Goal: Task Accomplishment & Management: Complete application form

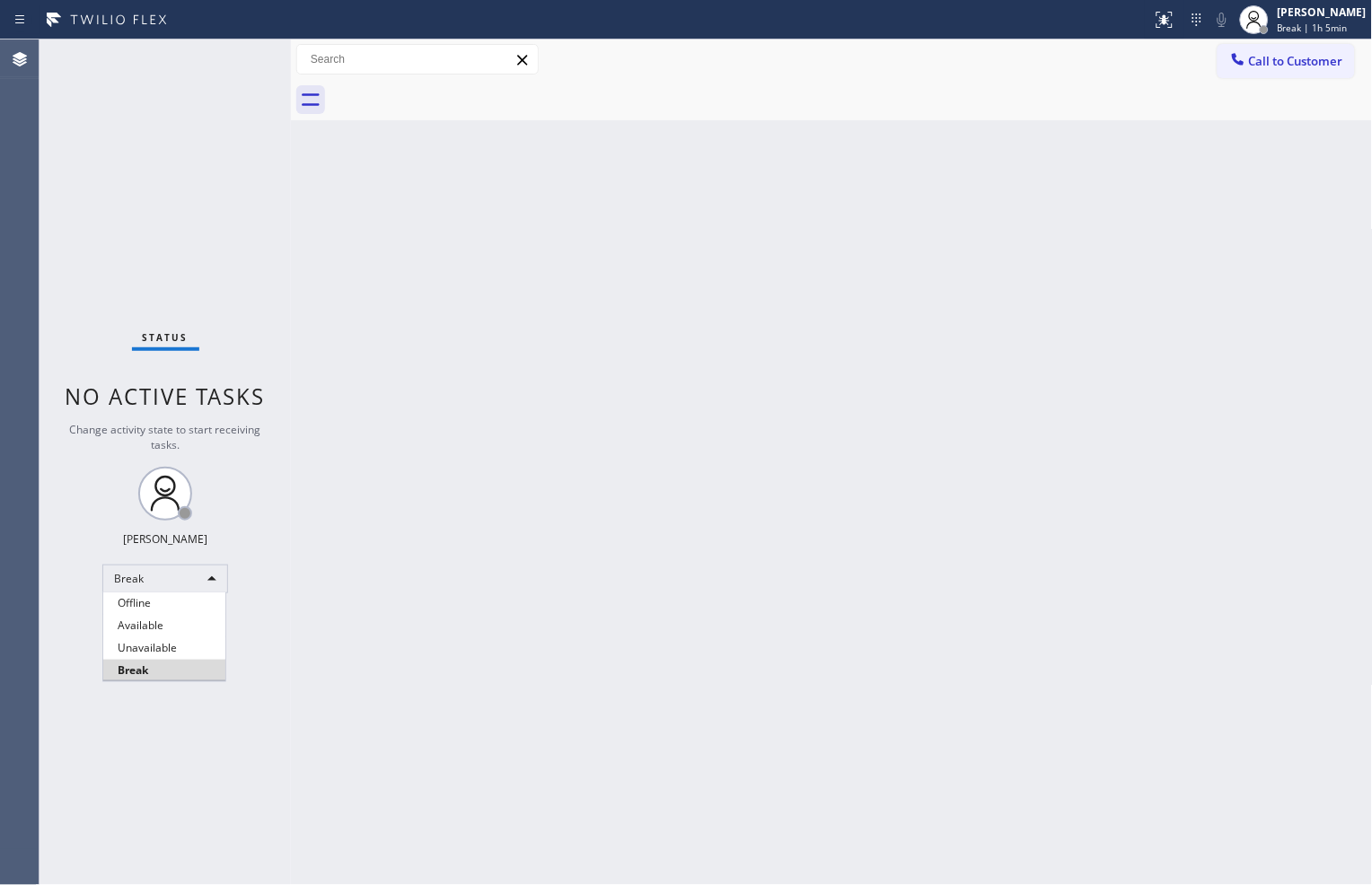
click at [1326, 504] on div at bounding box center [686, 442] width 1372 height 885
click at [207, 579] on div "Break" at bounding box center [165, 579] width 126 height 29
click at [193, 626] on li "Available" at bounding box center [163, 626] width 122 height 21
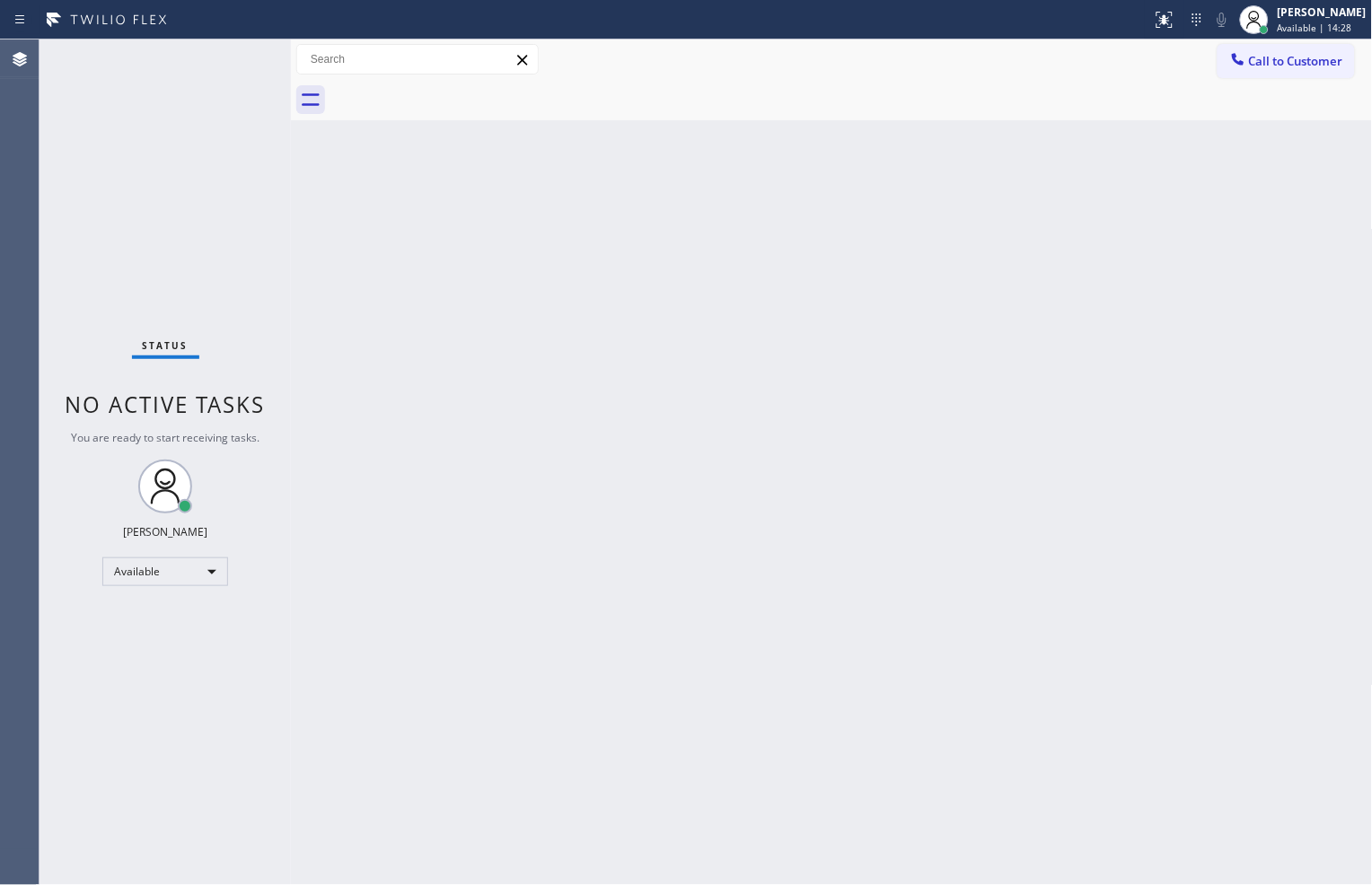
click at [209, 280] on div "Status No active tasks You are ready to start receiving tasks. [PERSON_NAME] Av…" at bounding box center [165, 462] width 252 height 846
click at [1353, 423] on div "Back to Dashboard Change Sender ID Customers Technicians Select a contact Outbo…" at bounding box center [832, 462] width 1082 height 846
click at [1331, 307] on div "Back to Dashboard Change Sender ID Customers Technicians Select a contact Outbo…" at bounding box center [832, 462] width 1082 height 846
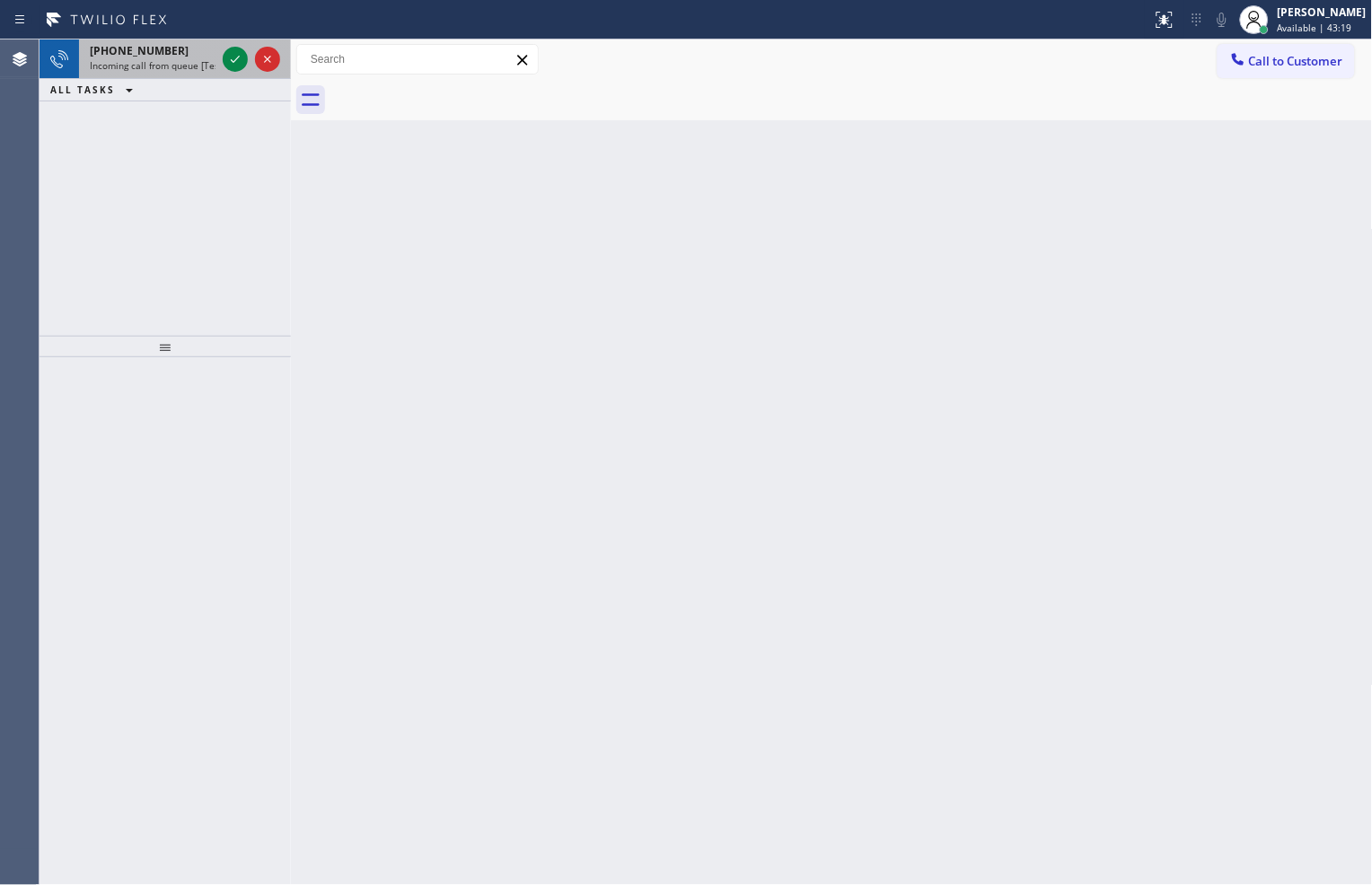
click at [238, 75] on div at bounding box center [251, 59] width 64 height 39
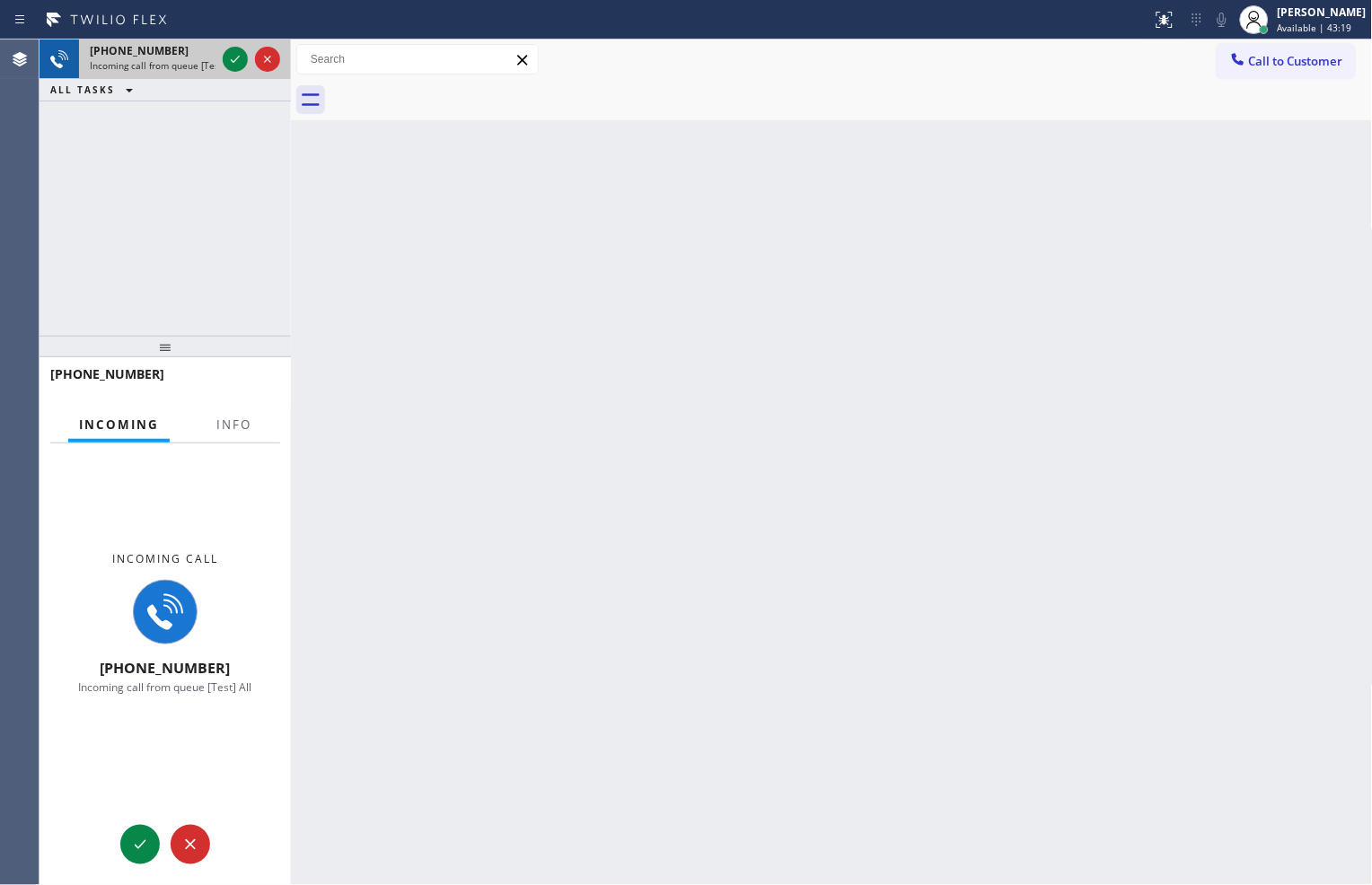
click at [238, 72] on div at bounding box center [251, 59] width 64 height 39
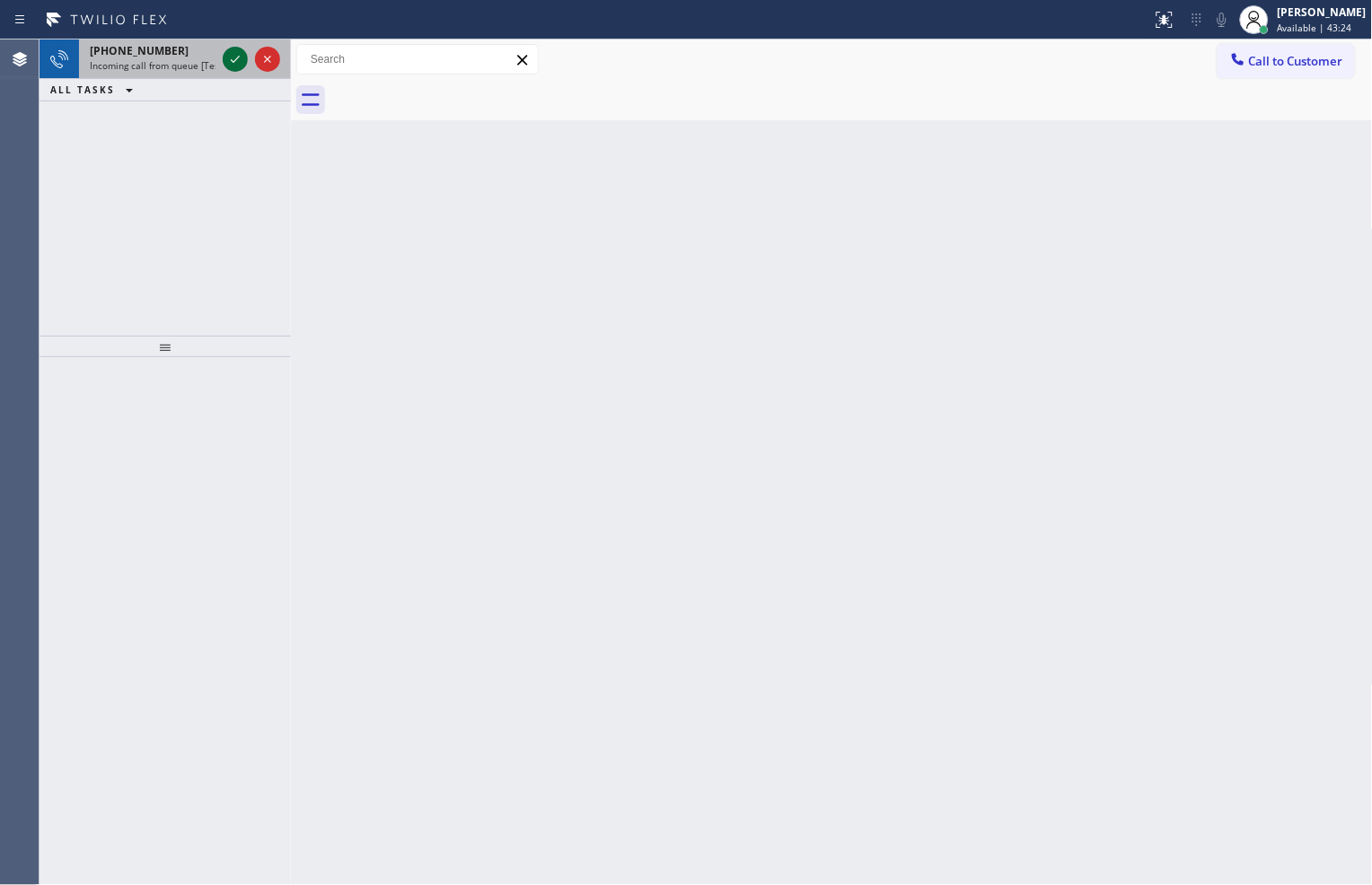
click at [239, 60] on icon at bounding box center [235, 59] width 21 height 21
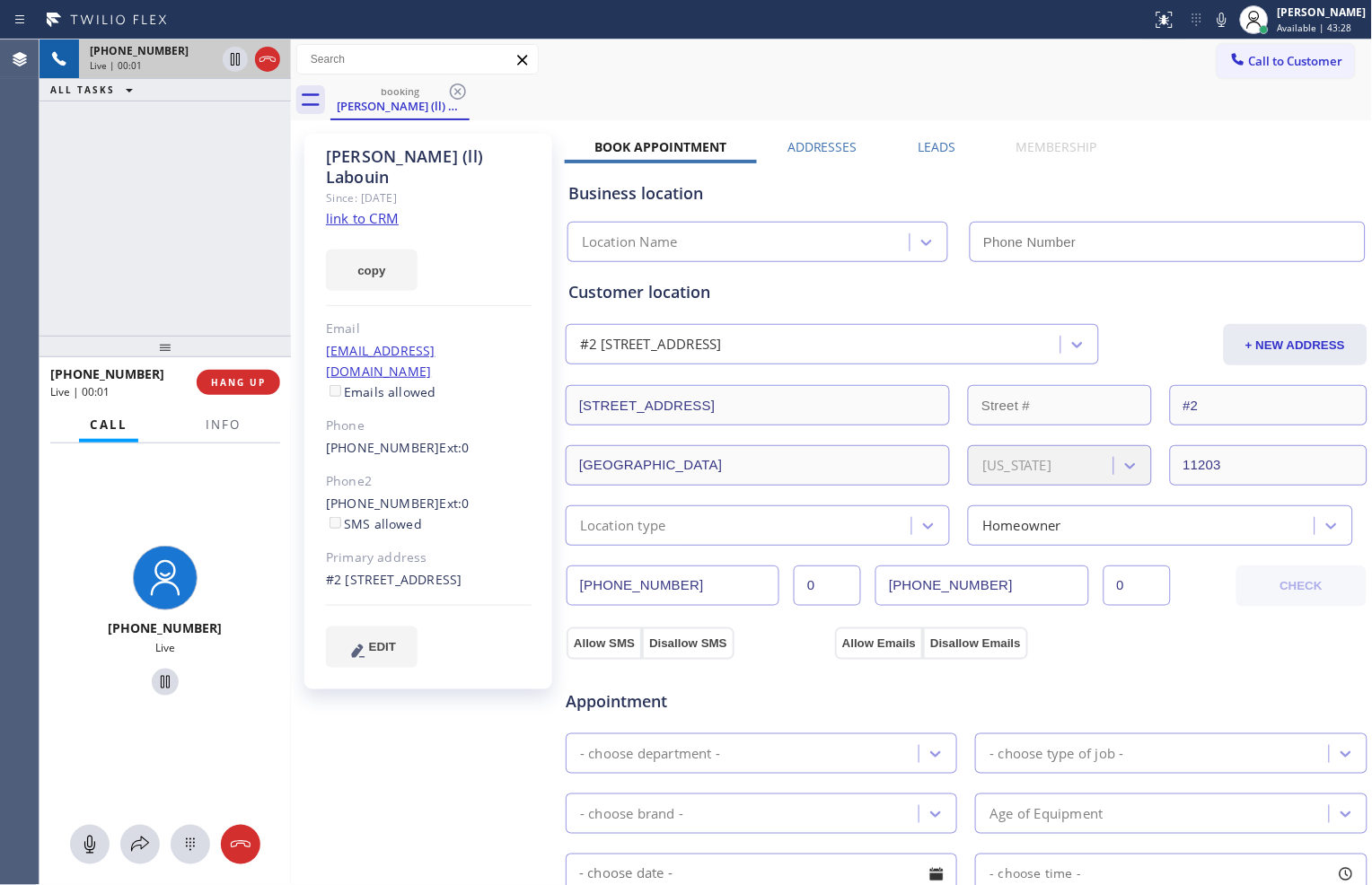
type input "[PHONE_NUMBER]"
click at [362, 209] on link "link to CRM" at bounding box center [362, 218] width 73 height 18
click at [234, 60] on icon at bounding box center [235, 59] width 21 height 21
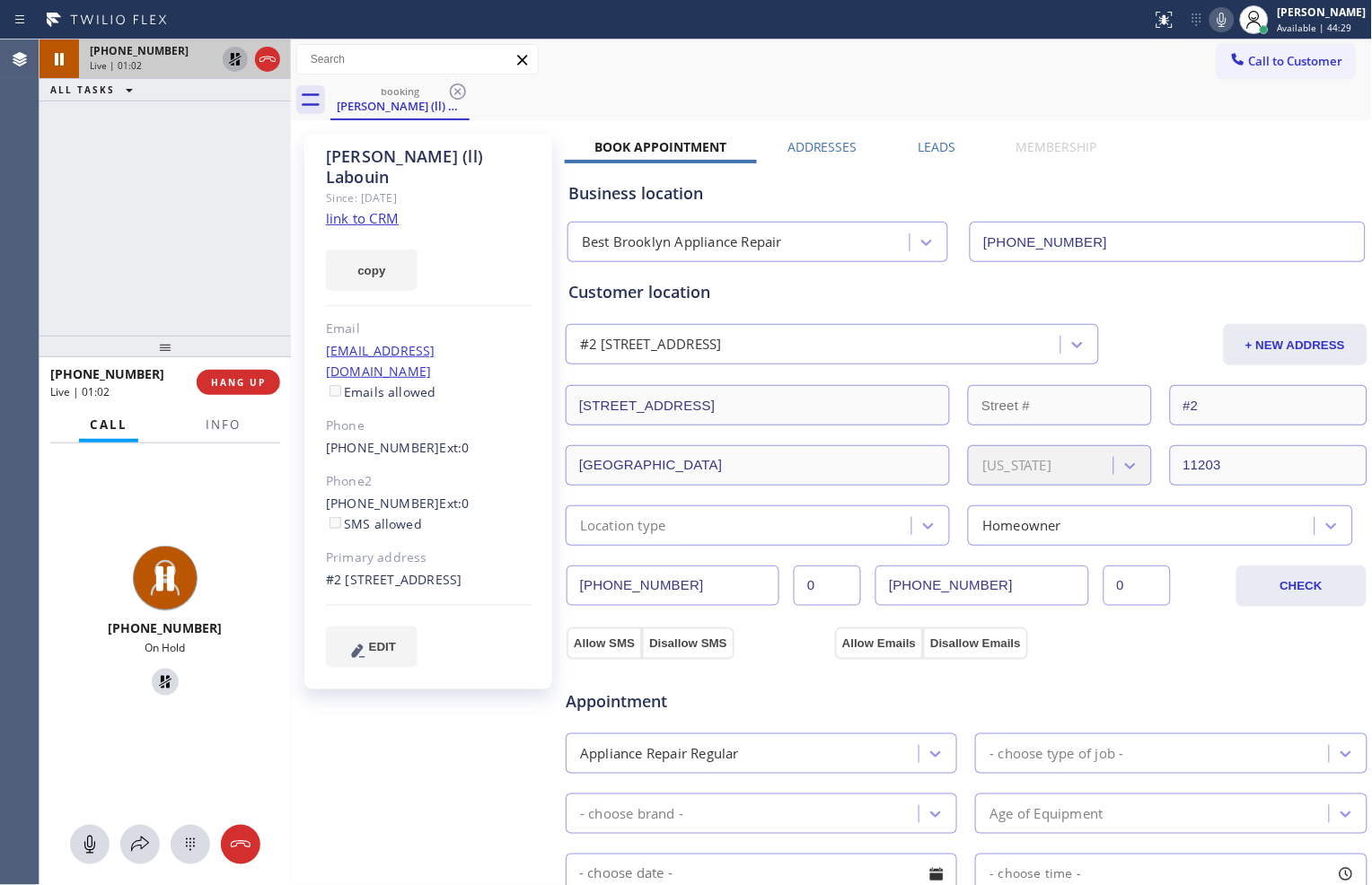
click at [1213, 12] on icon at bounding box center [1221, 19] width 21 height 21
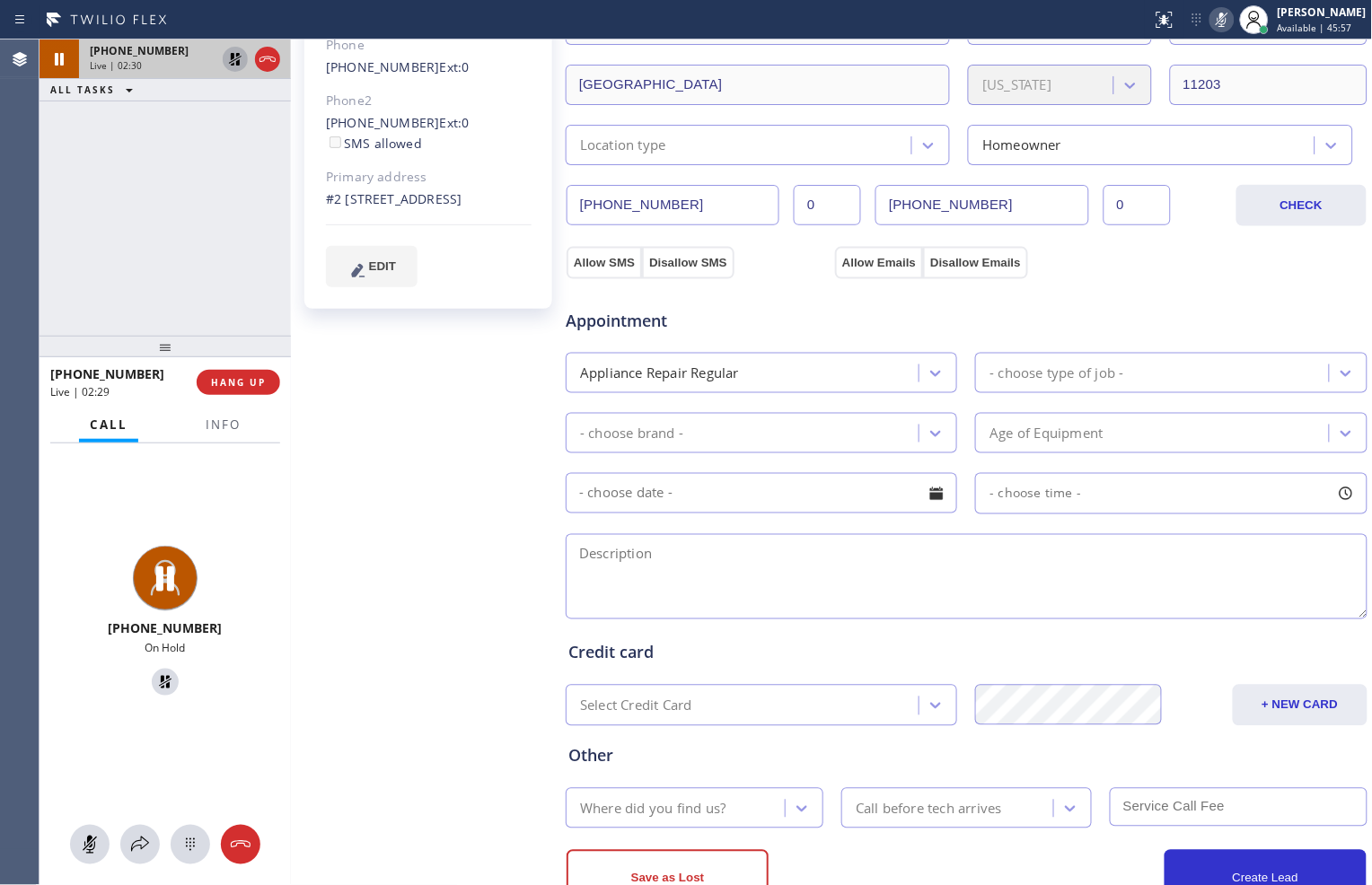
scroll to position [442, 0]
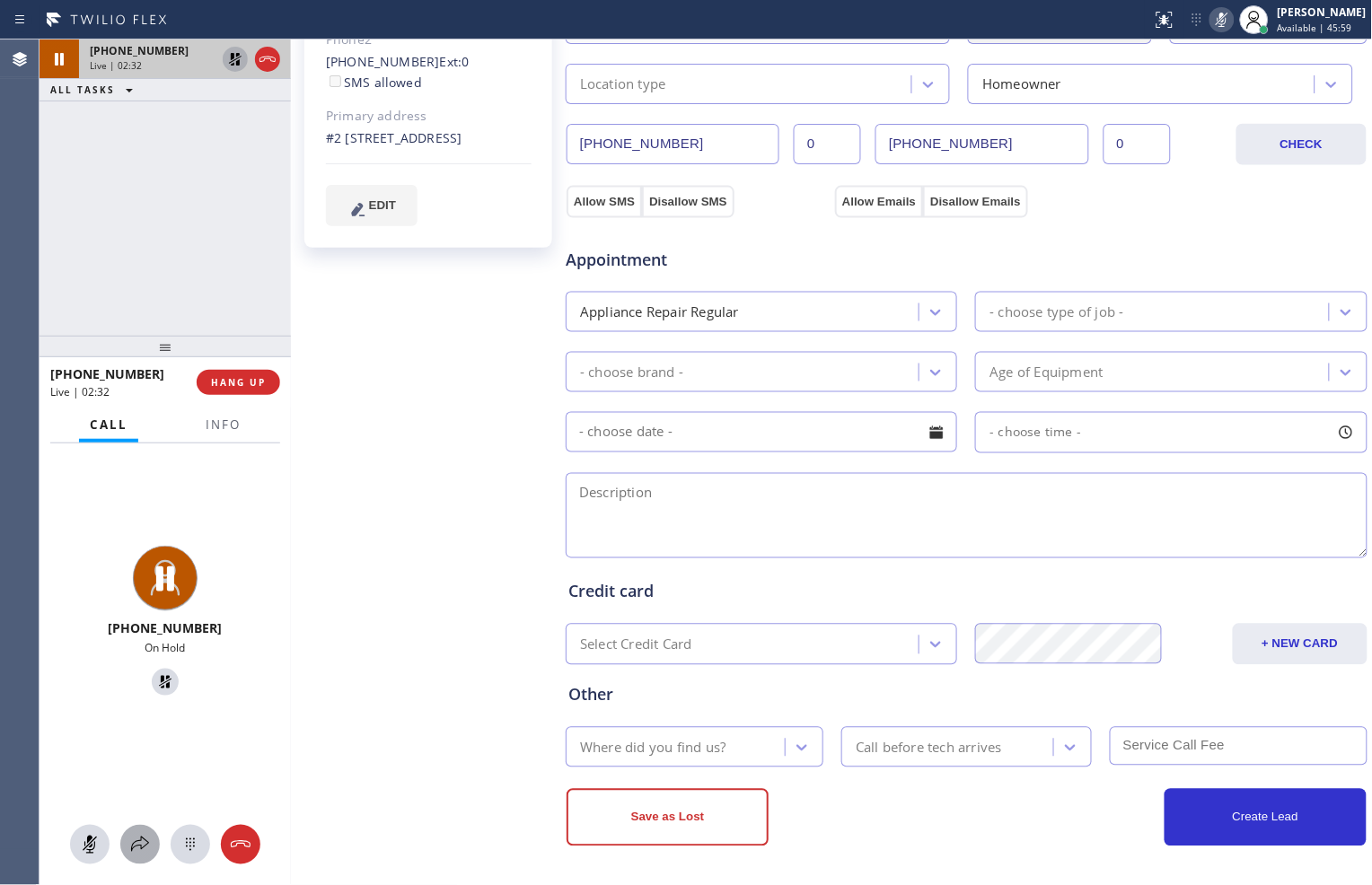
click at [140, 834] on icon at bounding box center [140, 845] width 21 height 21
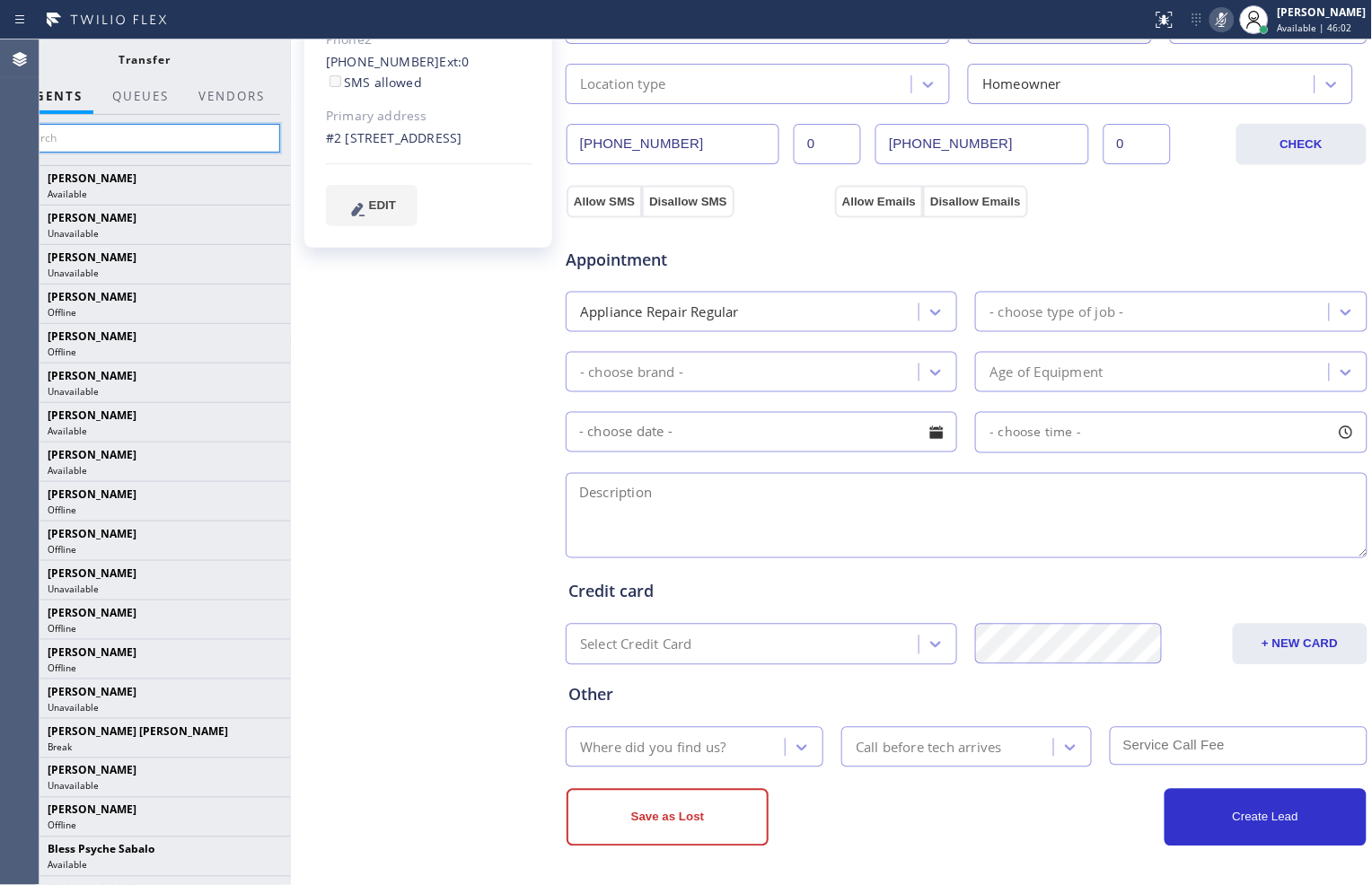
click at [144, 130] on input "text" at bounding box center [144, 138] width 270 height 29
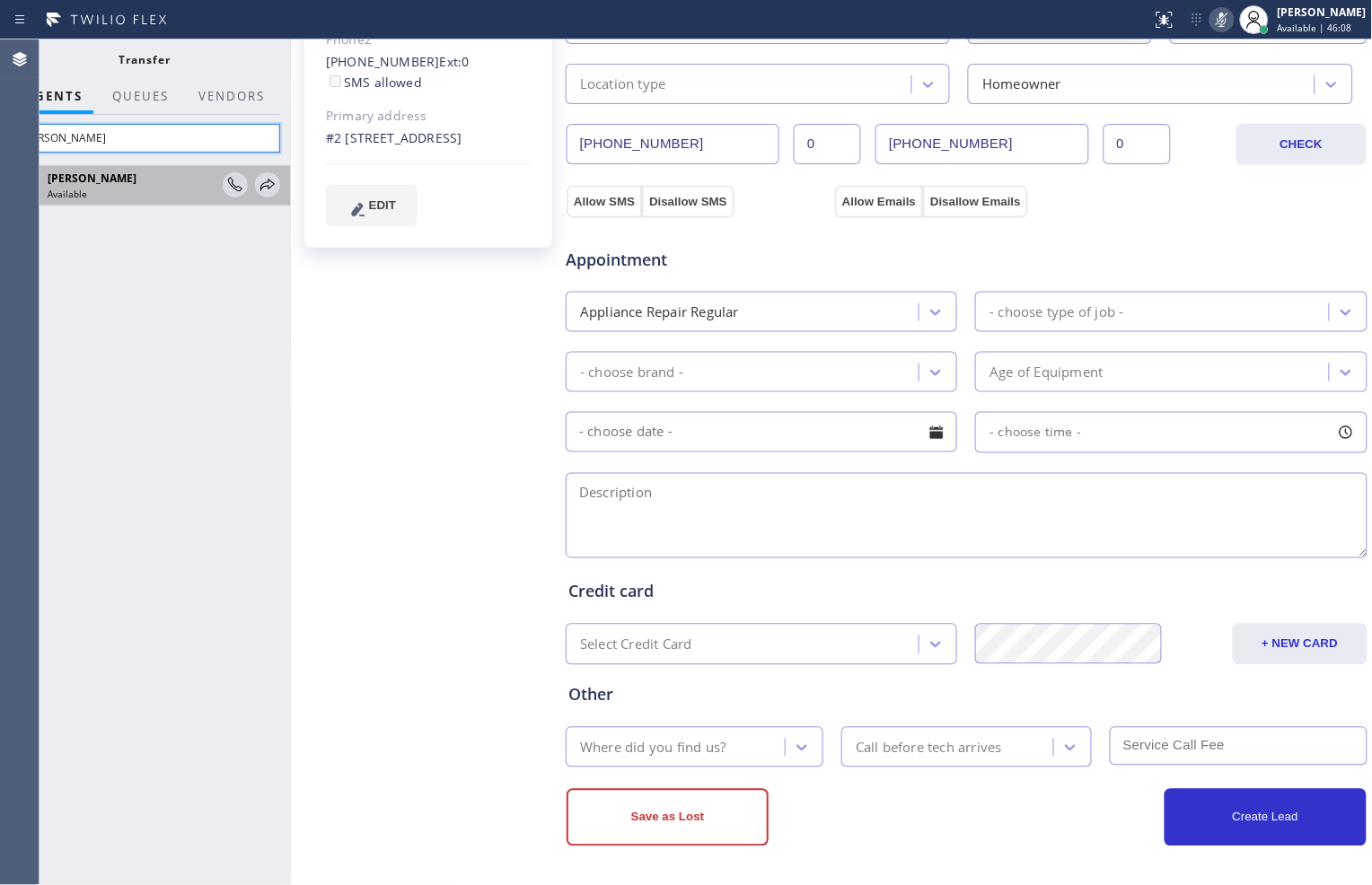
type input "[PERSON_NAME]"
click at [185, 193] on div "Available" at bounding box center [133, 193] width 170 height 12
click at [272, 185] on icon at bounding box center [267, 184] width 14 height 12
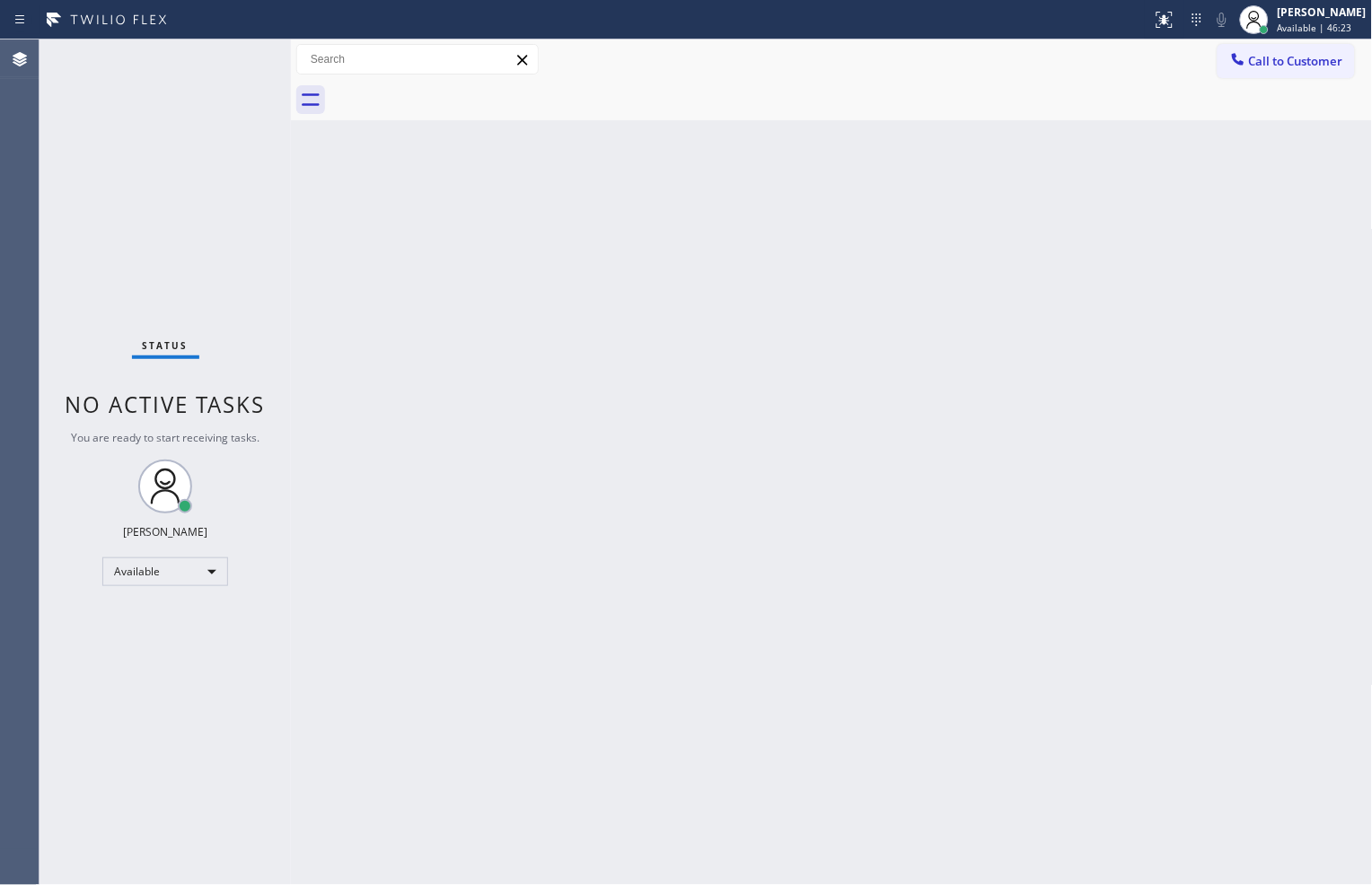
click at [228, 254] on div "Status No active tasks You are ready to start receiving tasks. [PERSON_NAME] Av…" at bounding box center [165, 462] width 252 height 846
click at [173, 294] on div "Status No active tasks You are ready to start receiving tasks. [PERSON_NAME] Av…" at bounding box center [165, 462] width 252 height 846
click at [202, 283] on div "Status No active tasks You are ready to start receiving tasks. [PERSON_NAME] Av…" at bounding box center [165, 462] width 252 height 846
click at [177, 250] on div "Status No active tasks You are ready to start receiving tasks. [PERSON_NAME] Av…" at bounding box center [165, 462] width 252 height 846
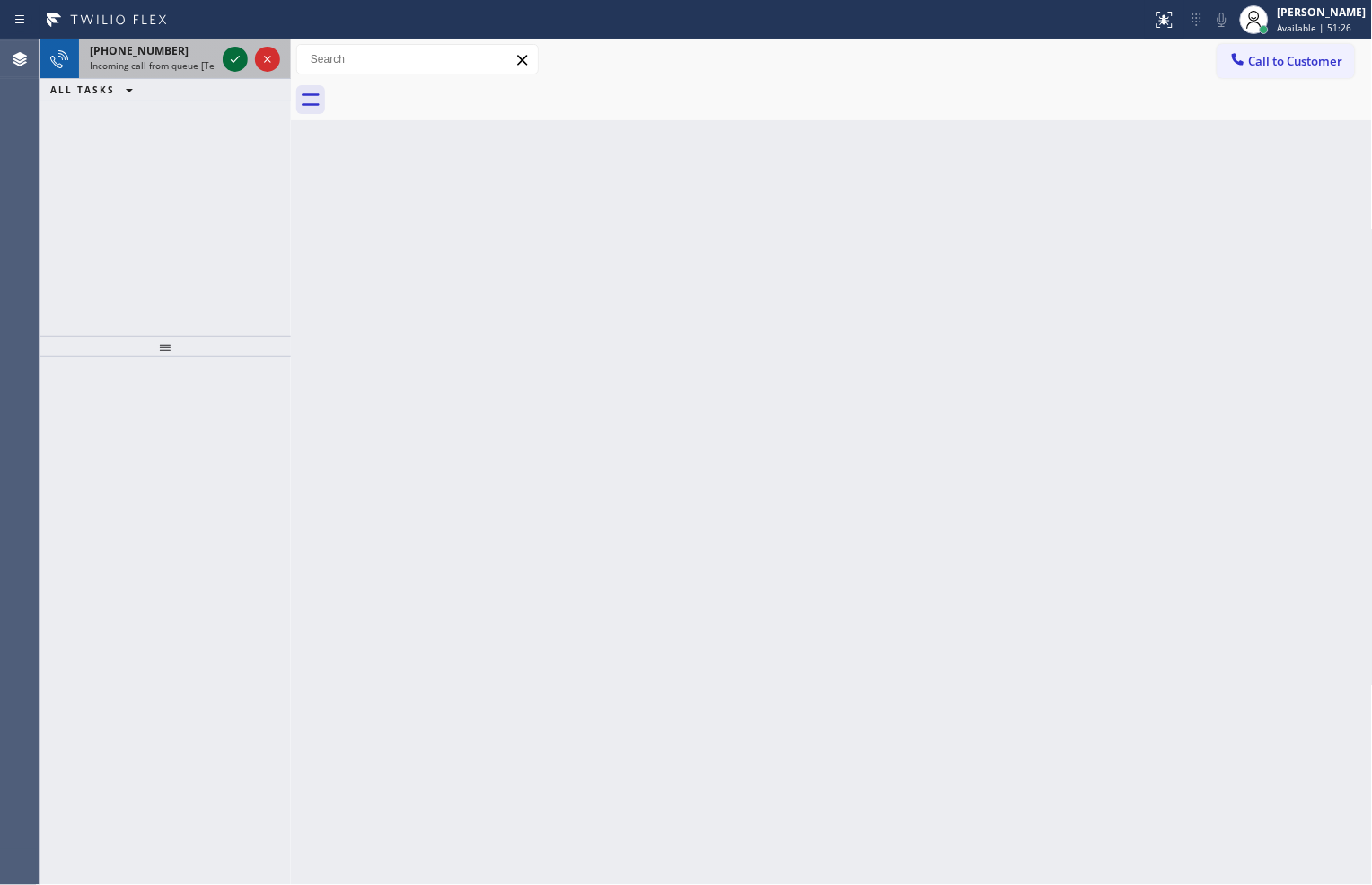
click at [234, 63] on icon at bounding box center [235, 59] width 21 height 21
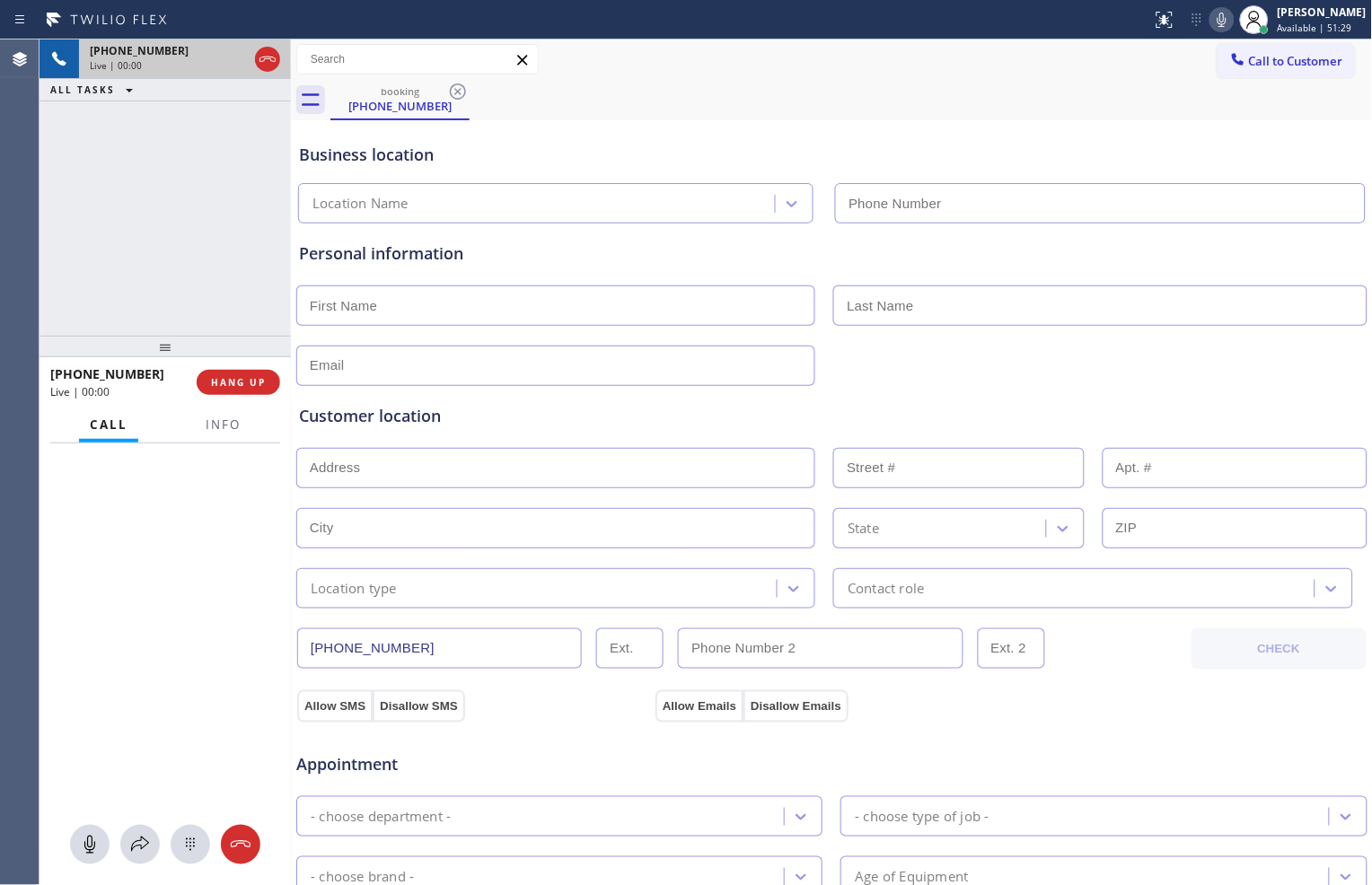
type input "[PHONE_NUMBER]"
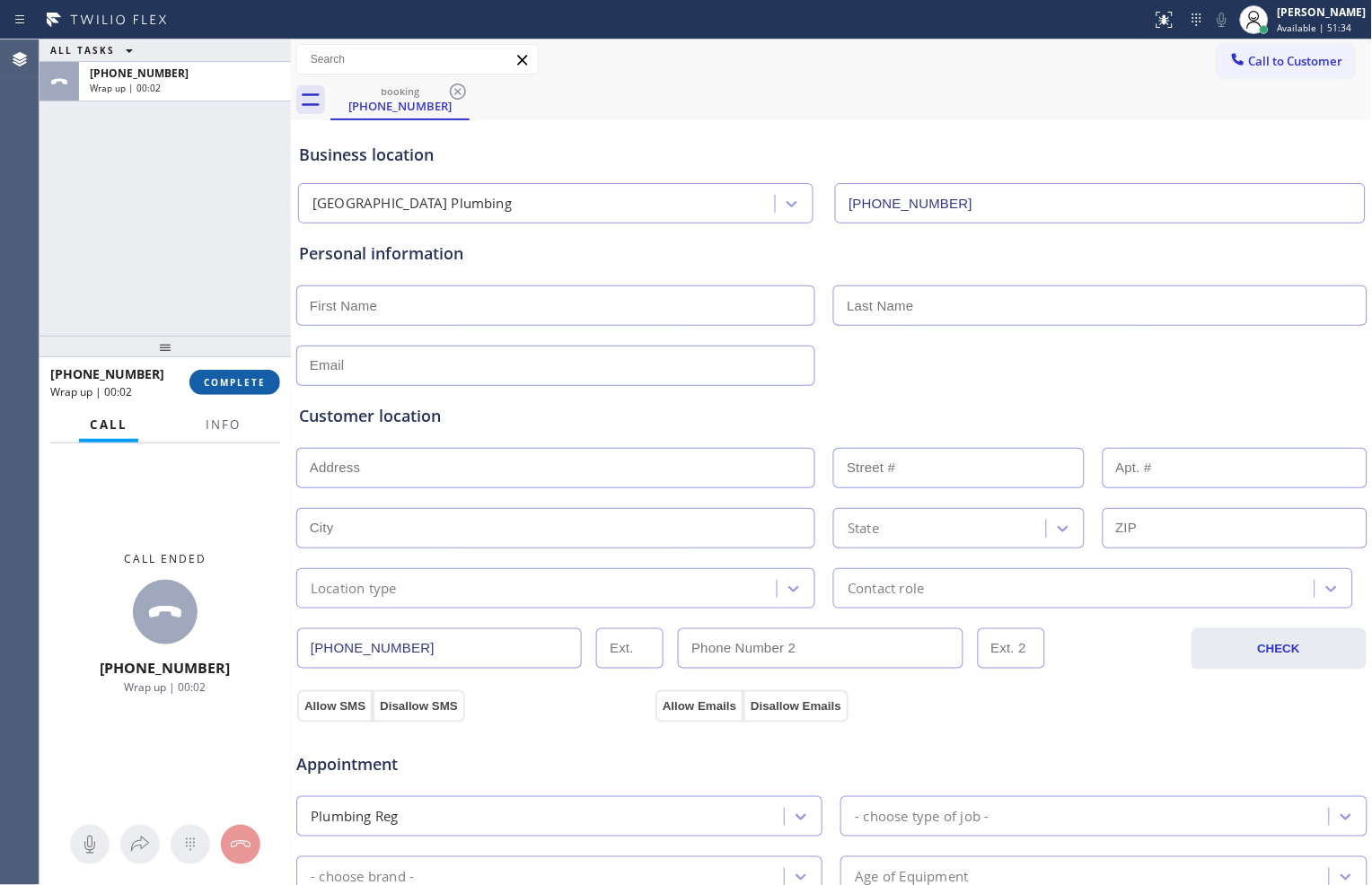
click at [235, 386] on span "COMPLETE" at bounding box center [234, 381] width 61 height 12
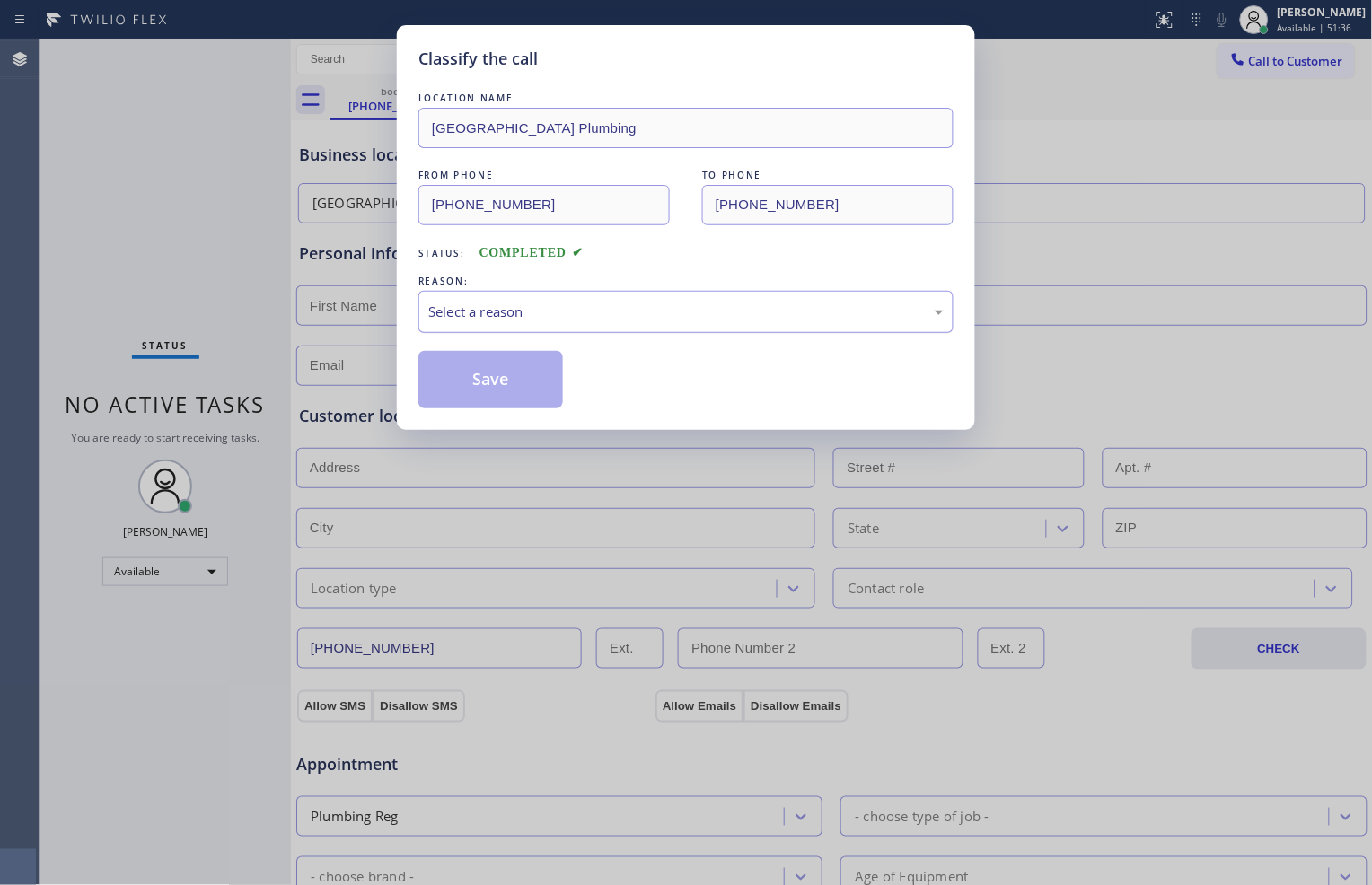
click at [495, 307] on div "Select a reason" at bounding box center [686, 311] width 515 height 20
click at [478, 388] on button "Save" at bounding box center [490, 380] width 144 height 58
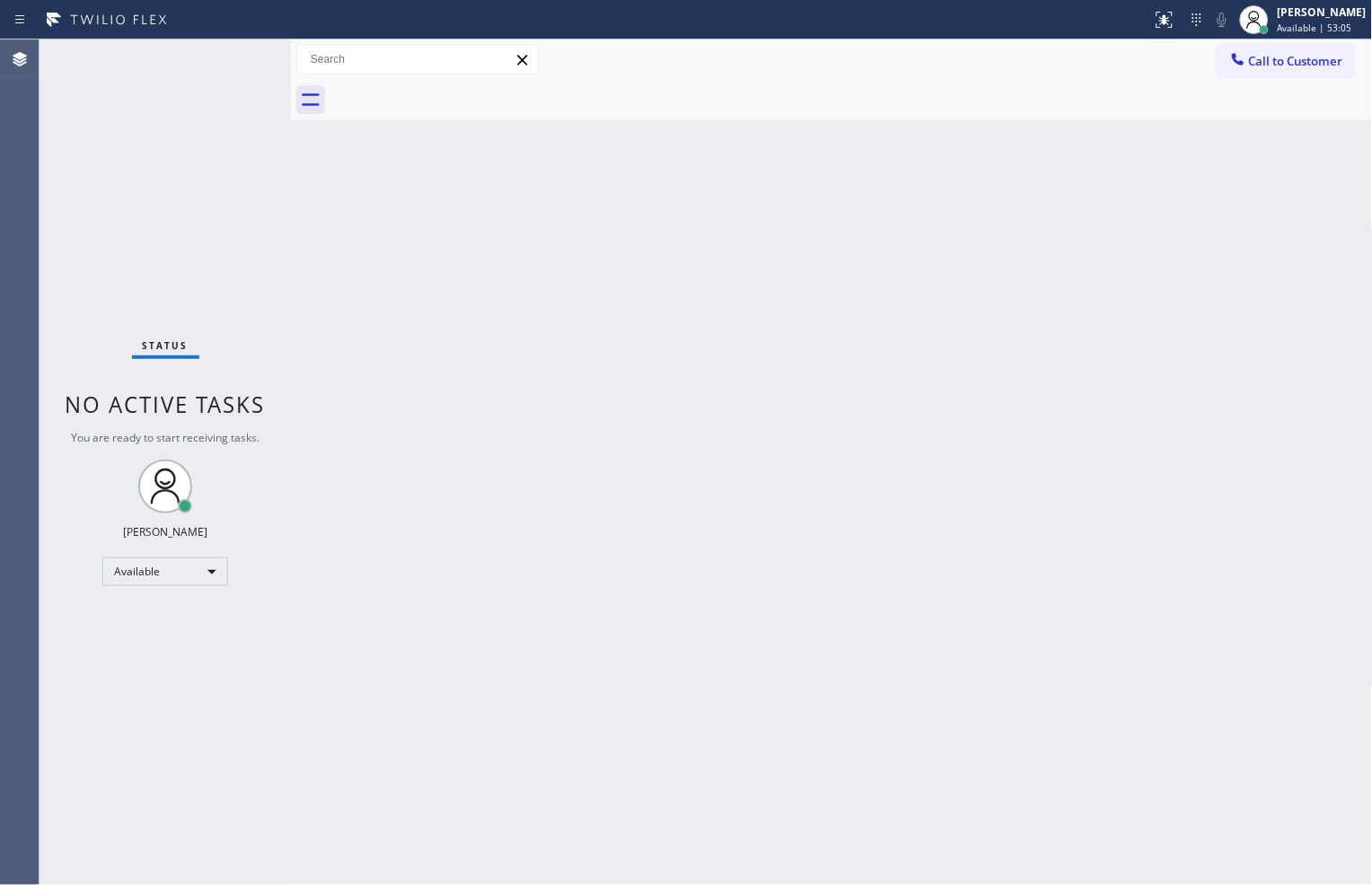
click at [1066, 813] on div "Back to Dashboard Change Sender ID Customers Technicians Select a contact Outbo…" at bounding box center [832, 462] width 1082 height 846
click at [1162, 760] on div "Back to Dashboard Change Sender ID Customers Technicians Select a contact Outbo…" at bounding box center [832, 462] width 1082 height 846
click at [1115, 77] on div "Call to Customer Outbound call Location Search location Your caller id phone nu…" at bounding box center [832, 60] width 1082 height 40
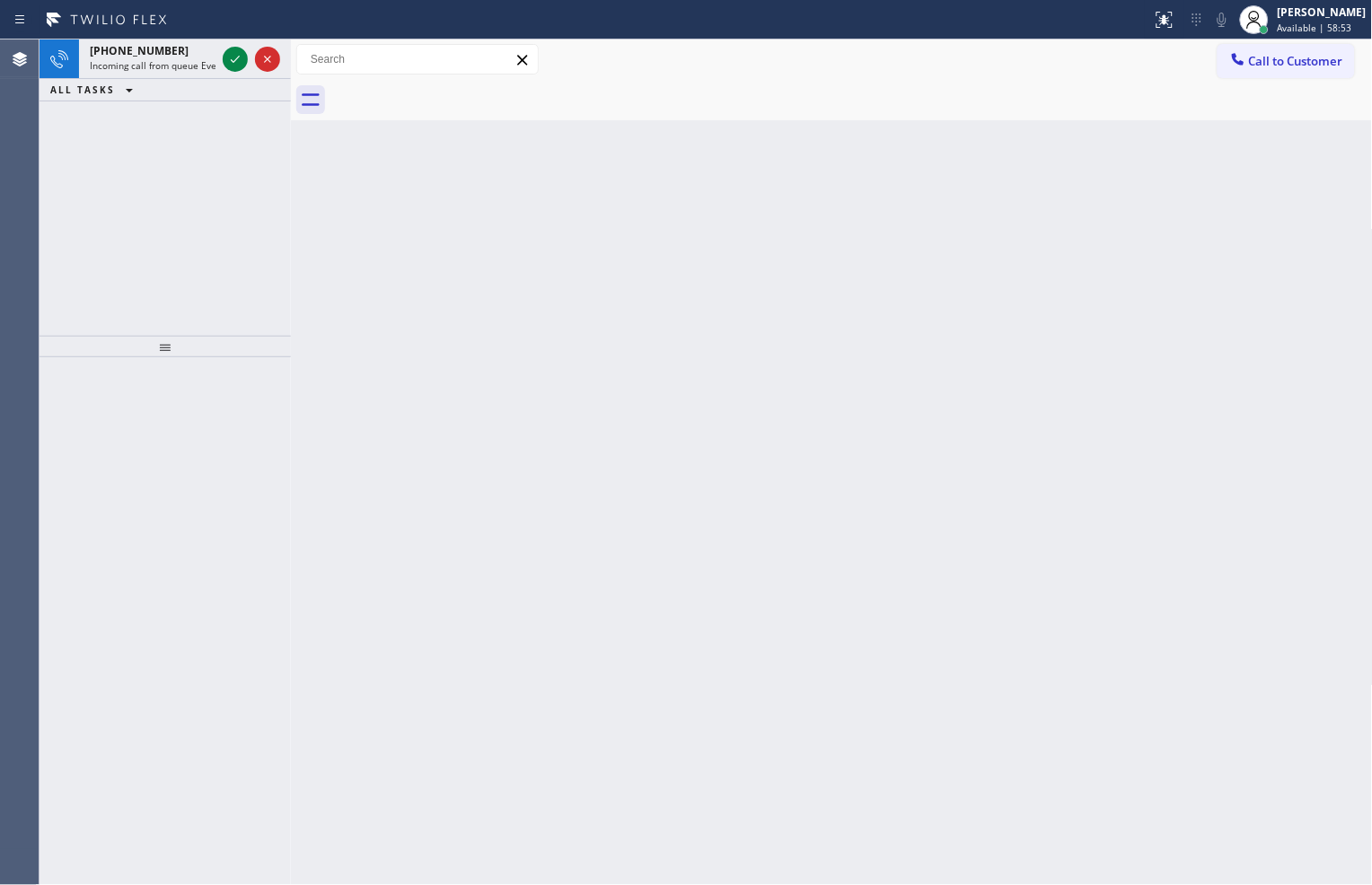
click at [232, 257] on div "[PHONE_NUMBER] Incoming call from queue Everybody ALL TASKS ALL TASKS ACTIVE TA…" at bounding box center [165, 187] width 252 height 296
click at [231, 58] on icon at bounding box center [235, 59] width 21 height 21
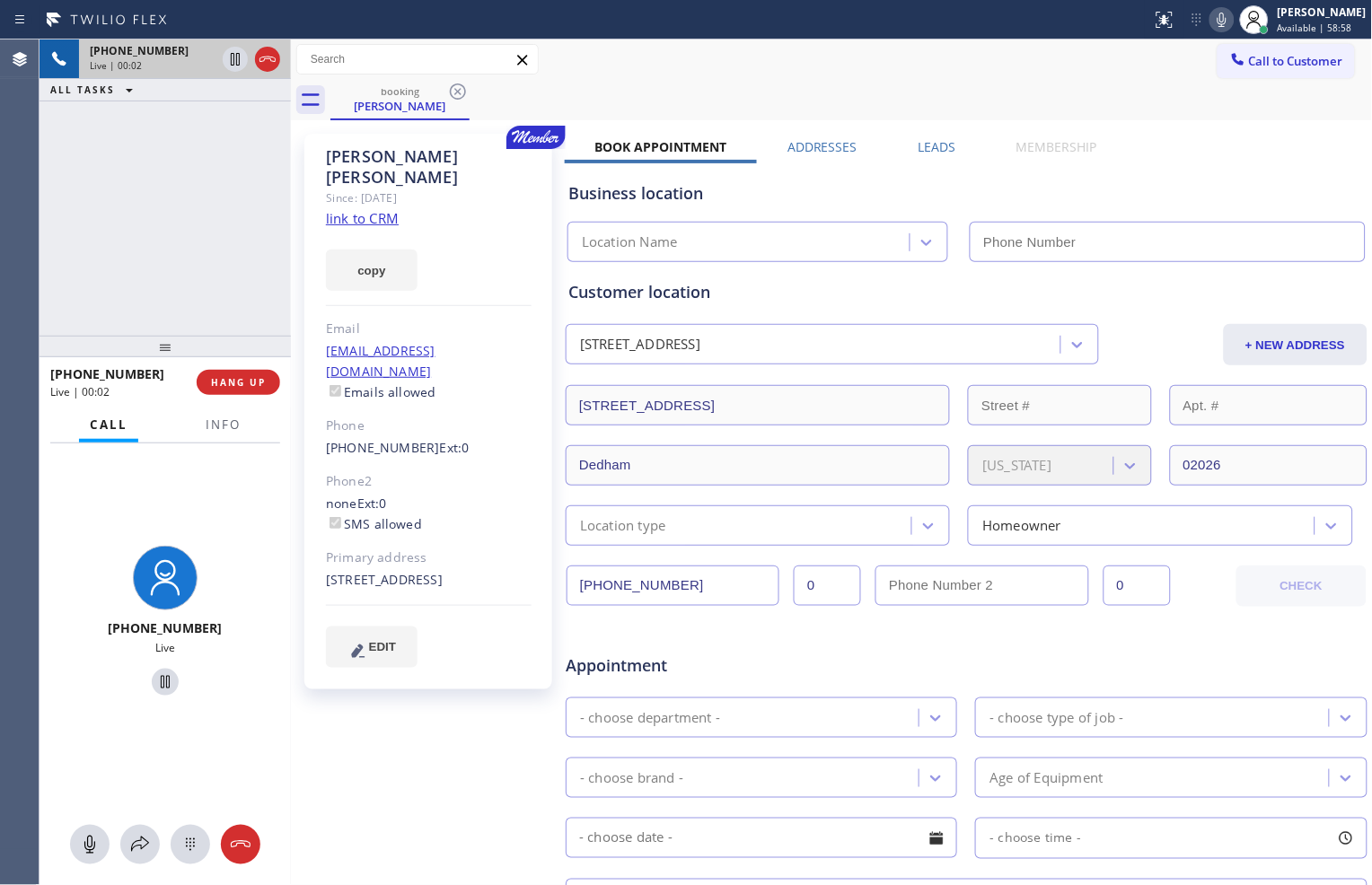
type input "[PHONE_NUMBER]"
click at [371, 209] on link "link to CRM" at bounding box center [362, 218] width 73 height 18
click at [233, 62] on icon at bounding box center [235, 59] width 21 height 21
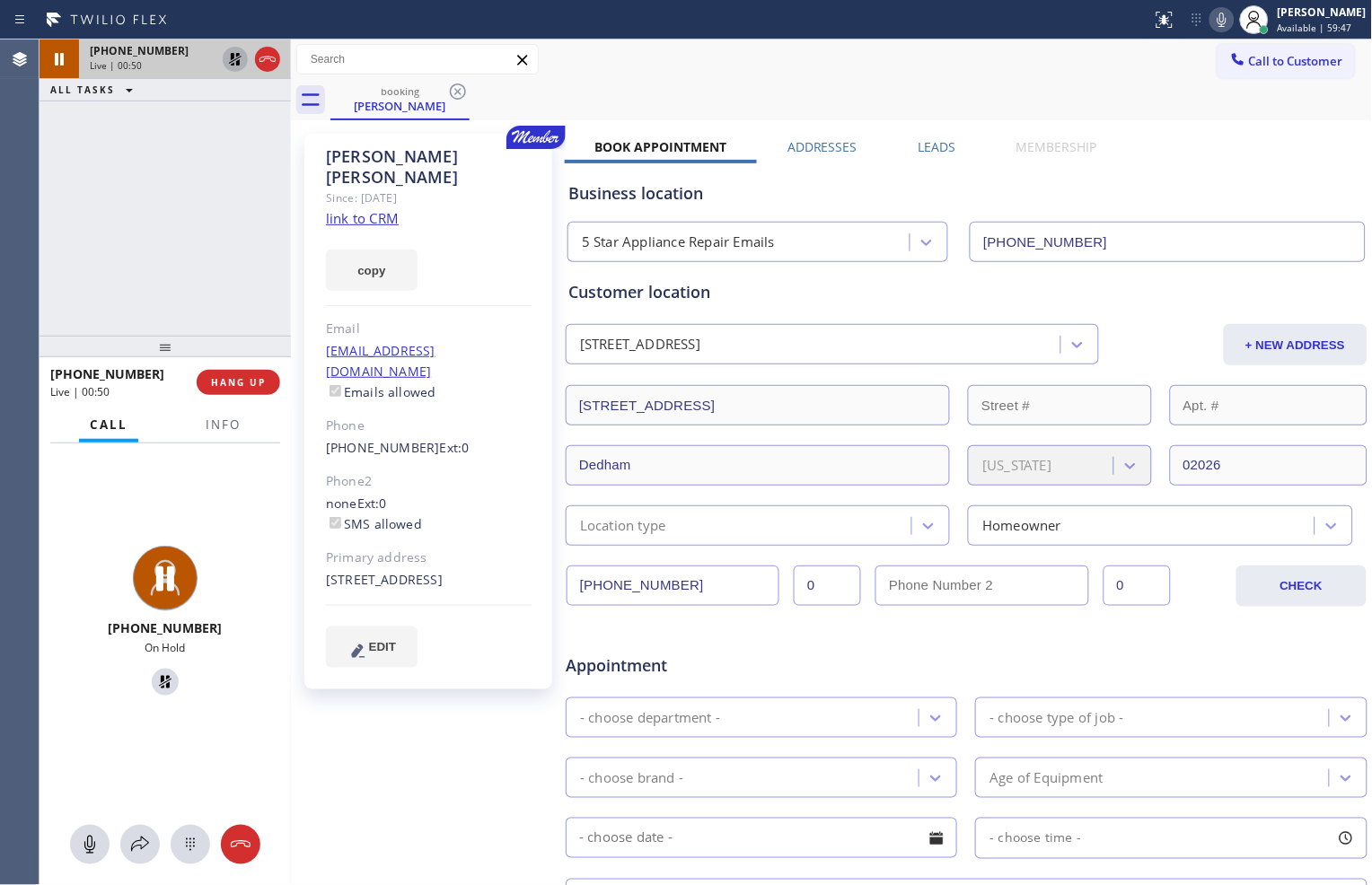
click at [1217, 18] on icon at bounding box center [1221, 19] width 21 height 21
drag, startPoint x: 226, startPoint y: 49, endPoint x: 237, endPoint y: 51, distance: 11.2
click at [226, 49] on icon at bounding box center [235, 59] width 21 height 21
click at [1217, 13] on icon at bounding box center [1221, 19] width 9 height 14
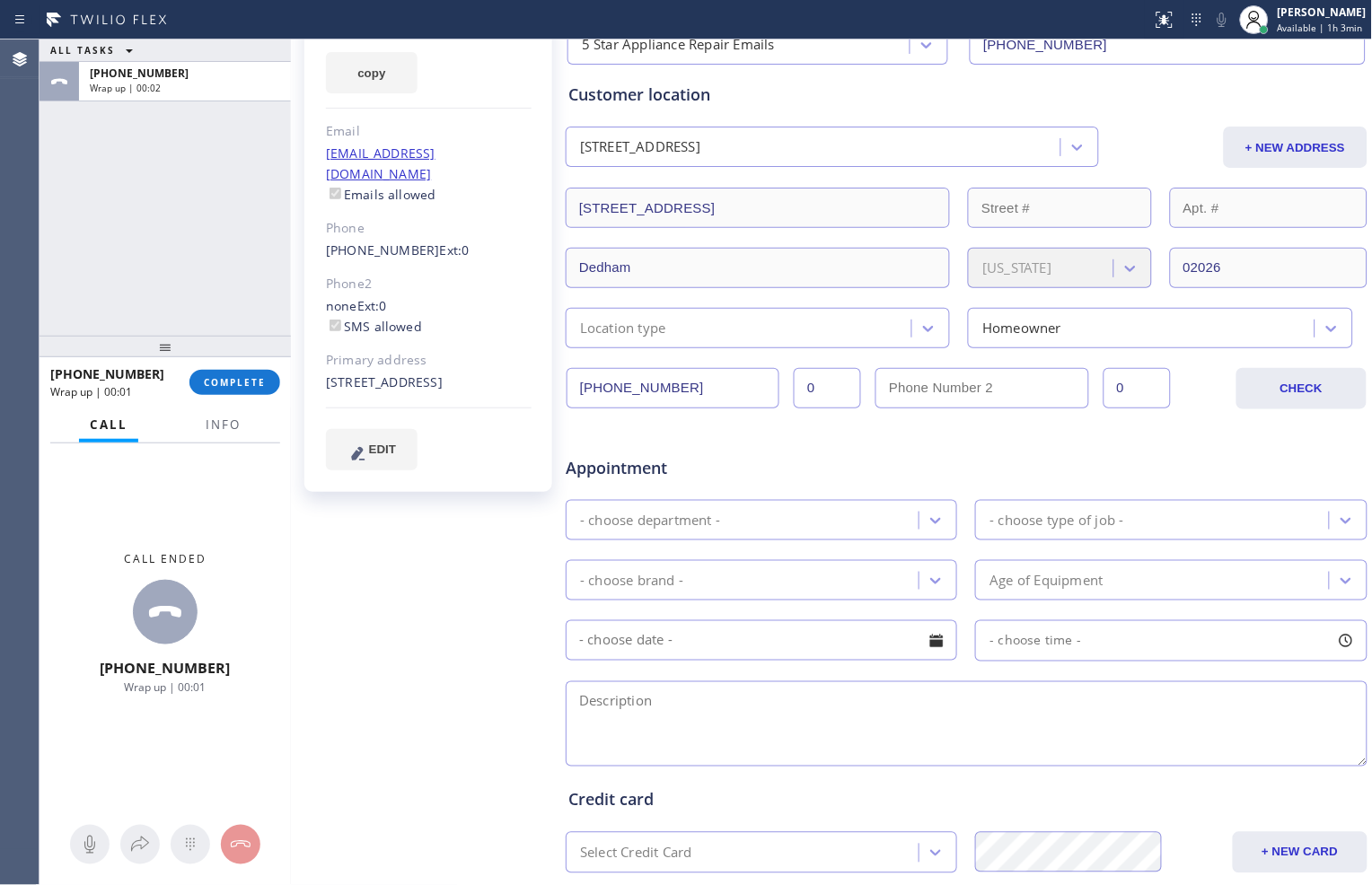
scroll to position [199, 0]
click at [254, 380] on span "COMPLETE" at bounding box center [234, 381] width 61 height 12
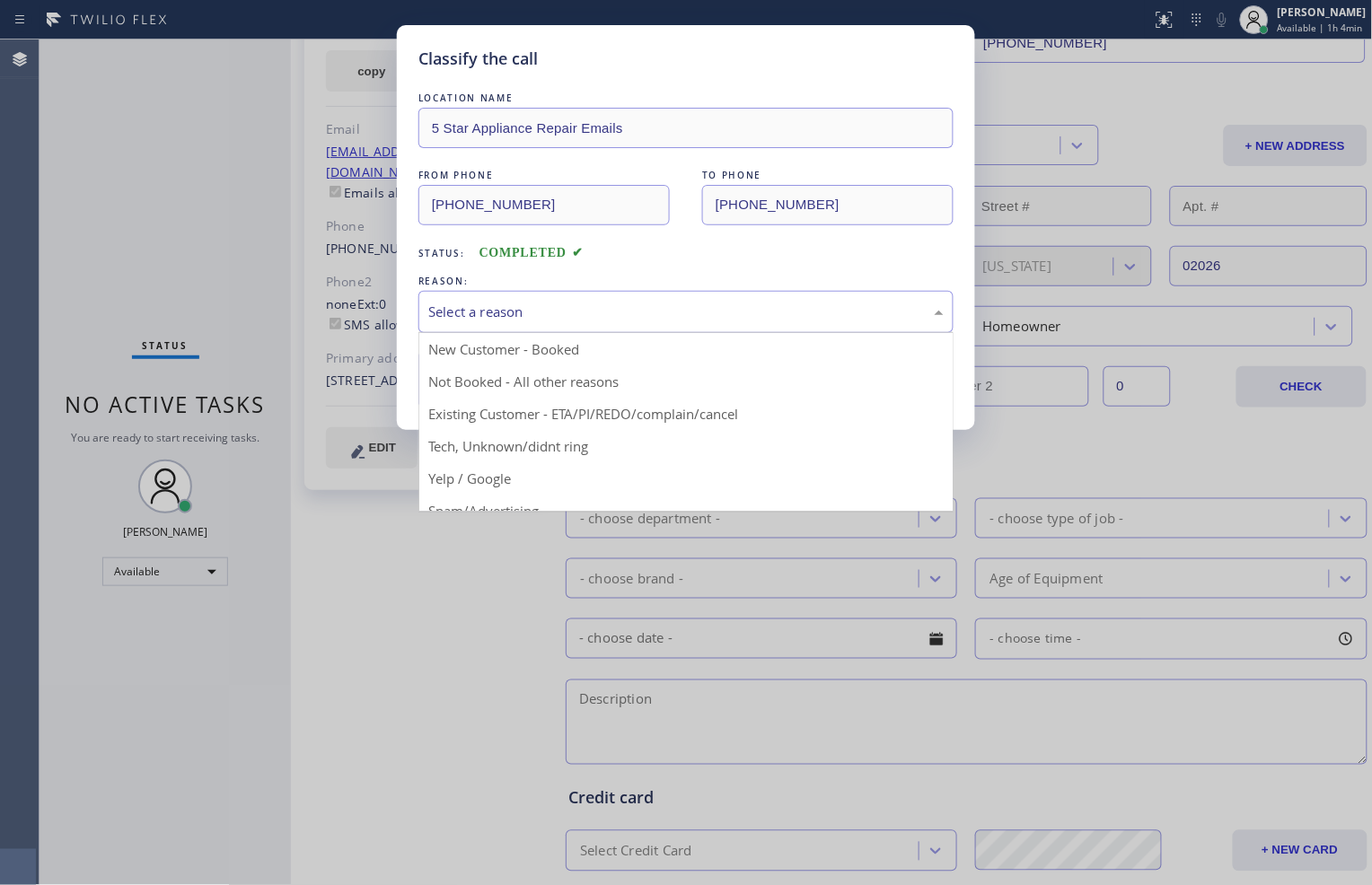
click at [581, 307] on div "Select a reason" at bounding box center [686, 311] width 515 height 20
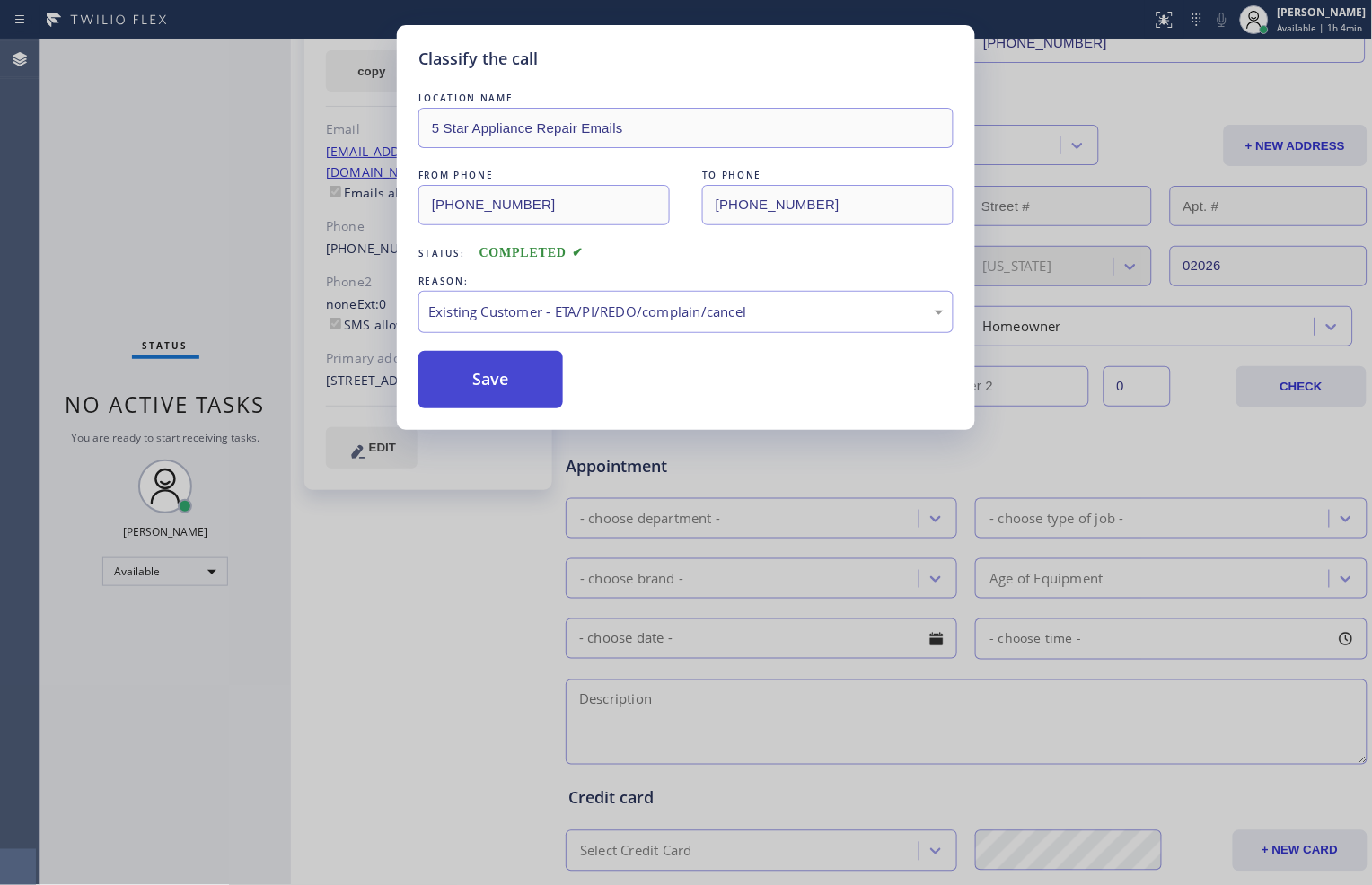
click at [521, 391] on button "Save" at bounding box center [490, 380] width 144 height 58
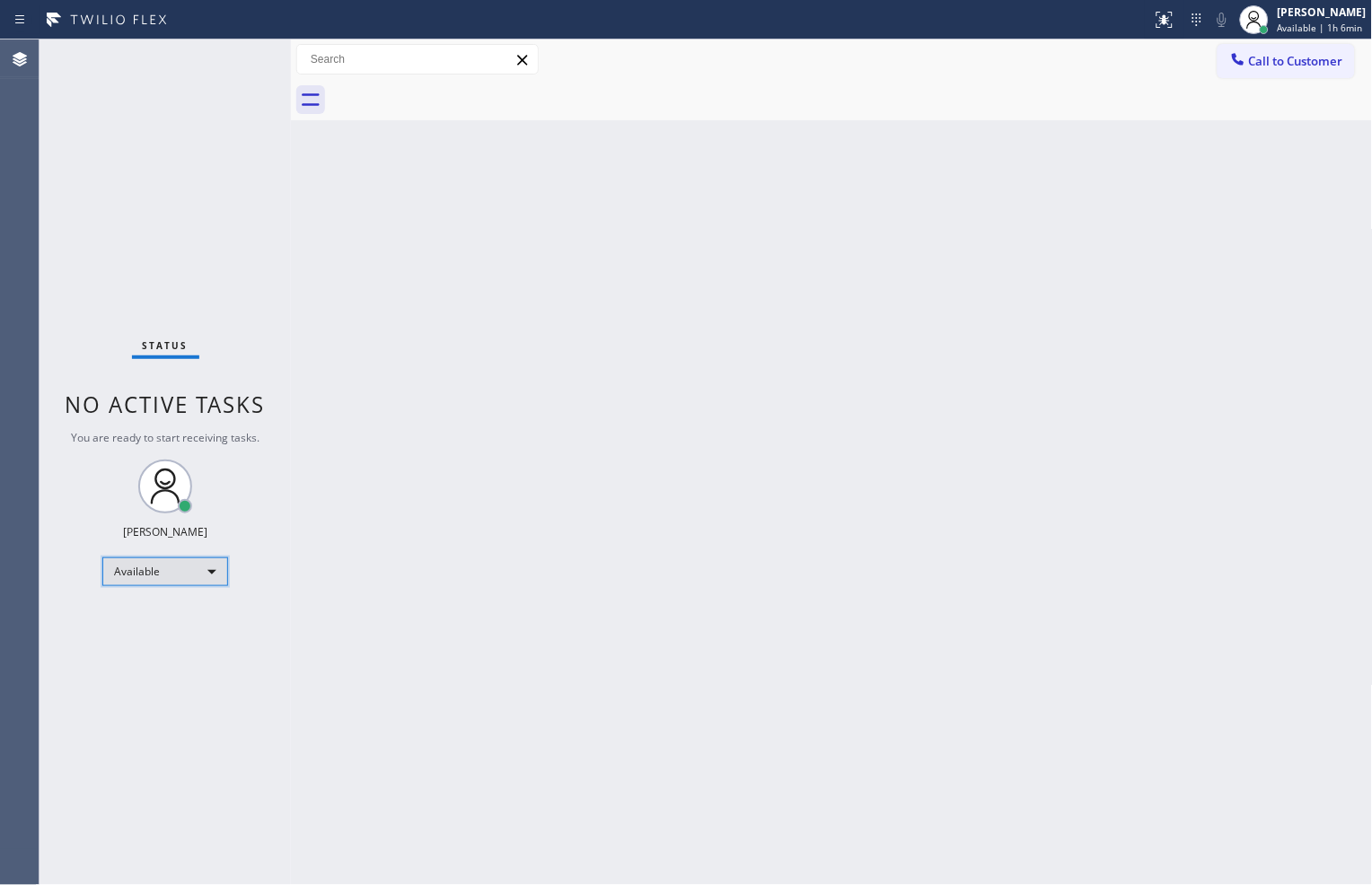
click at [202, 568] on div "Available" at bounding box center [165, 572] width 126 height 29
drag, startPoint x: 193, startPoint y: 637, endPoint x: 231, endPoint y: 643, distance: 38.5
click at [192, 639] on li "Unavailable" at bounding box center [163, 641] width 122 height 21
click at [148, 217] on div "Status No active tasks Change activity state to start receiving tasks. [PERSON_…" at bounding box center [165, 462] width 252 height 846
click at [208, 571] on div "Unavailable" at bounding box center [165, 579] width 126 height 29
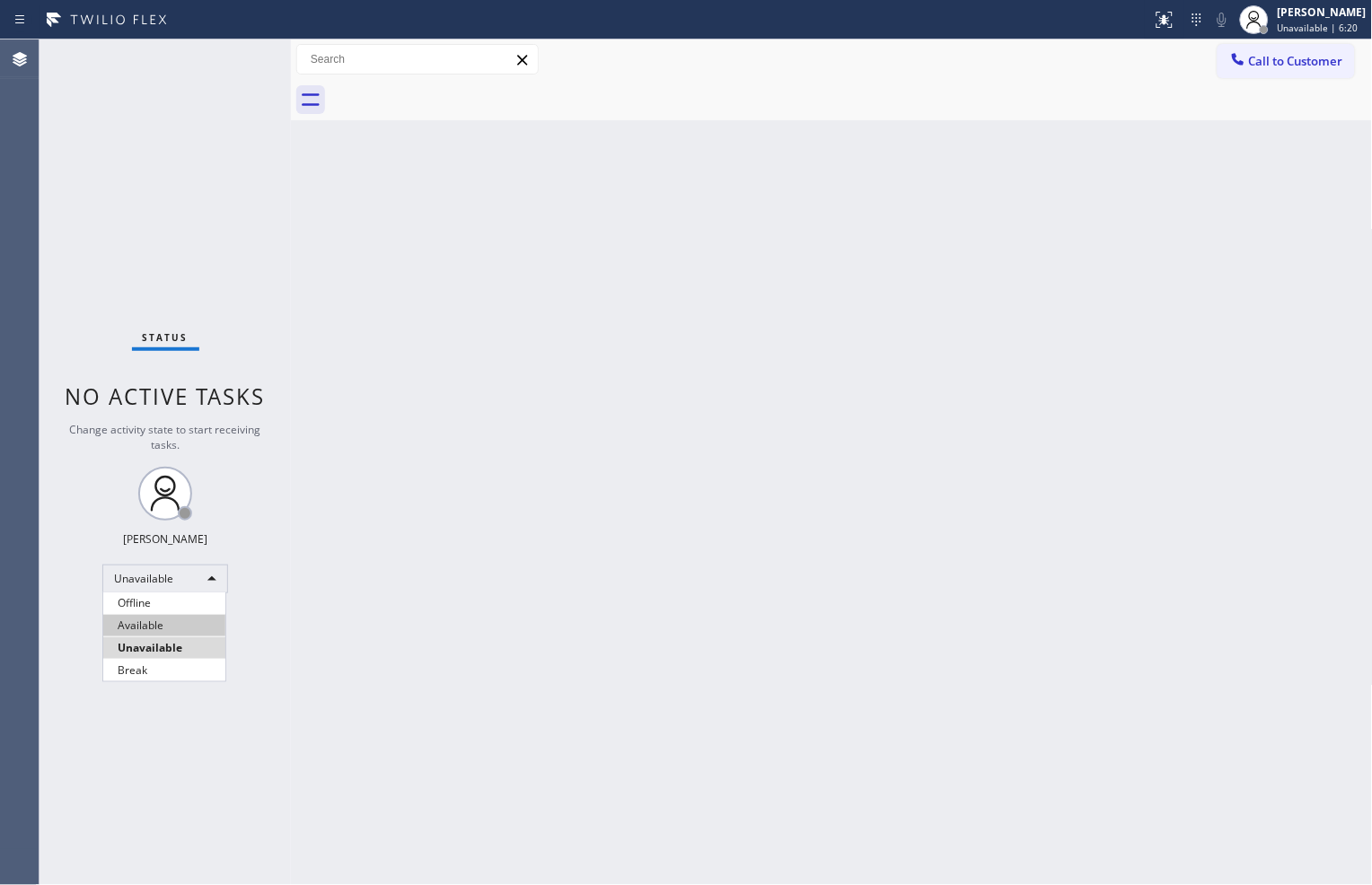
click at [173, 622] on li "Available" at bounding box center [163, 626] width 122 height 21
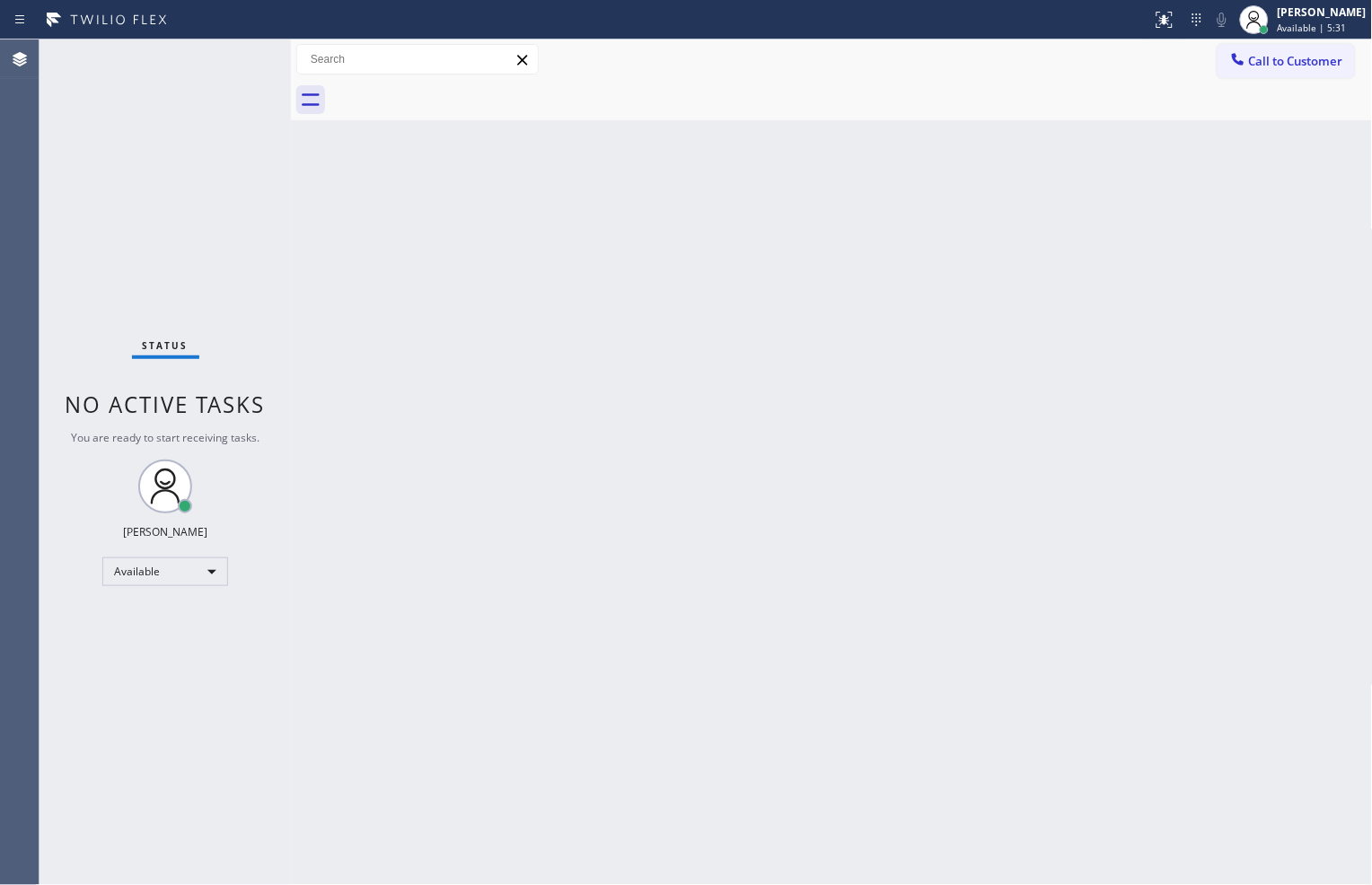
click at [1069, 845] on div "Back to Dashboard Change Sender ID Customers Technicians Select a contact Outbo…" at bounding box center [832, 462] width 1082 height 846
click at [1168, 794] on div "Back to Dashboard Change Sender ID Customers Technicians Select a contact Outbo…" at bounding box center [832, 462] width 1082 height 846
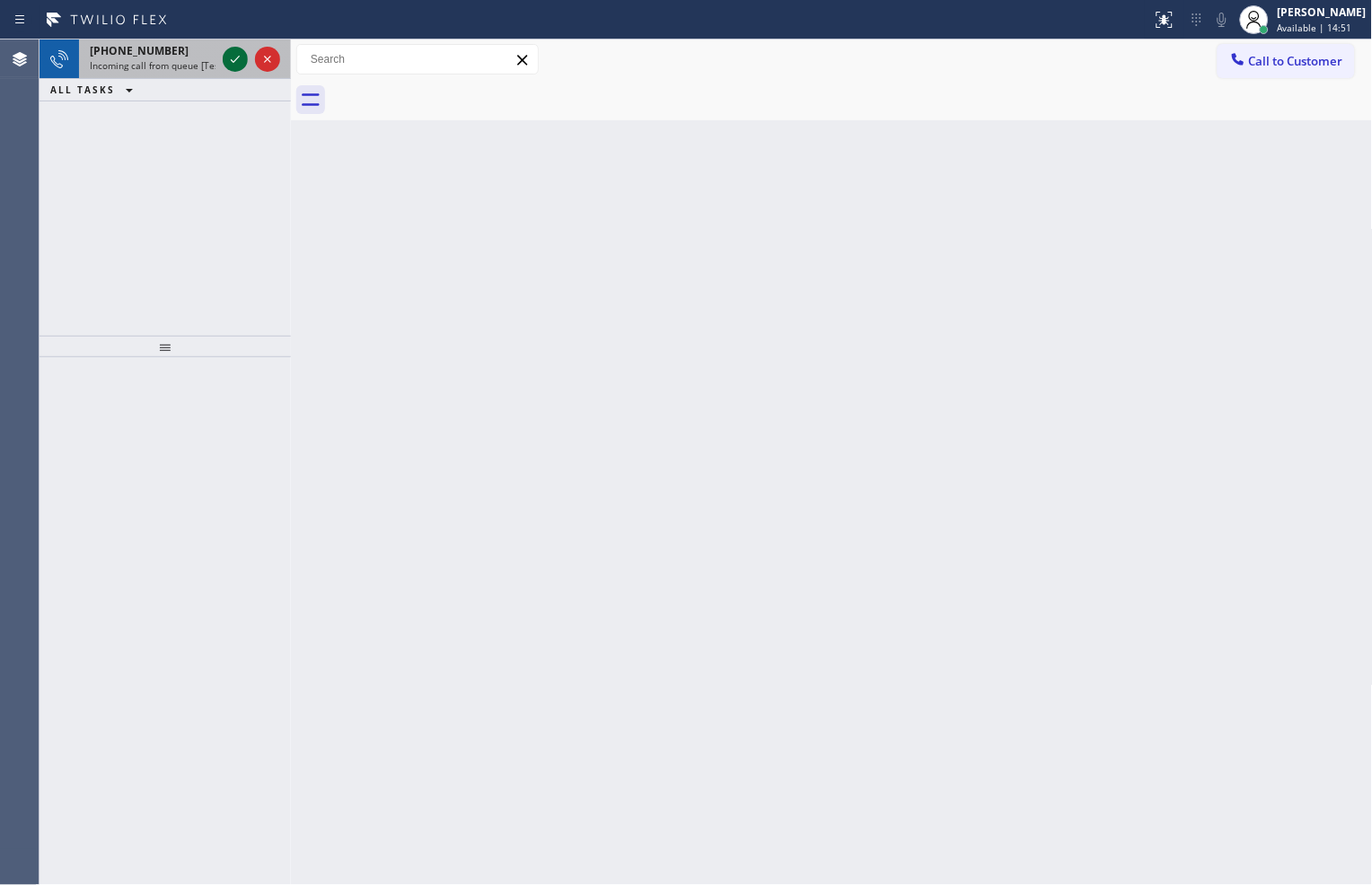
click at [237, 59] on icon at bounding box center [234, 59] width 9 height 7
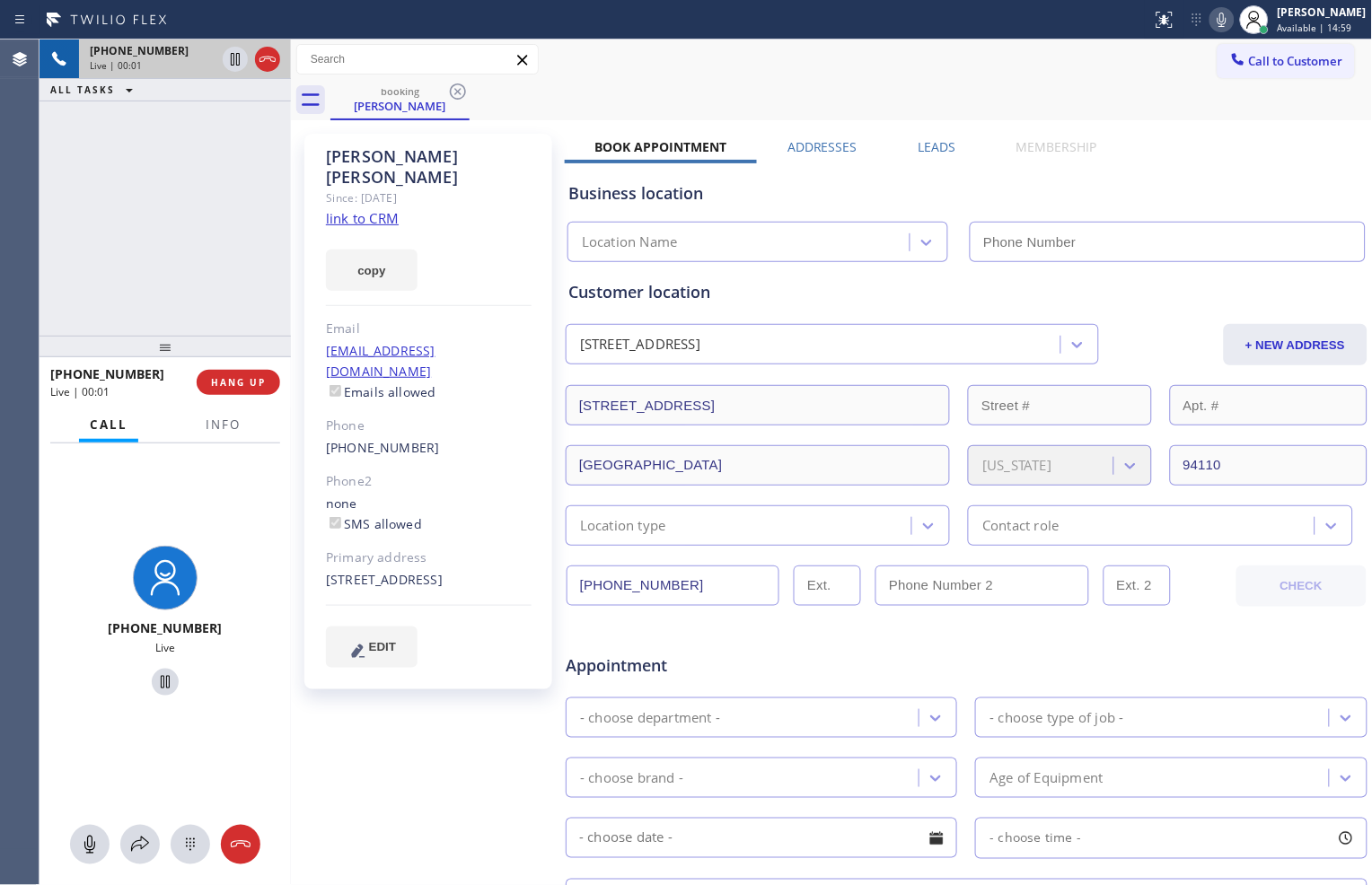
type input "[PHONE_NUMBER]"
click at [386, 209] on link "link to CRM" at bounding box center [362, 218] width 73 height 18
click at [235, 63] on icon at bounding box center [235, 59] width 21 height 21
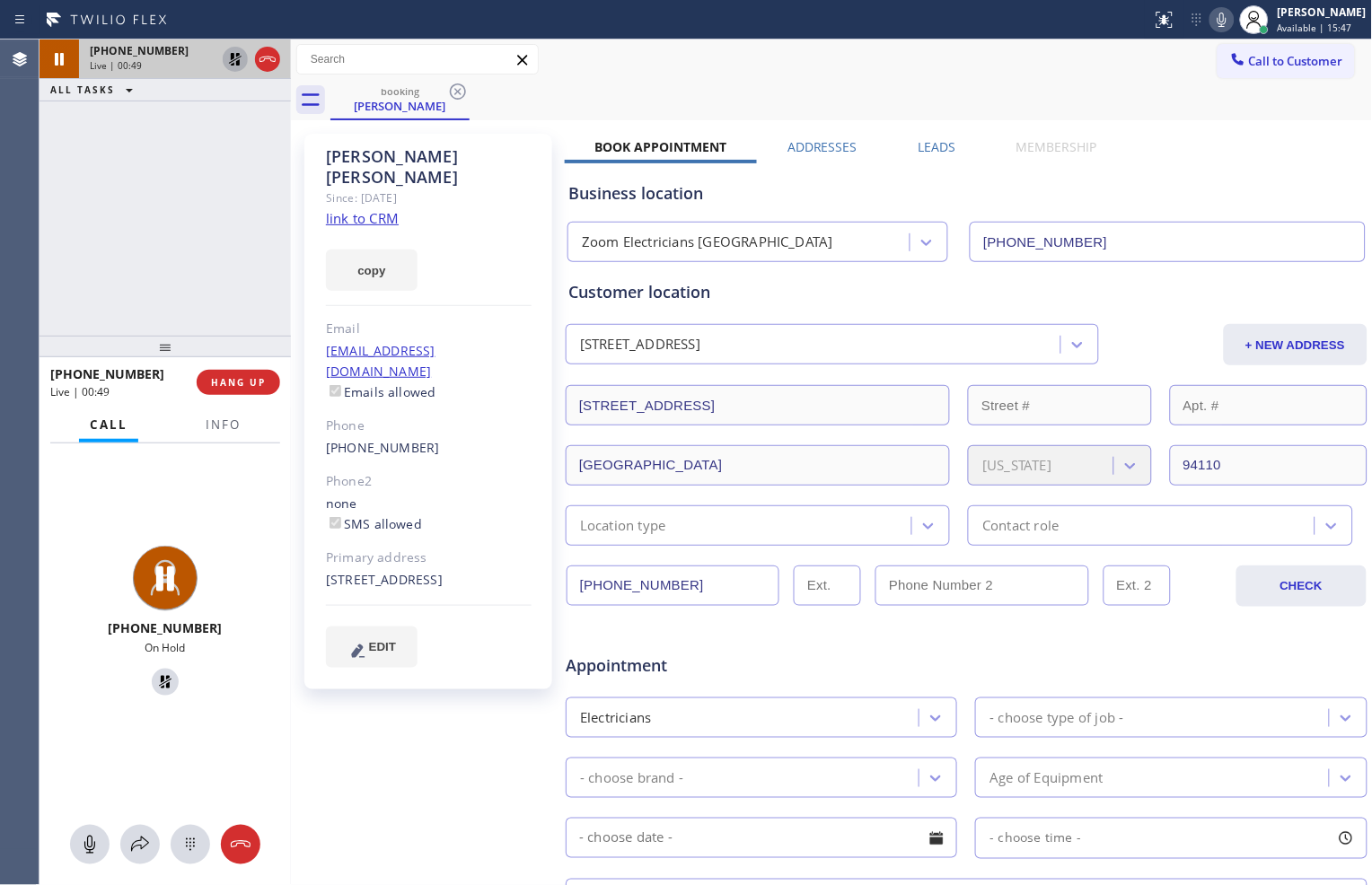
click at [1217, 20] on icon at bounding box center [1221, 19] width 9 height 14
click at [239, 58] on icon at bounding box center [235, 59] width 21 height 21
click at [1211, 12] on icon at bounding box center [1221, 19] width 21 height 21
click at [223, 56] on div at bounding box center [235, 59] width 25 height 21
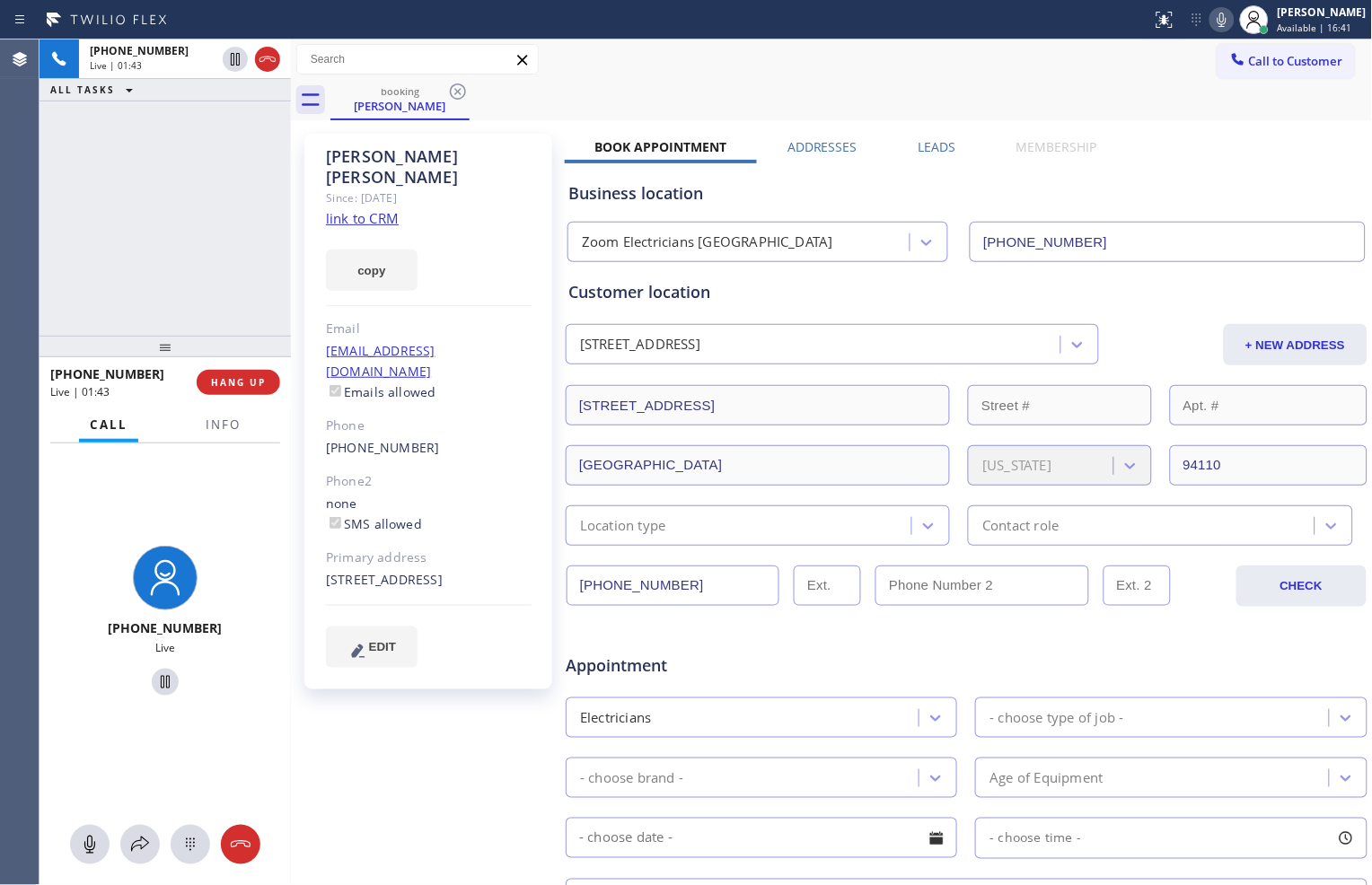
click at [1215, 10] on icon at bounding box center [1221, 19] width 21 height 21
click at [198, 135] on div "[PHONE_NUMBER] Live | 05:11 ALL TASKS ALL TASKS ACTIVE TASKS TASKS IN WRAP UP" at bounding box center [165, 187] width 252 height 296
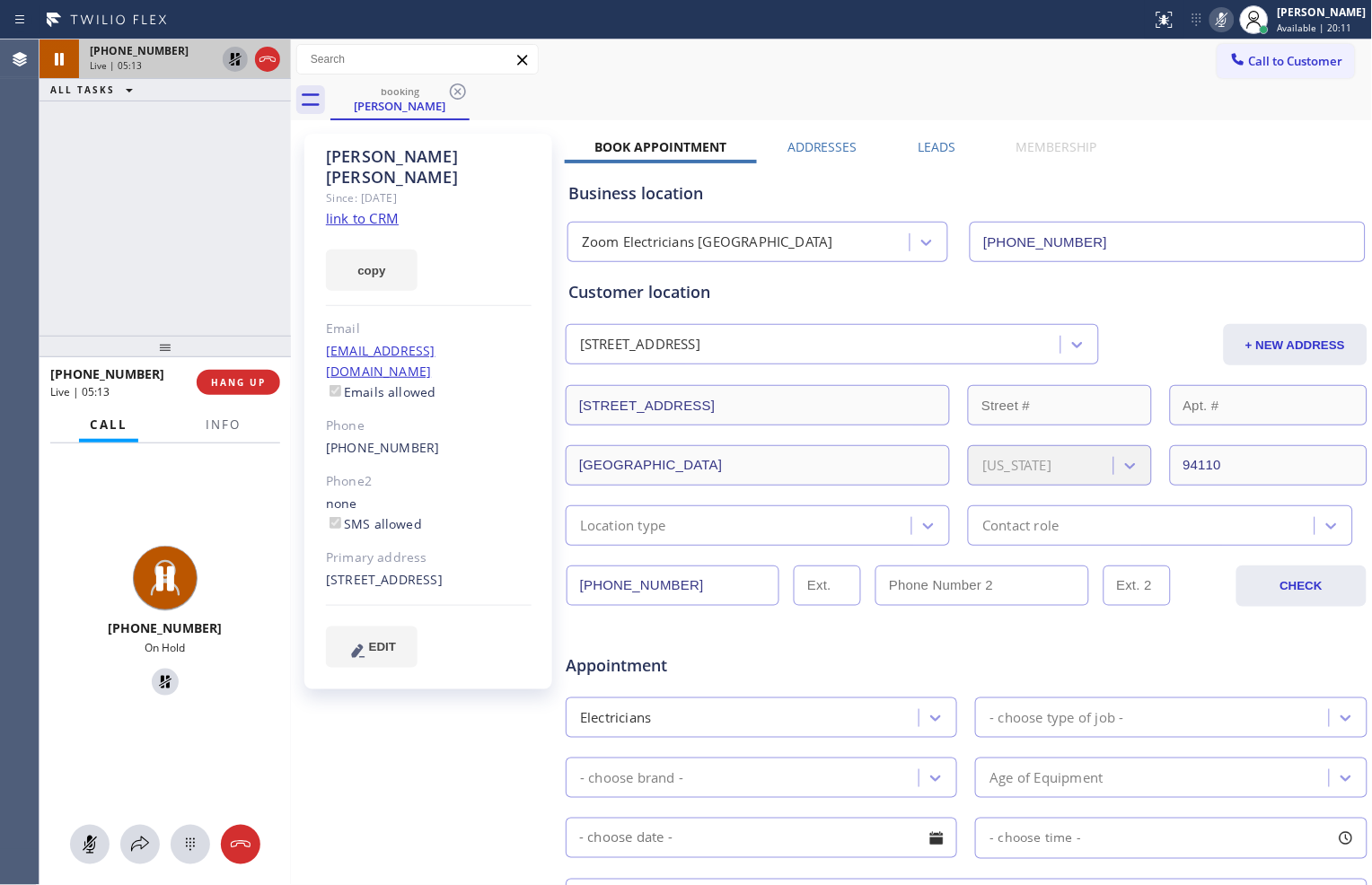
click at [232, 61] on icon at bounding box center [234, 59] width 12 height 12
click at [1211, 21] on icon at bounding box center [1221, 19] width 21 height 21
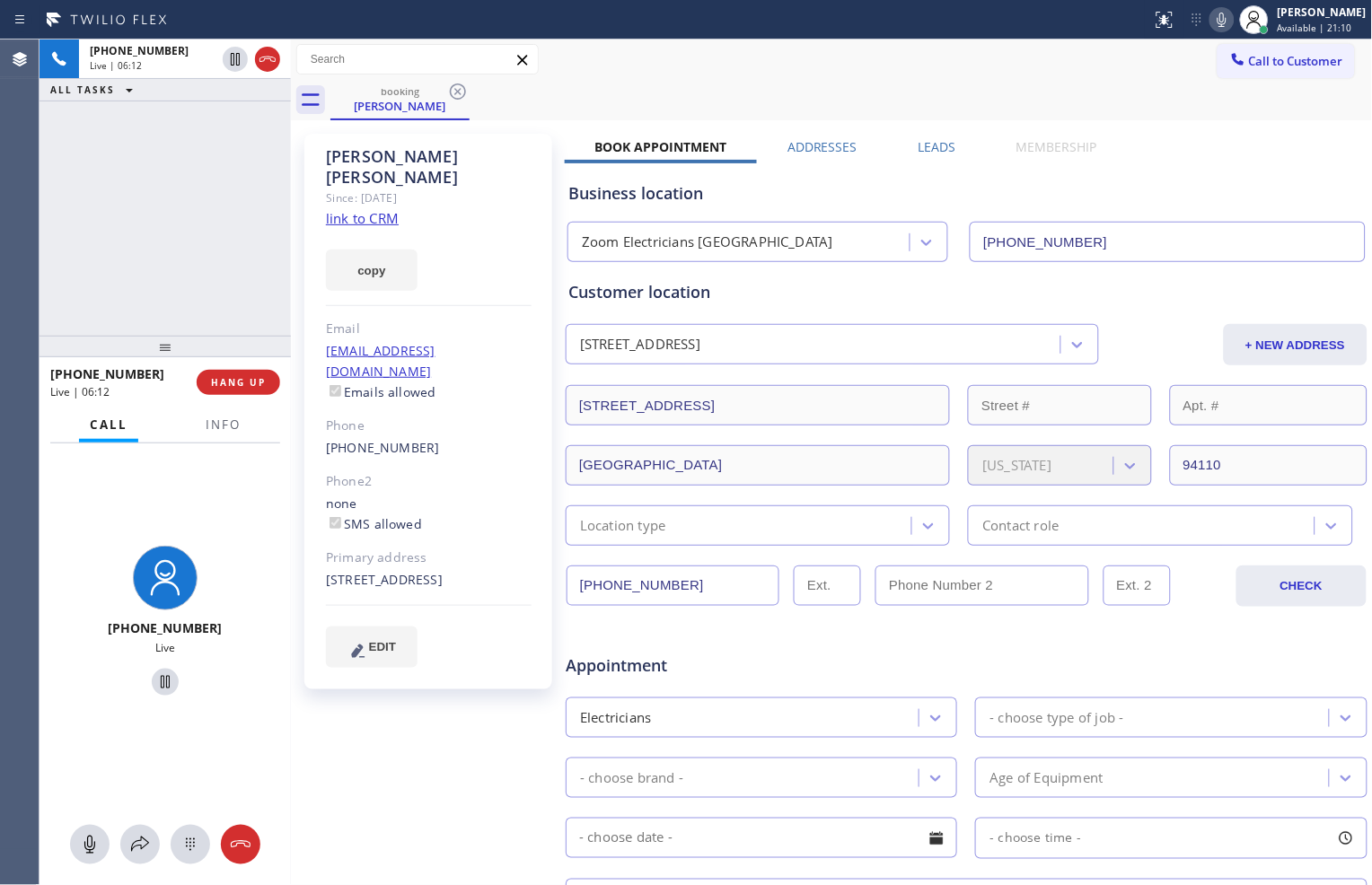
click at [1041, 94] on div "booking [PERSON_NAME]" at bounding box center [851, 100] width 1042 height 40
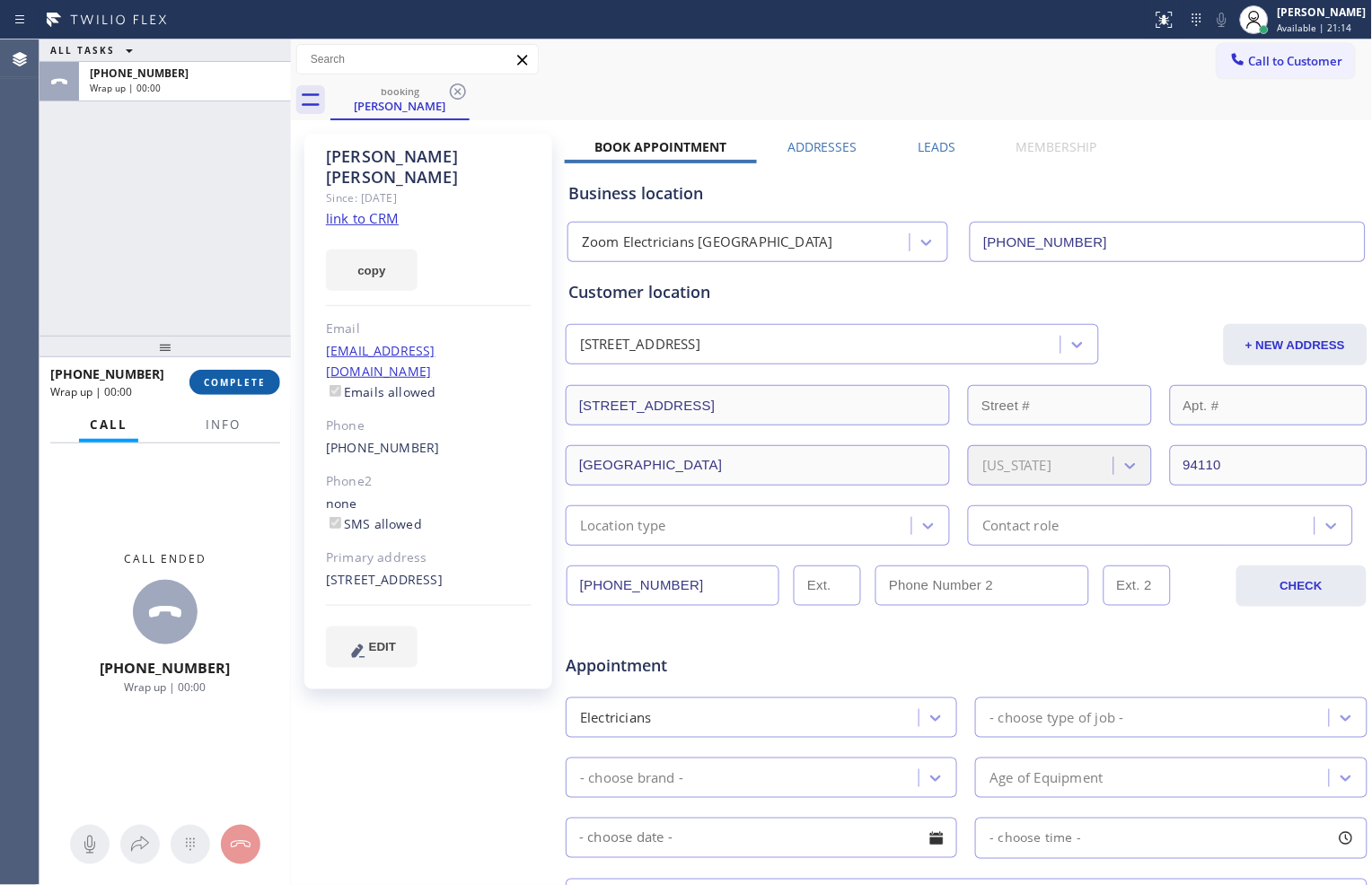
click at [244, 377] on span "COMPLETE" at bounding box center [234, 381] width 61 height 12
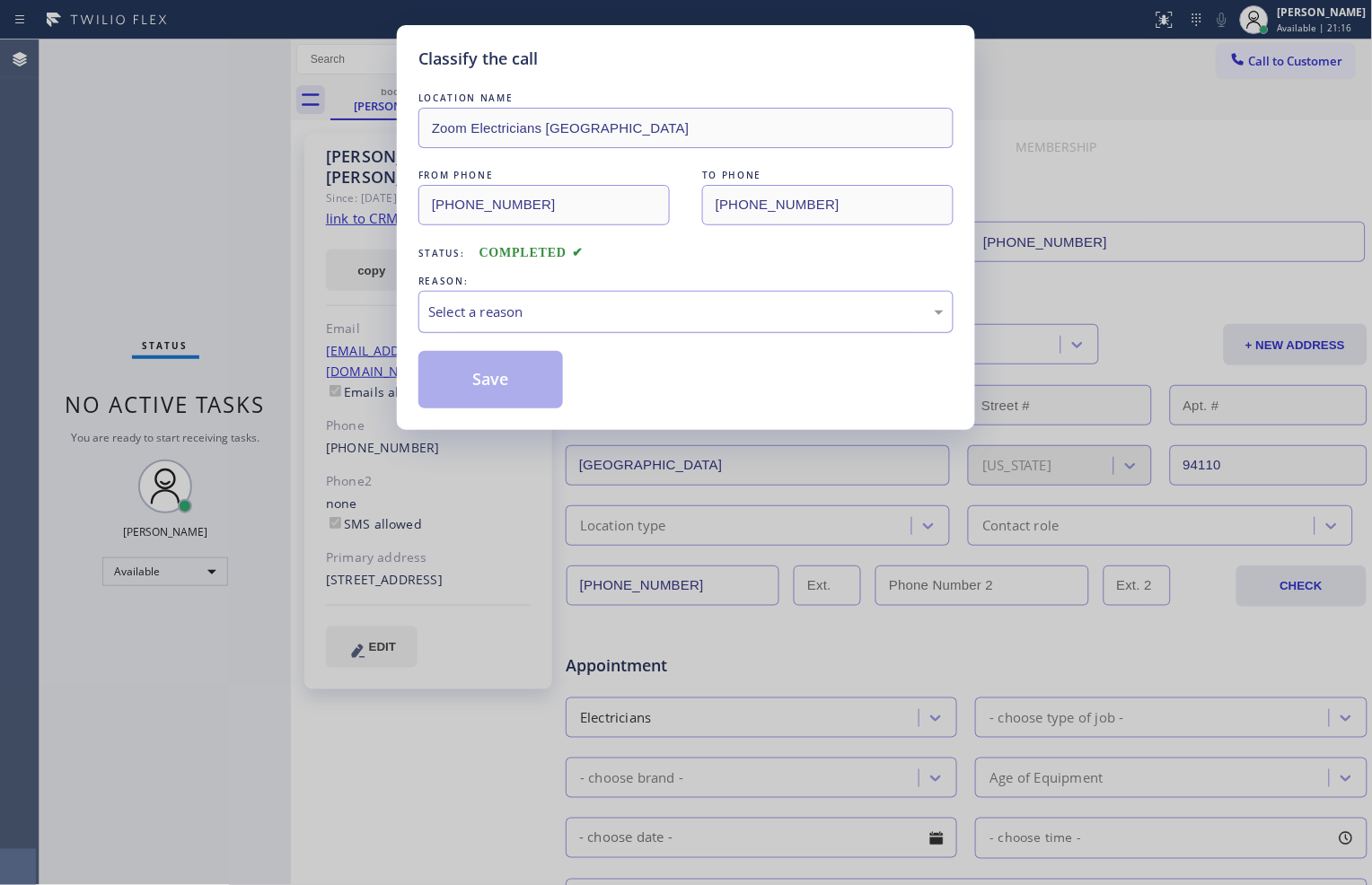
click at [533, 321] on div "Select a reason" at bounding box center [686, 311] width 515 height 20
click at [495, 375] on button "Save" at bounding box center [490, 380] width 144 height 58
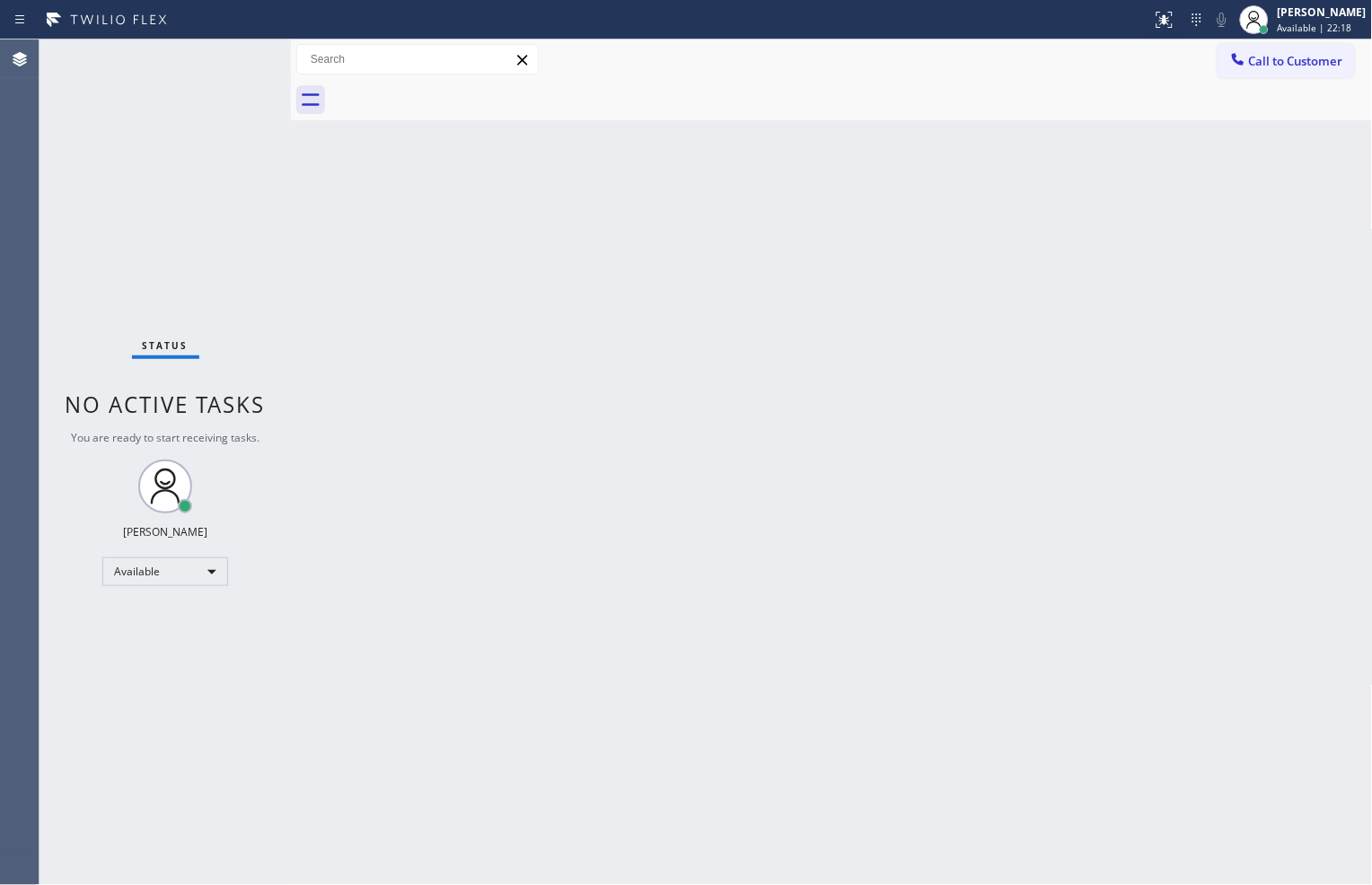
click at [202, 258] on div "Status No active tasks You are ready to start receiving tasks. [PERSON_NAME] Av…" at bounding box center [165, 462] width 252 height 846
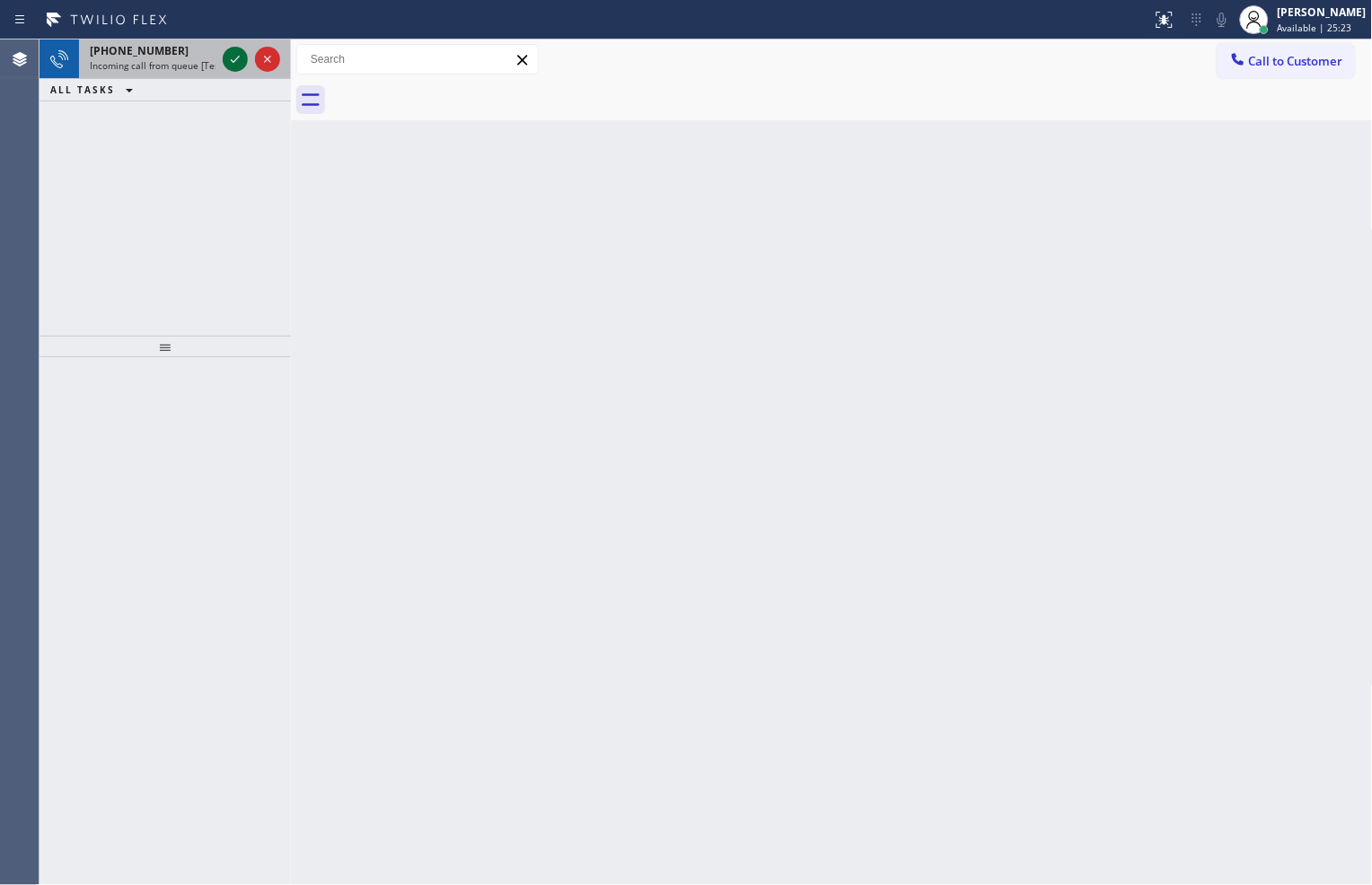
click at [230, 61] on icon at bounding box center [235, 59] width 21 height 21
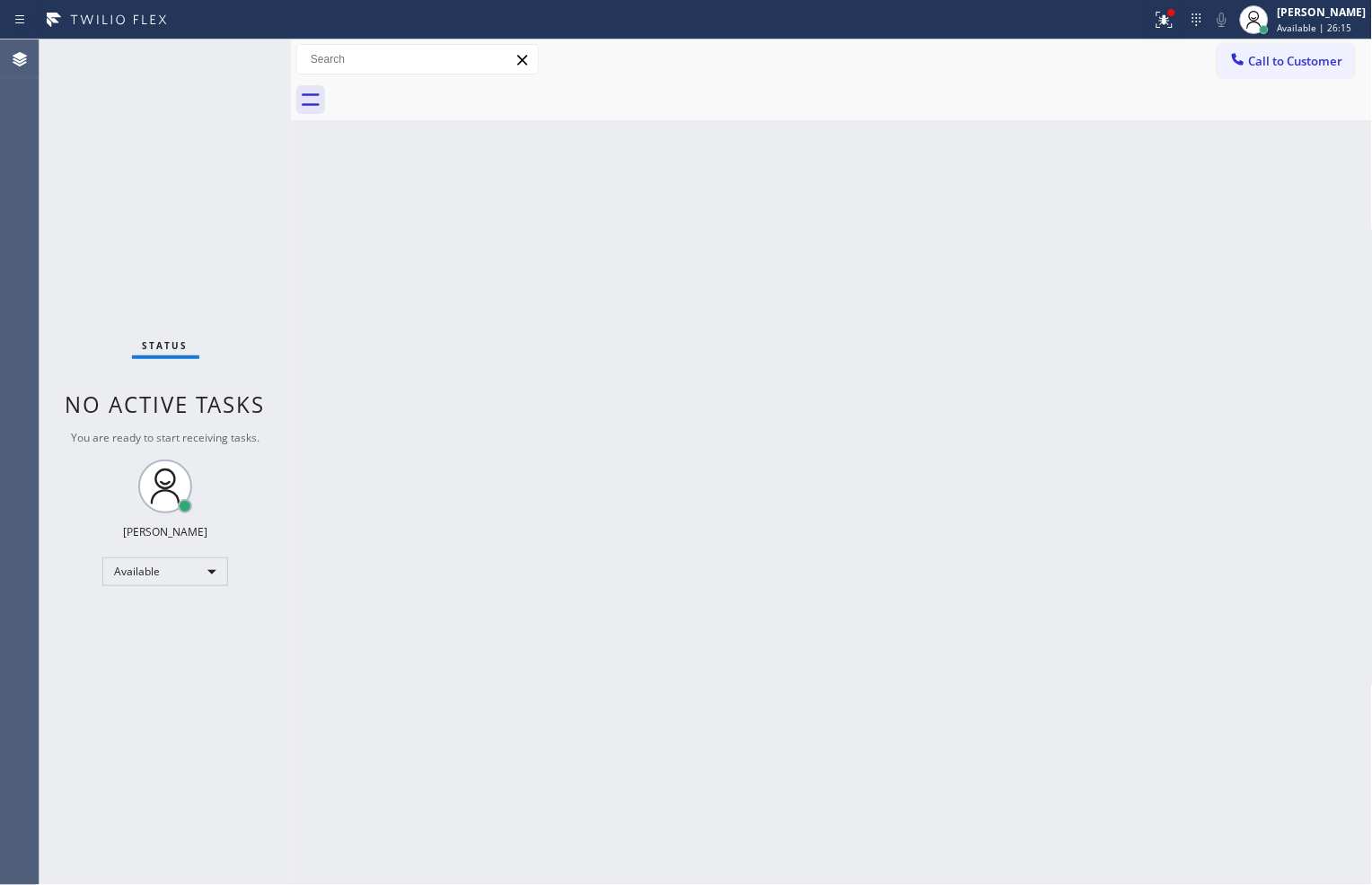
click at [1032, 799] on div "Back to Dashboard Change Sender ID Customers Technicians Select a contact Outbo…" at bounding box center [832, 462] width 1082 height 846
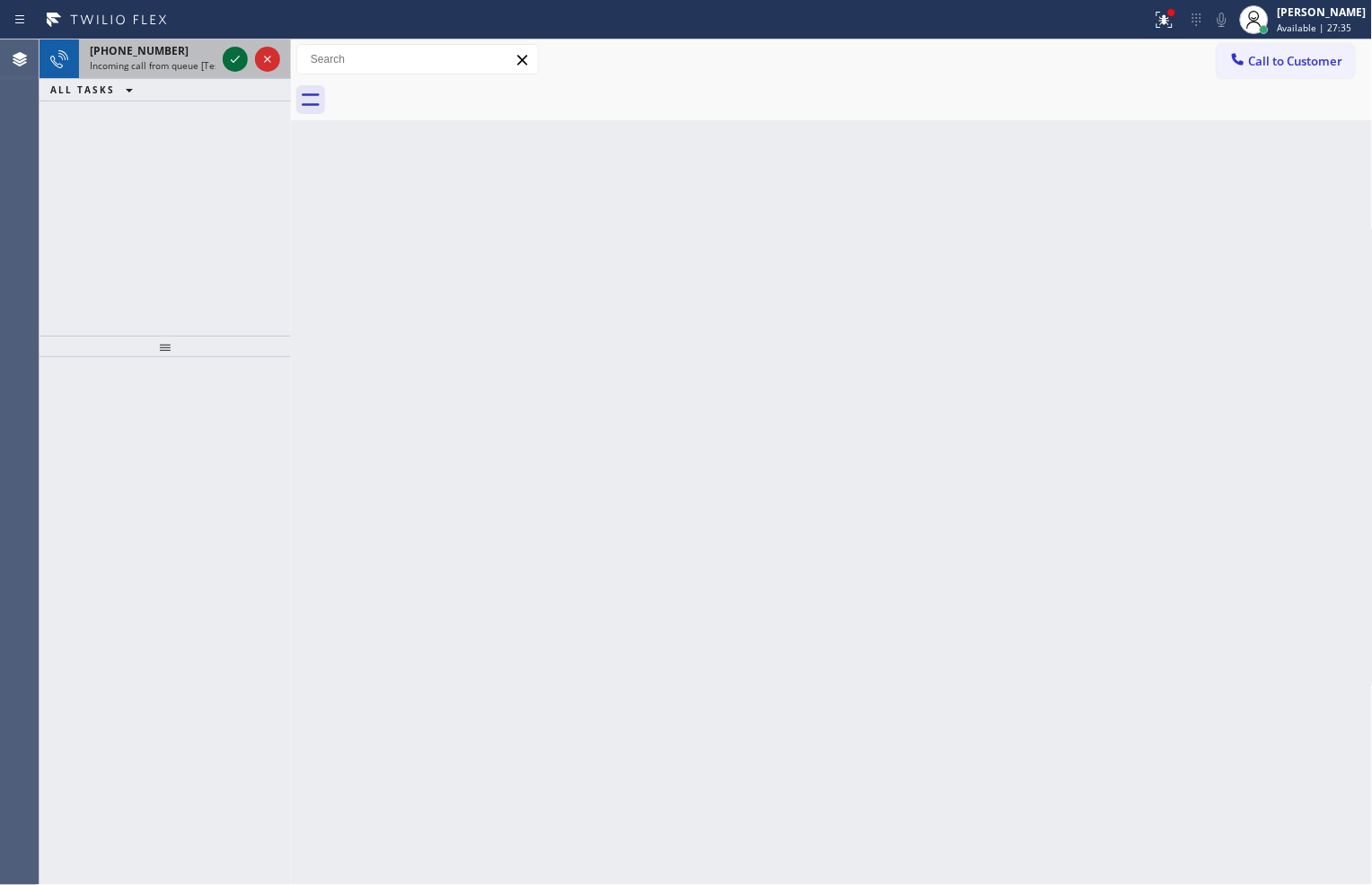
click at [223, 54] on div at bounding box center [235, 59] width 25 height 21
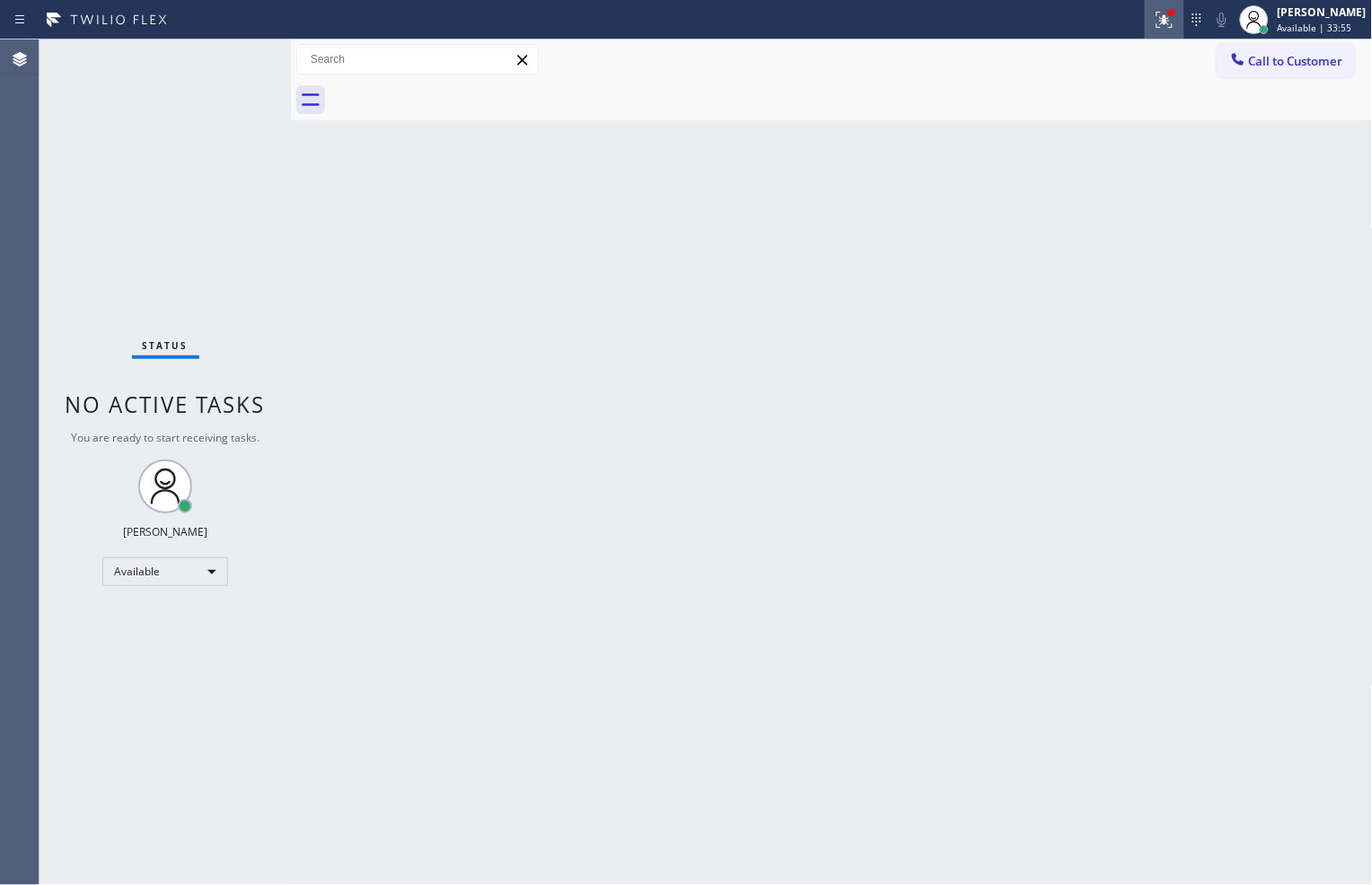
click at [1144, 35] on button at bounding box center [1164, 19] width 39 height 39
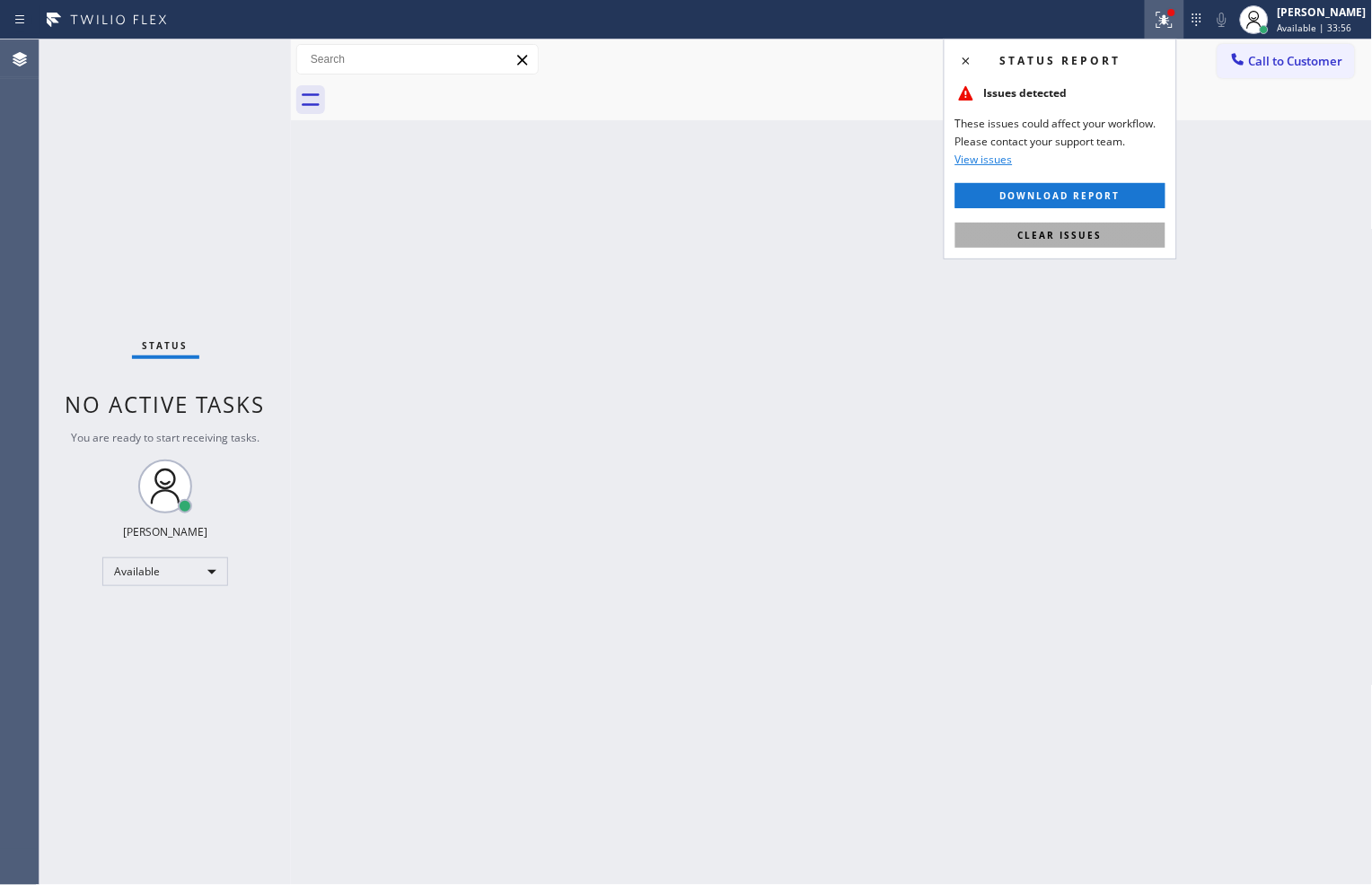
click at [1102, 230] on button "Clear issues" at bounding box center [1060, 235] width 210 height 25
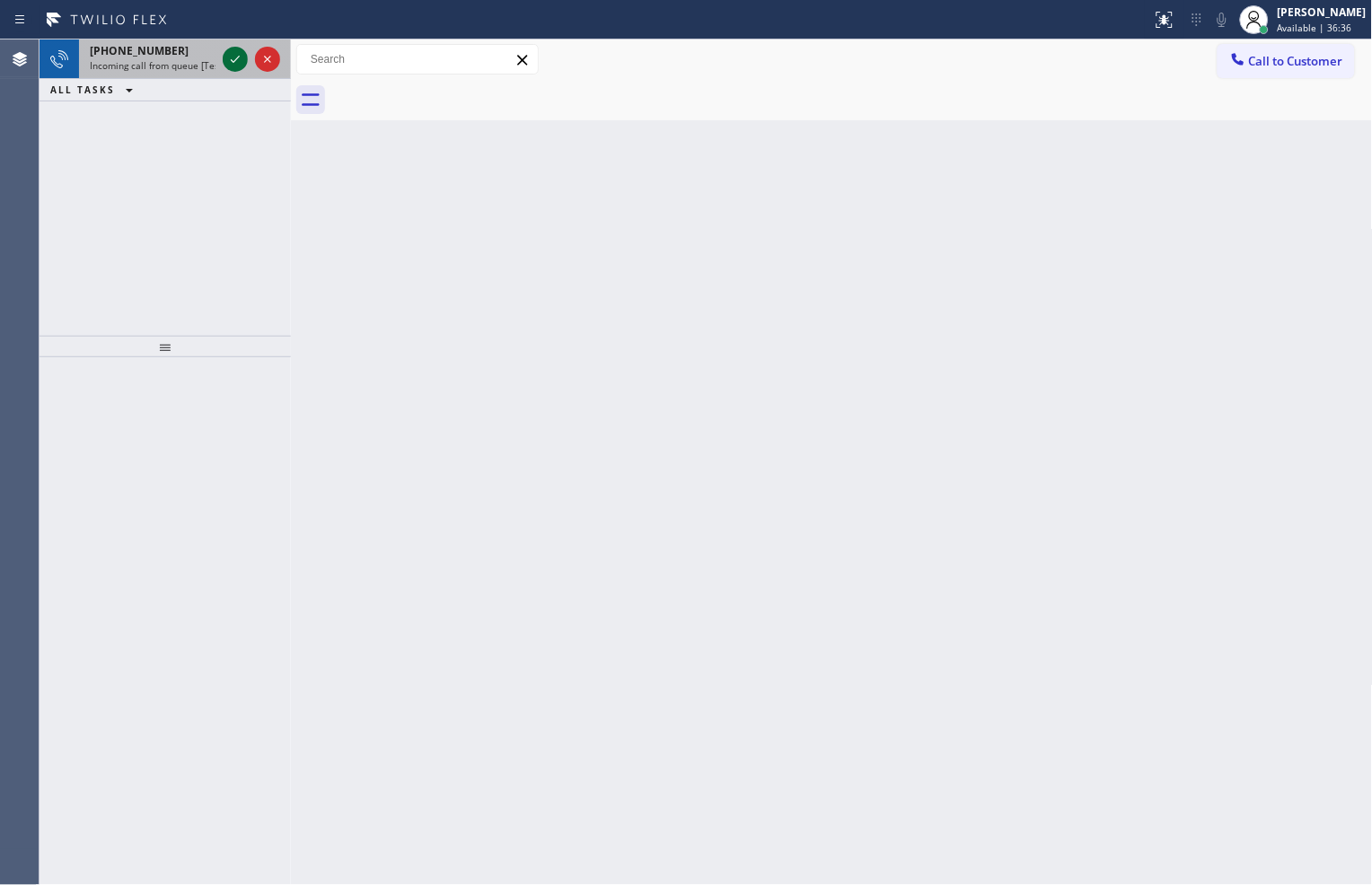
click at [228, 64] on icon at bounding box center [235, 59] width 21 height 21
click at [237, 72] on div at bounding box center [251, 59] width 64 height 39
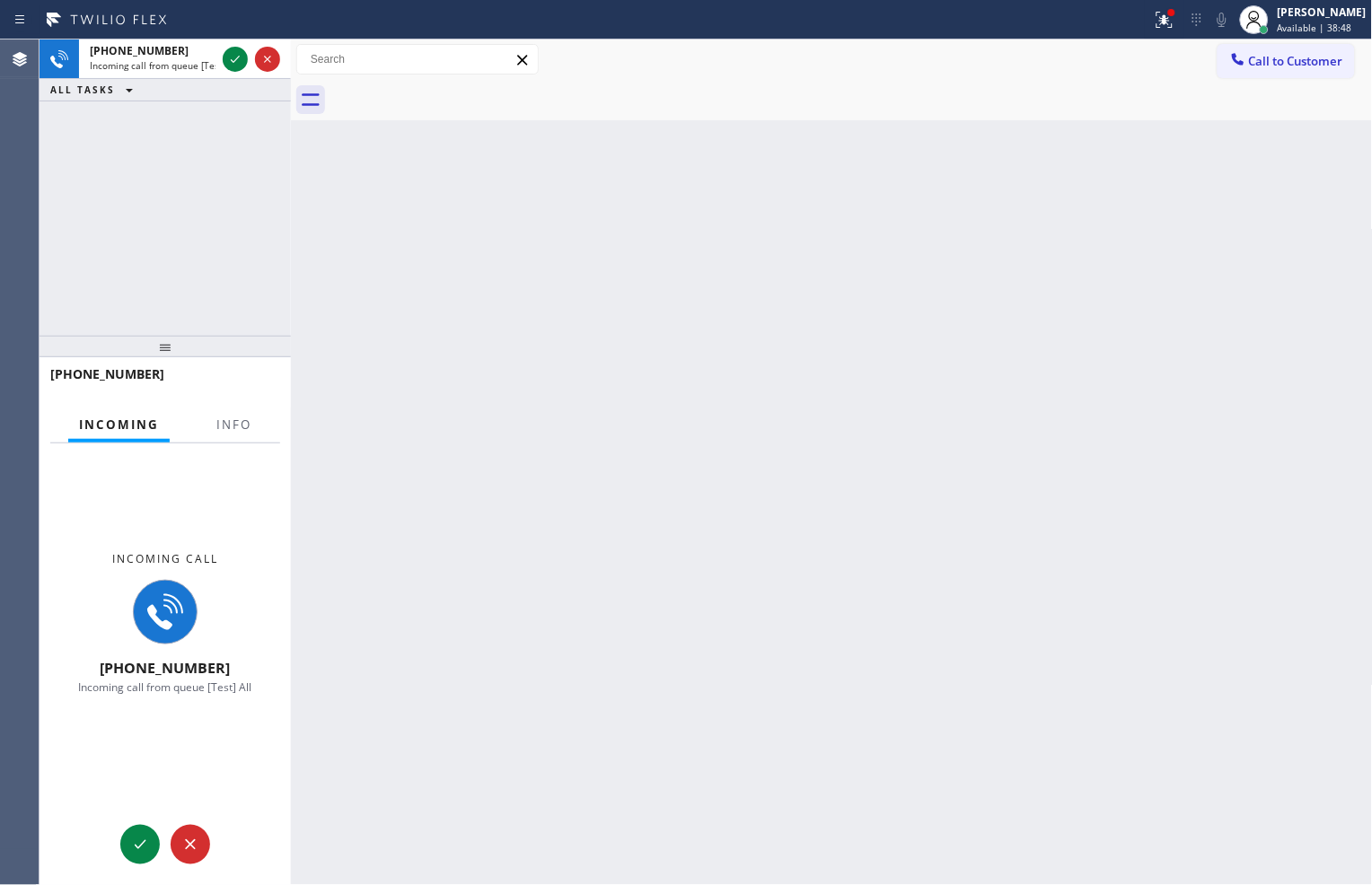
click at [237, 72] on div at bounding box center [251, 59] width 64 height 39
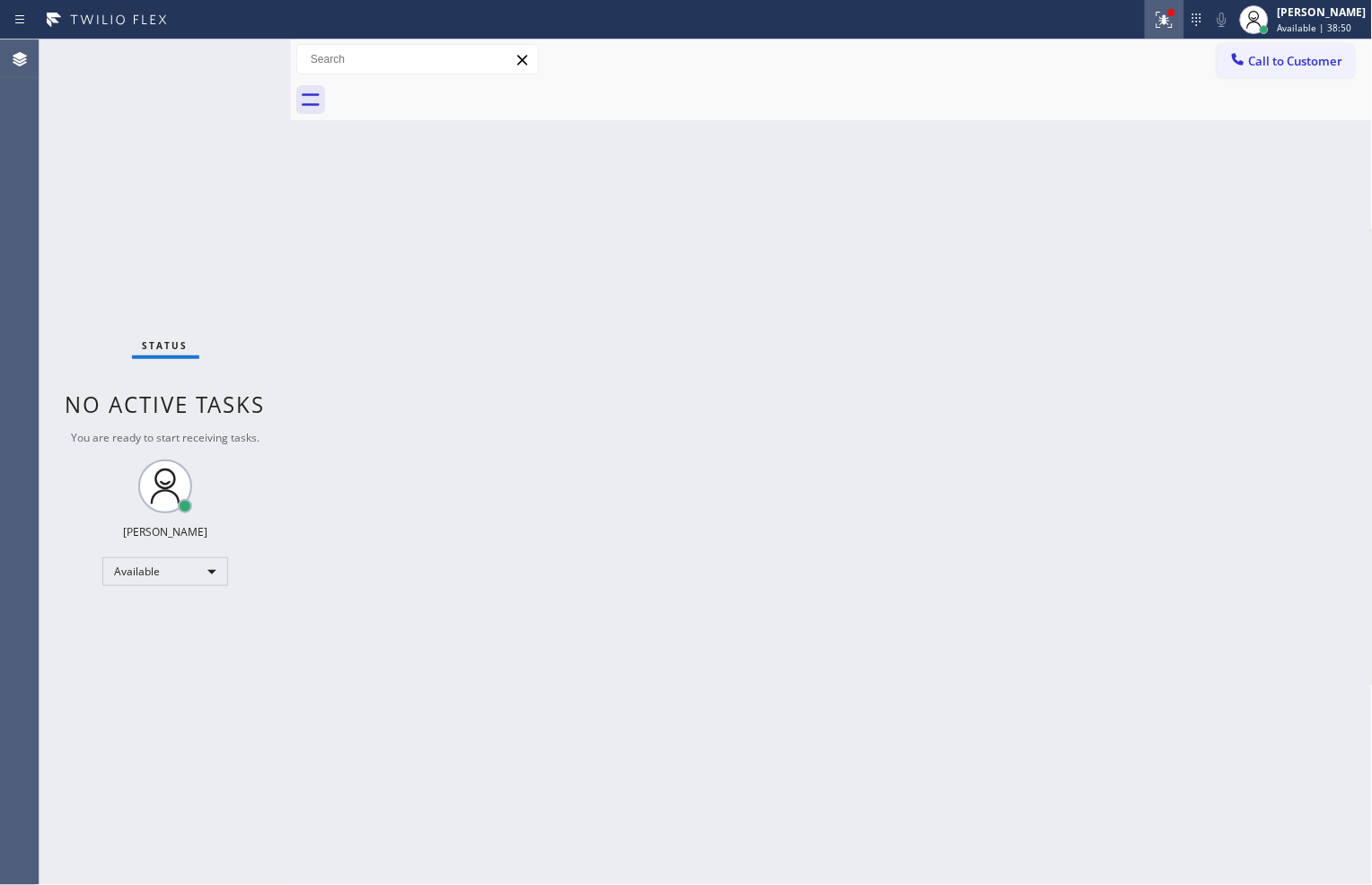
click at [1161, 20] on icon at bounding box center [1164, 17] width 11 height 7
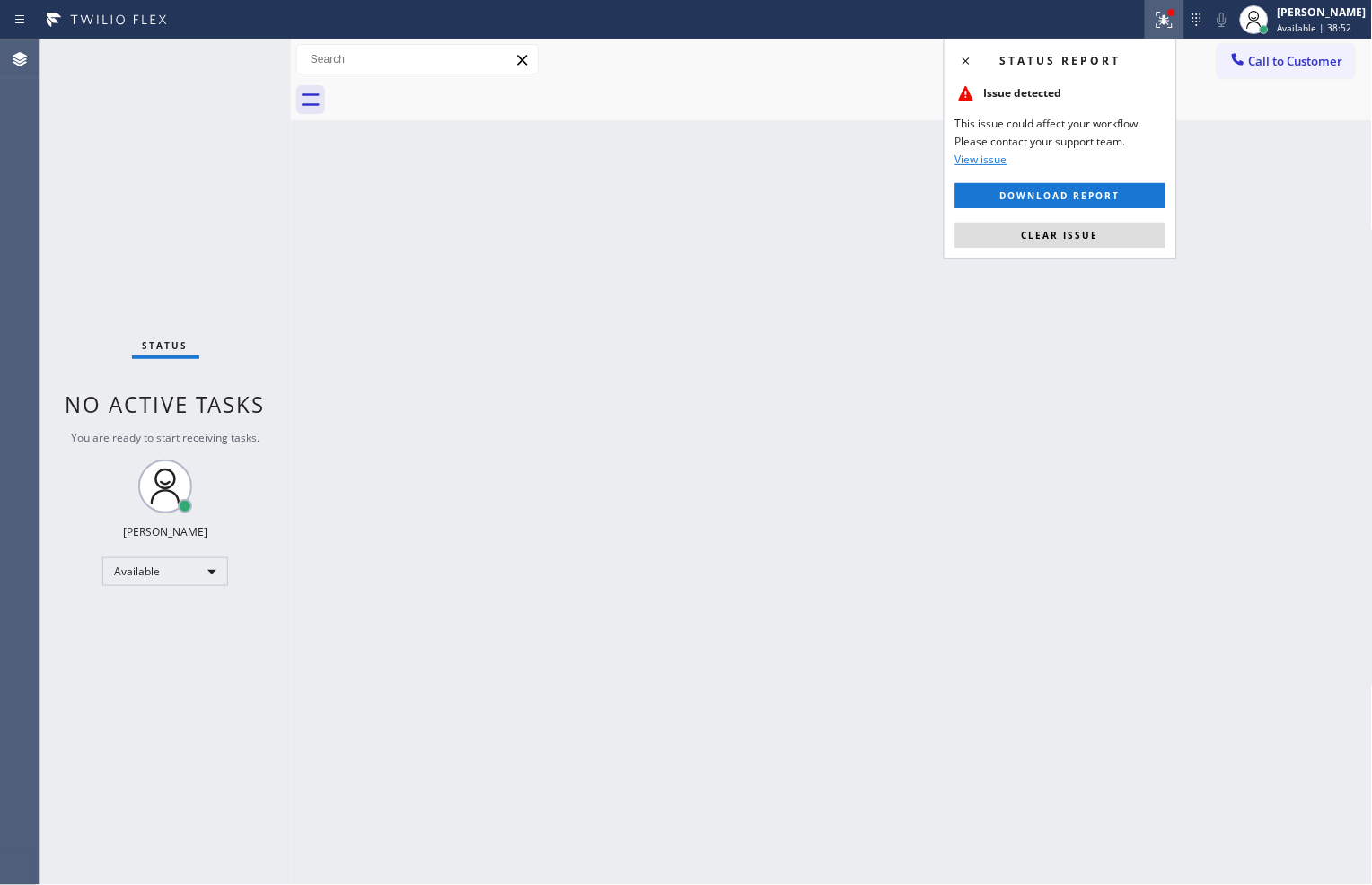
drag, startPoint x: 1096, startPoint y: 230, endPoint x: 1106, endPoint y: 222, distance: 12.8
click at [1096, 231] on span "Clear issue" at bounding box center [1060, 234] width 77 height 12
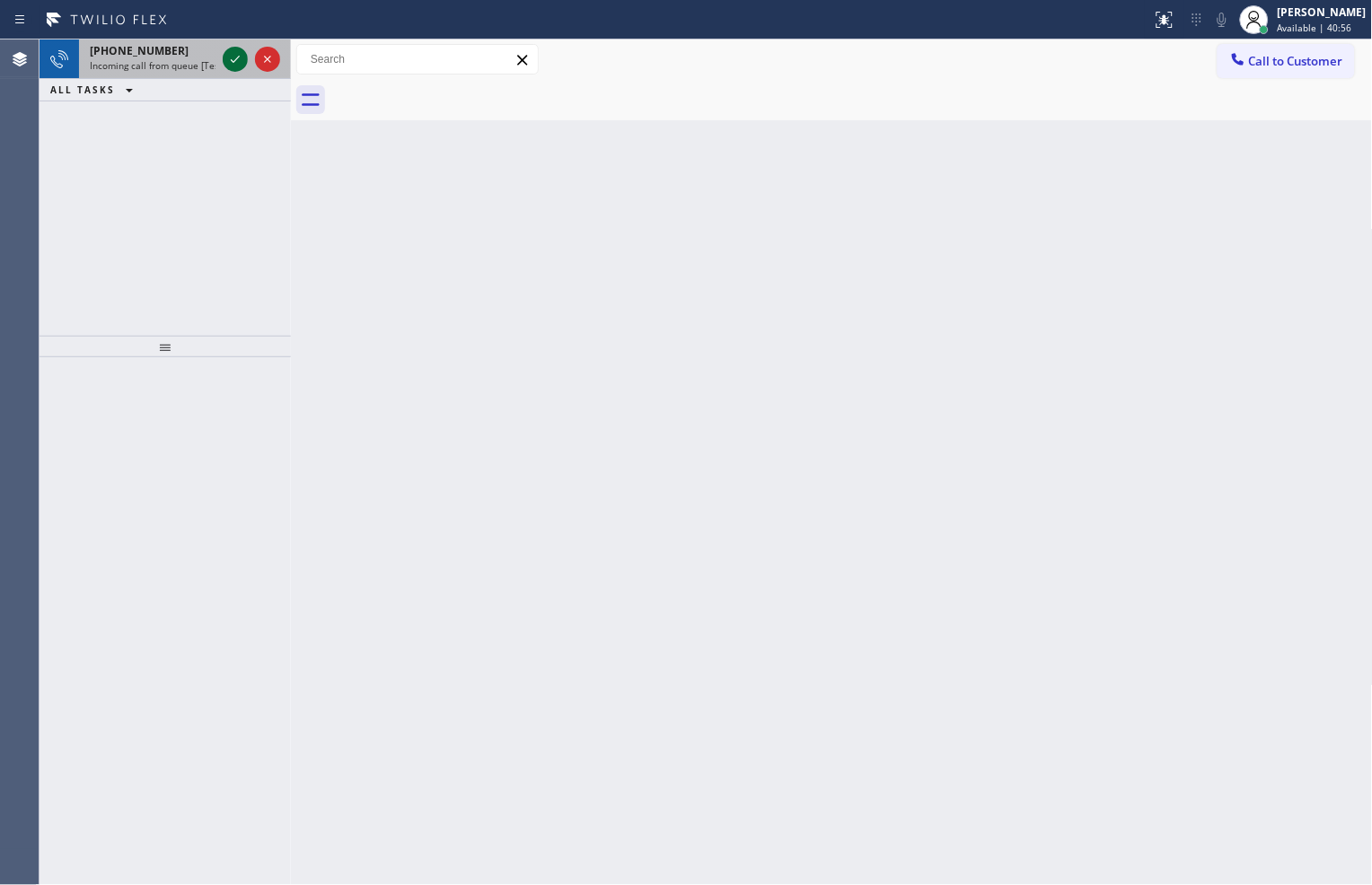
click at [231, 57] on icon at bounding box center [235, 59] width 21 height 21
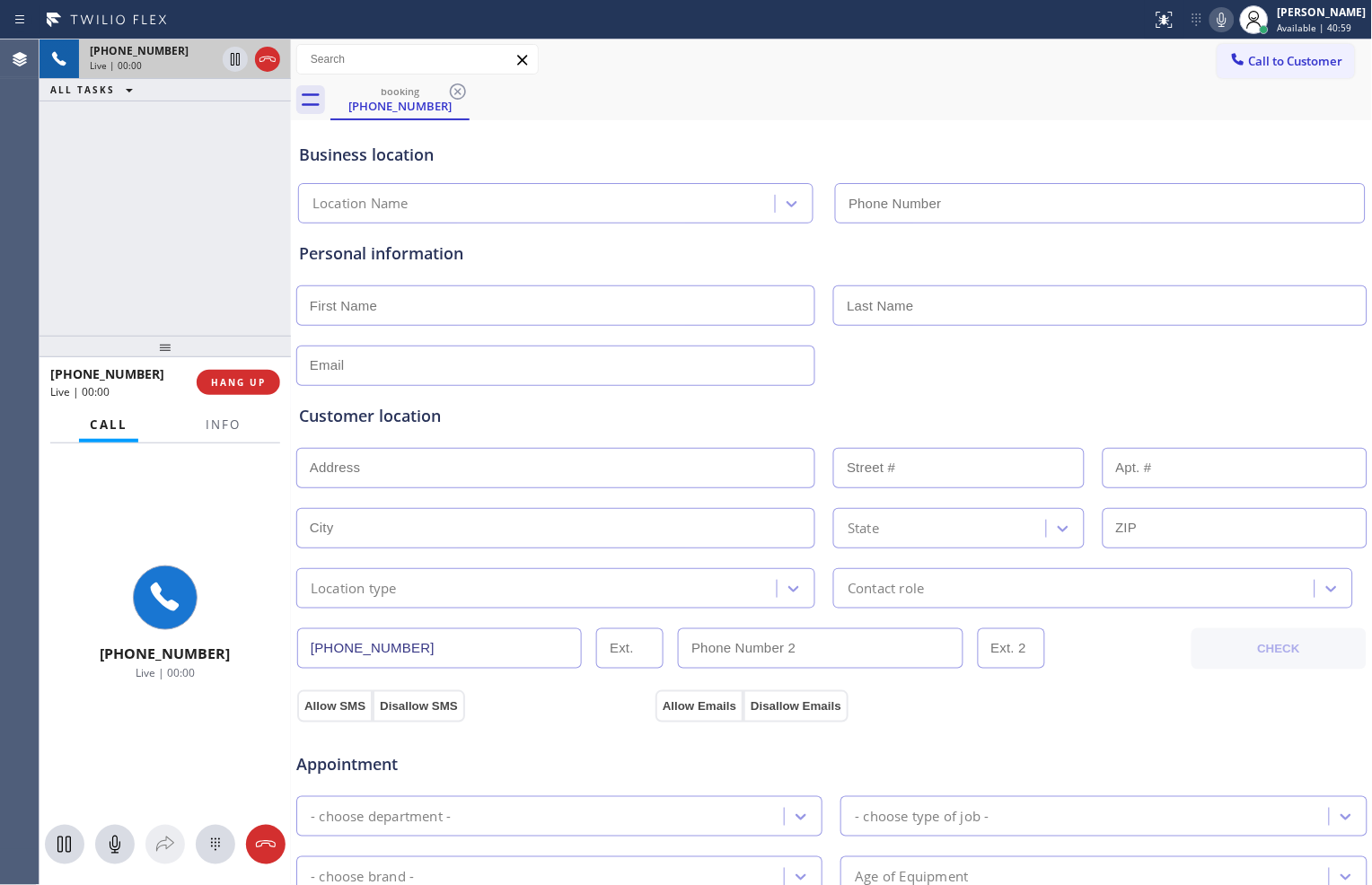
type input "[PHONE_NUMBER]"
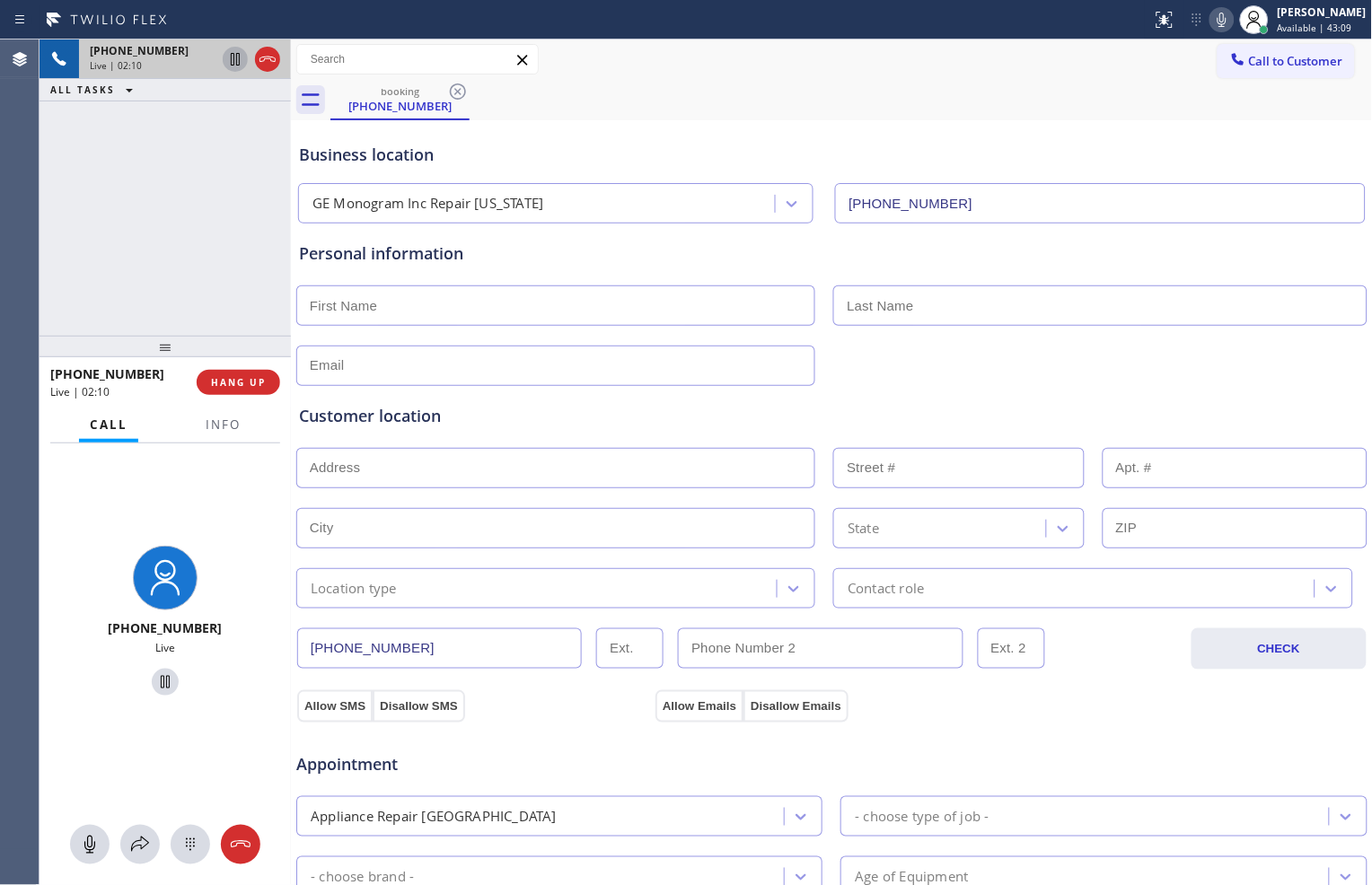
click at [230, 61] on icon at bounding box center [235, 59] width 21 height 21
click at [1211, 15] on icon at bounding box center [1221, 19] width 21 height 21
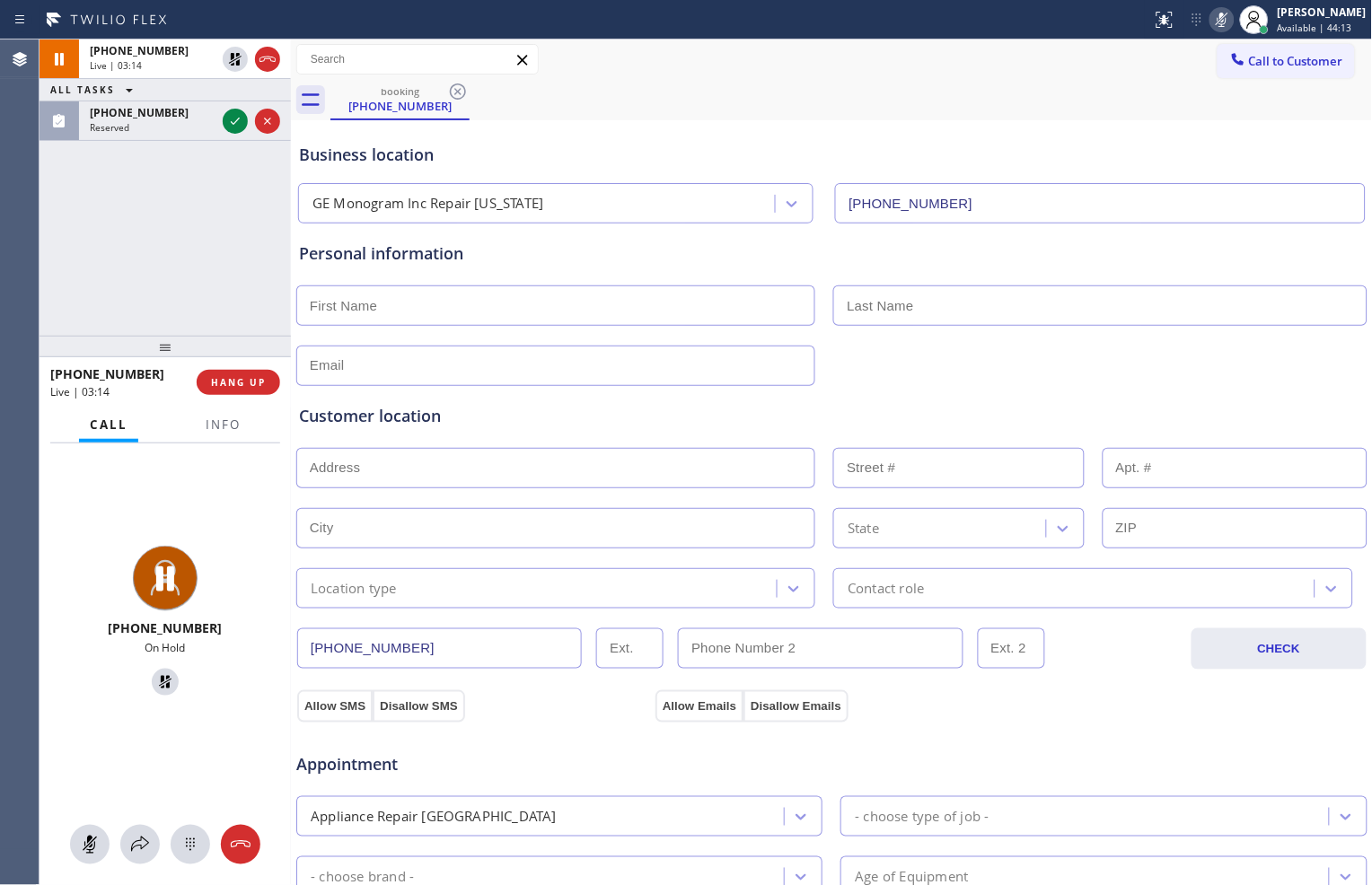
click at [803, 61] on div "Call to Customer Outbound call Location Search location Your caller id phone nu…" at bounding box center [832, 60] width 1082 height 32
click at [234, 129] on icon at bounding box center [235, 121] width 21 height 21
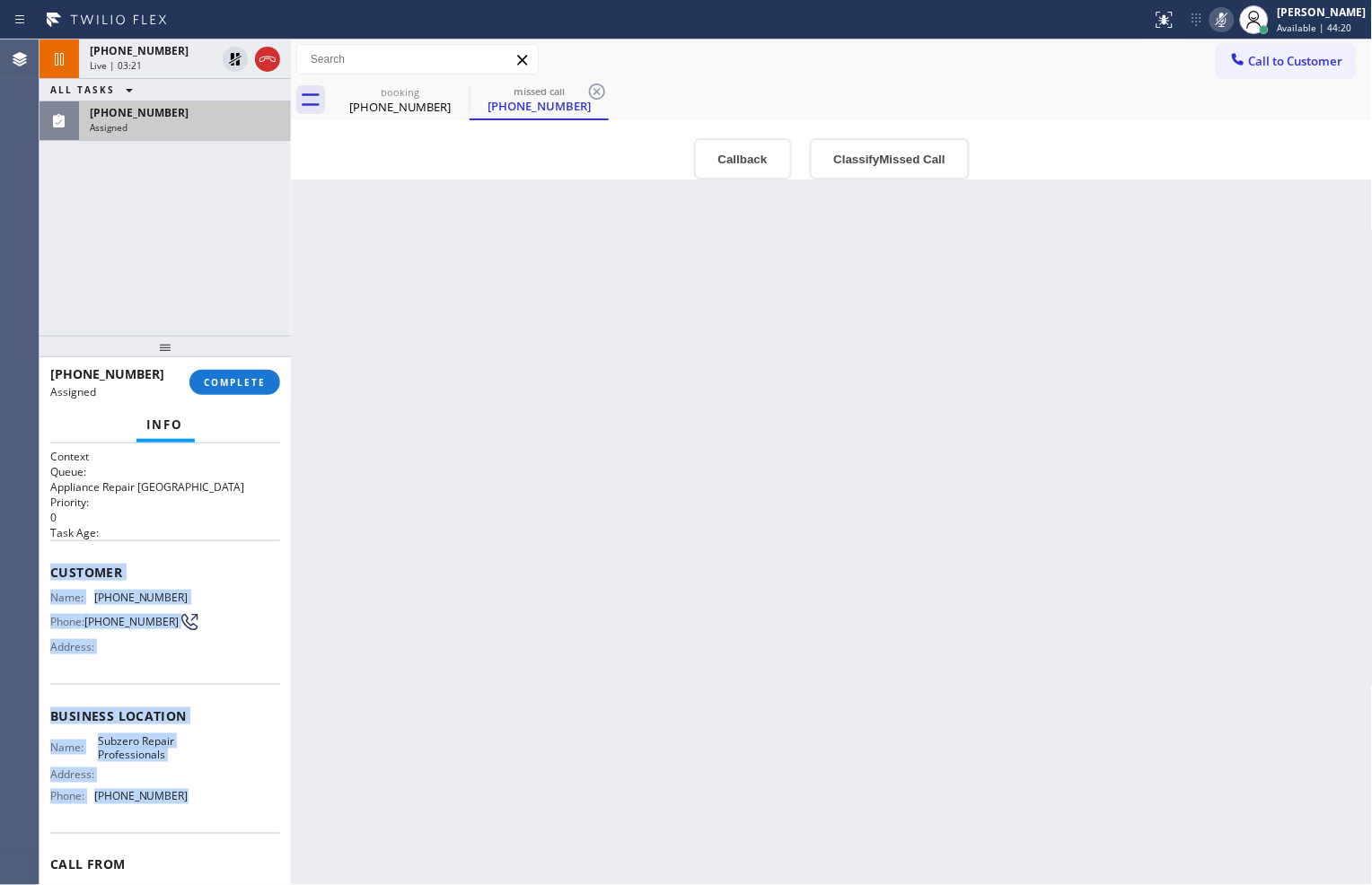
drag, startPoint x: 48, startPoint y: 567, endPoint x: 176, endPoint y: 801, distance: 266.7
click at [175, 803] on div "Context Queue: Appliance Repair High End Priority: 0 Task Age: Customer Name: […" at bounding box center [165, 665] width 252 height 443
copy div "Customer Name: [PHONE_NUMBER] Phone: [PHONE_NUMBER] Address: Business location …"
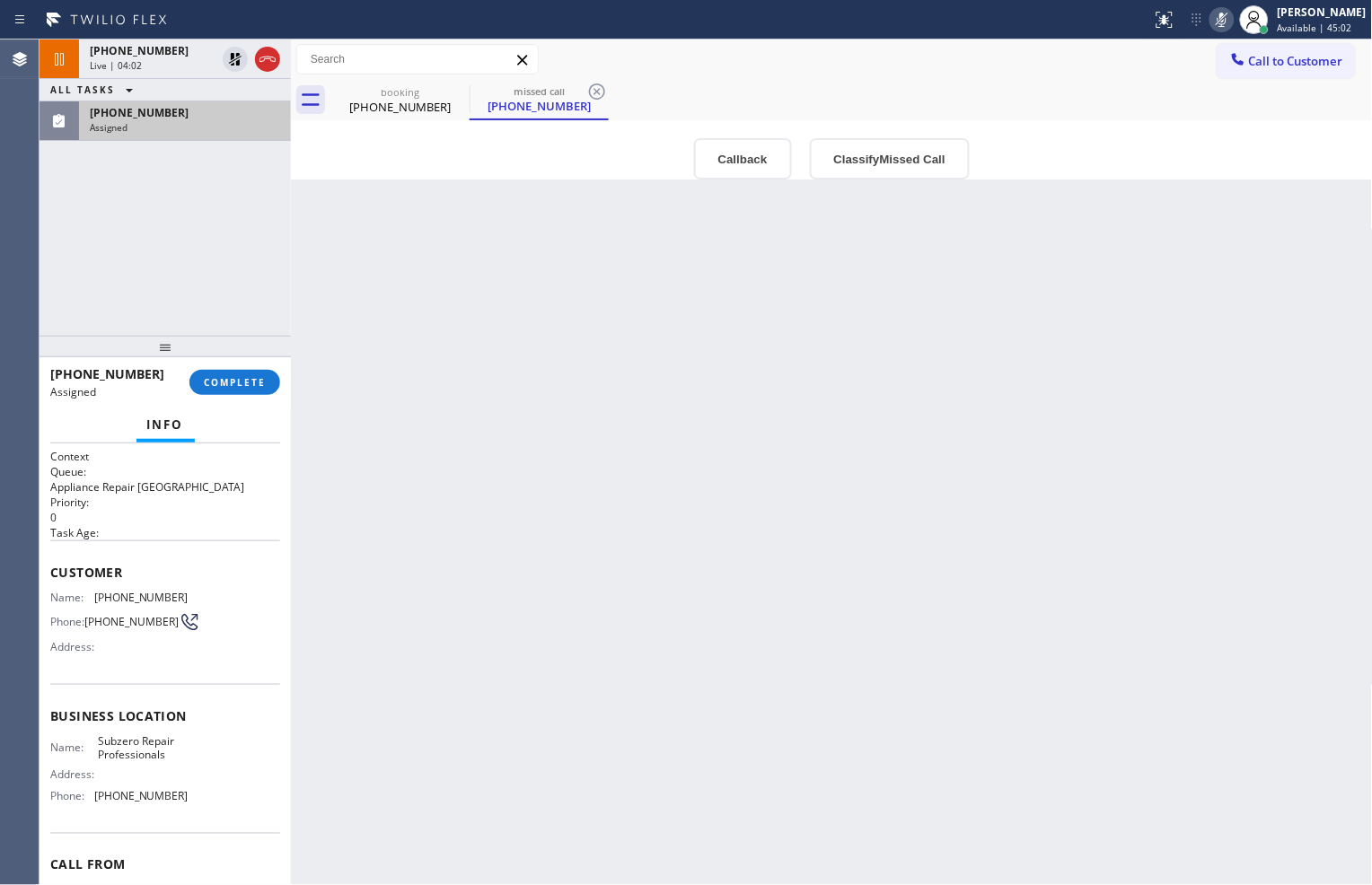
click at [887, 102] on div "booking [PHONE_NUMBER] missed call [PHONE_NUMBER]" at bounding box center [851, 100] width 1042 height 40
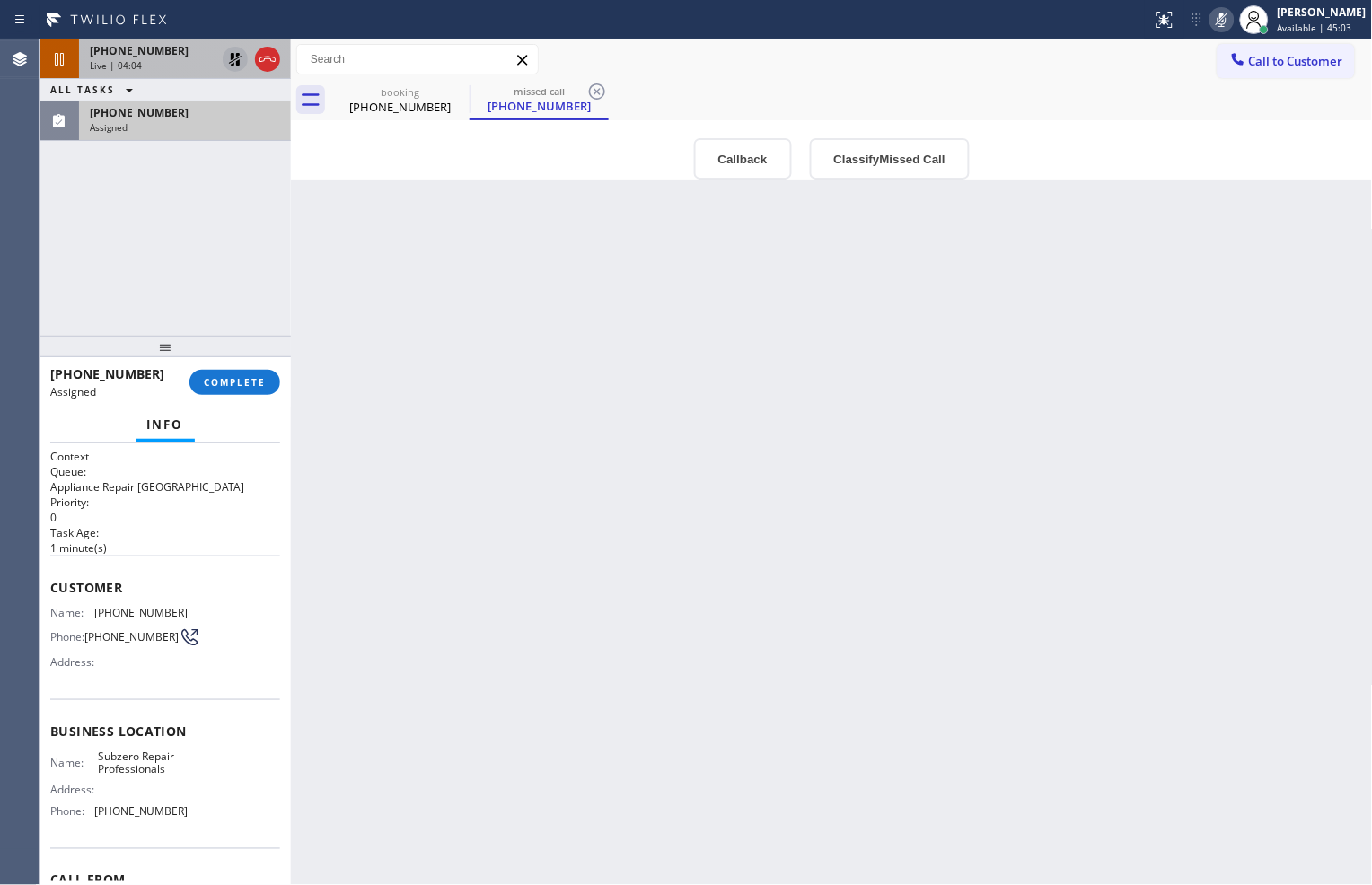
click at [236, 67] on icon at bounding box center [235, 59] width 21 height 21
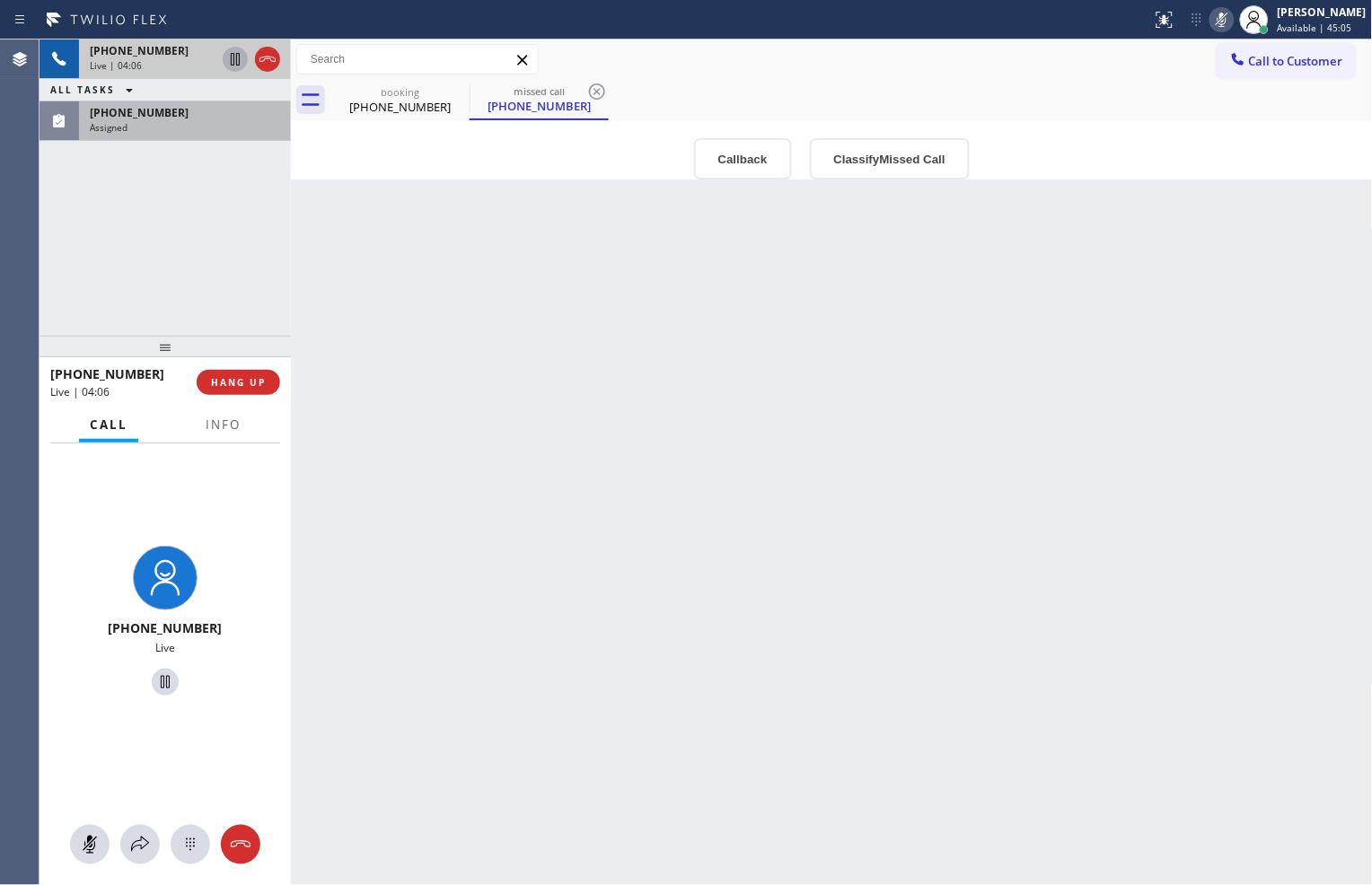
click at [1211, 24] on icon at bounding box center [1221, 19] width 21 height 21
click at [232, 426] on span "Info" at bounding box center [223, 425] width 35 height 16
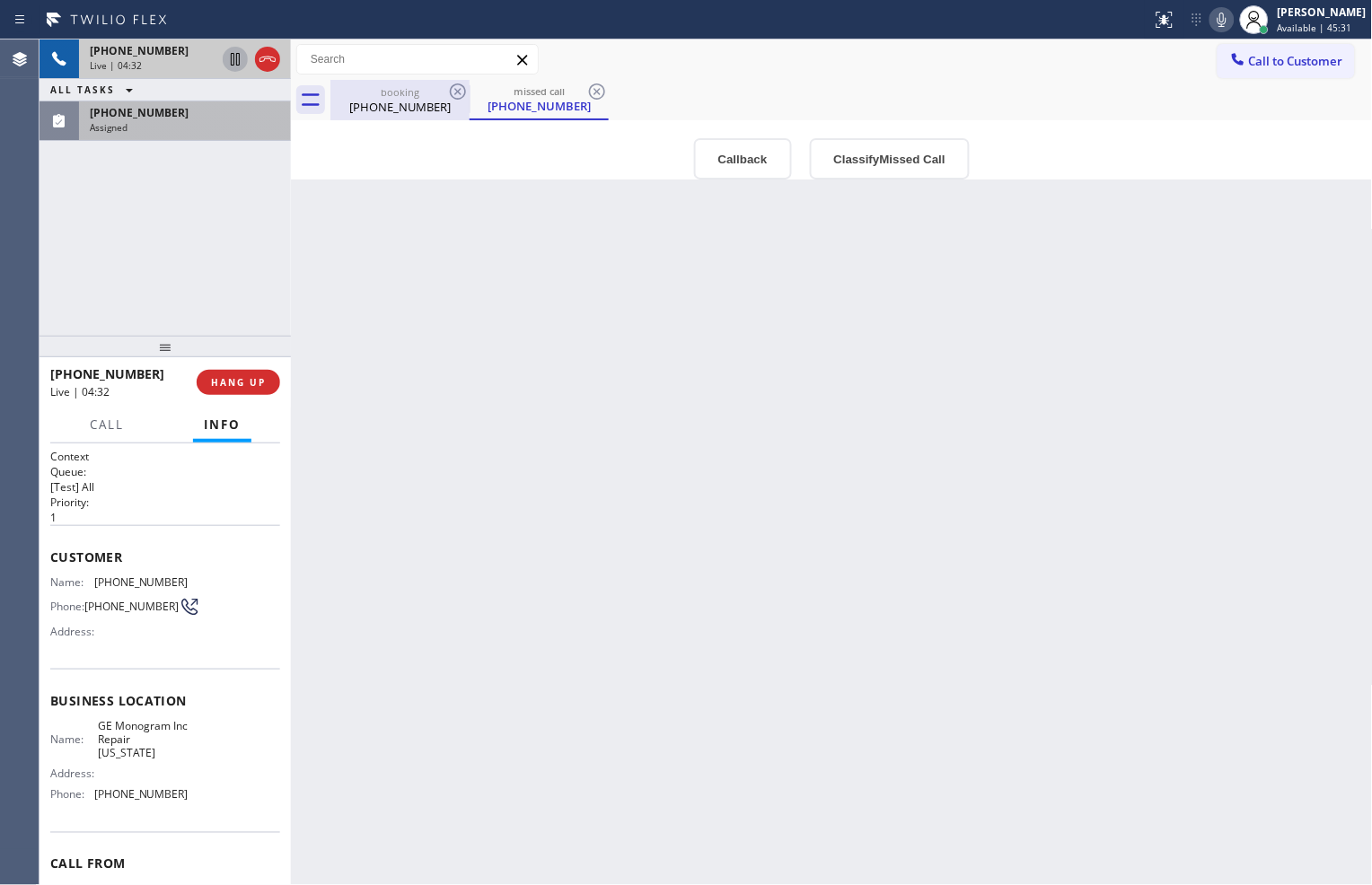
click at [404, 109] on div "[PHONE_NUMBER]" at bounding box center [400, 107] width 135 height 16
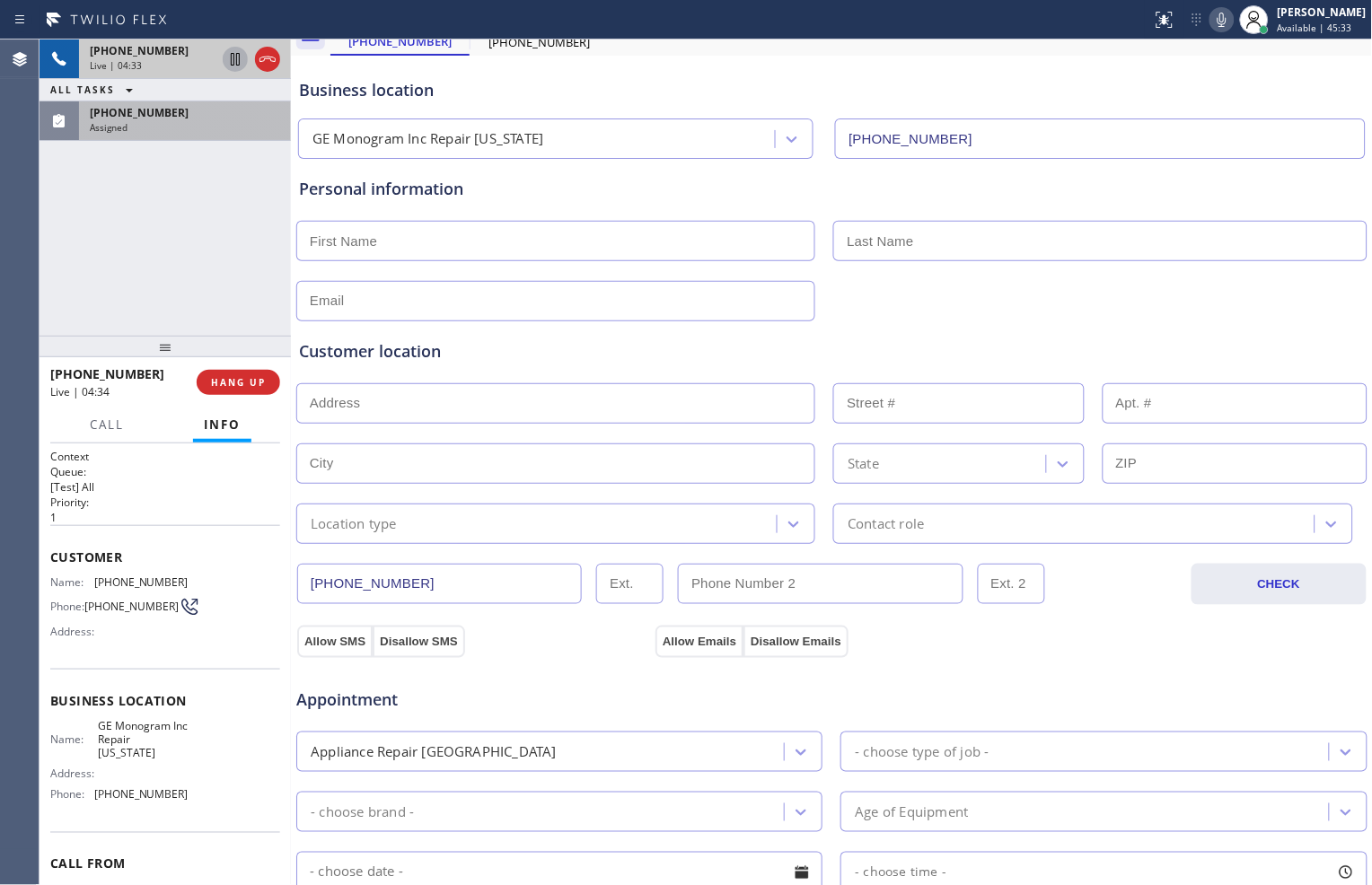
scroll to position [100, 0]
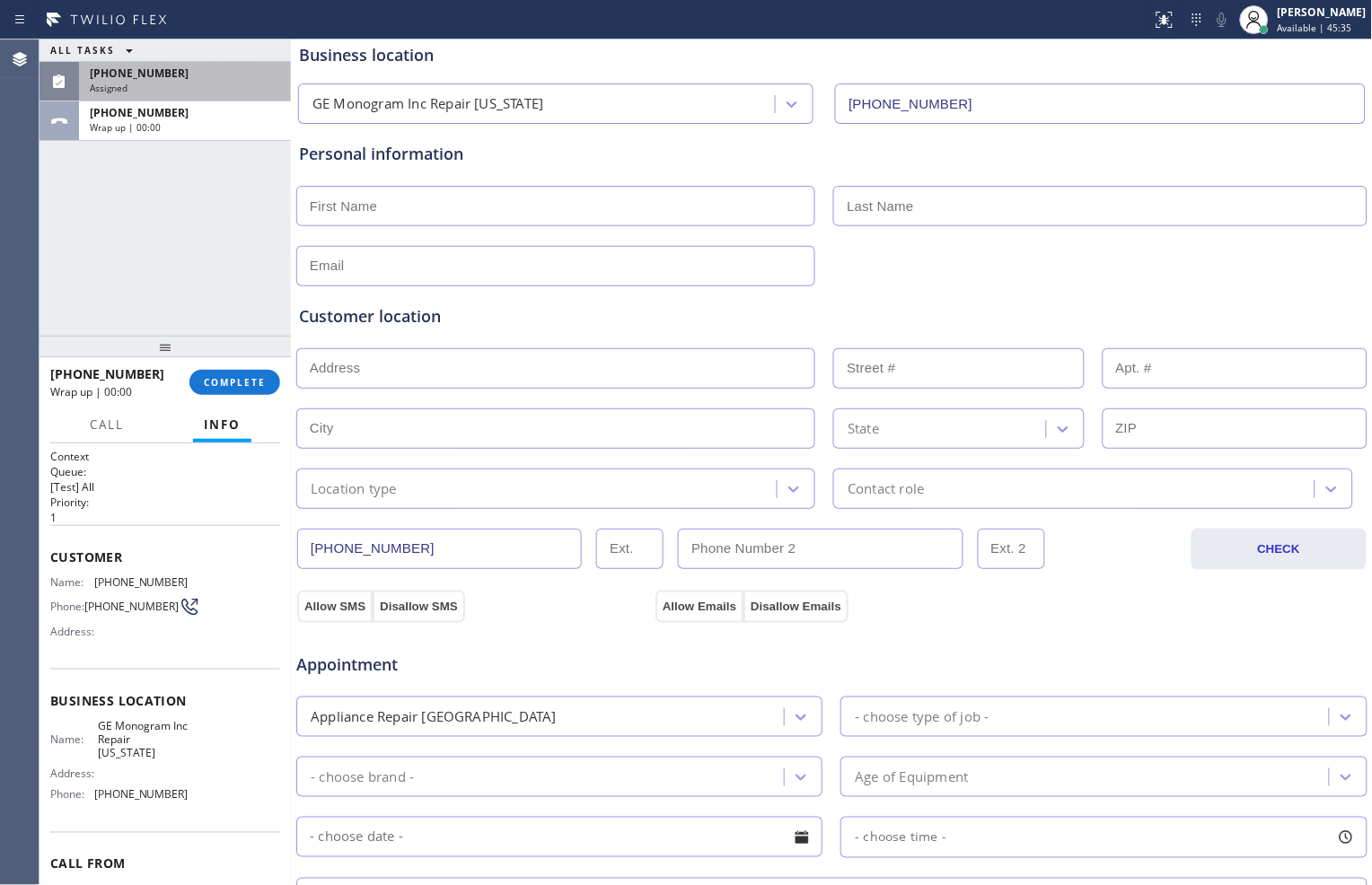
click at [588, 208] on input "text" at bounding box center [555, 206] width 519 height 40
type input "Ms"
type input "..."
click at [539, 270] on input "text" at bounding box center [555, 266] width 519 height 40
type input "[EMAIL_ADDRESS][DOMAIN_NAME]"
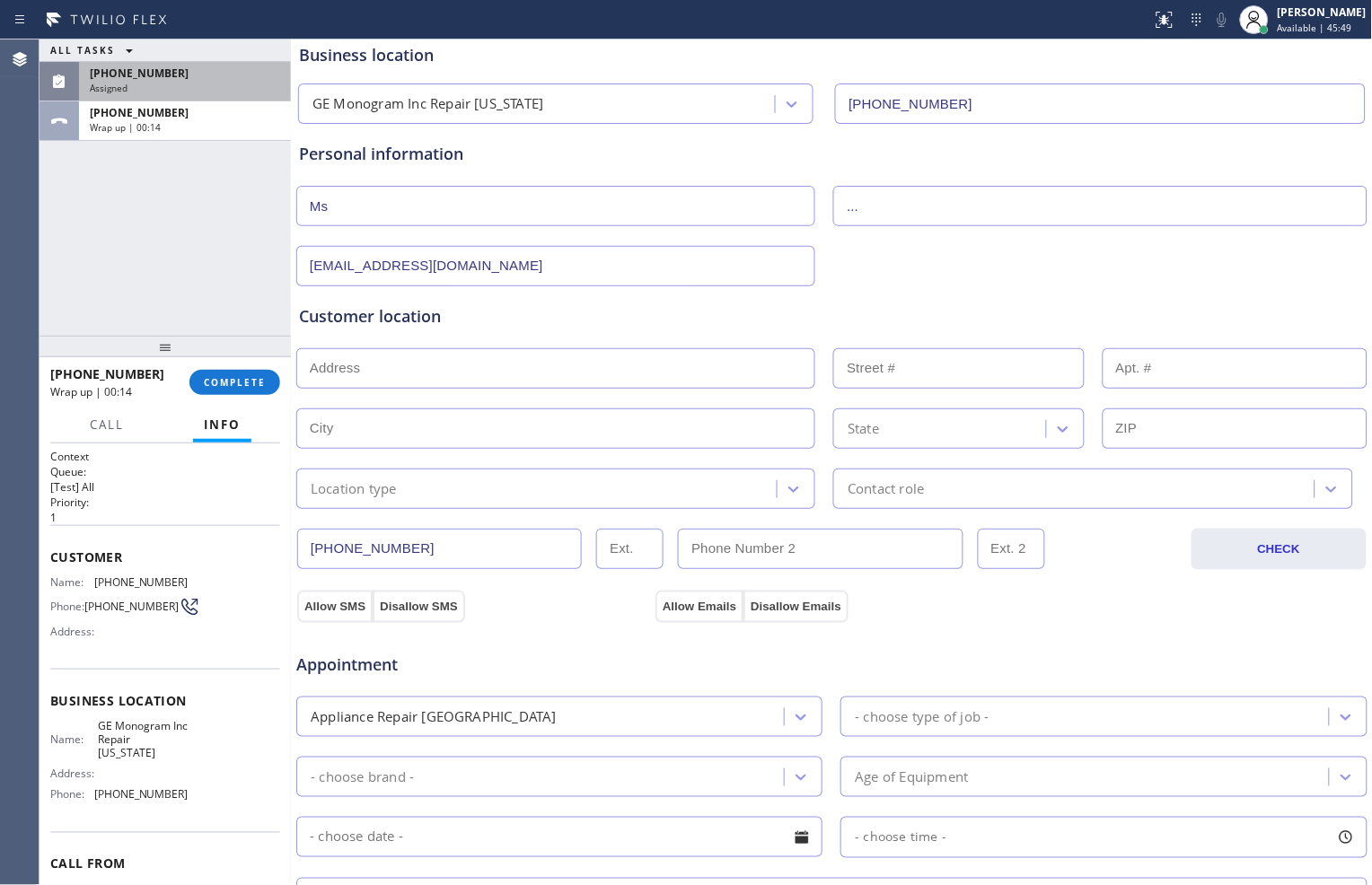
click at [496, 370] on input "text" at bounding box center [555, 368] width 519 height 40
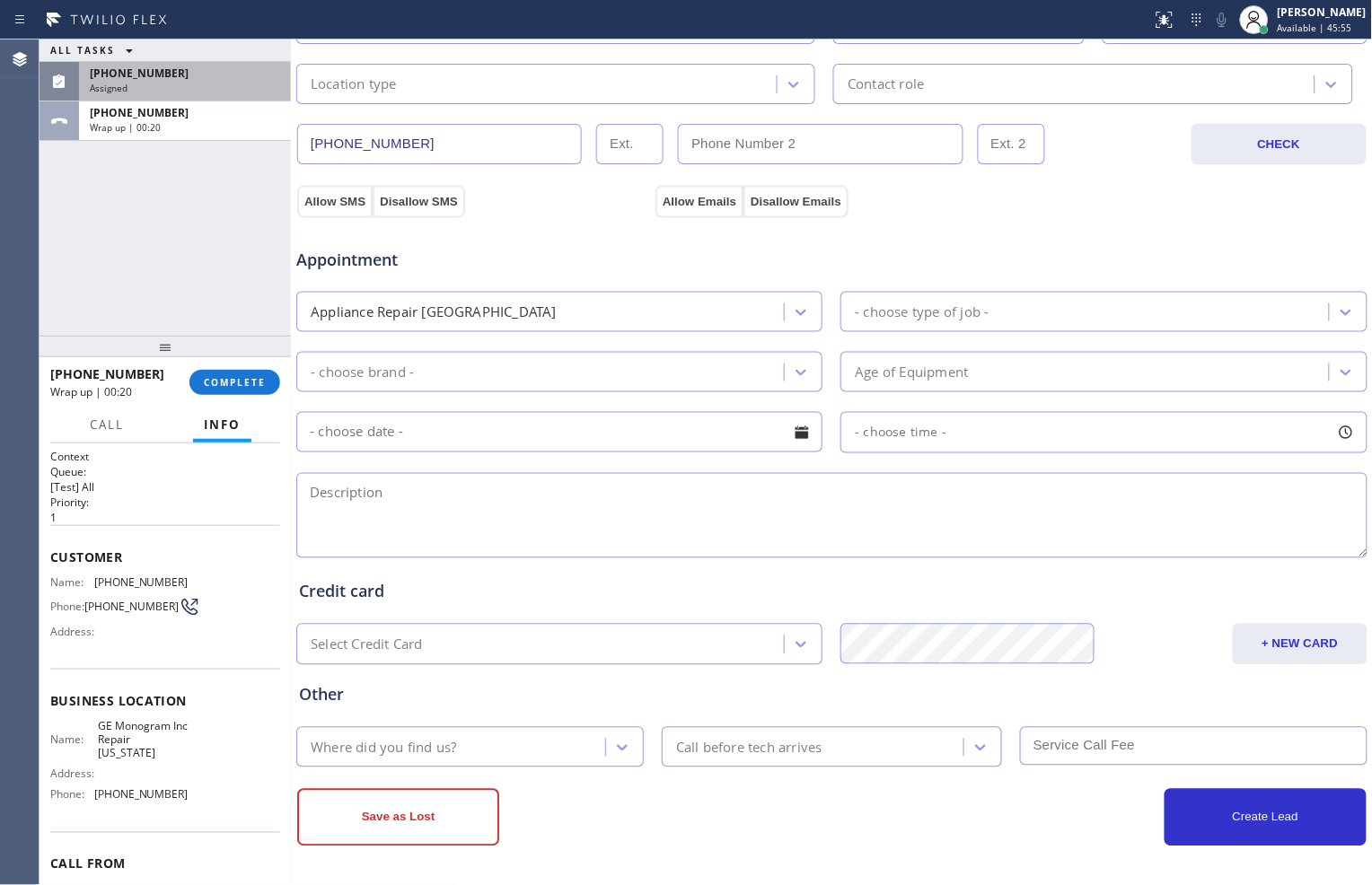
scroll to position [505, 0]
click at [586, 506] on textarea at bounding box center [831, 514] width 1071 height 86
click at [833, 513] on textarea "To enrich screen reader interactions, please activate Accessibility in Grammarl…" at bounding box center [831, 514] width 1071 height 86
click at [99, 731] on span "GE Monogram Inc Repair [US_STATE]" at bounding box center [142, 739] width 89 height 41
click at [144, 714] on div "Business location Name: GE Monogram Inc Repair [US_STATE] Address: Phone: [PHON…" at bounding box center [164, 750] width 230 height 163
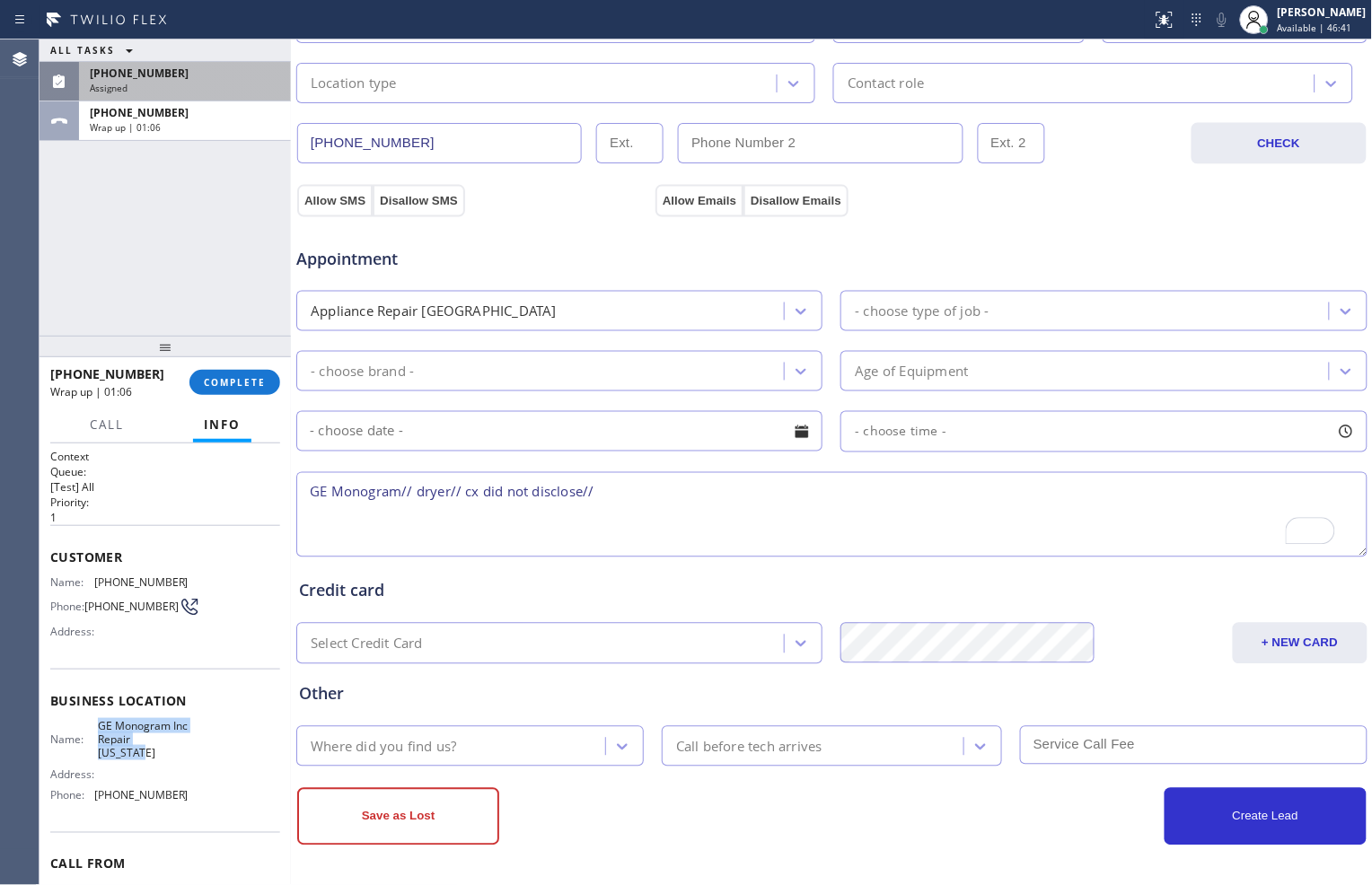
drag, startPoint x: 97, startPoint y: 732, endPoint x: 124, endPoint y: 758, distance: 37.5
click at [124, 758] on span "GE Monogram Inc Repair [US_STATE]" at bounding box center [142, 739] width 89 height 41
copy span "GE Monogram Inc Repair [US_STATE]"
click at [662, 498] on textarea "GE Monogram// dryer// cx did not disclose//" at bounding box center [831, 514] width 1071 height 86
paste textarea "GE Monogram Inc Repair [US_STATE]"
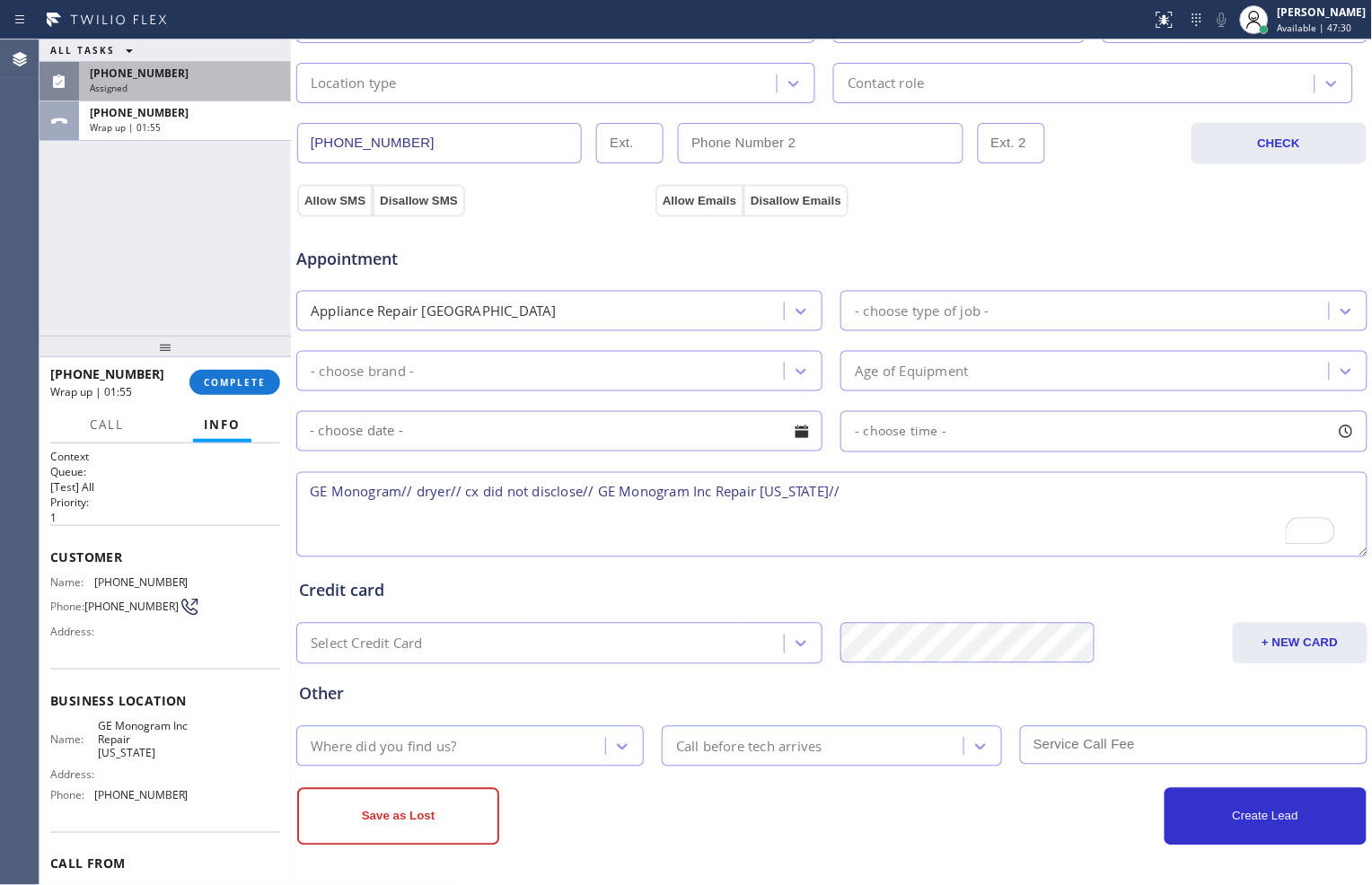
type textarea "GE Monogram// dryer// cx did not disclose// GE Monogram Inc Repair [US_STATE]//"
drag, startPoint x: 95, startPoint y: 580, endPoint x: 171, endPoint y: 578, distance: 76.0
click at [171, 578] on span "[PHONE_NUMBER]" at bounding box center [141, 582] width 94 height 13
copy span "[PHONE_NUMBER]"
drag, startPoint x: 600, startPoint y: 494, endPoint x: 817, endPoint y: 498, distance: 217.0
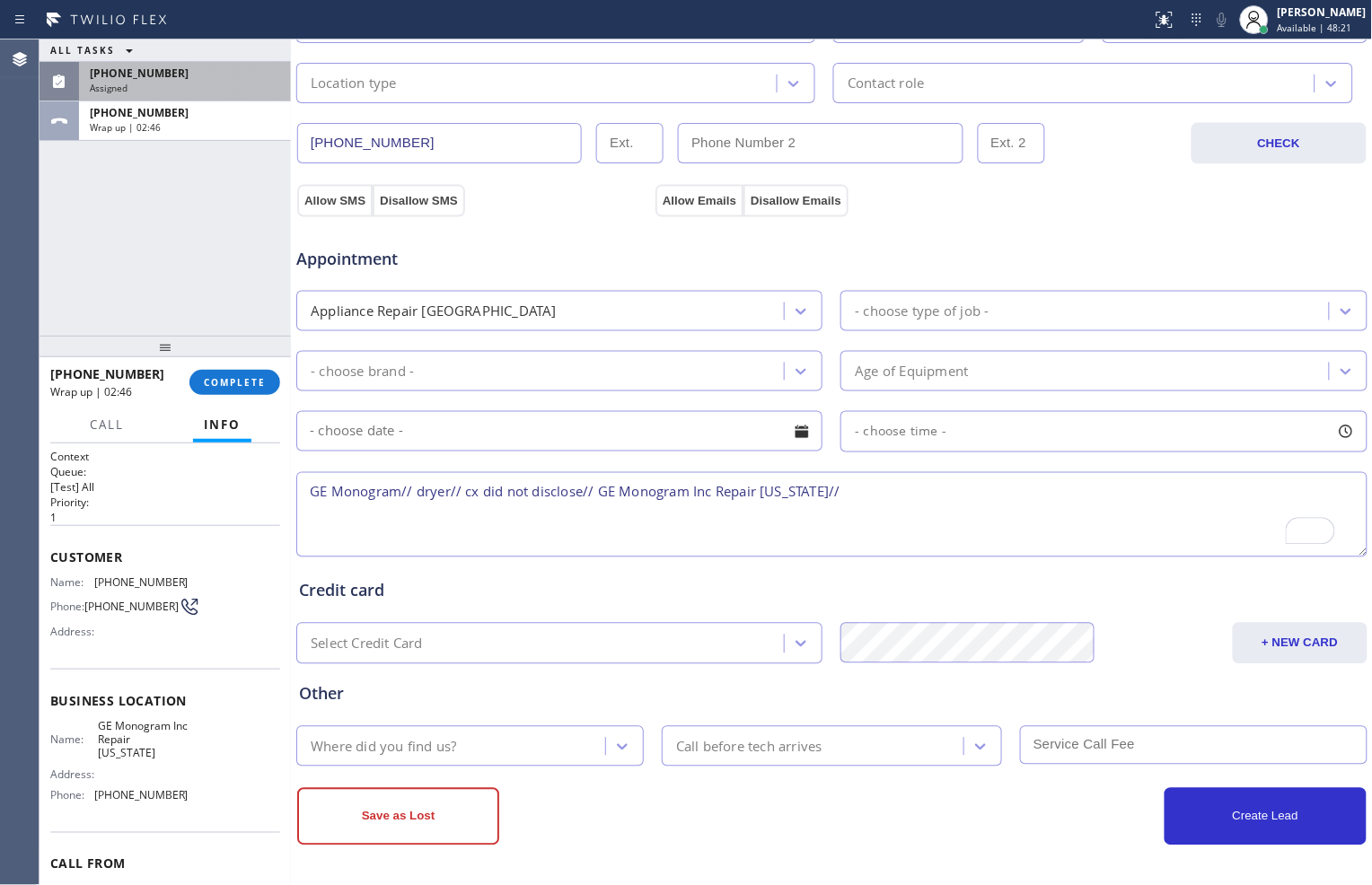
click at [820, 496] on textarea "GE Monogram// dryer// cx did not disclose// GE Monogram Inc Repair [US_STATE]//" at bounding box center [831, 514] width 1071 height 86
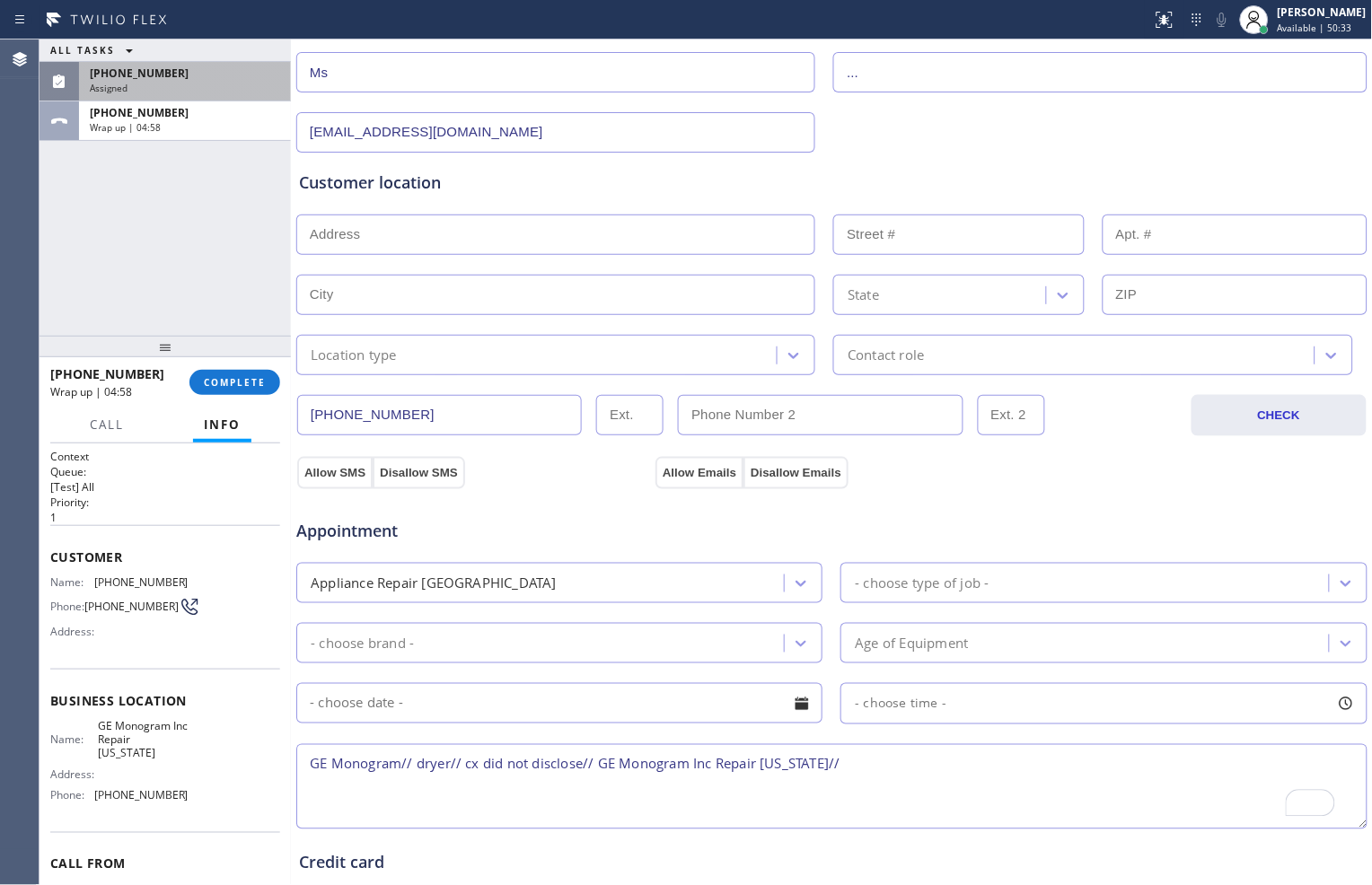
scroll to position [207, 0]
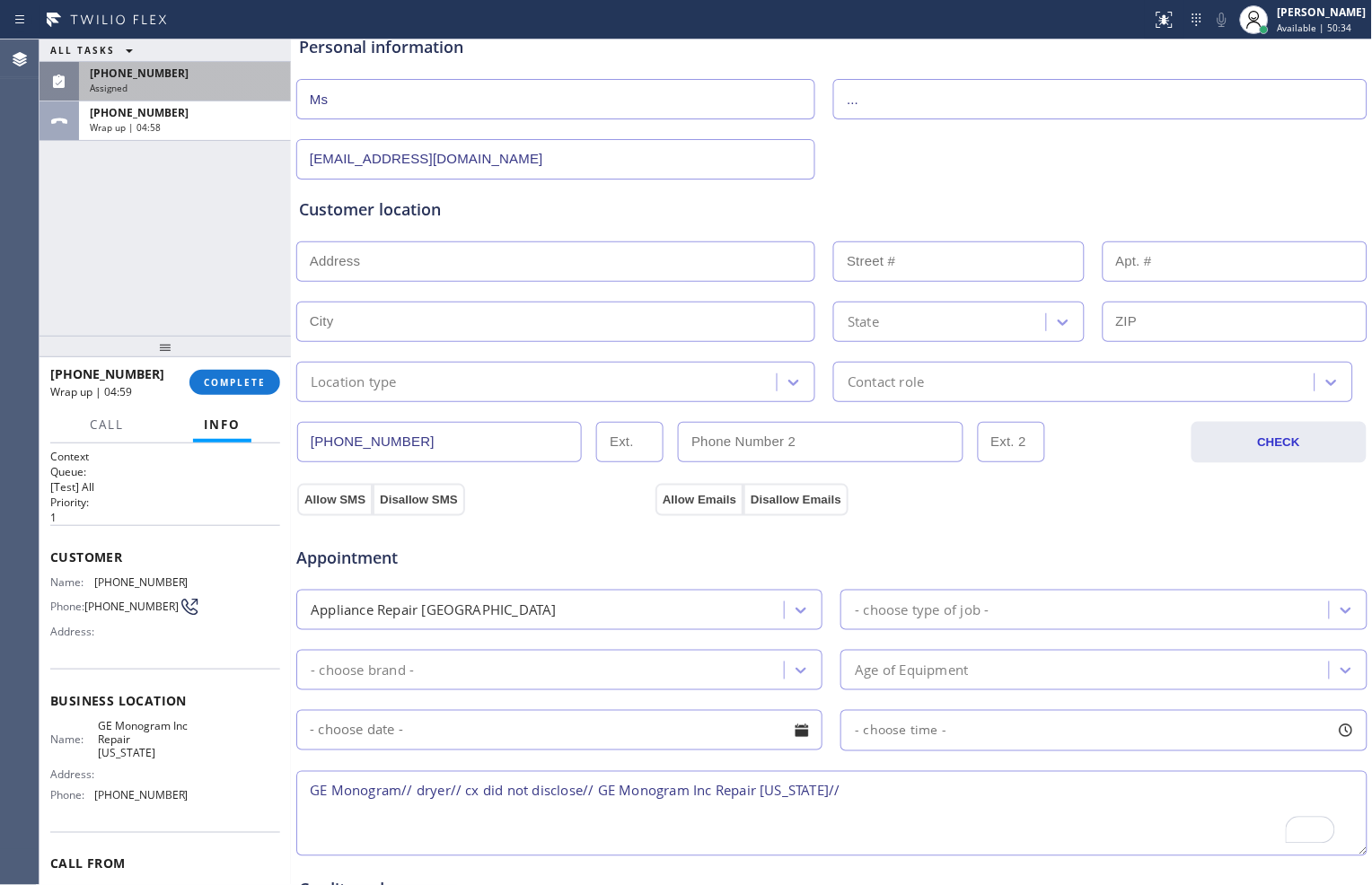
click at [459, 258] on input "text" at bounding box center [555, 261] width 519 height 40
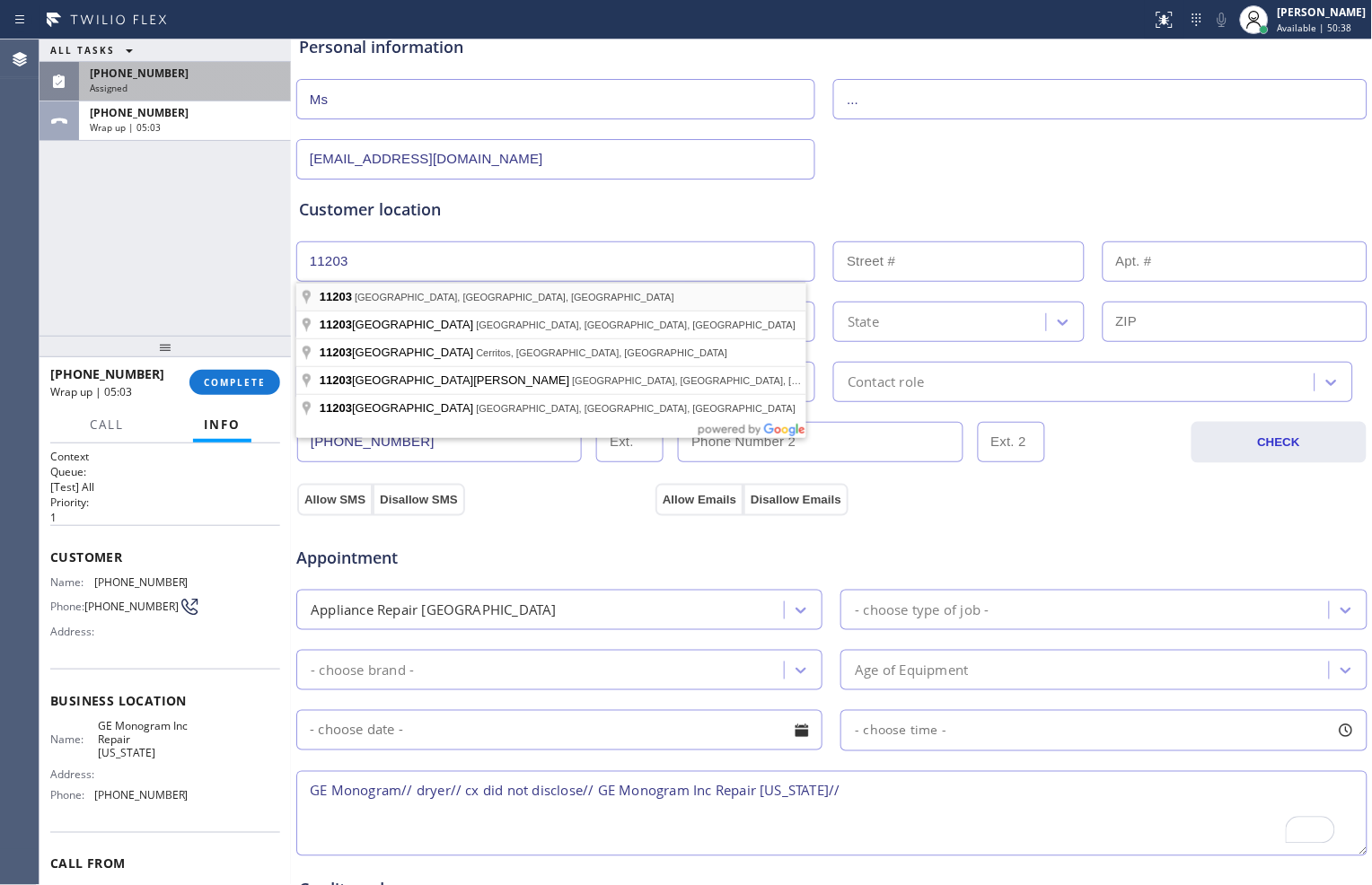
type input "[GEOGRAPHIC_DATA], [GEOGRAPHIC_DATA]"
type input "[GEOGRAPHIC_DATA]"
type input "11203"
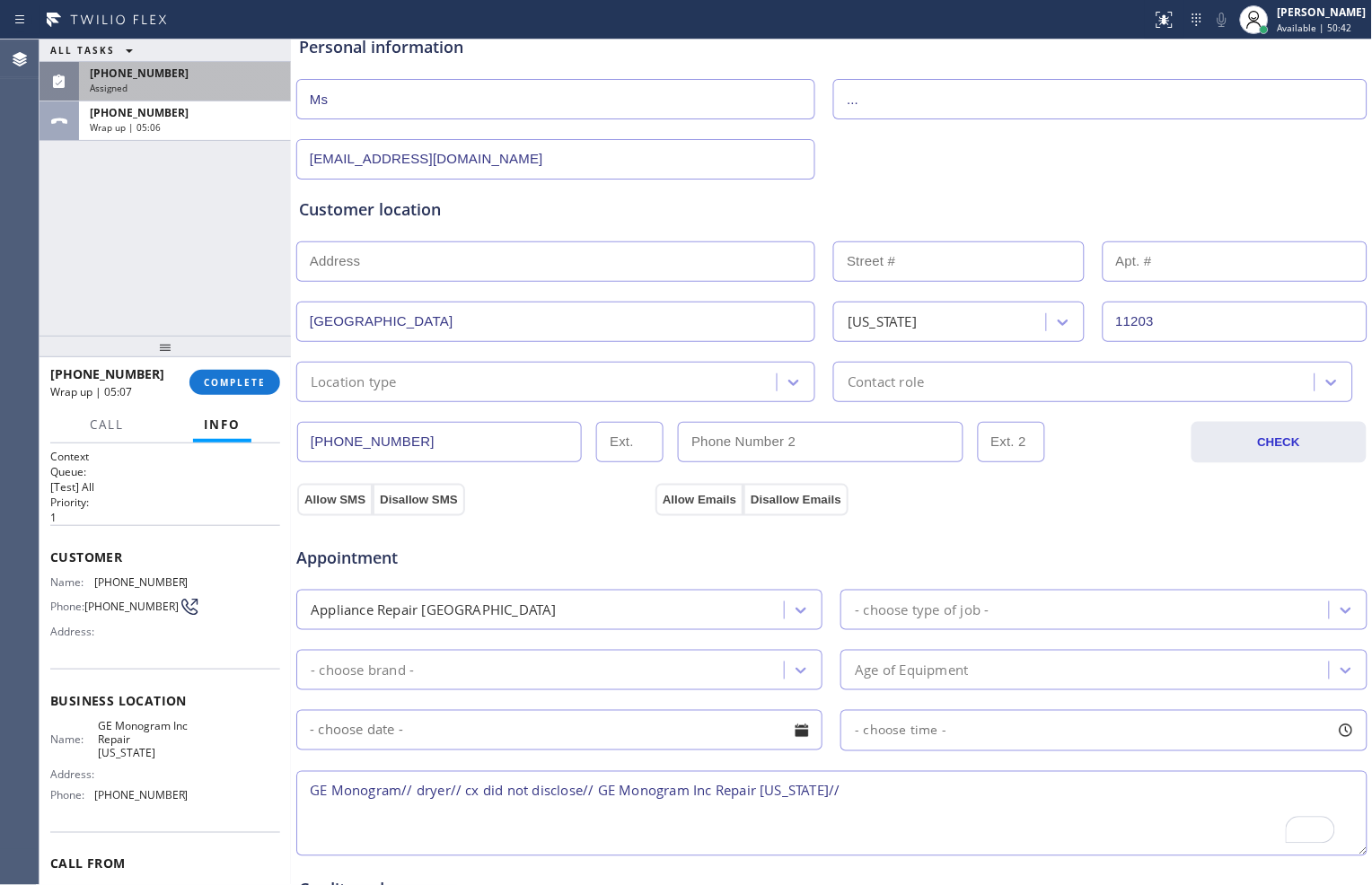
click at [706, 620] on div "Appliance Repair [GEOGRAPHIC_DATA]" at bounding box center [543, 609] width 482 height 32
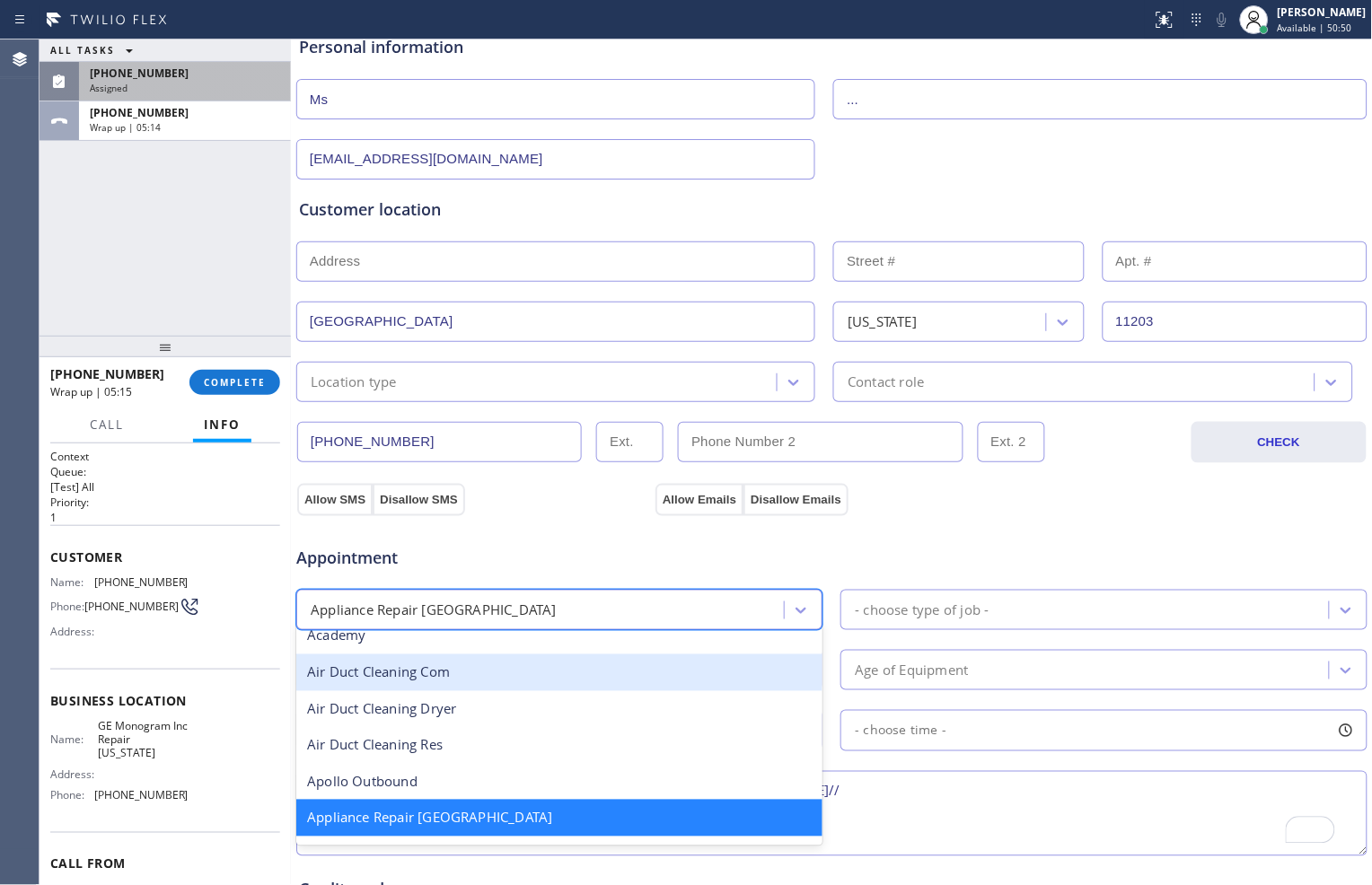
scroll to position [100, 0]
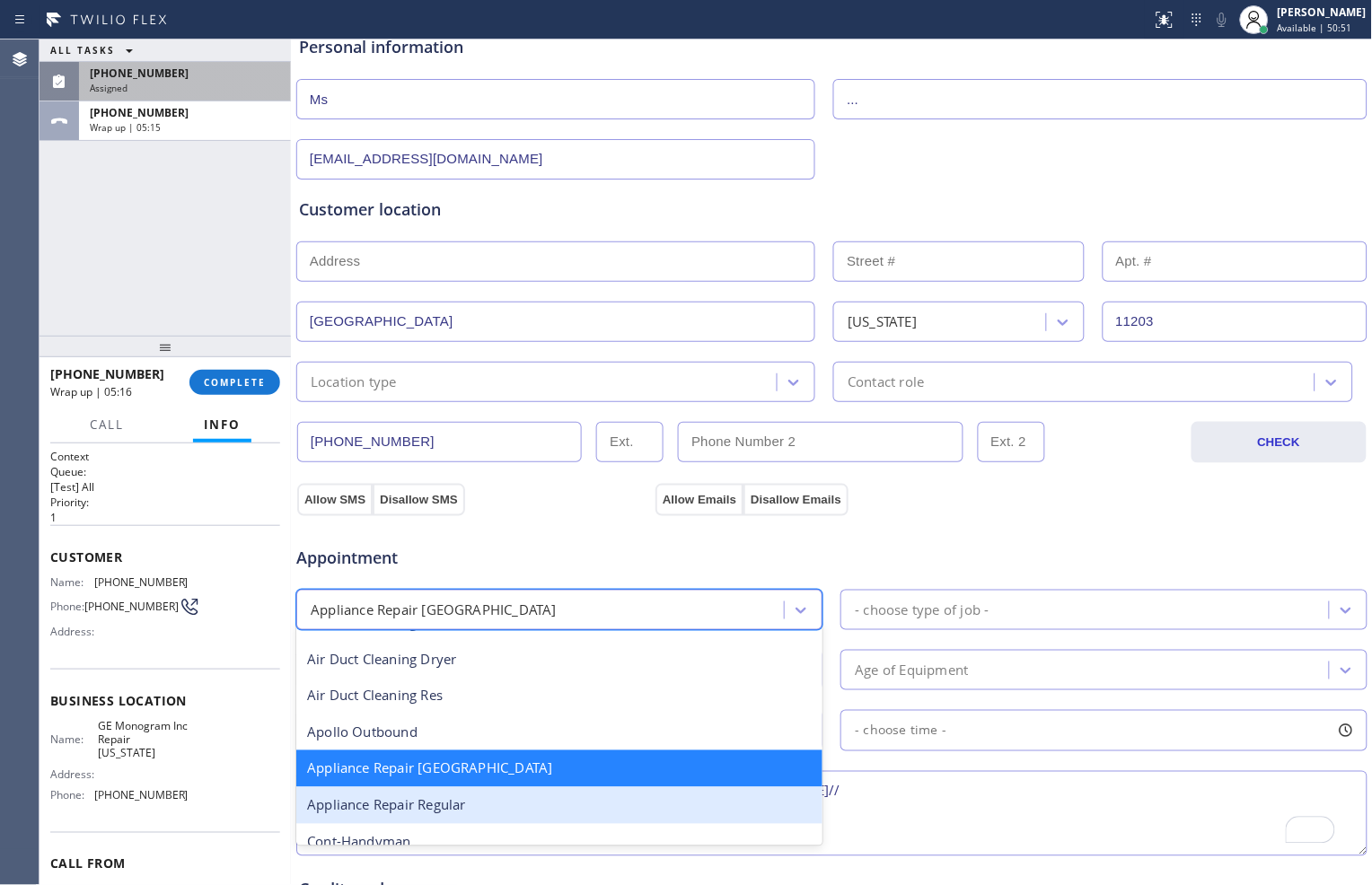
click at [533, 806] on div "Appliance Repair Regular" at bounding box center [558, 805] width 526 height 37
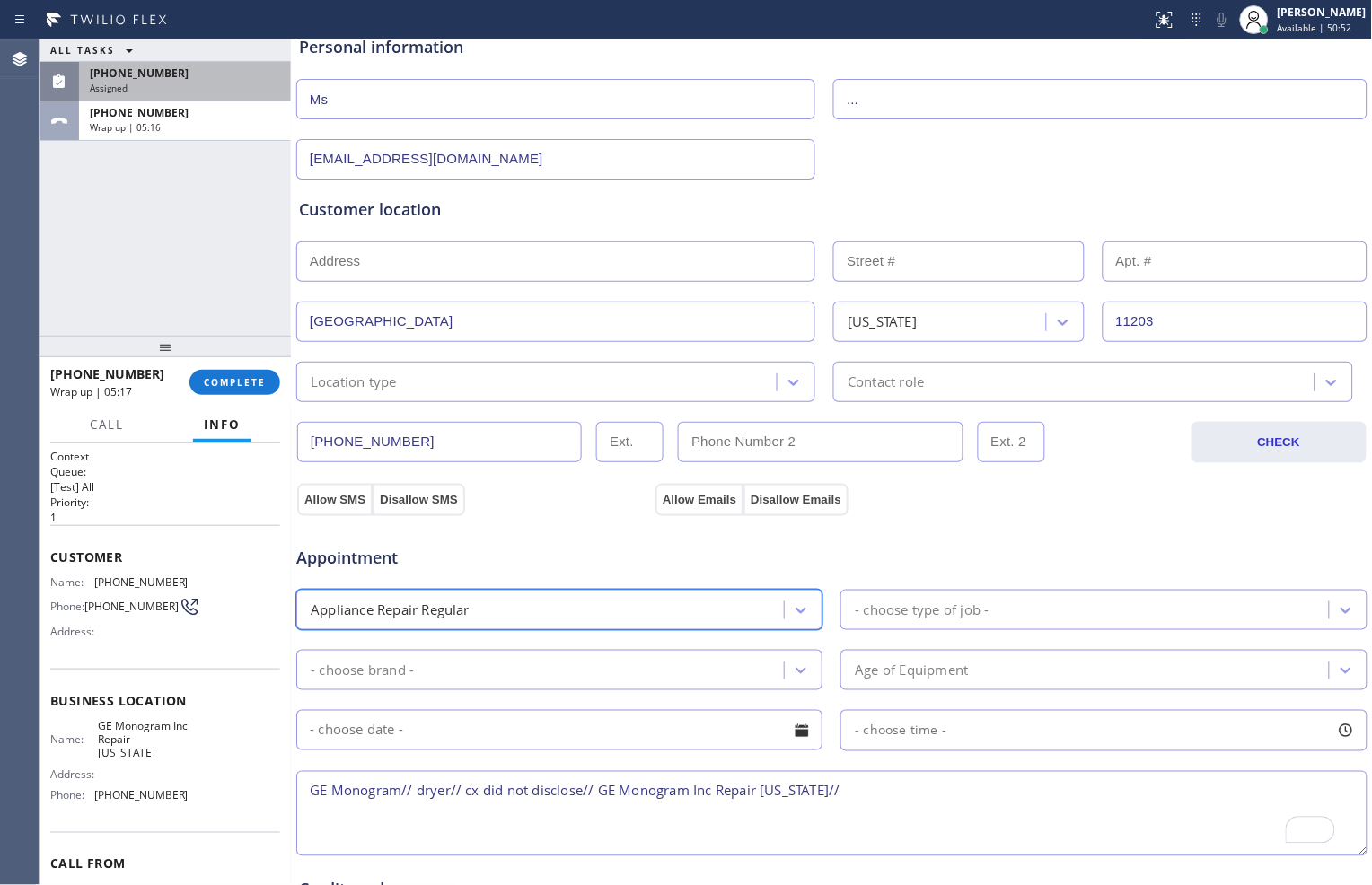
click at [969, 583] on div "Appointment option Appliance Repair Regular, selected. 24 results available. Se…" at bounding box center [831, 692] width 1066 height 335
click at [1004, 590] on div "- choose type of job -" at bounding box center [1102, 610] width 526 height 40
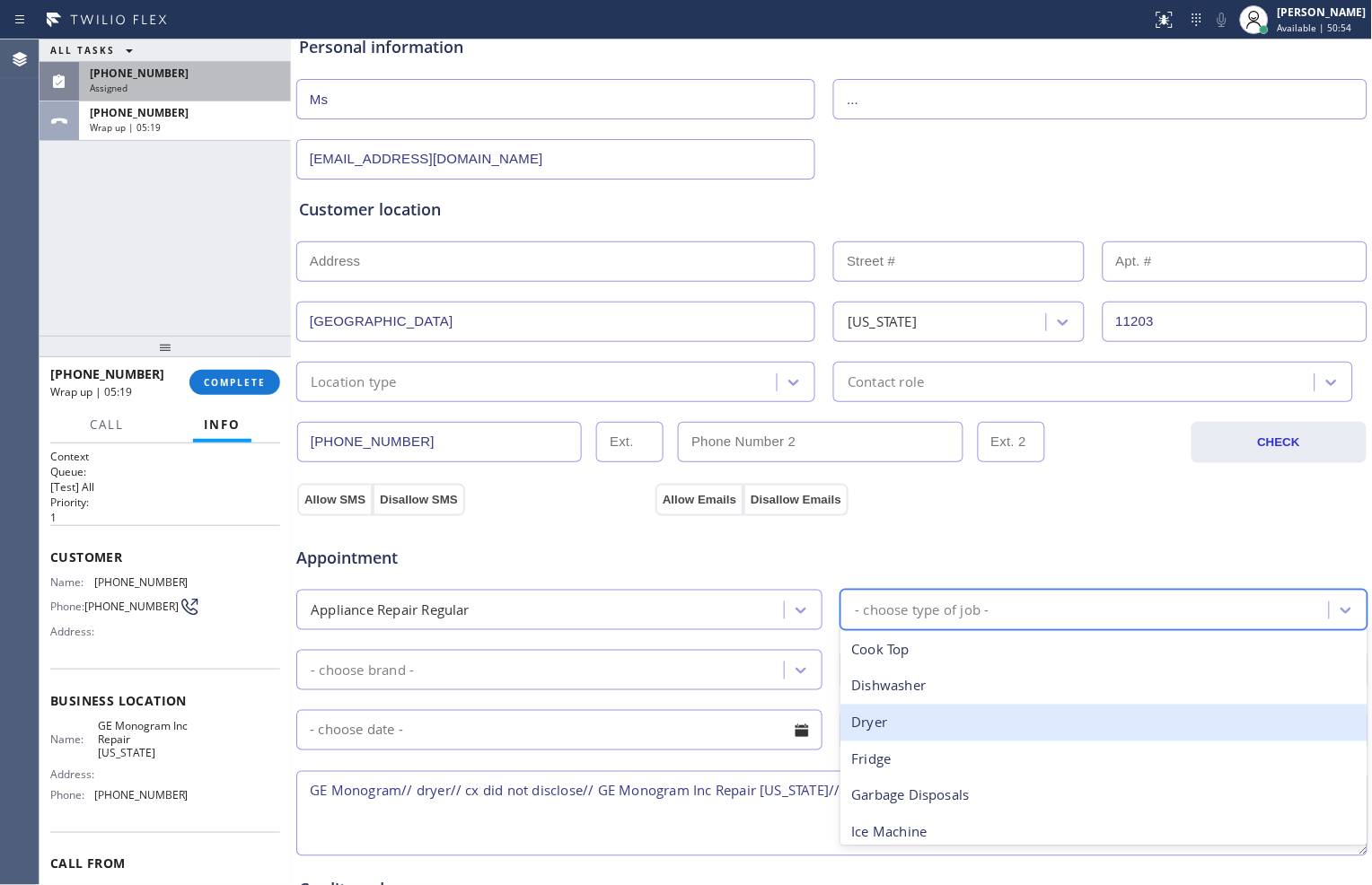
click at [957, 724] on div "Dryer" at bounding box center [1102, 723] width 526 height 37
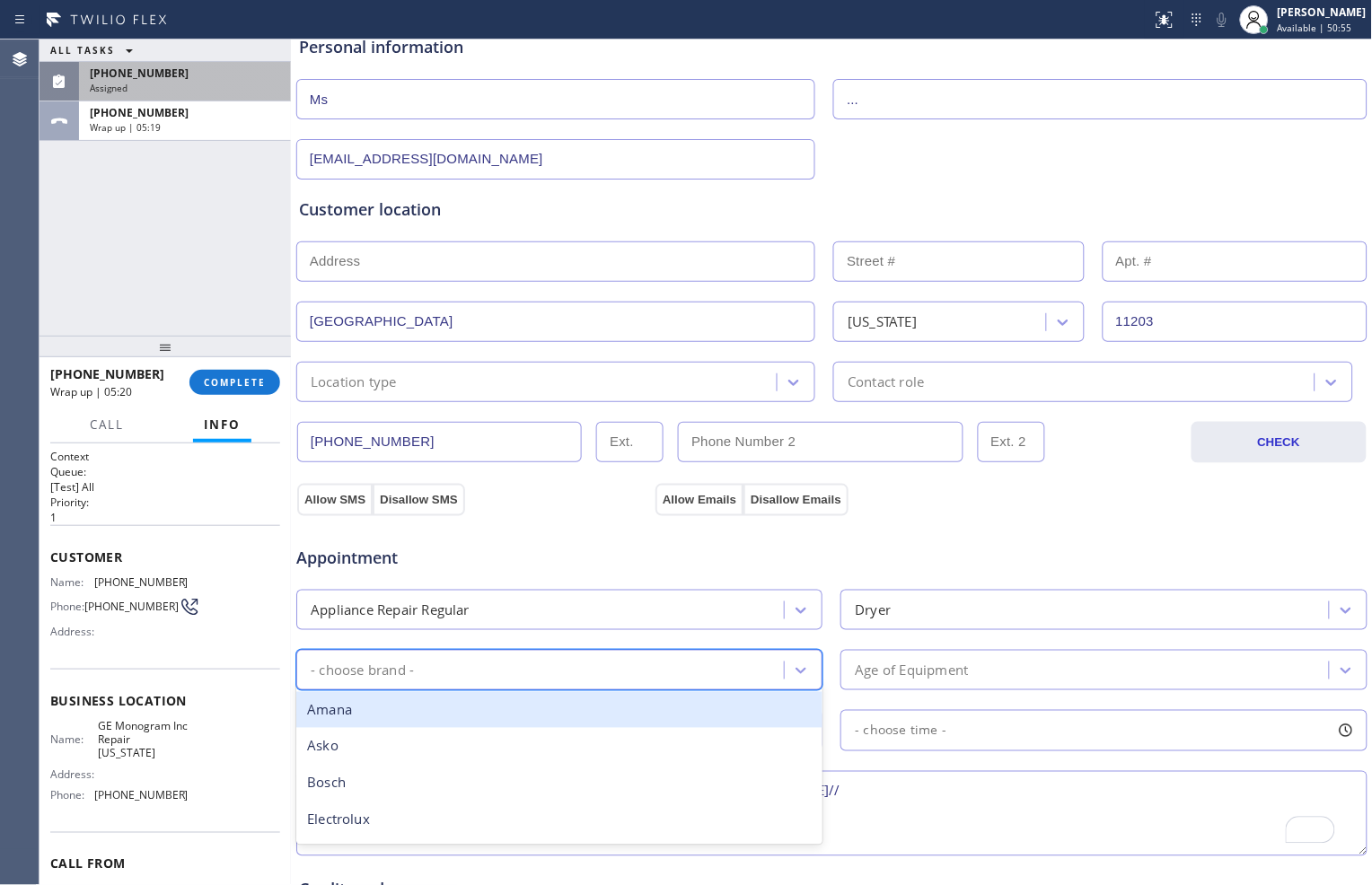
click at [714, 685] on div "- choose brand -" at bounding box center [543, 670] width 482 height 32
type input "ge"
click at [637, 716] on div "GE" at bounding box center [558, 710] width 526 height 37
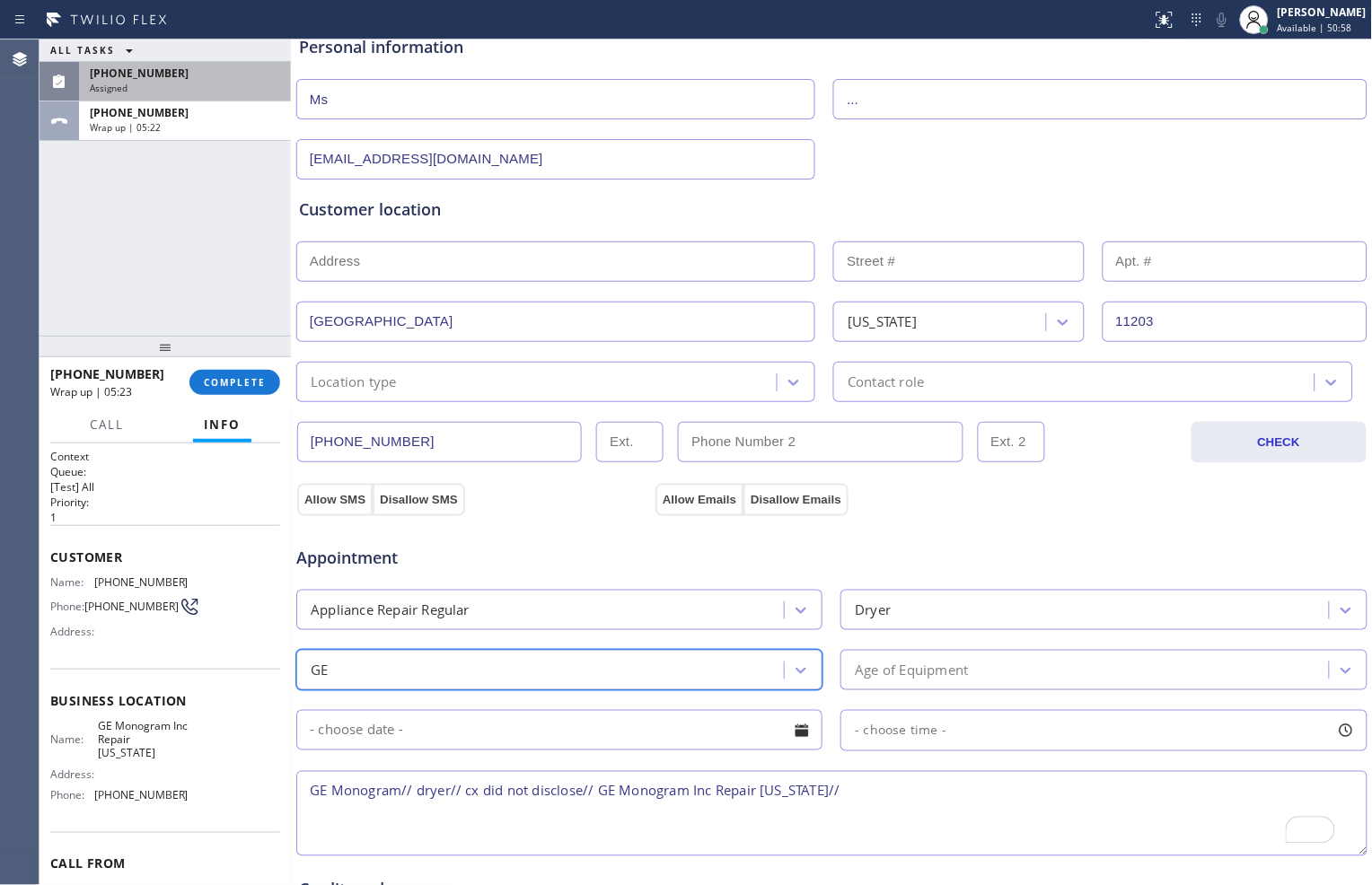
click at [1046, 666] on div "Age of Equipment" at bounding box center [1087, 670] width 482 height 32
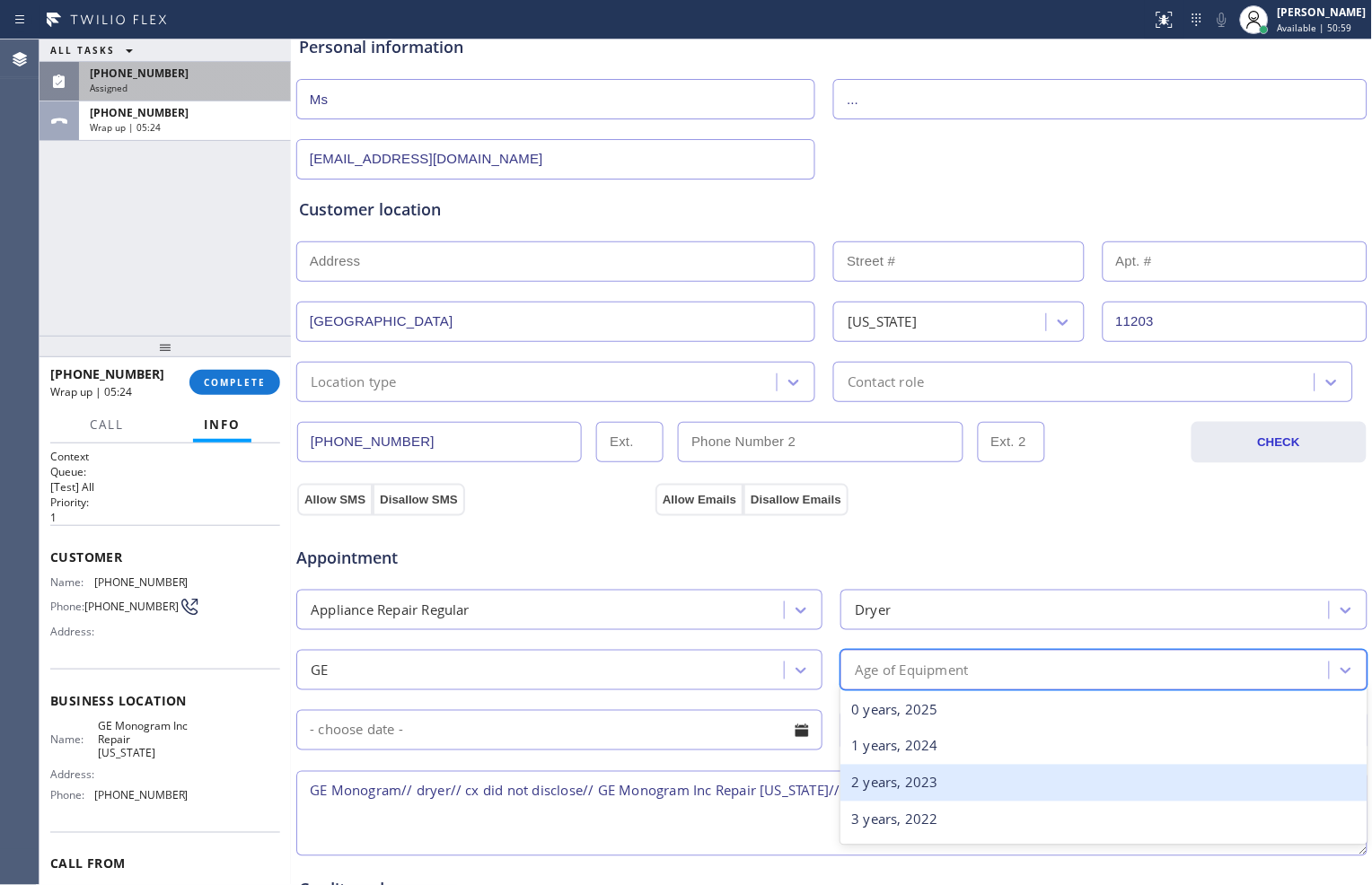
click at [919, 771] on div "2 years, 2023" at bounding box center [1102, 783] width 526 height 37
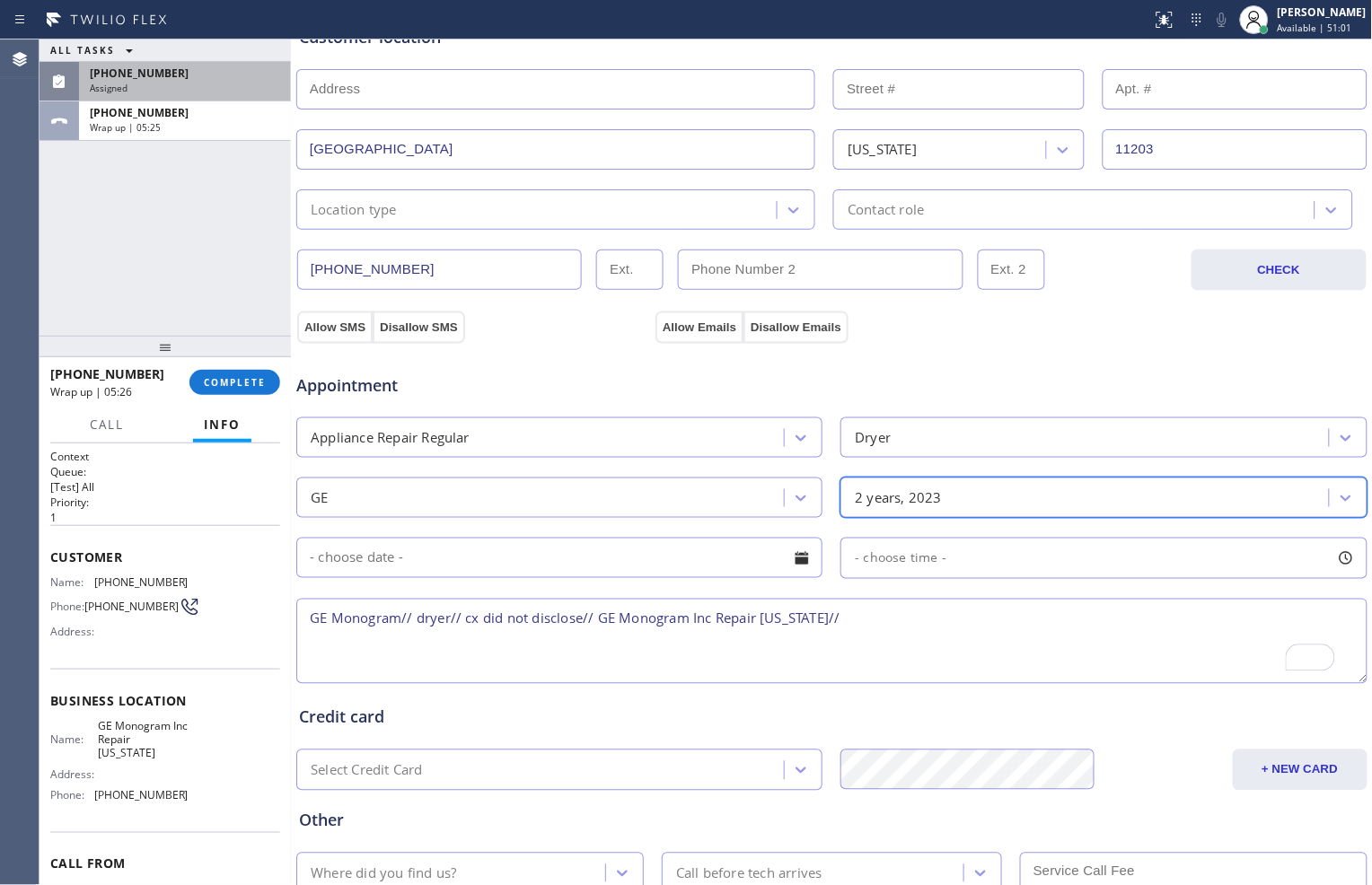
scroll to position [406, 0]
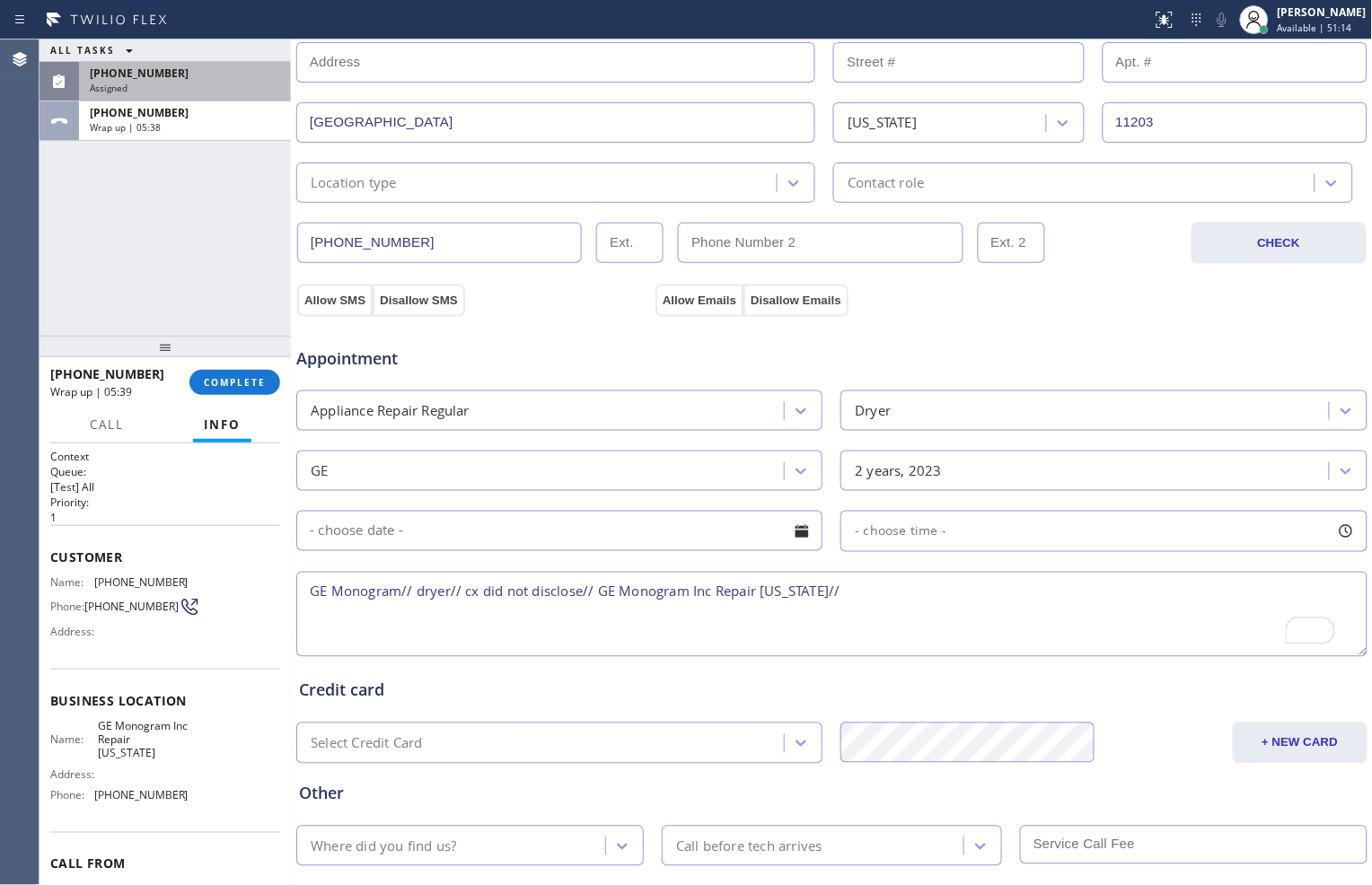
click at [939, 605] on textarea "GE Monogram// dryer// cx did not disclose// GE Monogram Inc Repair [US_STATE]//" at bounding box center [831, 614] width 1071 height 86
click at [941, 604] on textarea "GE Monogram// dryer// cx did not disclose// GE Monogram Inc Repair [US_STATE]//" at bounding box center [831, 614] width 1071 height 86
paste textarea "[PHONE_NUMBER]// GE Monogram// dryer// cx did not disclose any information abou…"
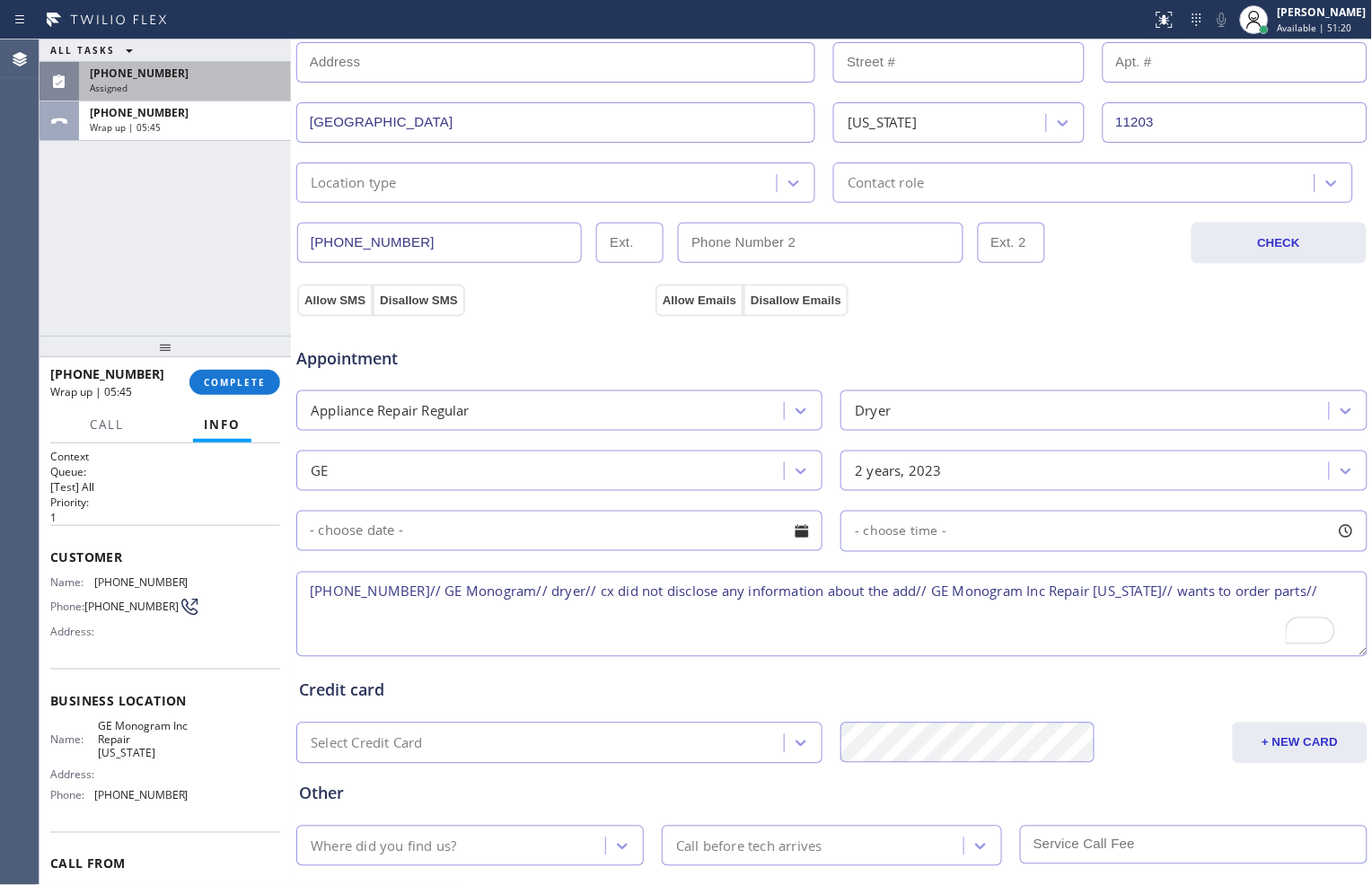
type textarea "[PHONE_NUMBER]// GE Monogram// dryer// cx did not disclose any information abou…"
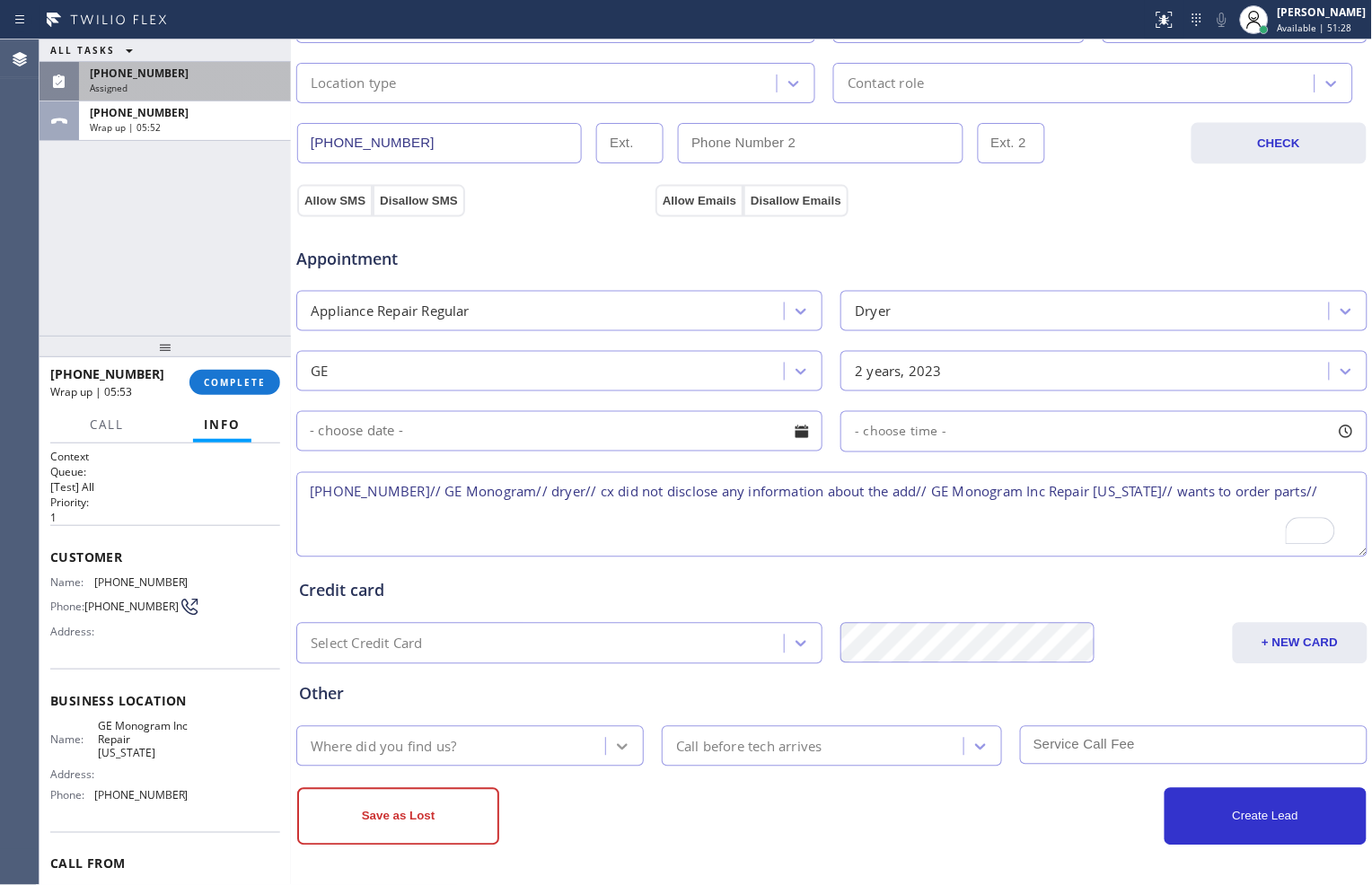
click at [615, 743] on icon at bounding box center [622, 747] width 18 height 18
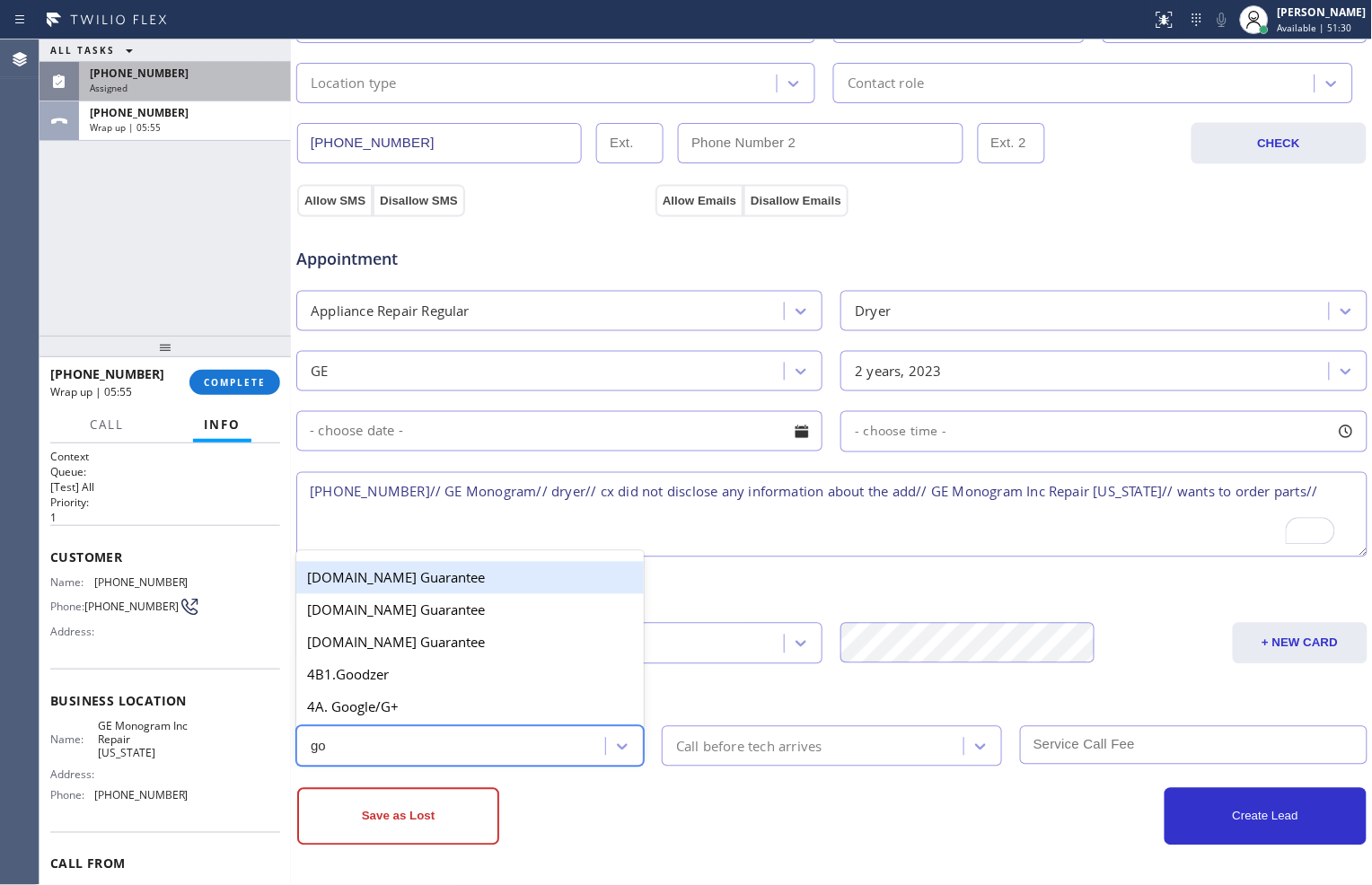
type input "goo"
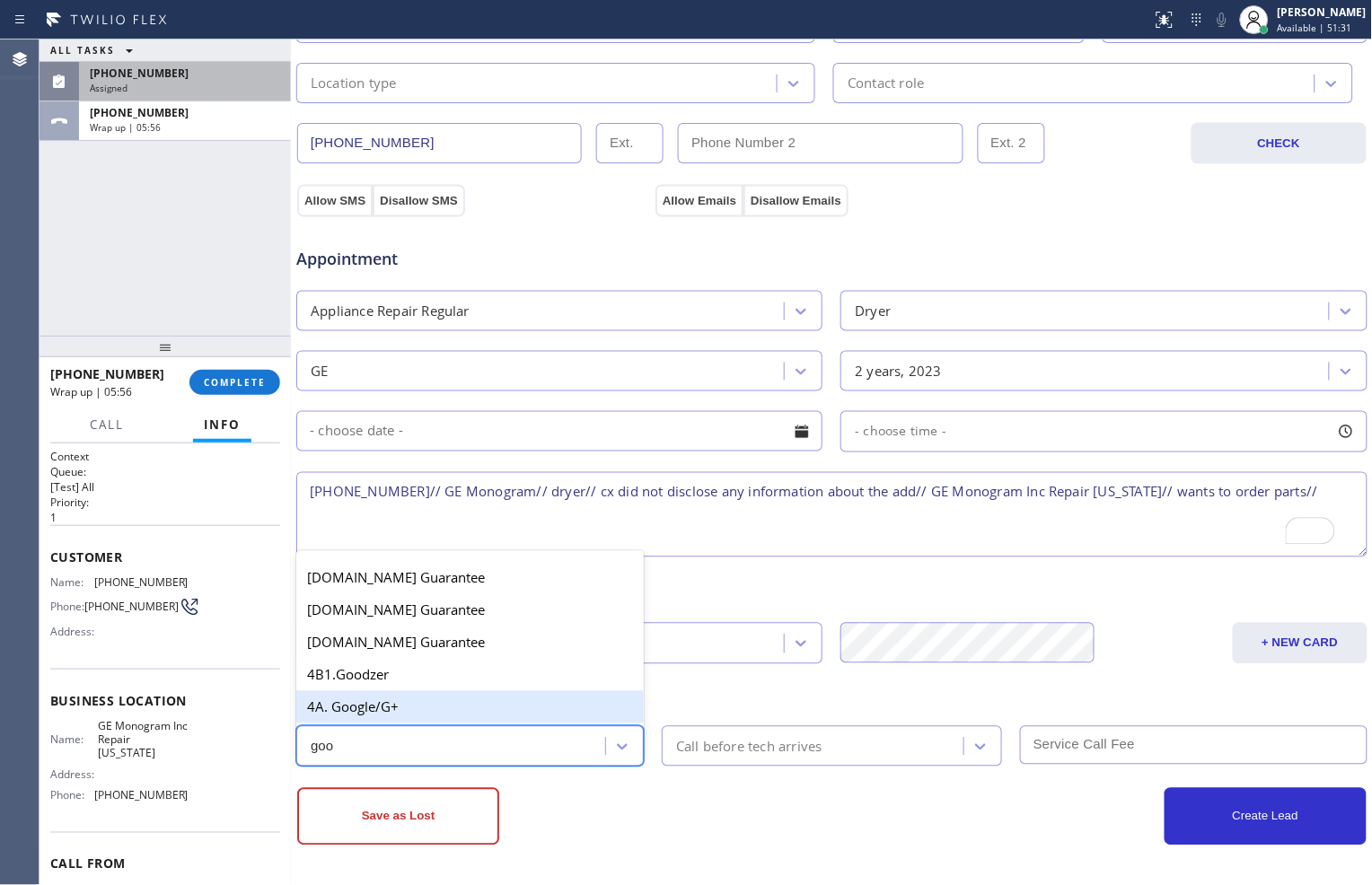
click at [468, 704] on div "4A. Google/G+" at bounding box center [470, 707] width 348 height 33
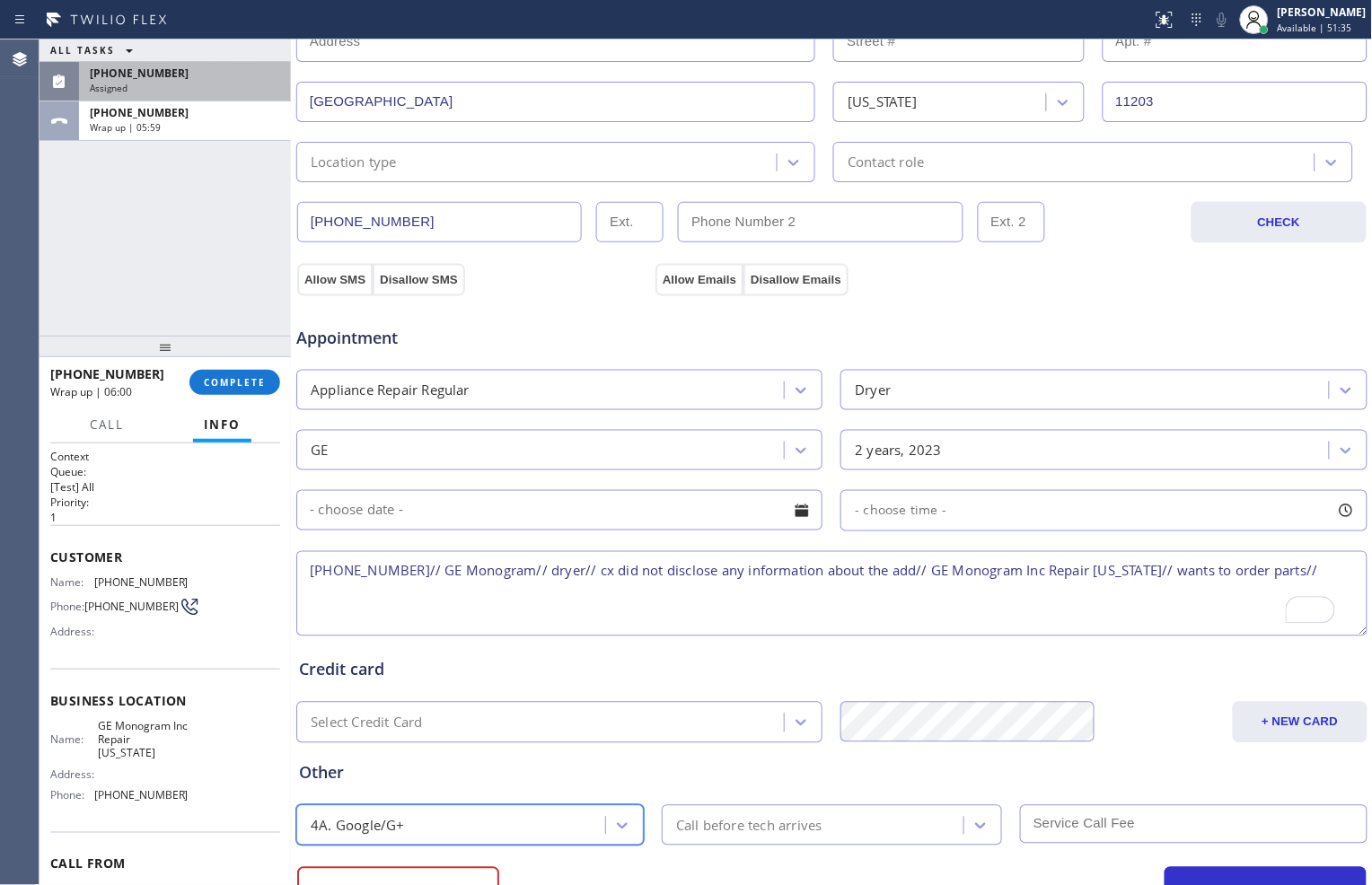
scroll to position [207, 0]
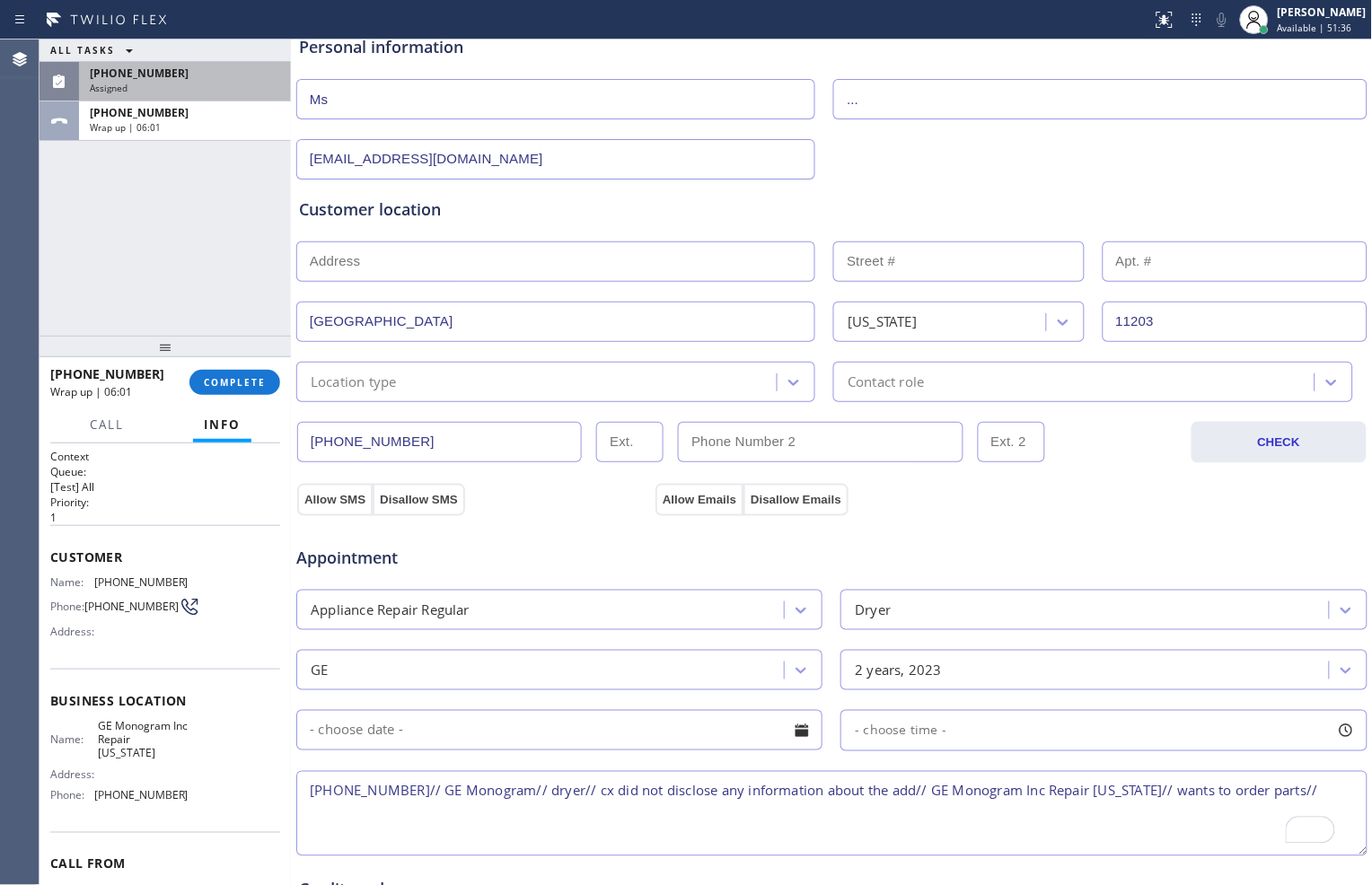
click at [337, 510] on div "Appointment Appliance Repair Regular Dryer GE 2 years, 2023 - choose time - [PH…" at bounding box center [831, 684] width 1072 height 352
click at [346, 501] on button "Allow SMS" at bounding box center [334, 501] width 75 height 33
click at [691, 486] on button "Allow Emails" at bounding box center [699, 501] width 88 height 33
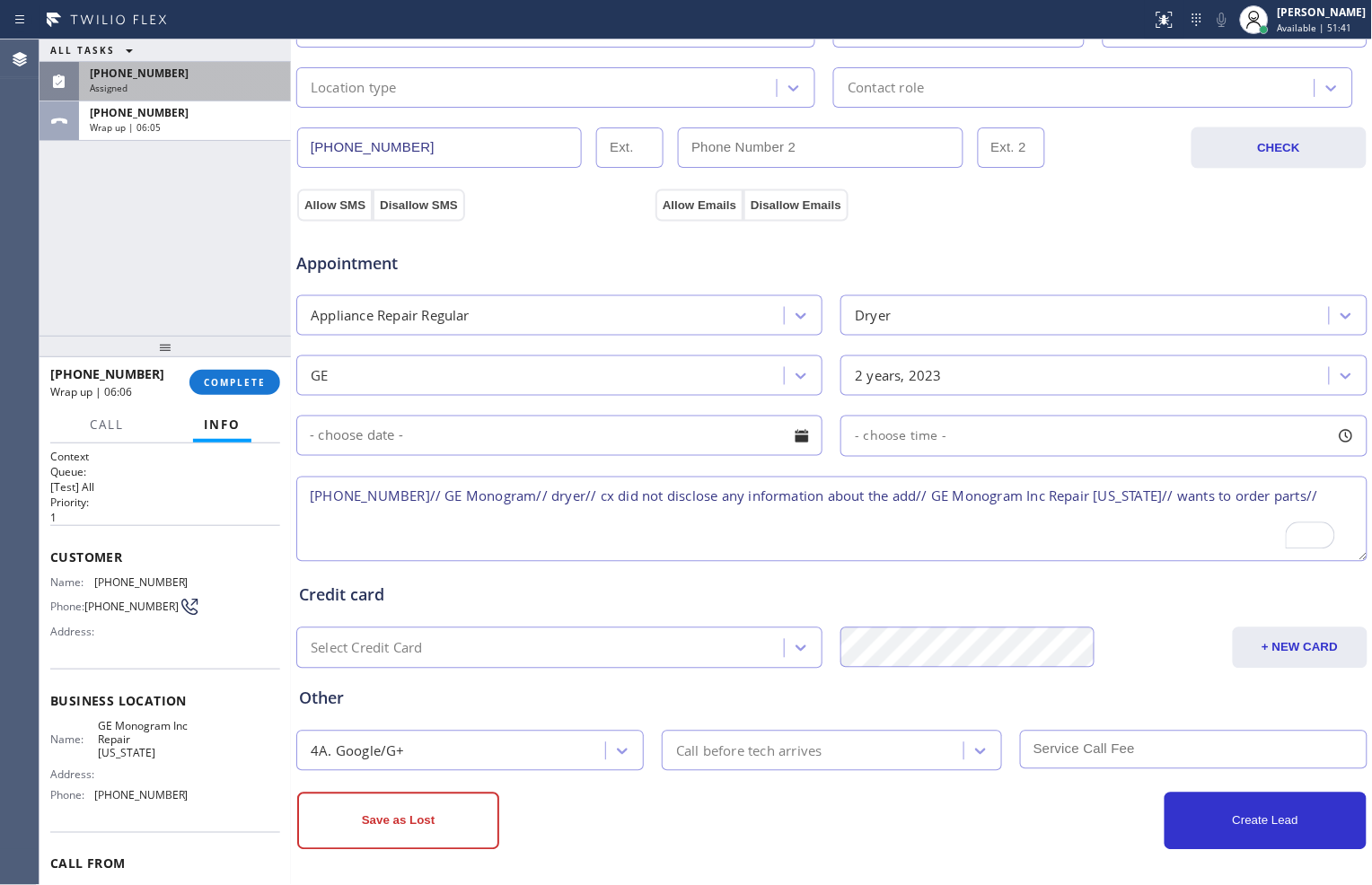
scroll to position [505, 0]
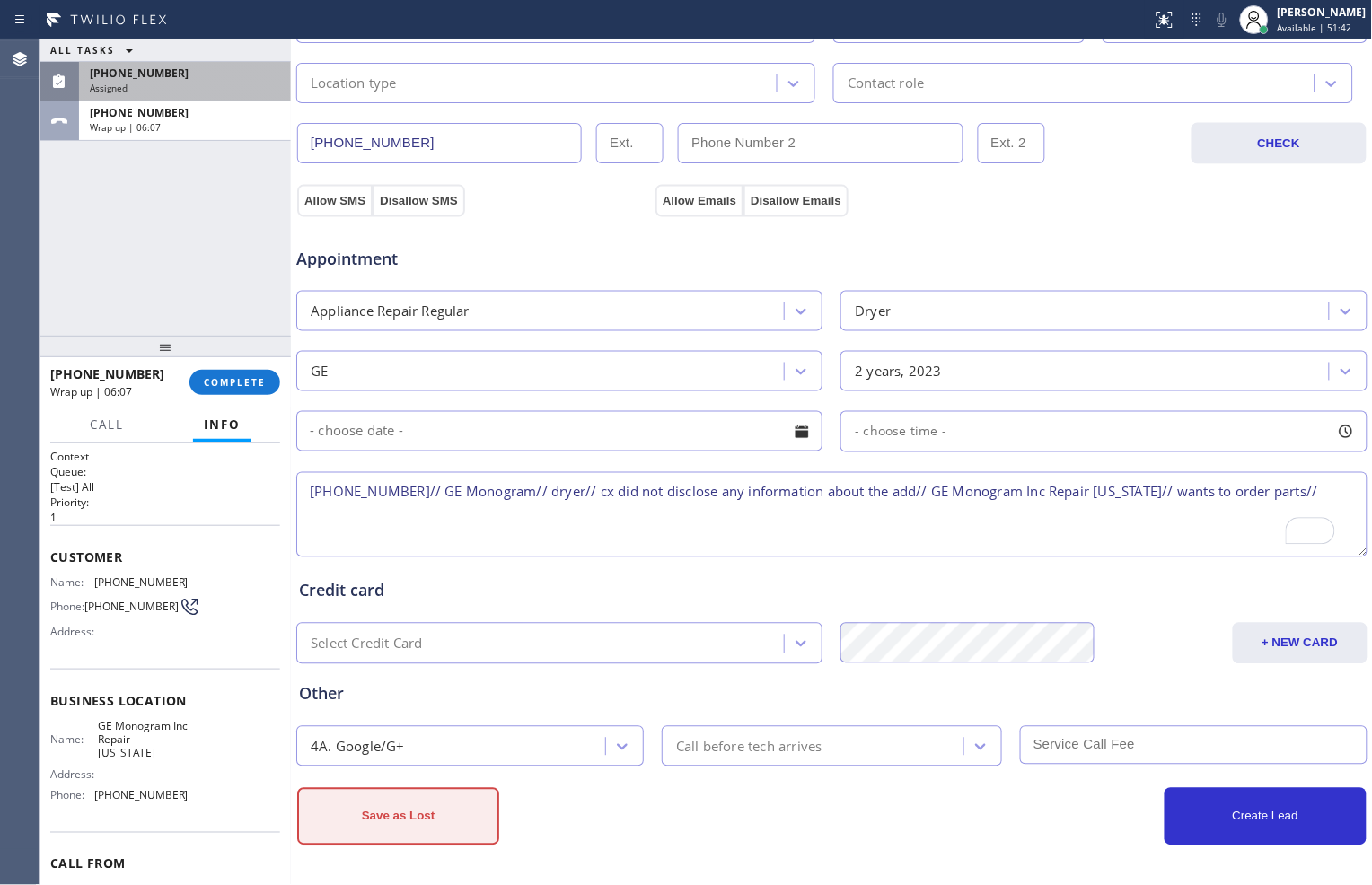
click at [453, 813] on button "Save as Lost" at bounding box center [398, 817] width 202 height 58
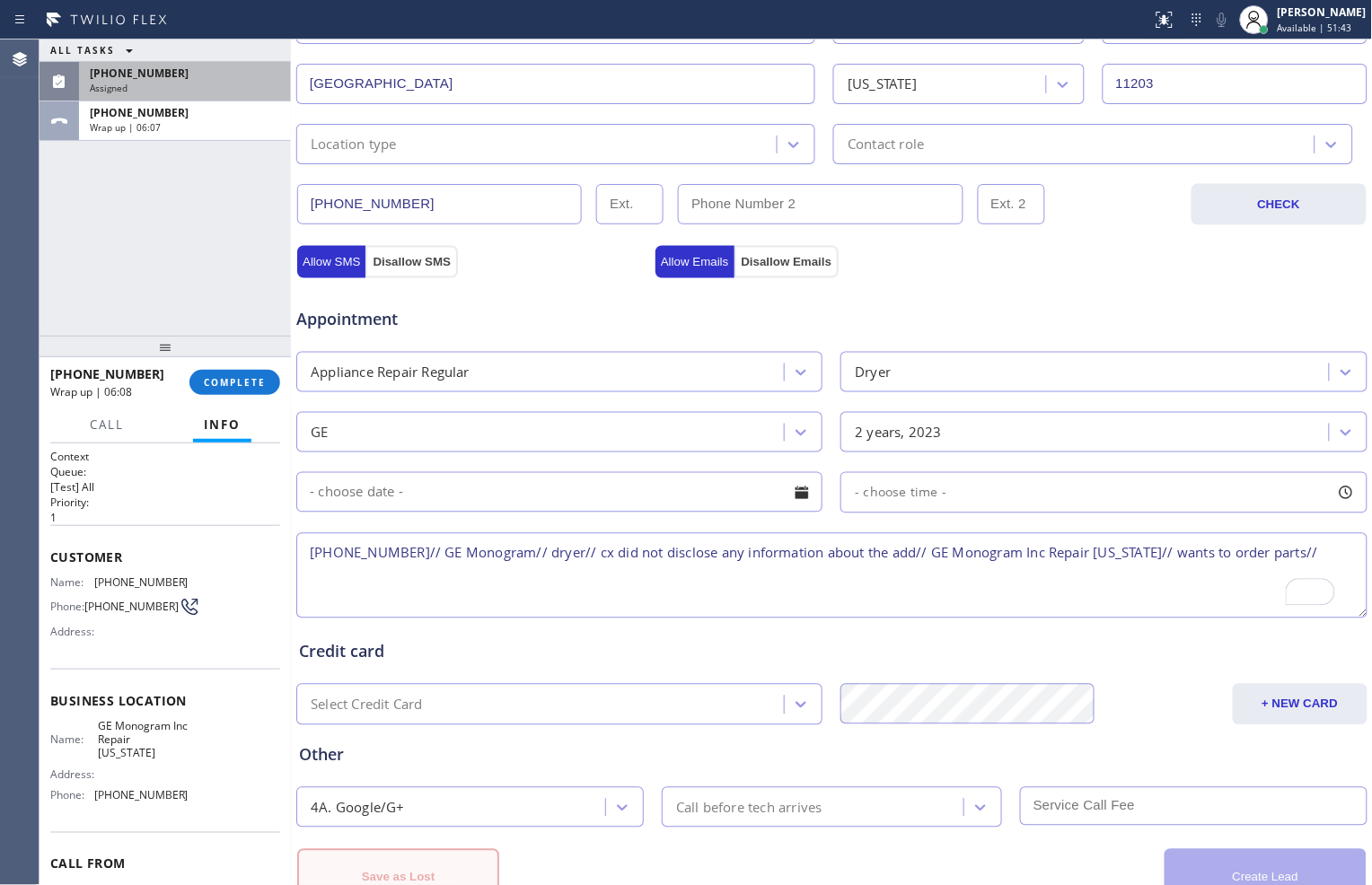
scroll to position [567, 0]
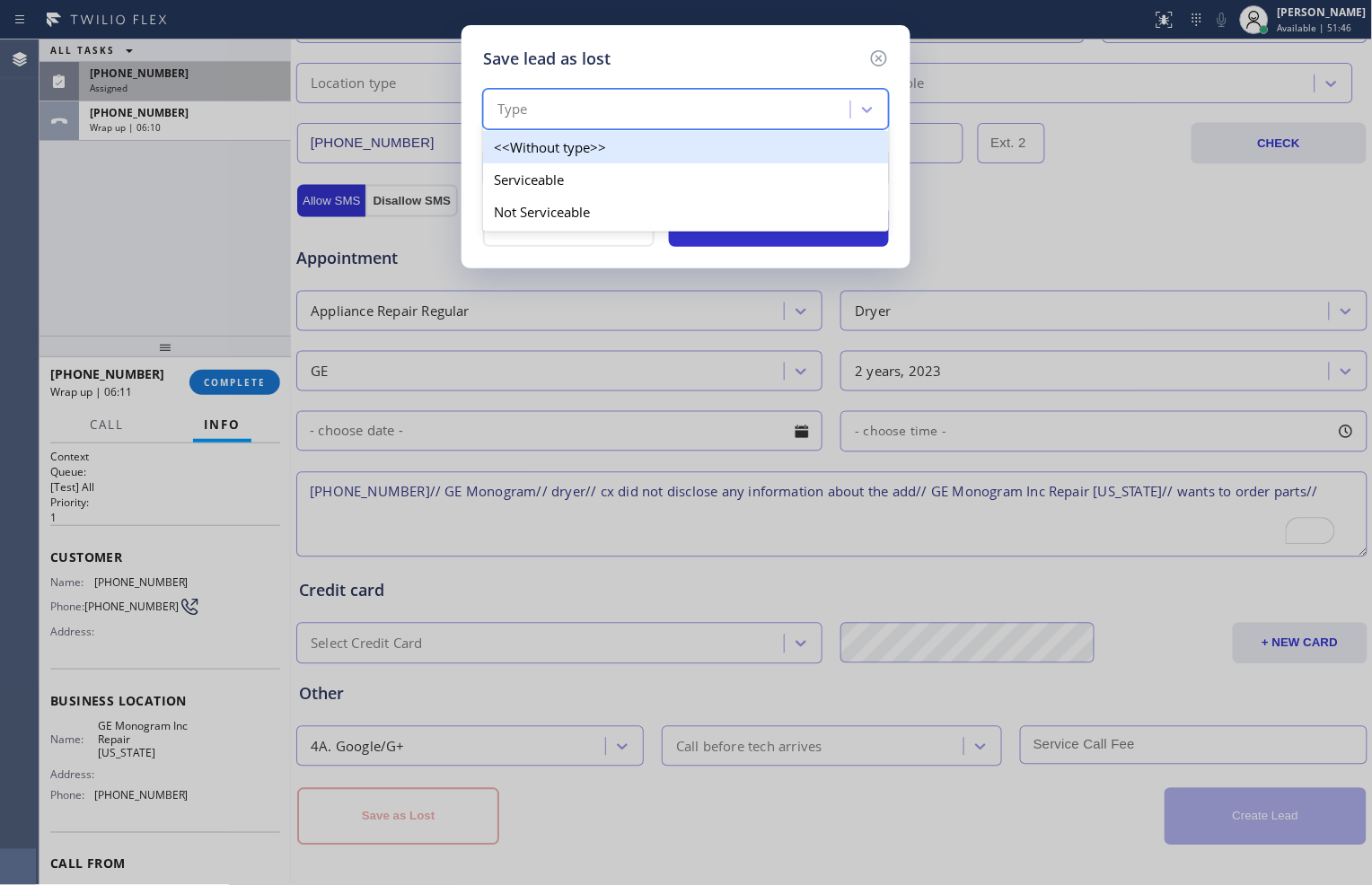
click at [824, 101] on div "Type" at bounding box center [669, 110] width 362 height 32
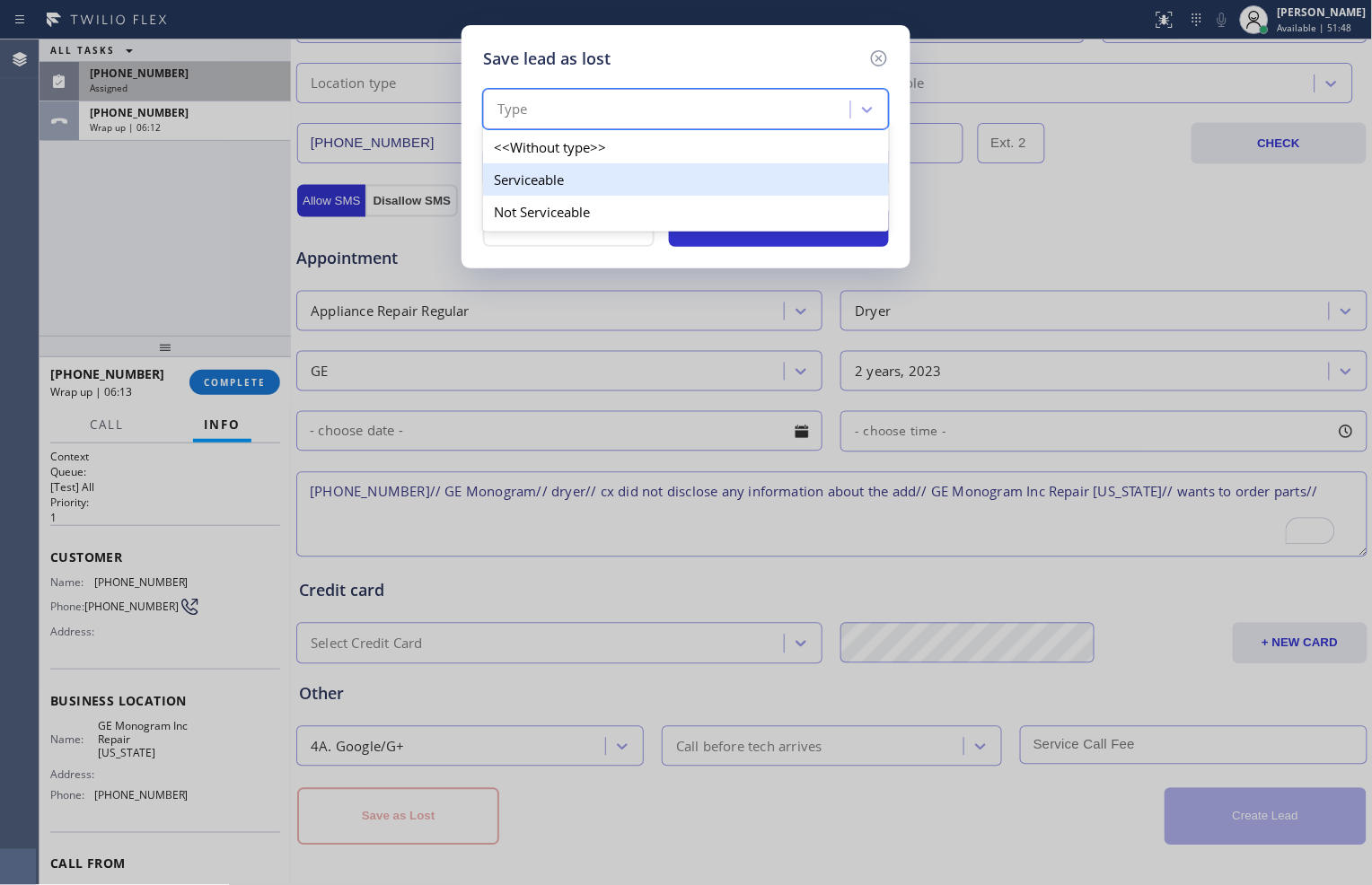
click at [778, 169] on div "Serviceable" at bounding box center [686, 180] width 405 height 33
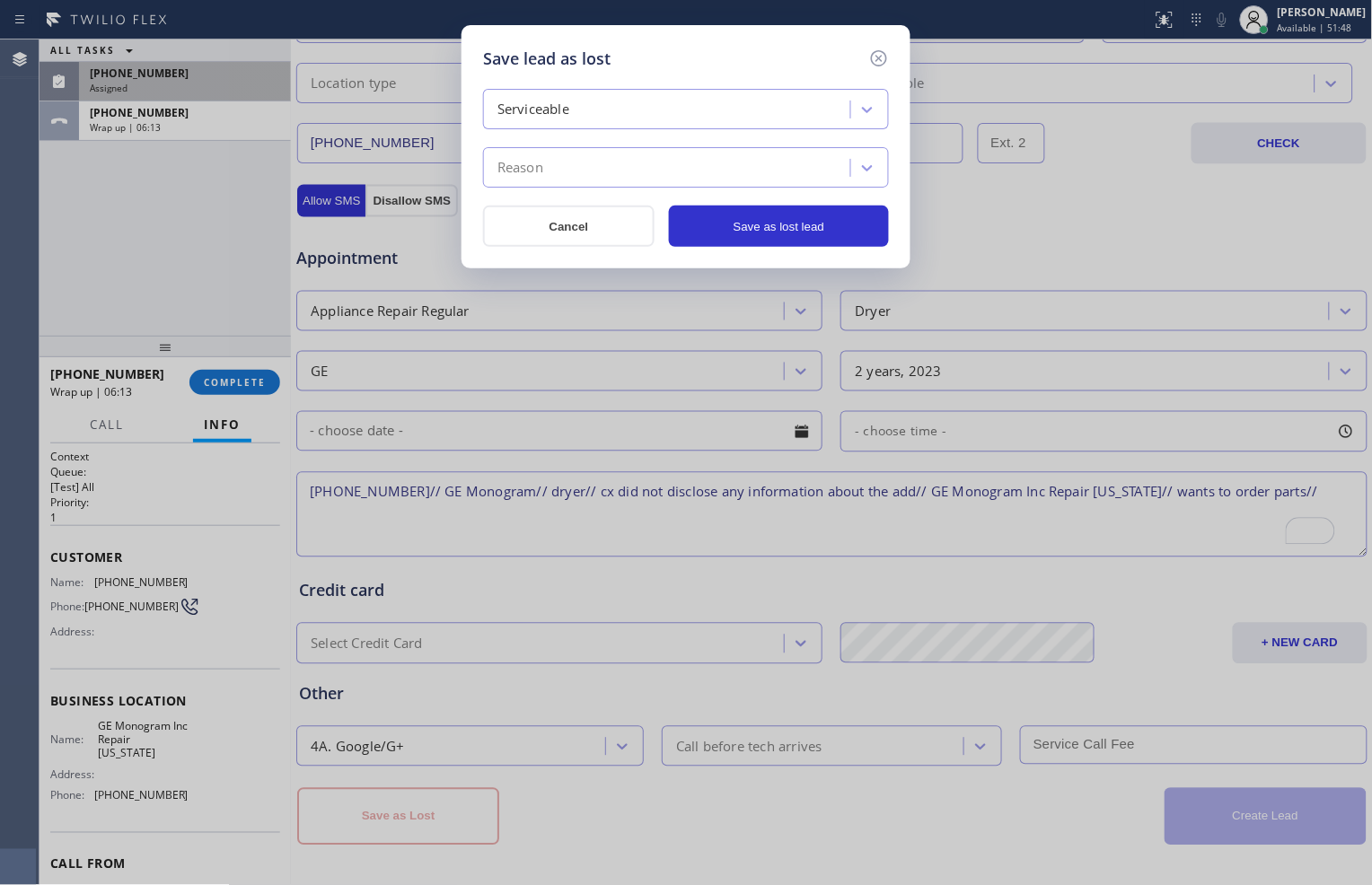
click at [813, 163] on div "Reason" at bounding box center [669, 168] width 362 height 32
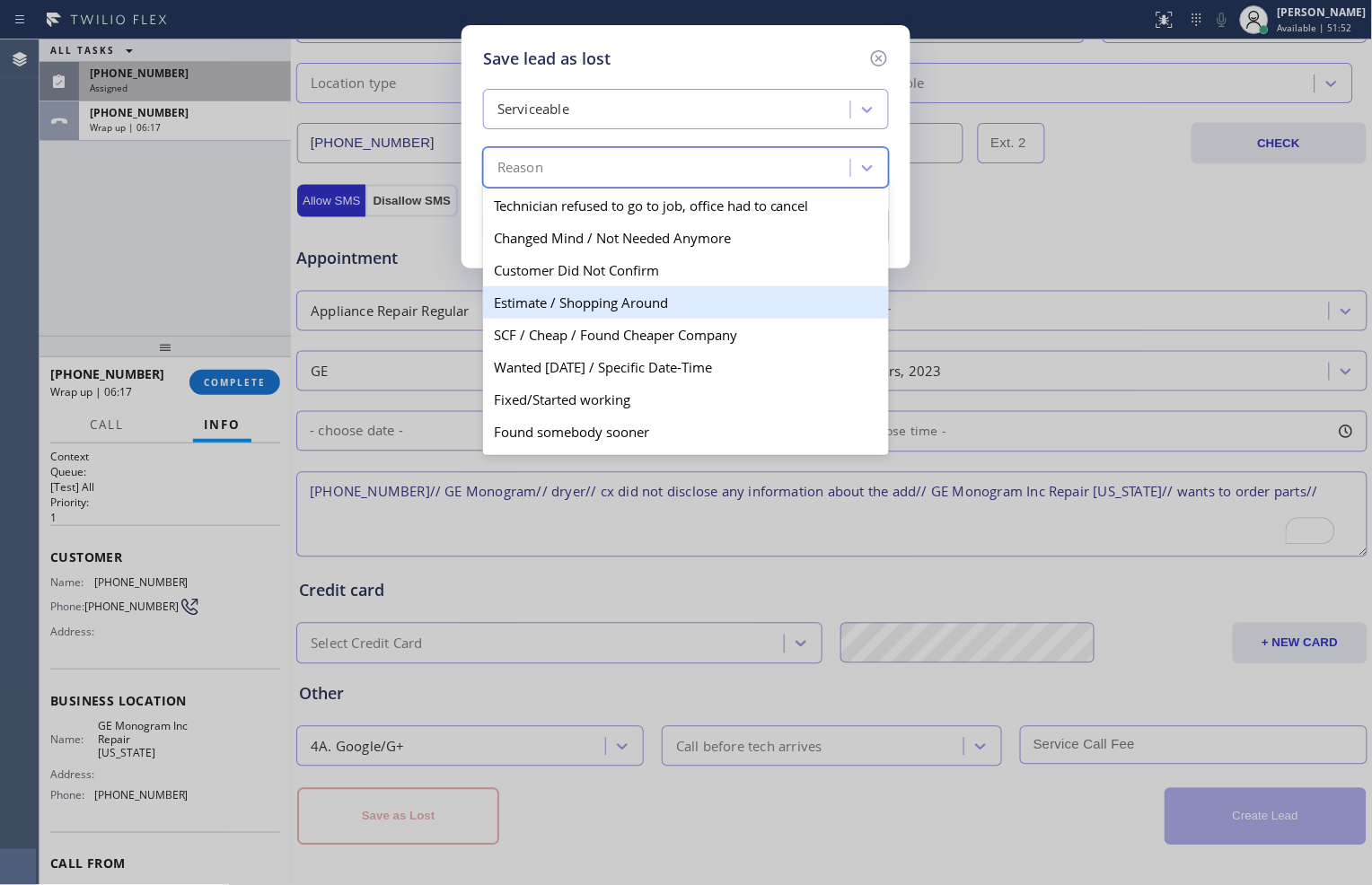
click at [740, 294] on div "Estimate / Shopping Around" at bounding box center [686, 303] width 405 height 33
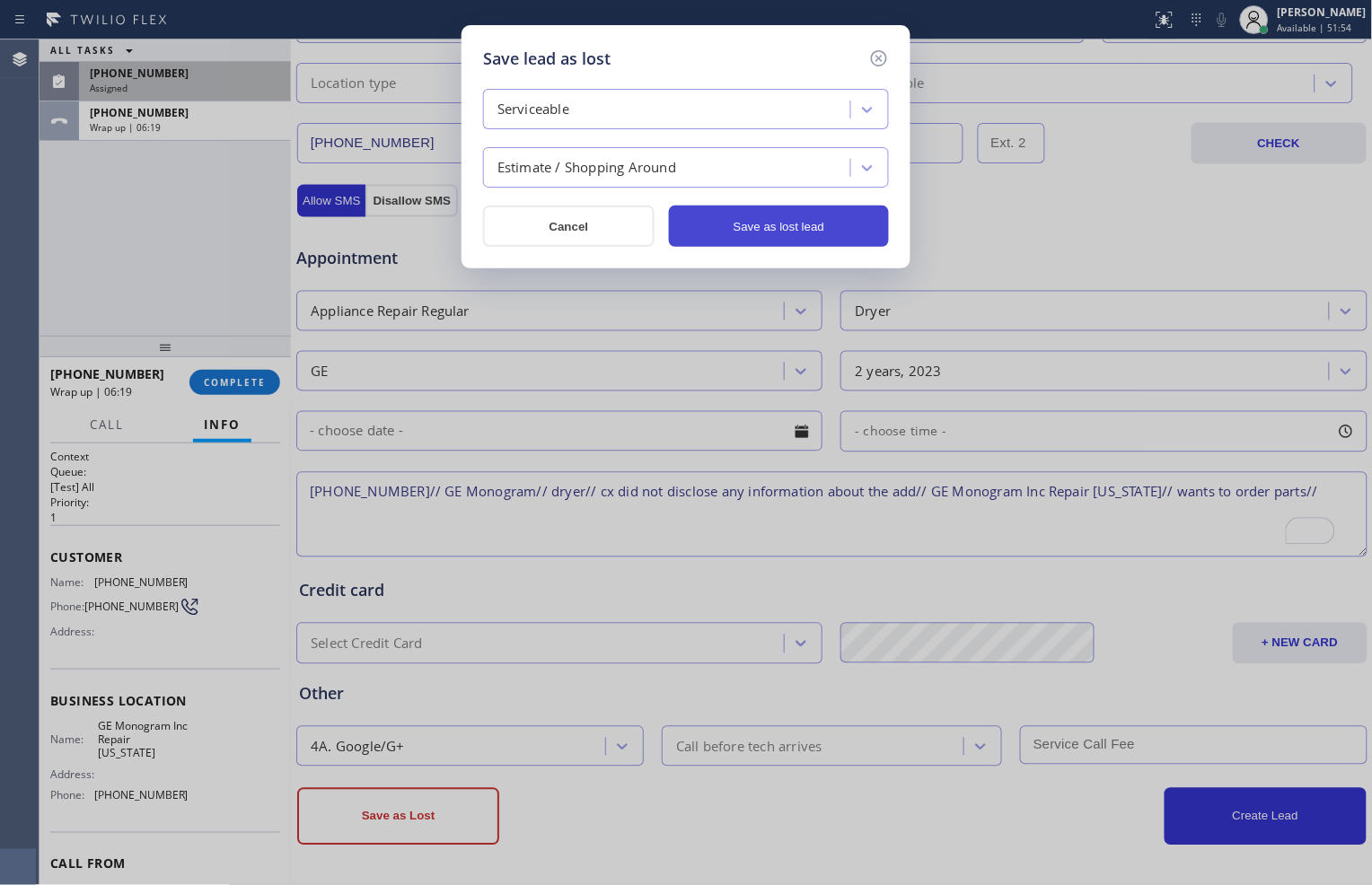
click at [782, 227] on button "Save as lost lead" at bounding box center [778, 226] width 220 height 41
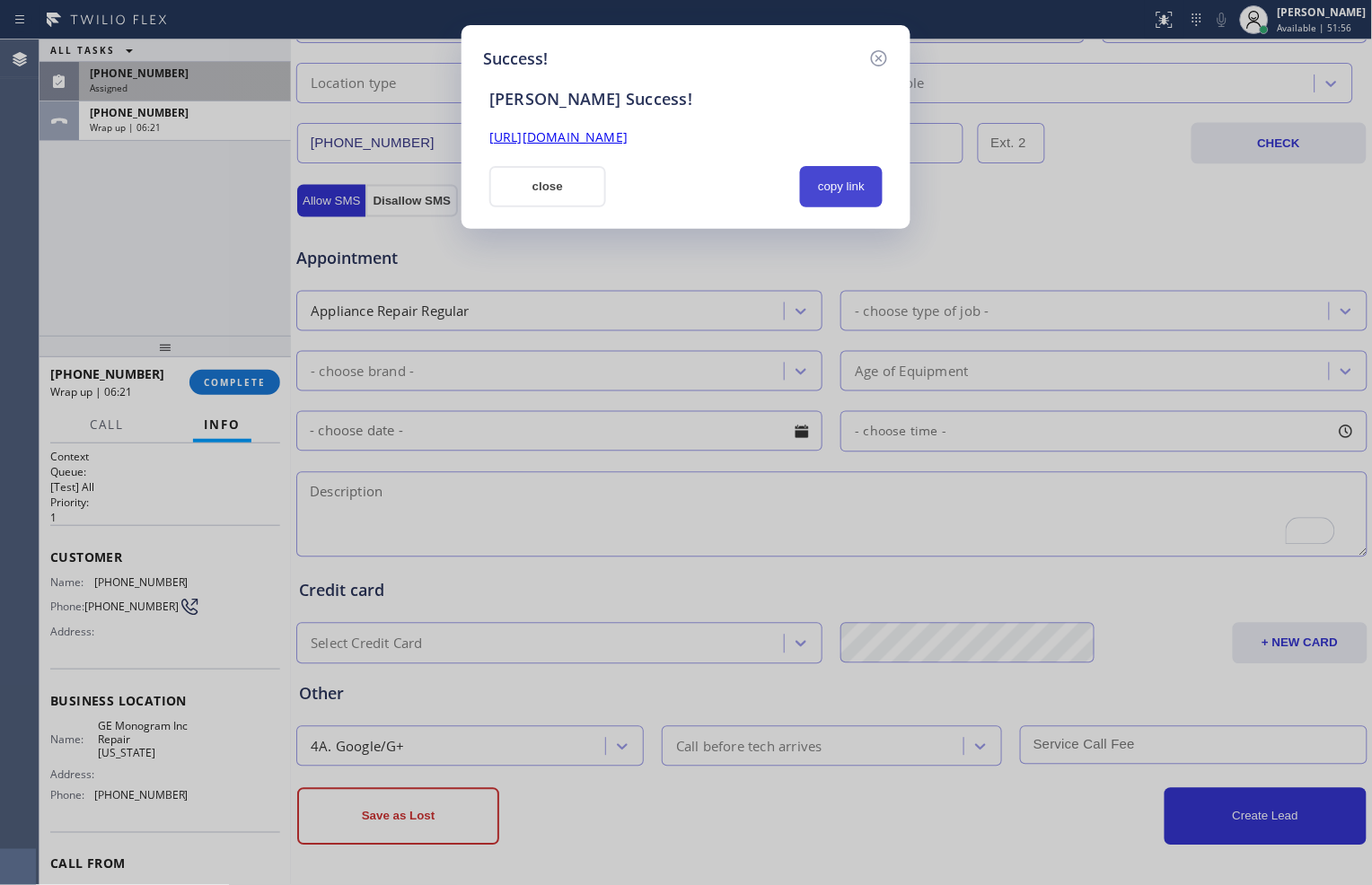
click at [830, 178] on button "copy link" at bounding box center [841, 186] width 83 height 41
click at [553, 191] on button "close" at bounding box center [547, 186] width 116 height 41
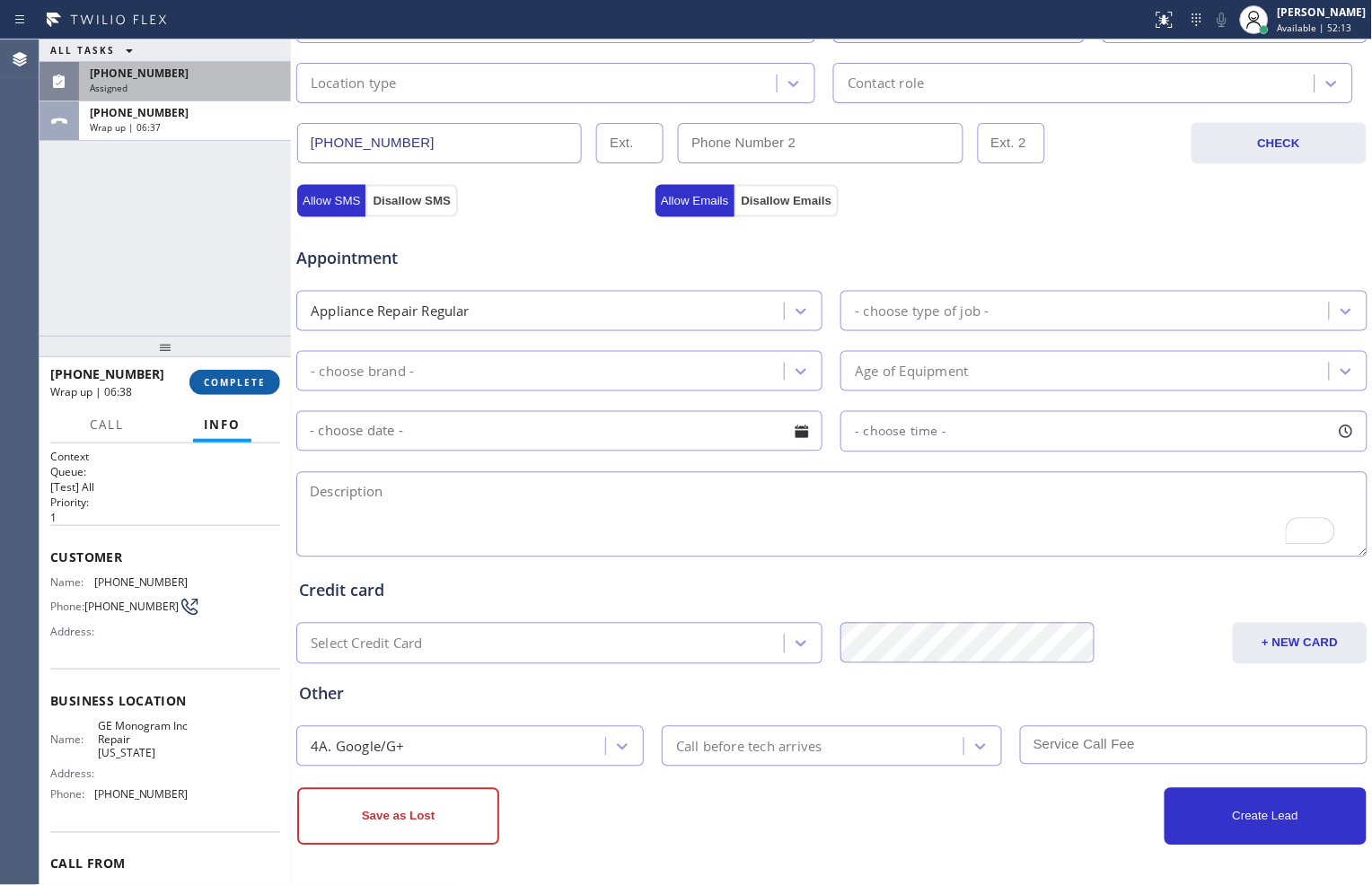
click at [248, 381] on span "COMPLETE" at bounding box center [234, 381] width 61 height 12
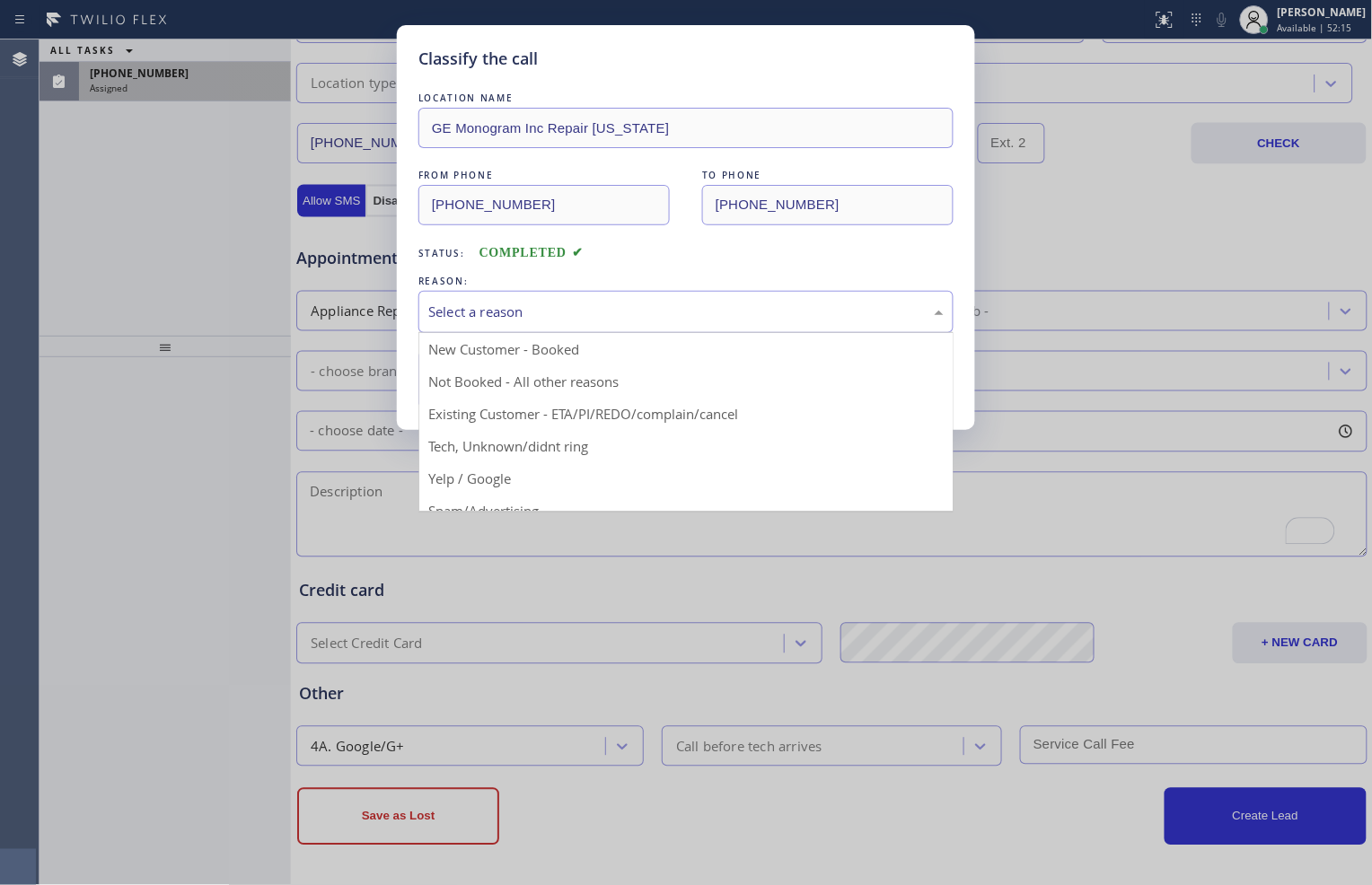
click at [544, 298] on div "Select a reason" at bounding box center [685, 312] width 535 height 42
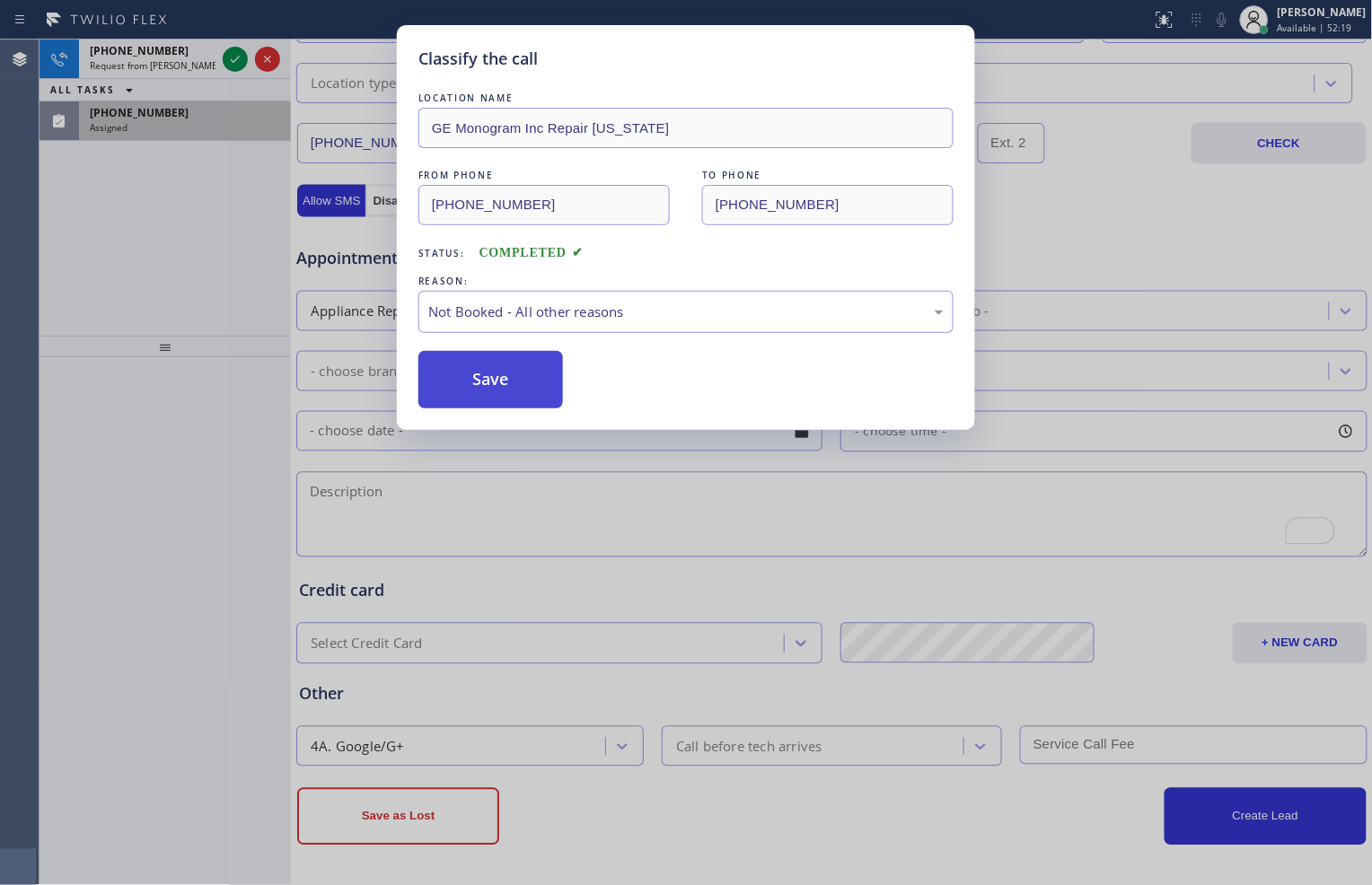
click at [527, 381] on button "Save" at bounding box center [490, 380] width 144 height 58
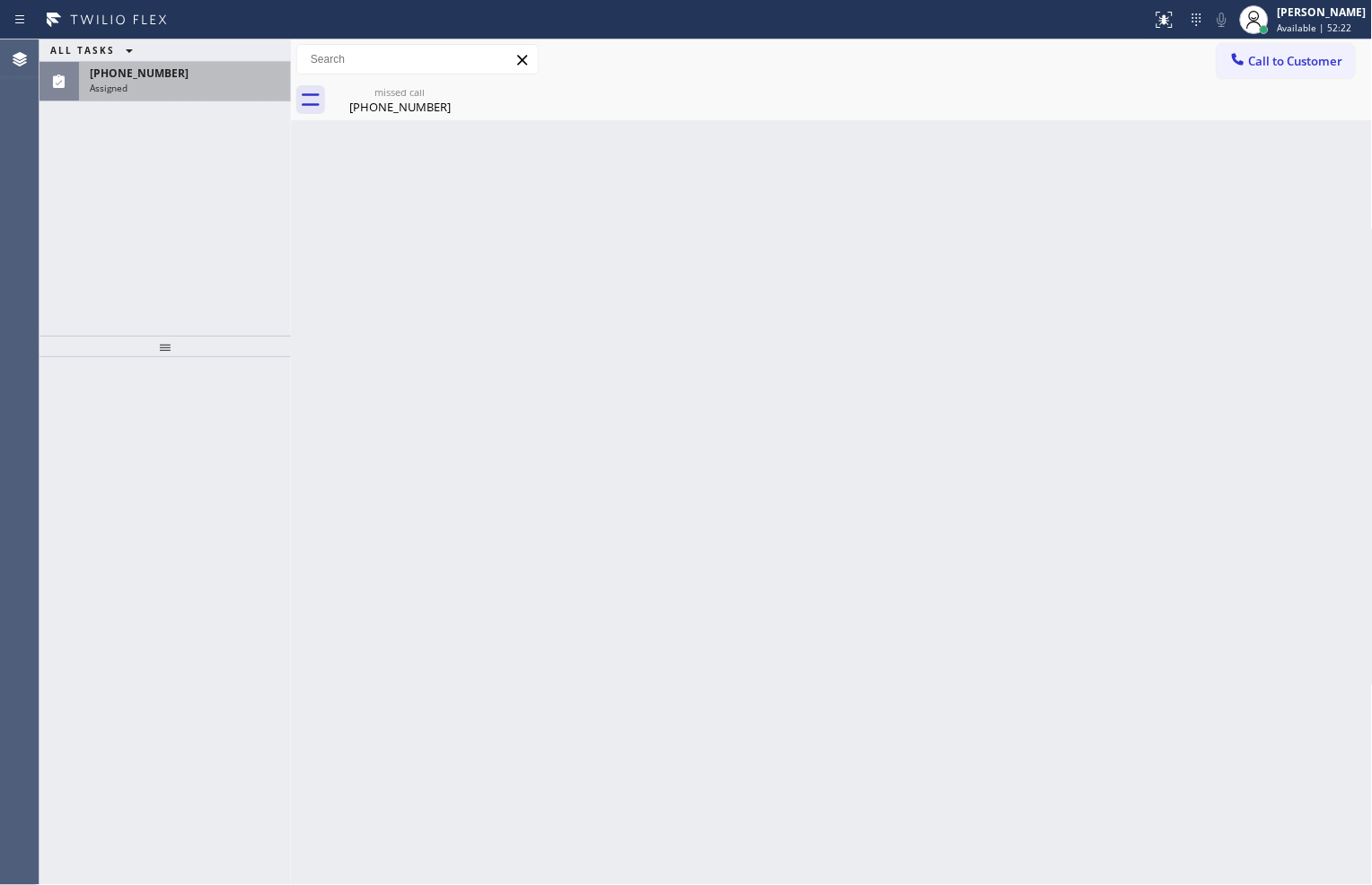
click at [521, 61] on icon at bounding box center [522, 60] width 10 height 10
click at [422, 96] on div "missed call" at bounding box center [400, 92] width 135 height 13
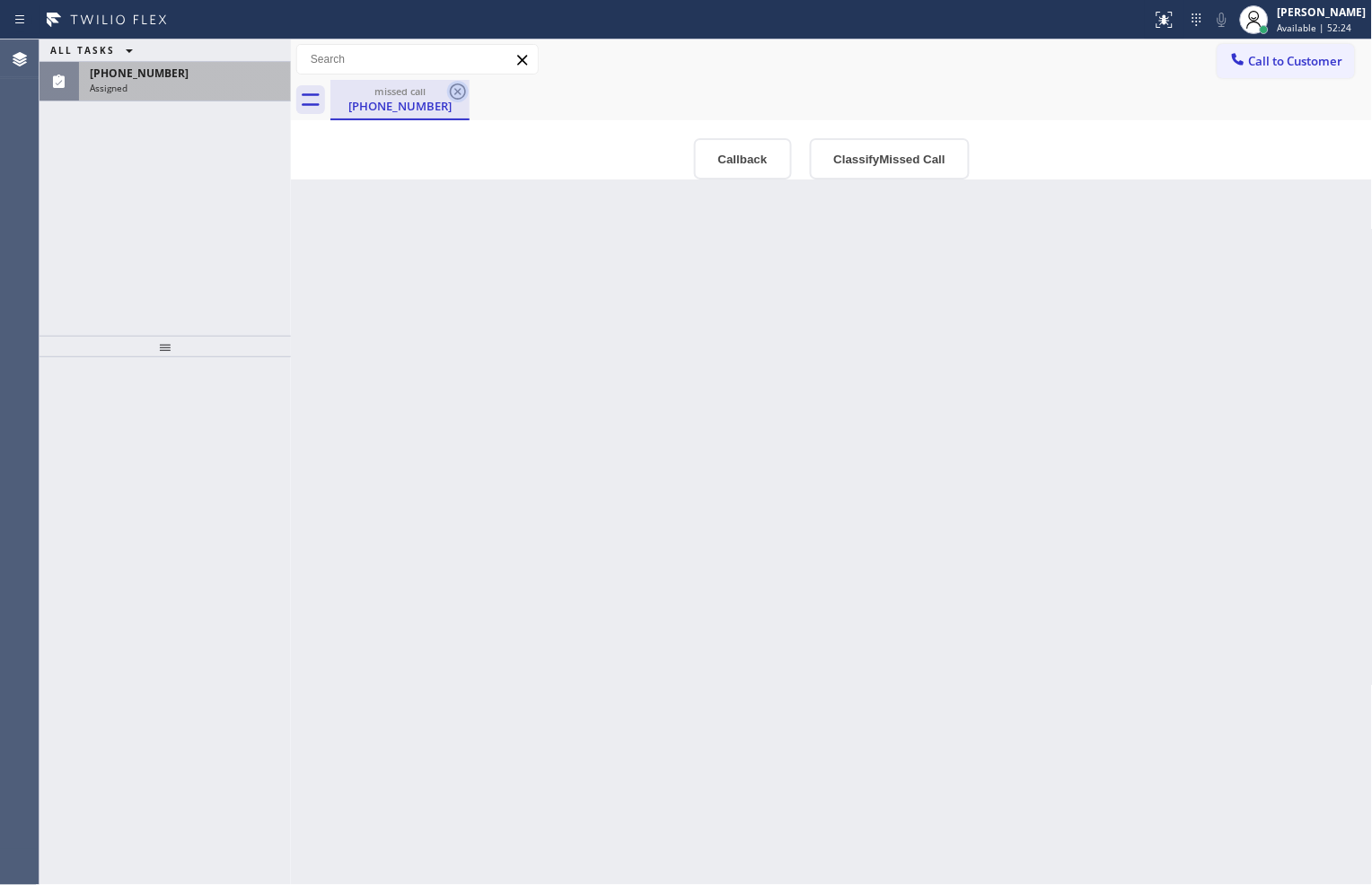
click at [453, 88] on icon at bounding box center [457, 91] width 21 height 21
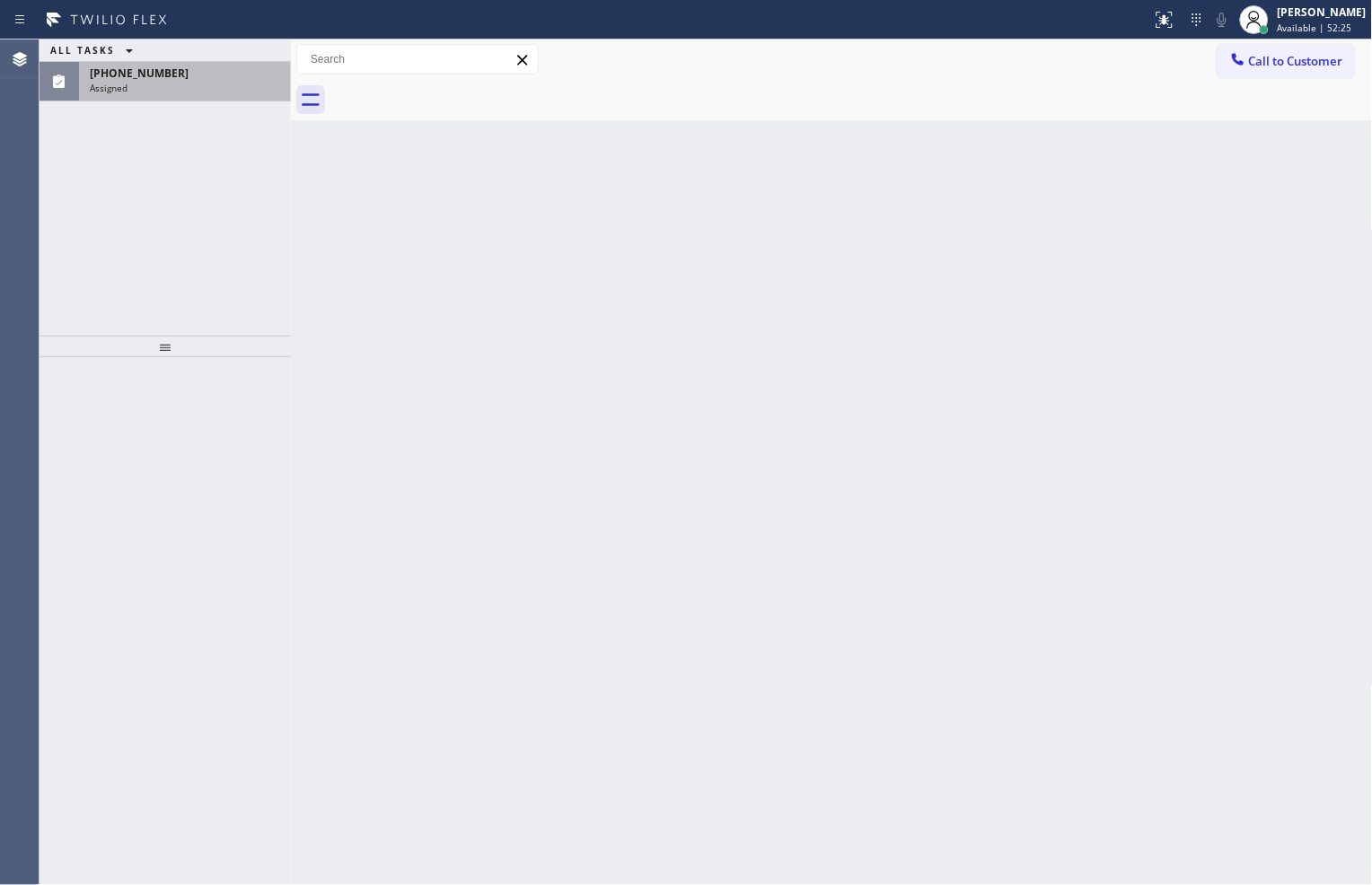
click at [210, 94] on div "[PHONE_NUMBER] Assigned" at bounding box center [181, 81] width 205 height 39
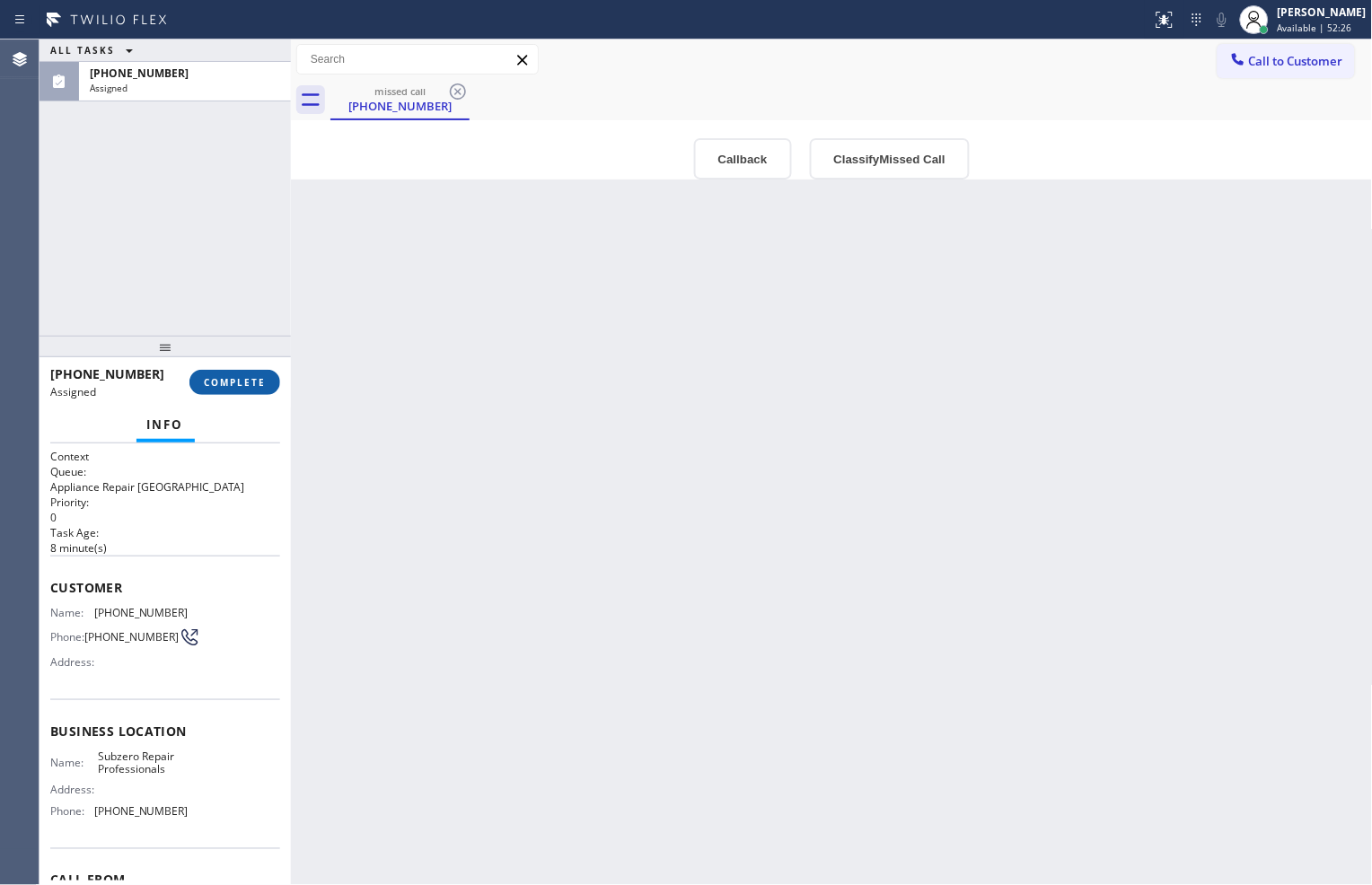
click at [253, 382] on span "COMPLETE" at bounding box center [234, 381] width 61 height 12
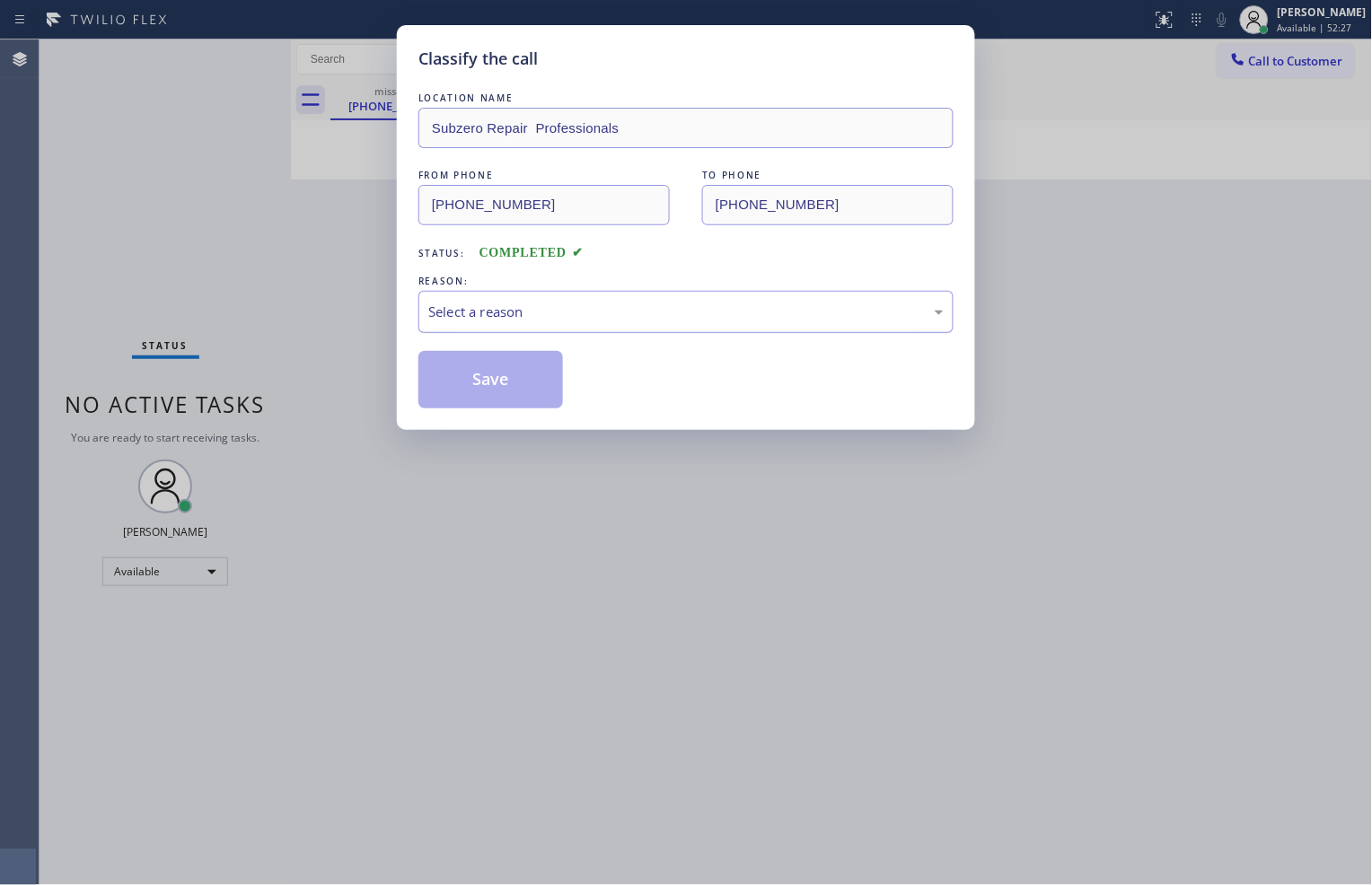
click at [553, 317] on div "Select a reason" at bounding box center [686, 311] width 515 height 20
click at [516, 383] on button "Save" at bounding box center [490, 380] width 144 height 58
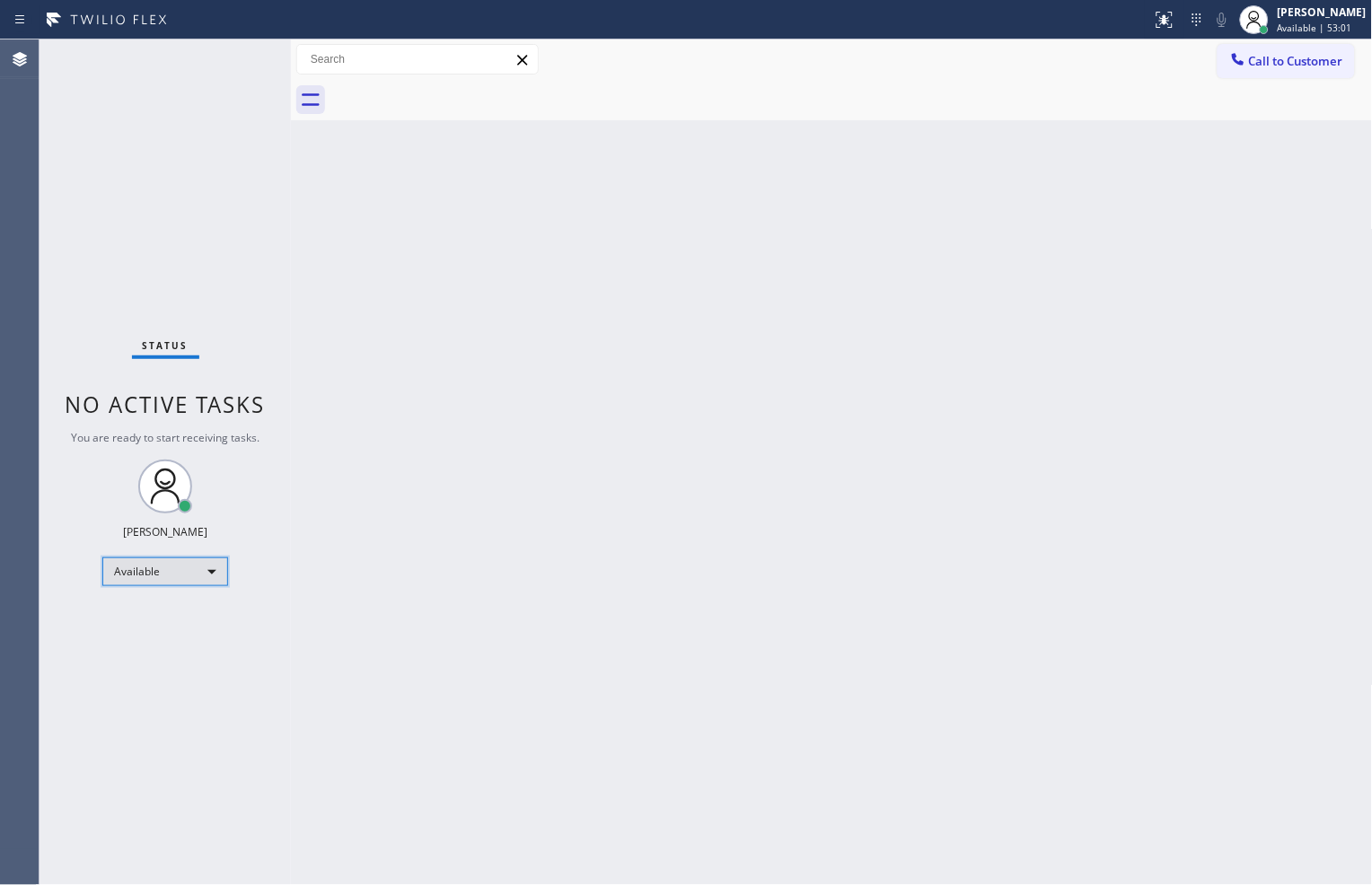
click at [215, 573] on div "Available" at bounding box center [165, 572] width 126 height 29
click at [186, 657] on li "Break" at bounding box center [163, 663] width 122 height 21
click at [133, 201] on div "Status No active tasks Change activity state to start receiving tasks. [PERSON_…" at bounding box center [165, 462] width 252 height 846
click at [212, 585] on div "Break" at bounding box center [165, 579] width 126 height 29
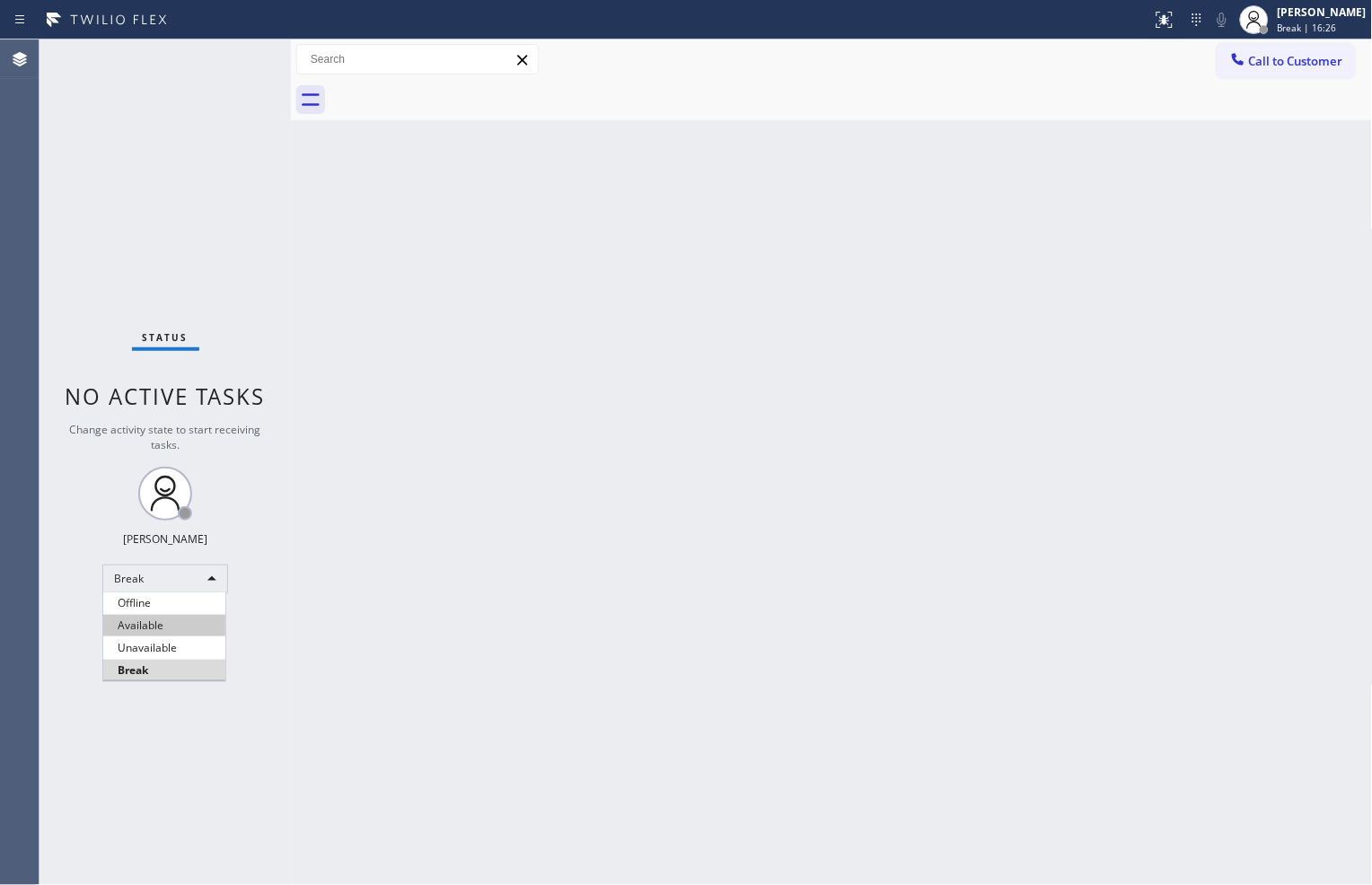
click at [201, 622] on li "Available" at bounding box center [163, 626] width 122 height 21
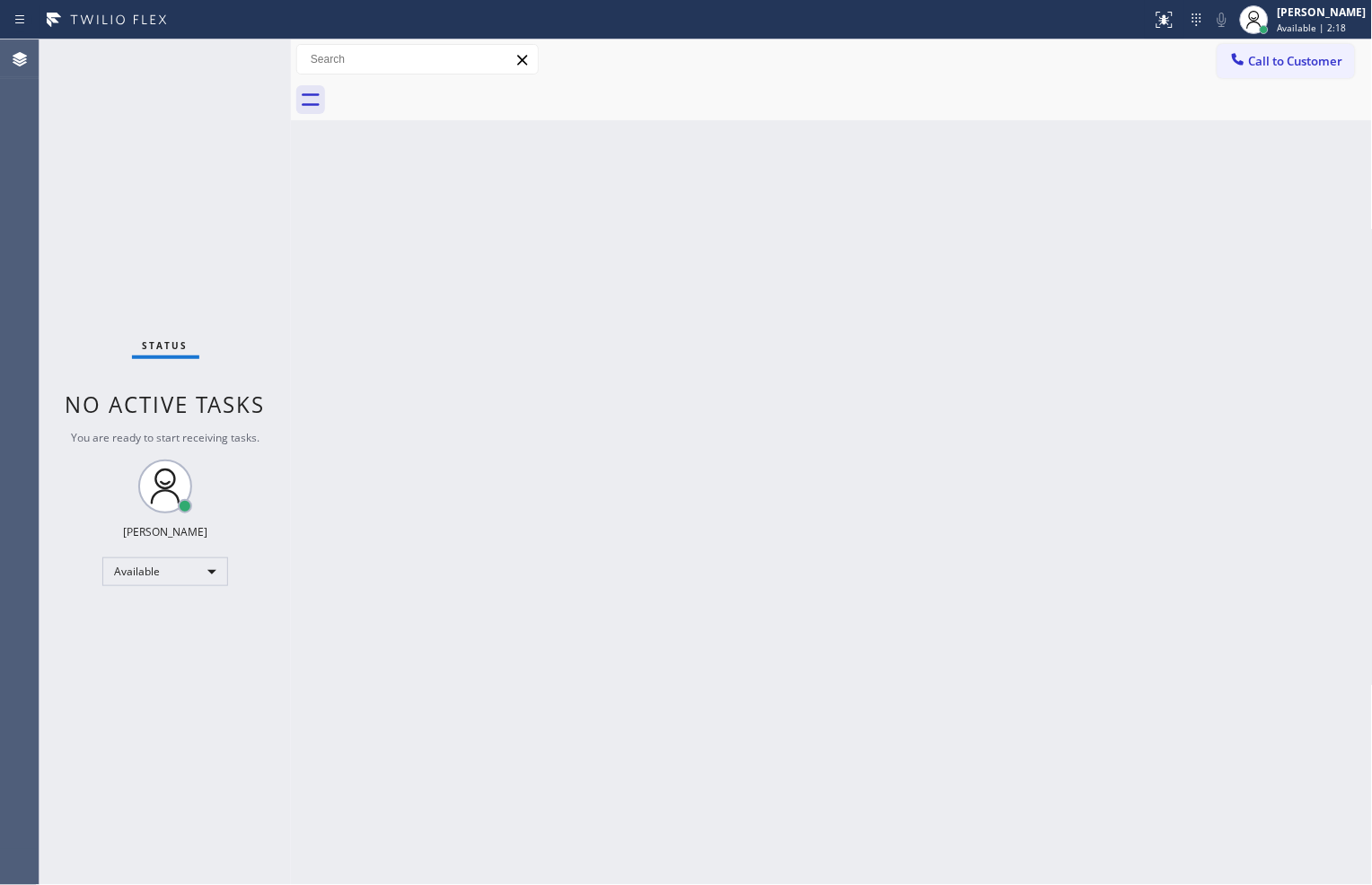
click at [1082, 84] on div at bounding box center [851, 100] width 1042 height 40
click at [855, 61] on div "Call to Customer Outbound call Location Search location Your caller id phone nu…" at bounding box center [832, 60] width 1082 height 32
click at [1124, 758] on div "Back to Dashboard Change Sender ID Customers Technicians Select a contact Outbo…" at bounding box center [832, 462] width 1082 height 846
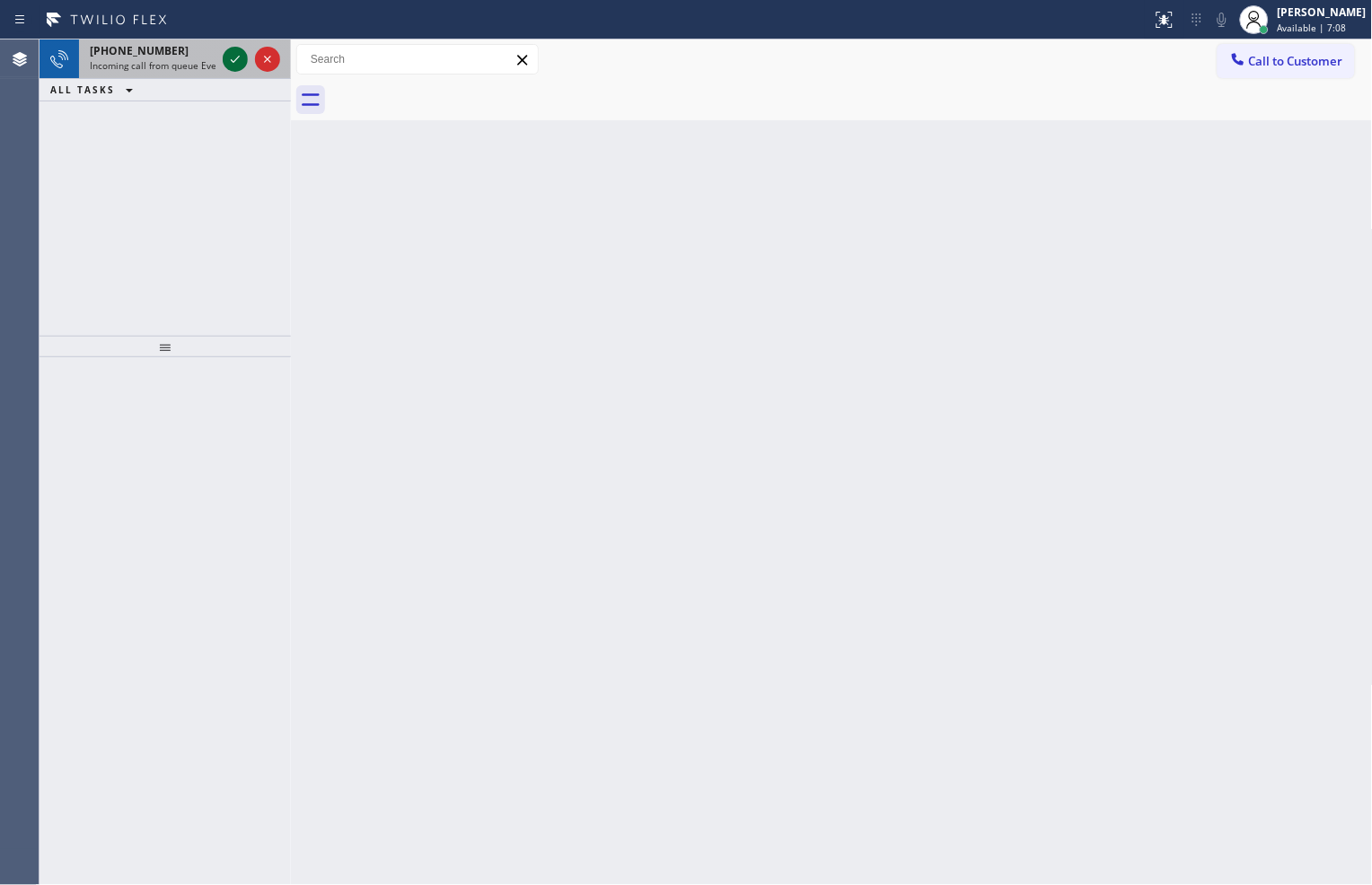
click at [232, 52] on icon at bounding box center [235, 59] width 21 height 21
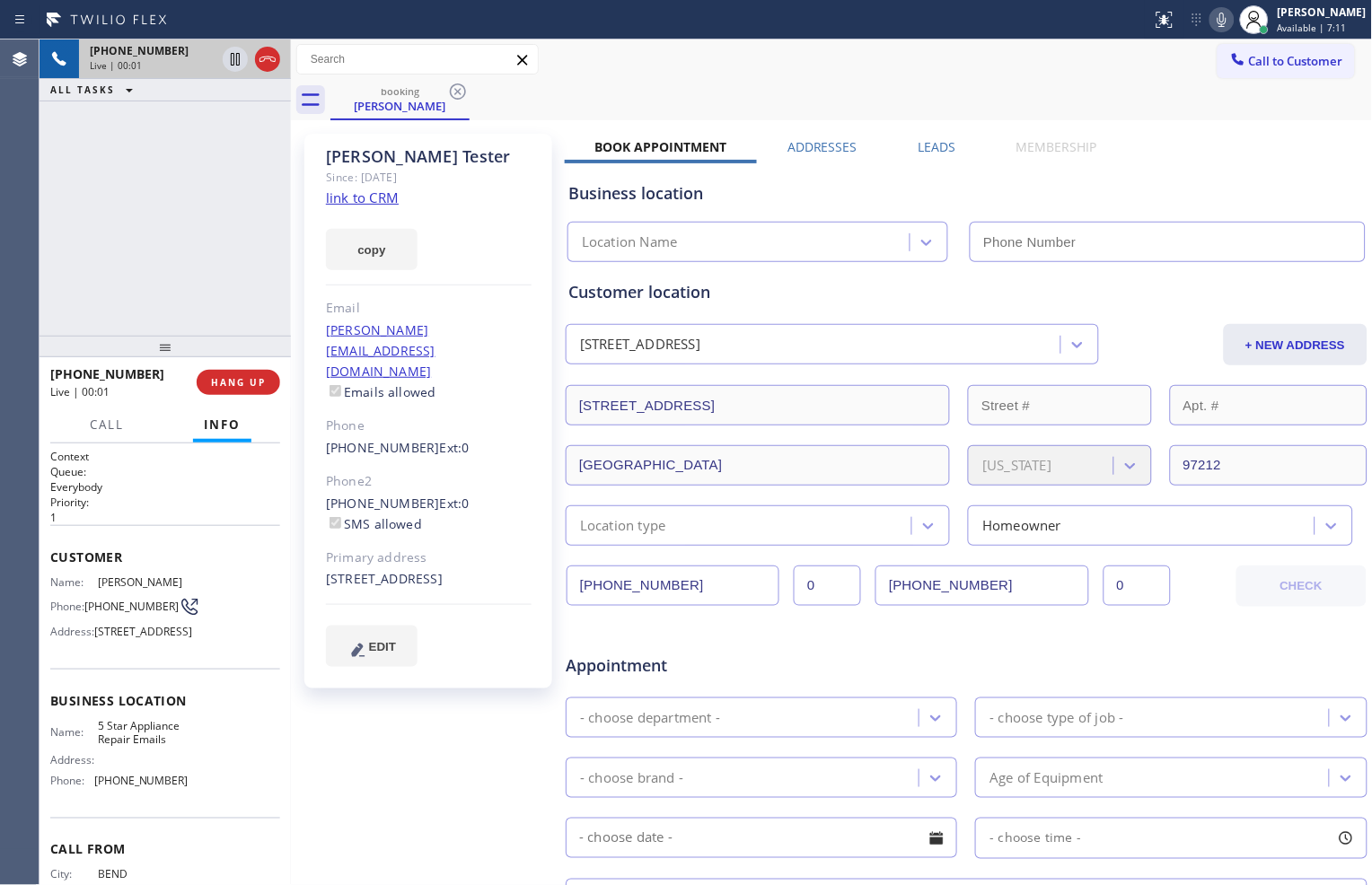
type input "[PHONE_NUMBER]"
click at [368, 195] on link "link to CRM" at bounding box center [362, 197] width 73 height 18
click at [229, 58] on icon at bounding box center [235, 59] width 21 height 21
click at [1219, 20] on icon at bounding box center [1221, 19] width 21 height 21
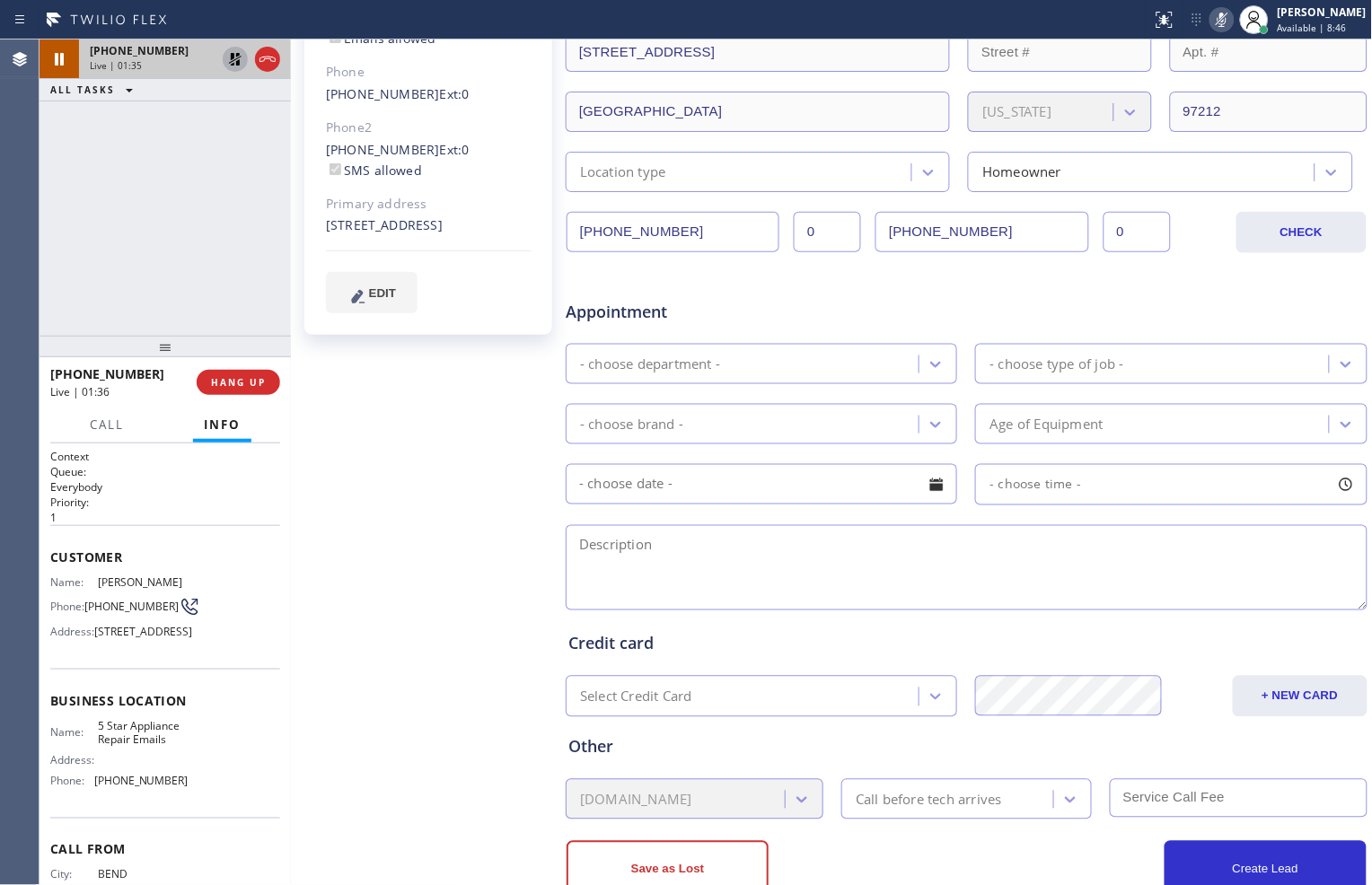
scroll to position [399, 0]
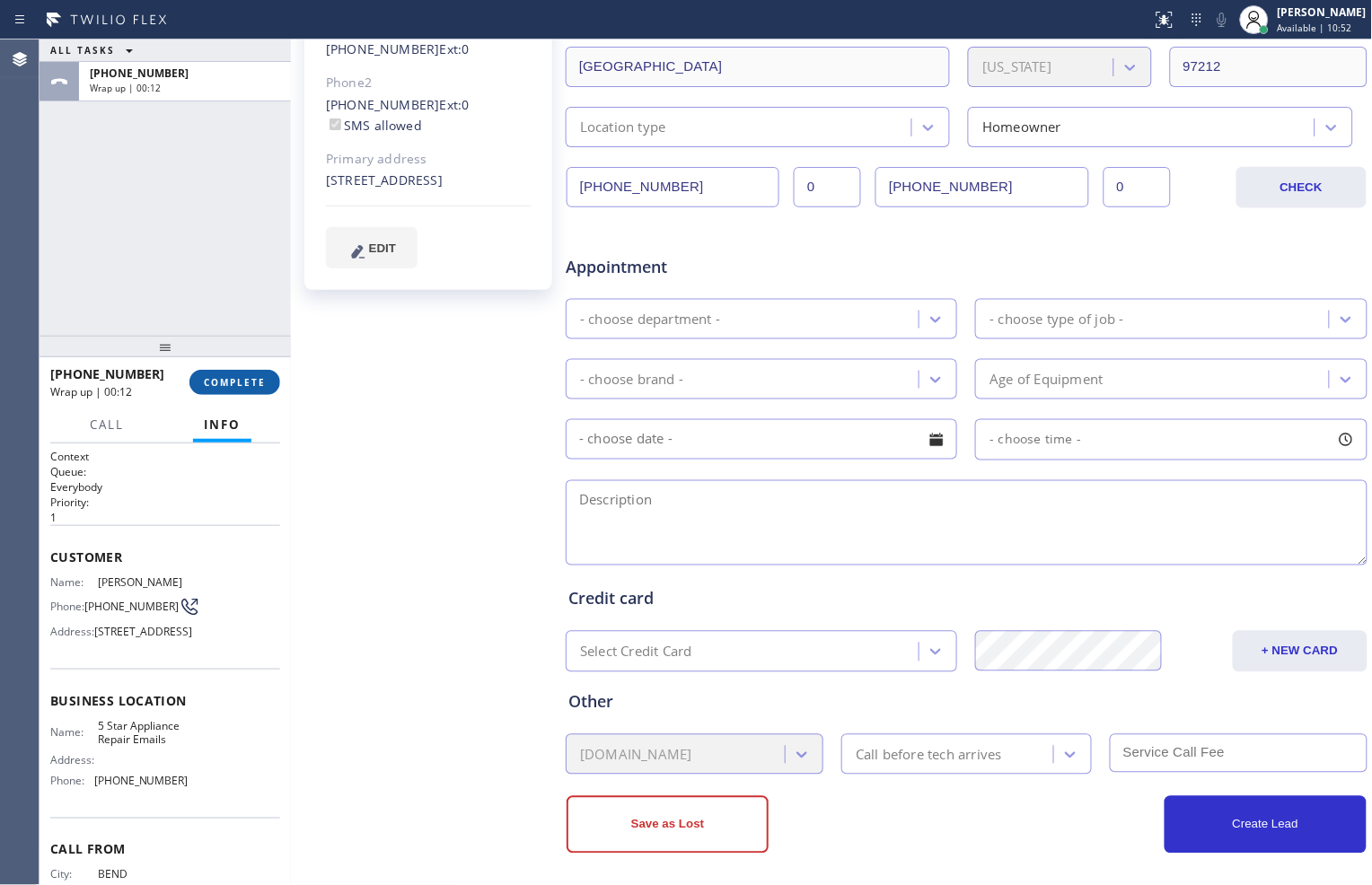
click at [209, 376] on span "COMPLETE" at bounding box center [234, 381] width 61 height 12
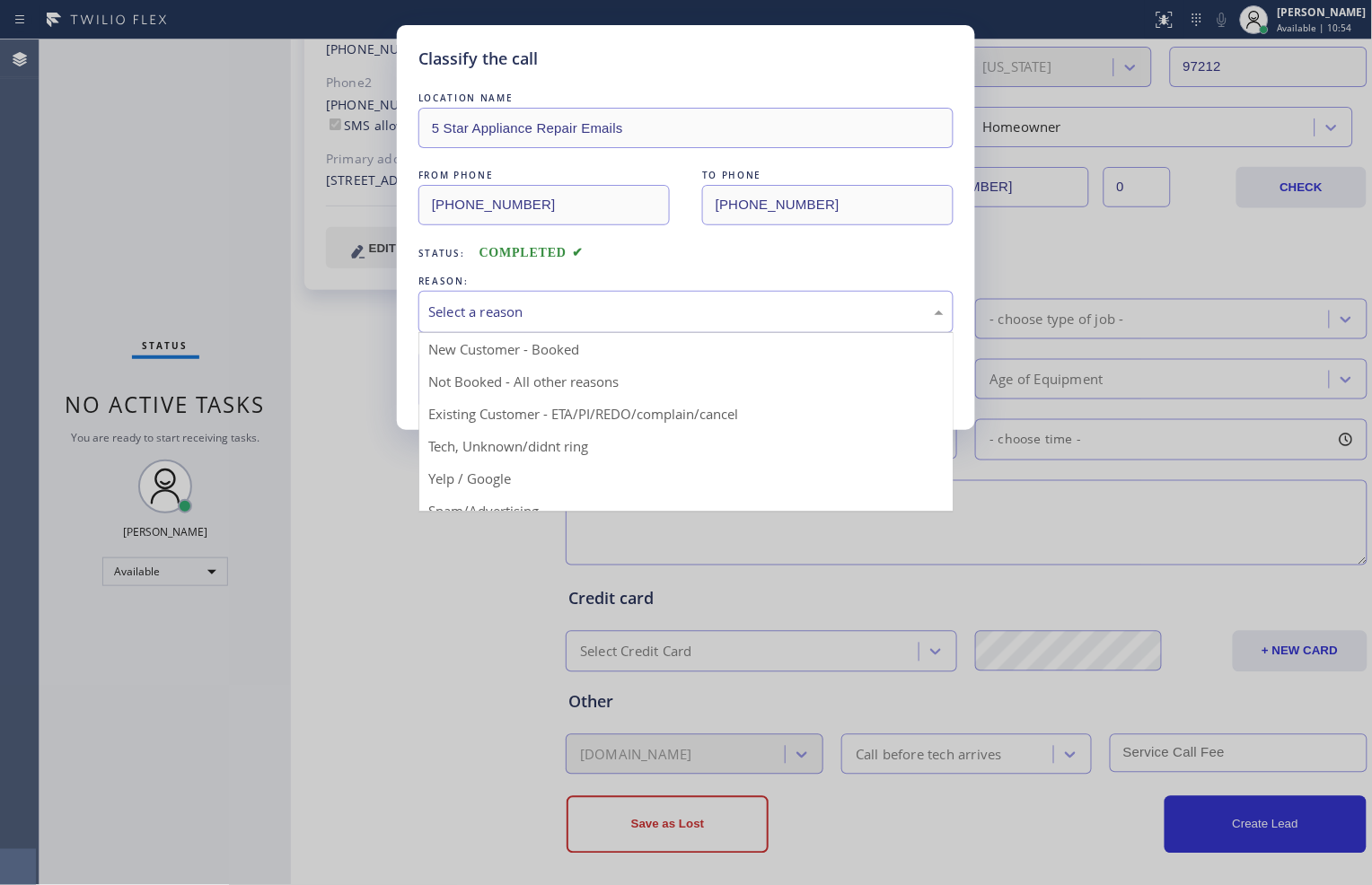
click at [629, 303] on div "Select a reason" at bounding box center [686, 311] width 515 height 20
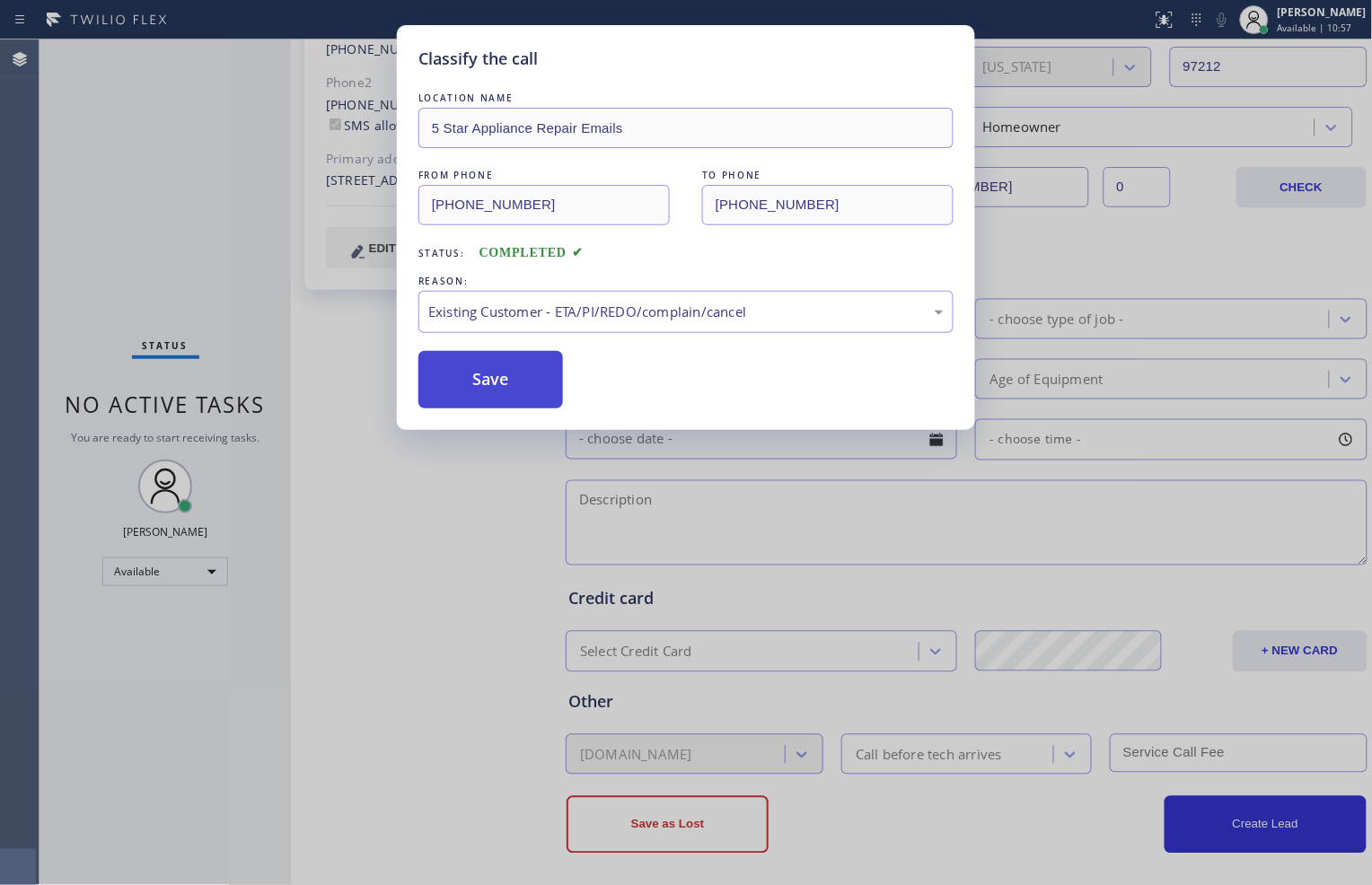
click at [553, 389] on button "Save" at bounding box center [490, 380] width 144 height 58
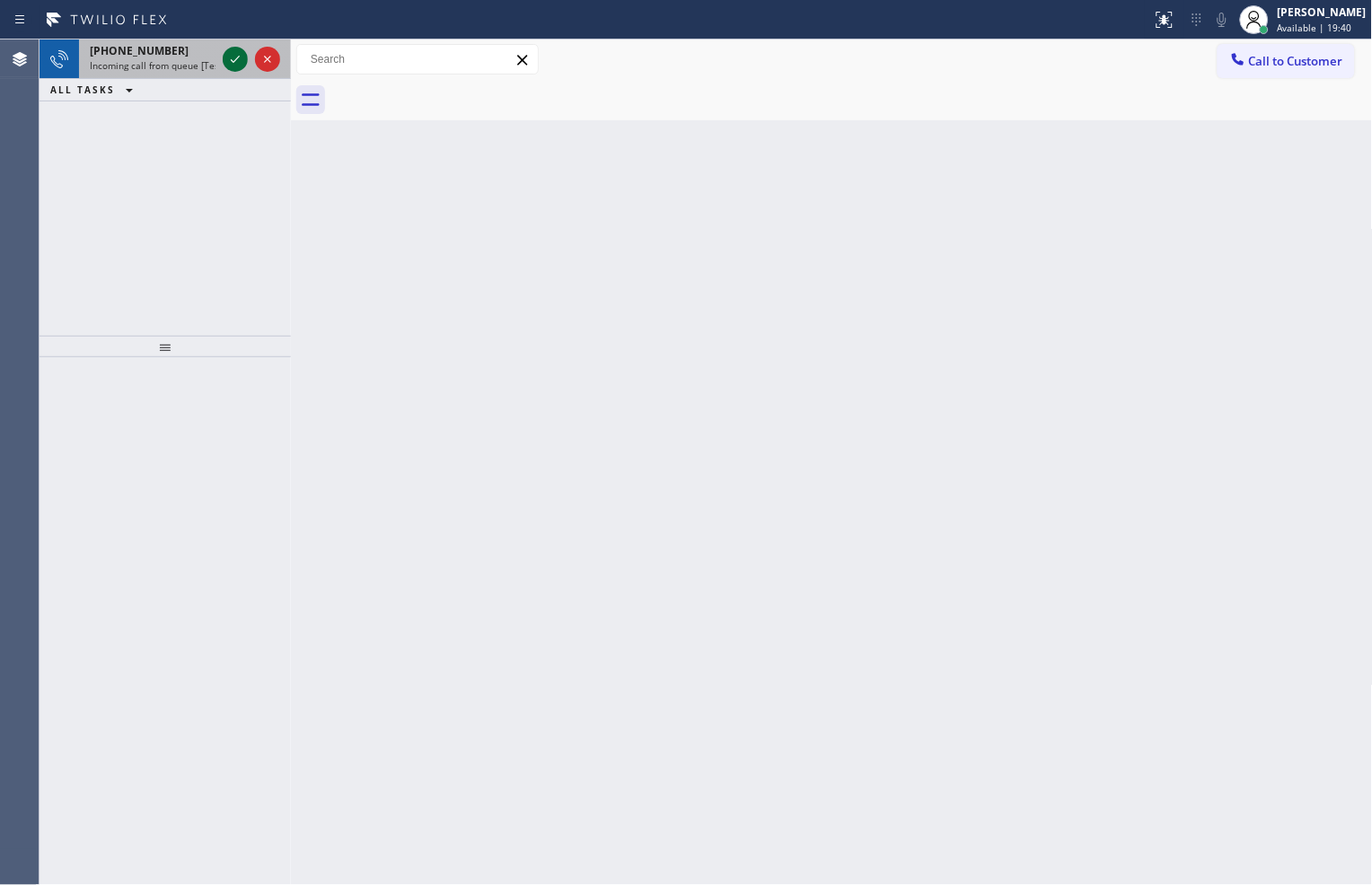
click at [229, 61] on icon at bounding box center [235, 59] width 21 height 21
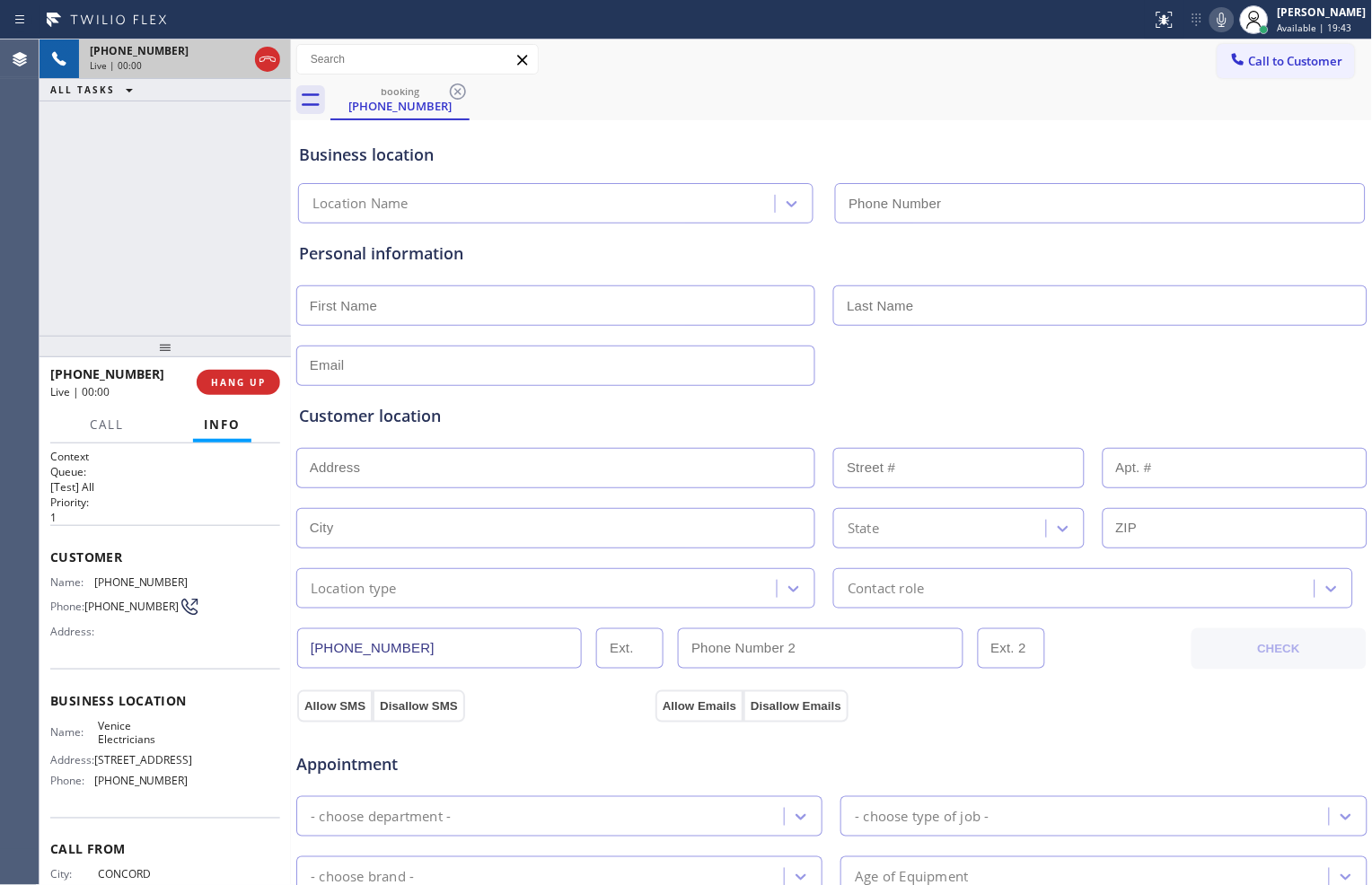
type input "[PHONE_NUMBER]"
click at [236, 56] on icon at bounding box center [234, 59] width 9 height 12
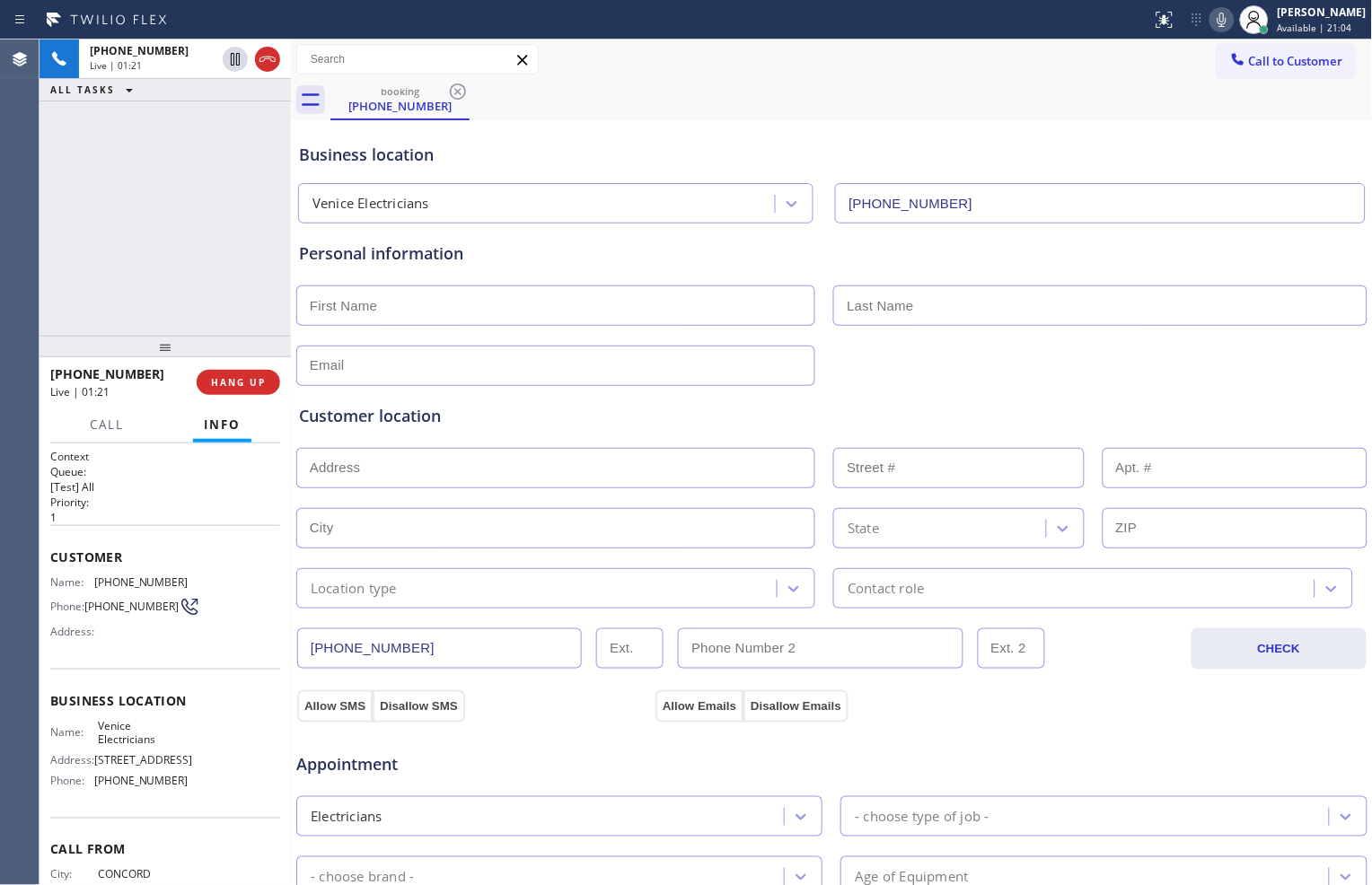
click at [1213, 9] on icon at bounding box center [1221, 19] width 21 height 21
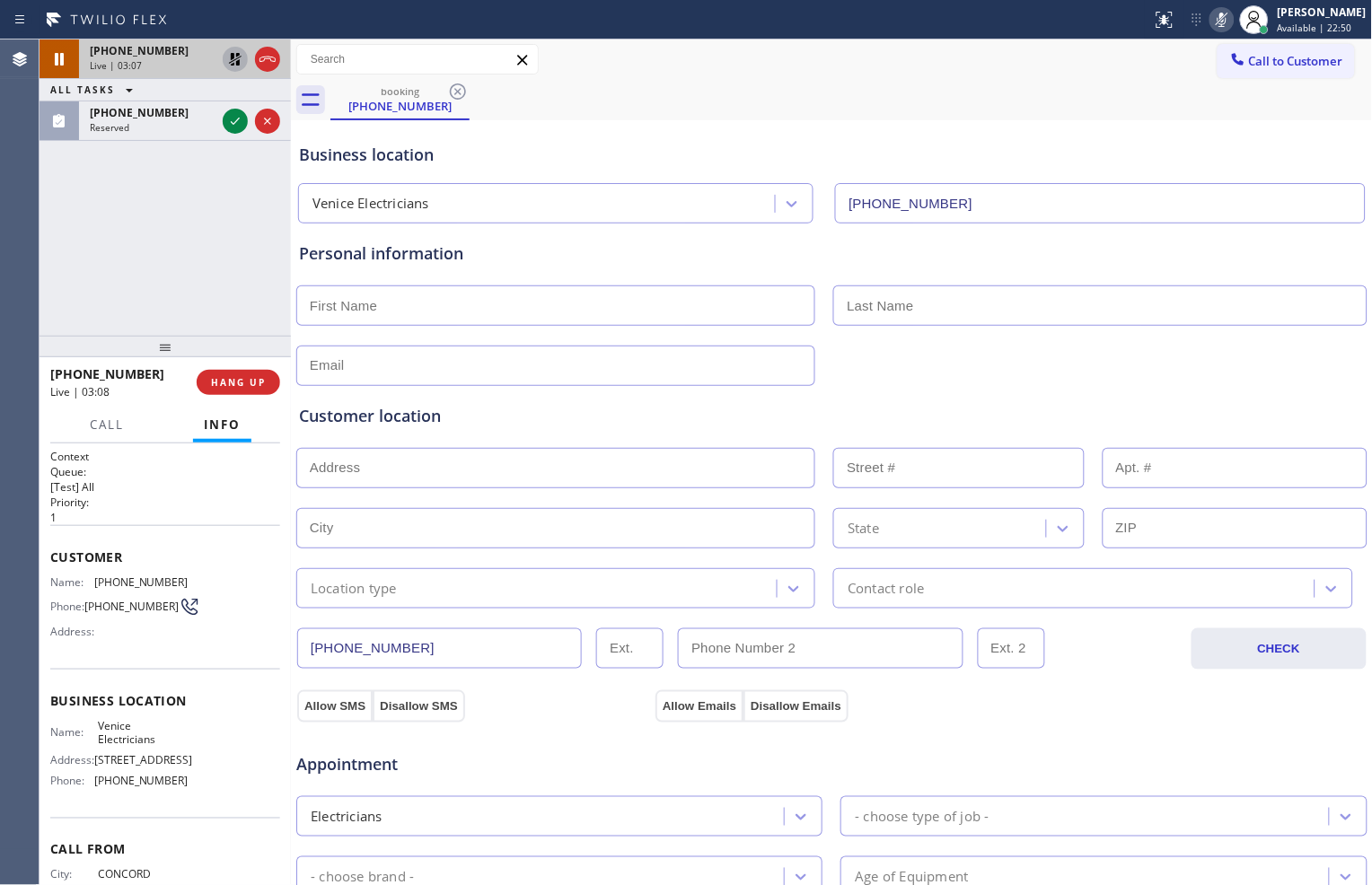
click at [238, 62] on icon at bounding box center [234, 59] width 12 height 12
click at [1211, 20] on icon at bounding box center [1221, 19] width 21 height 21
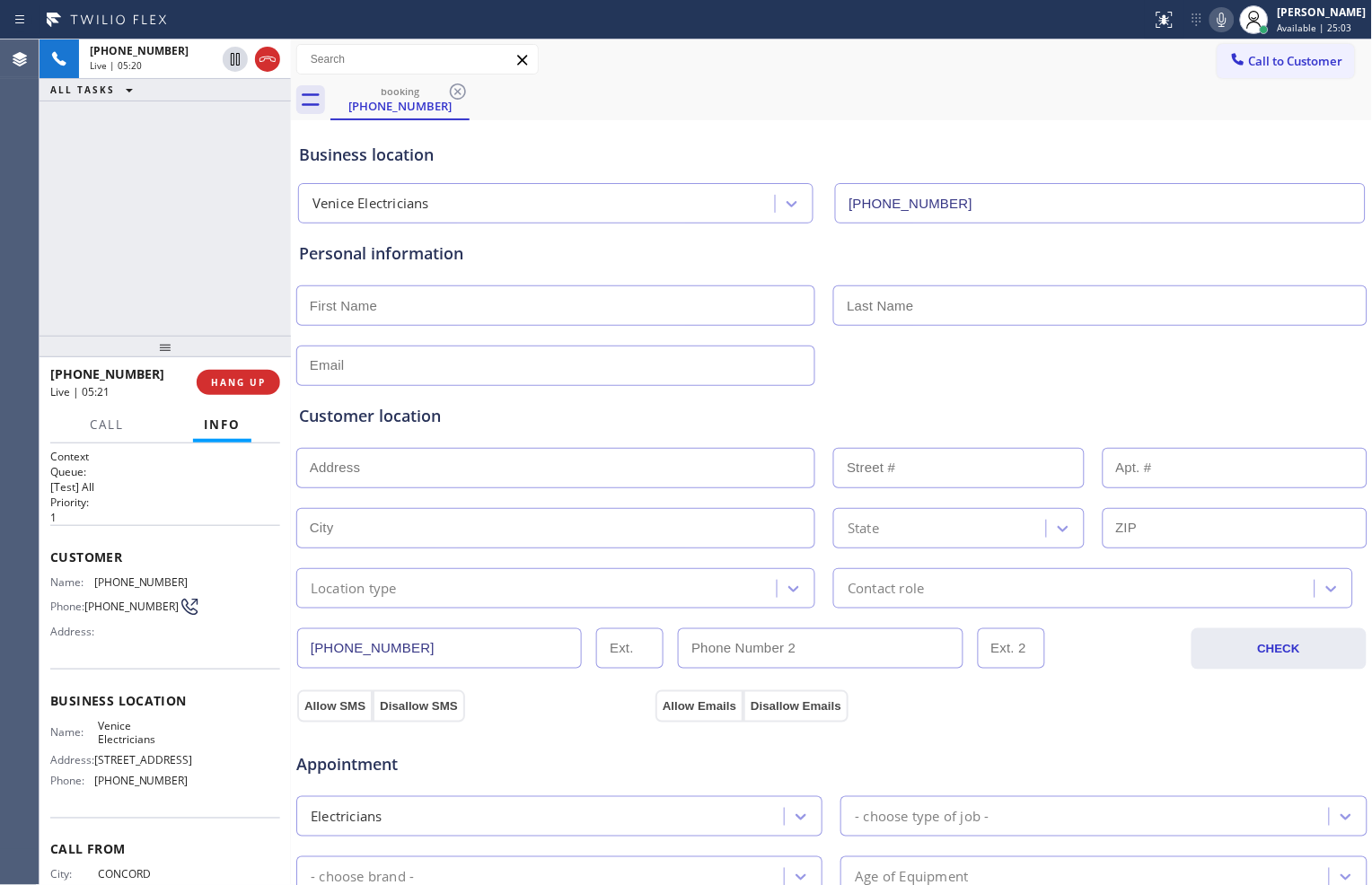
click at [672, 83] on div "booking [PHONE_NUMBER]" at bounding box center [851, 100] width 1042 height 40
click at [233, 61] on icon at bounding box center [235, 59] width 21 height 21
click at [1214, 21] on icon at bounding box center [1221, 19] width 21 height 21
click at [539, 315] on input "text" at bounding box center [555, 306] width 519 height 40
type input "[PERSON_NAME]"
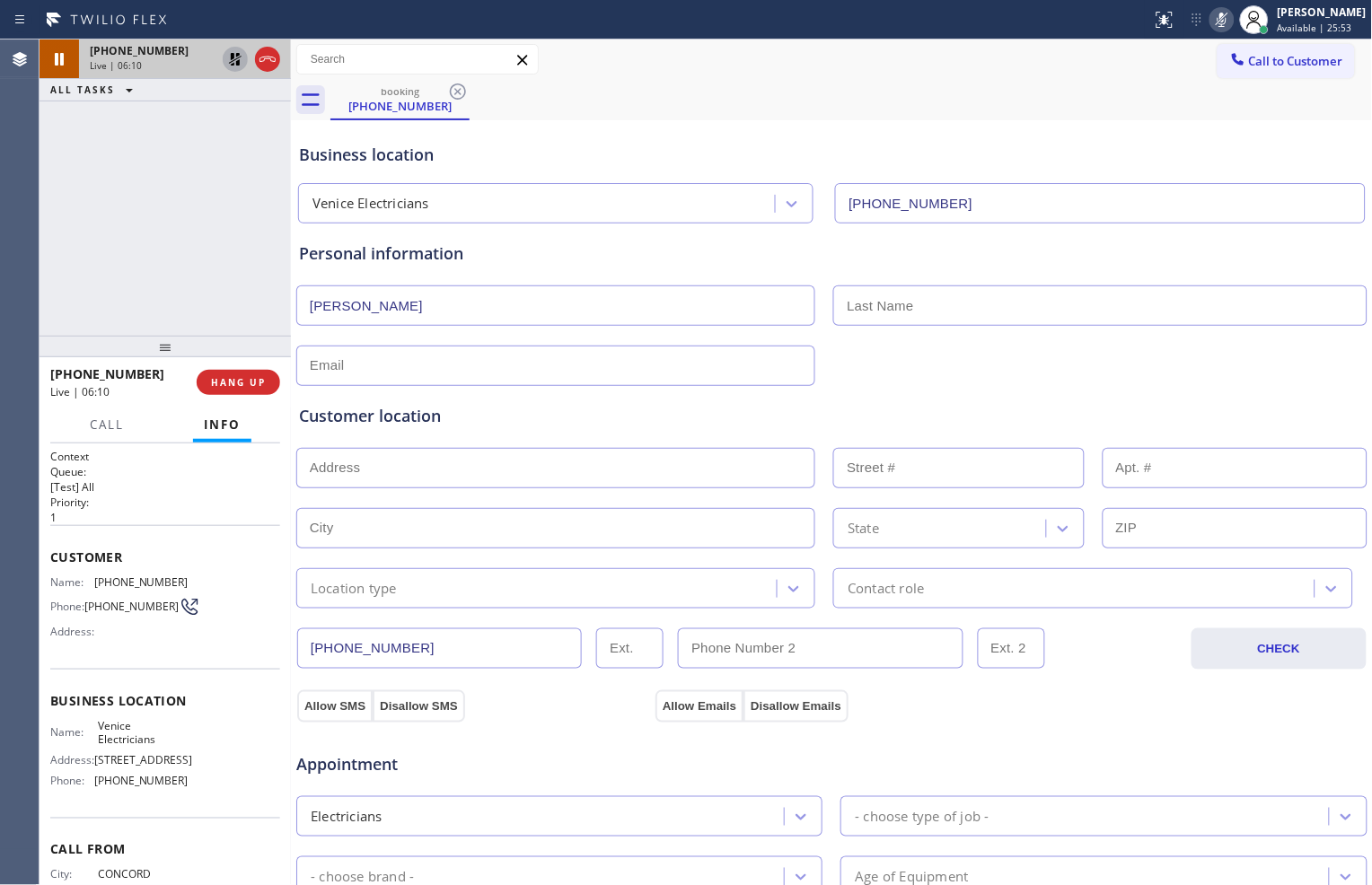
click at [425, 372] on input "text" at bounding box center [555, 366] width 519 height 40
click at [492, 460] on input "text" at bounding box center [555, 468] width 519 height 40
click at [429, 452] on input "text" at bounding box center [555, 468] width 519 height 40
paste input "[STREET_ADDRESS][PERSON_NAME]"
type input "[STREET_ADDRESS][PERSON_NAME]"
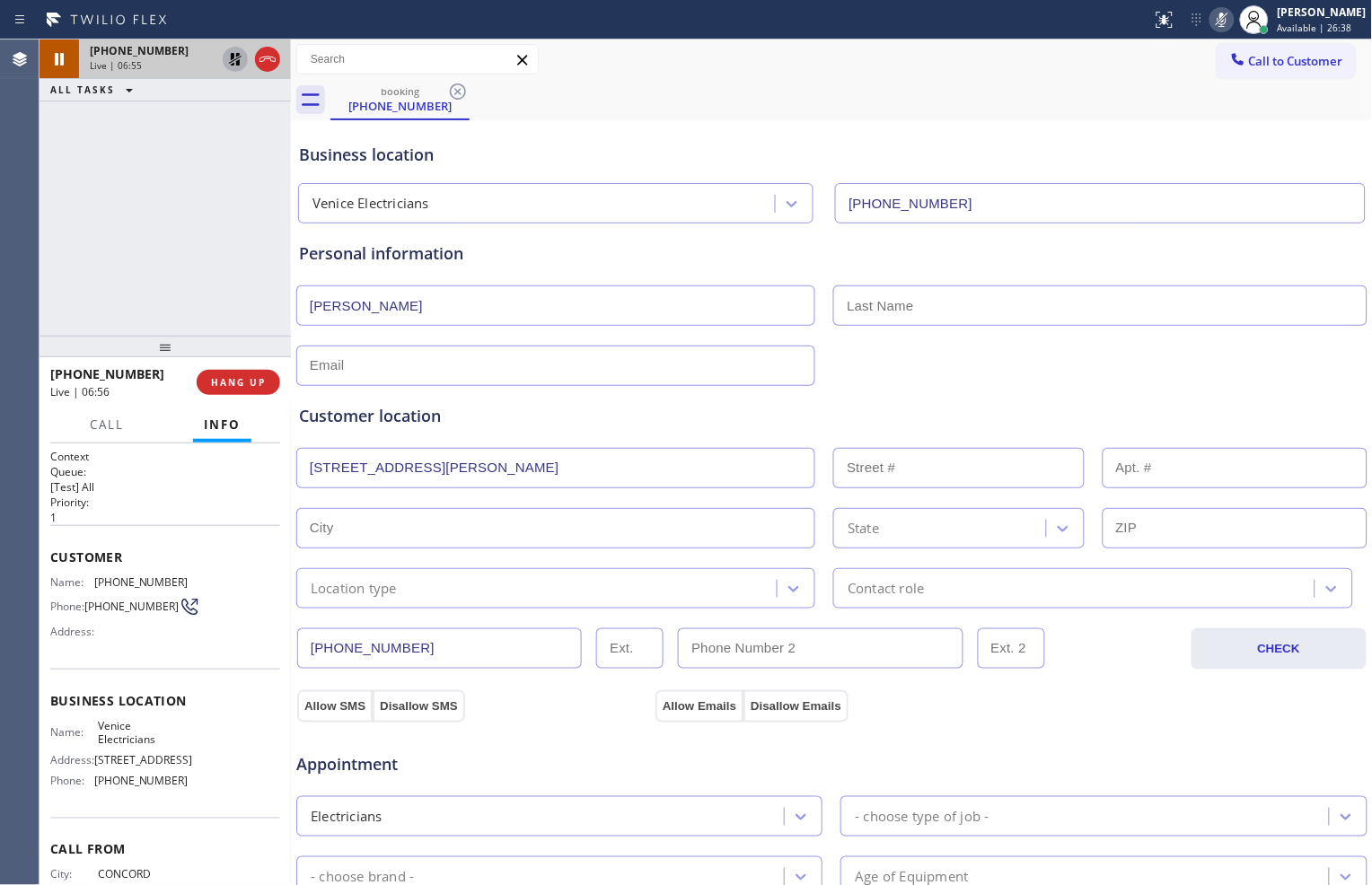
type input "331"
type input "[GEOGRAPHIC_DATA]"
type input "90291"
click at [159, 167] on div "[PHONE_NUMBER] Live | 10:18 ALL TASKS ALL TASKS ACTIVE TASKS TASKS IN WRAP UP" at bounding box center [165, 187] width 252 height 296
click at [230, 55] on icon at bounding box center [235, 59] width 21 height 21
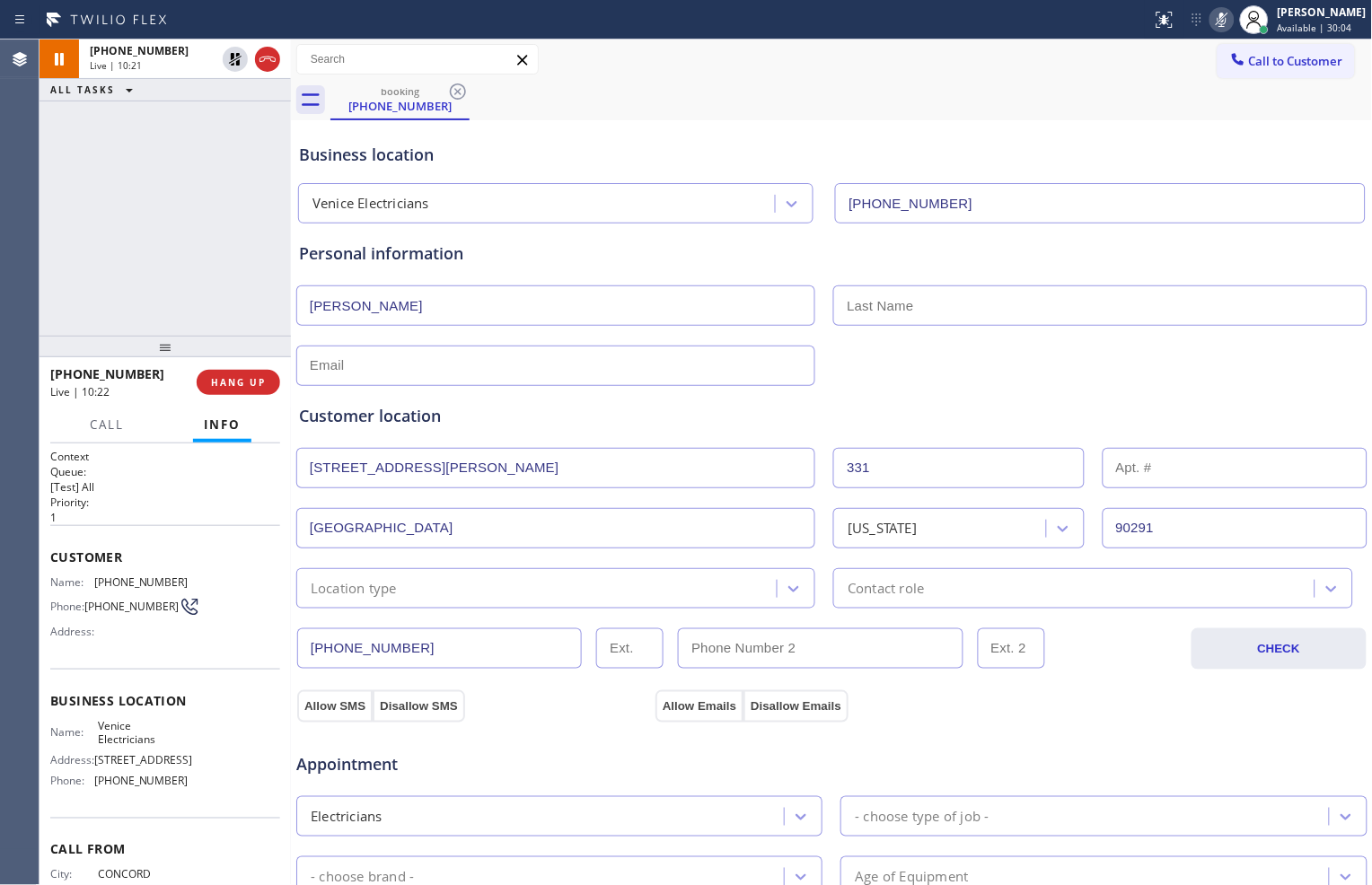
click at [1211, 13] on icon at bounding box center [1221, 19] width 21 height 21
click at [941, 314] on input "text" at bounding box center [1099, 306] width 533 height 40
click at [1044, 314] on input "text" at bounding box center [1099, 306] width 533 height 40
type input "Taliadoros"
click at [674, 373] on input "text" at bounding box center [555, 366] width 519 height 40
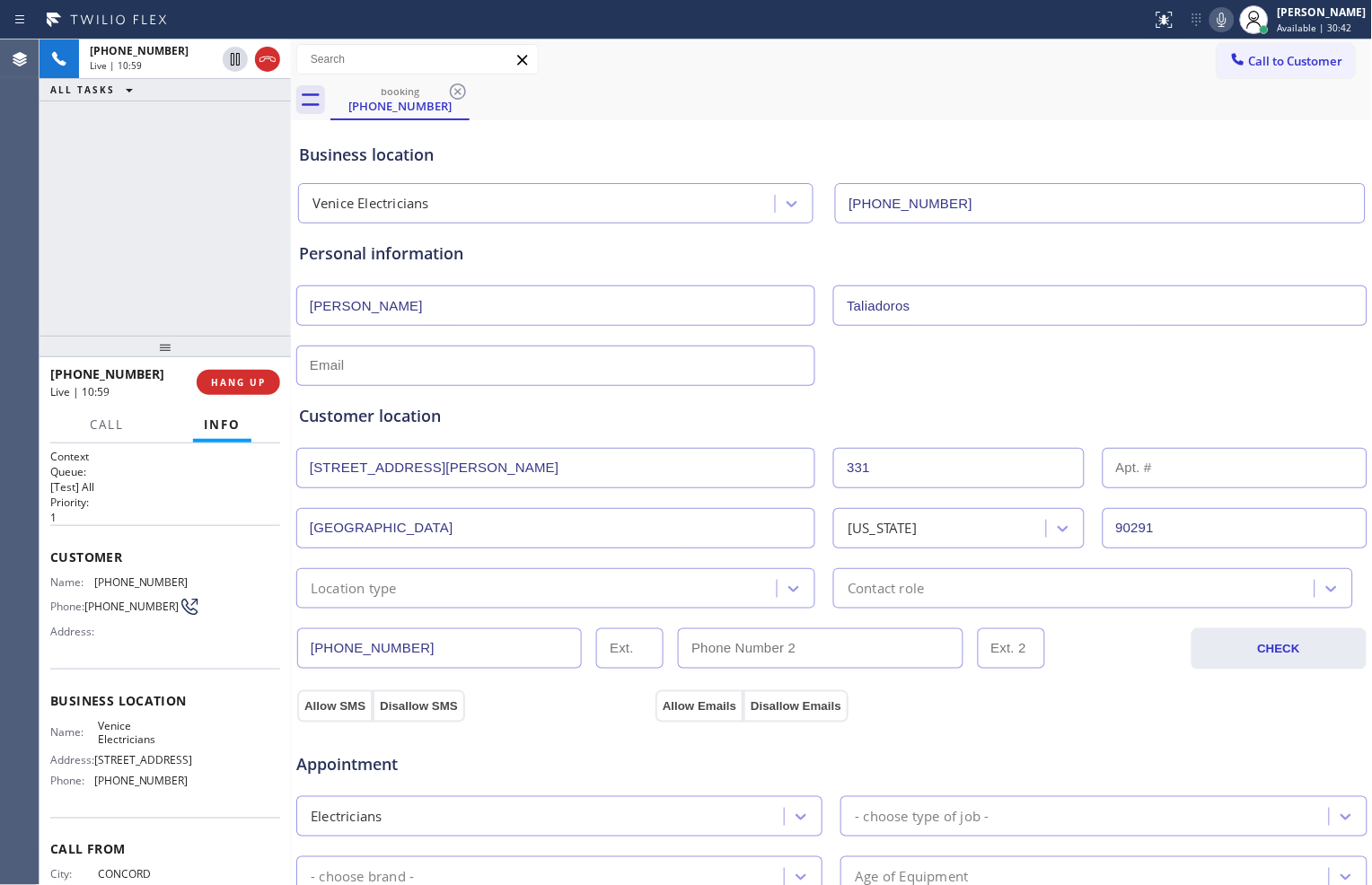
scroll to position [100, 0]
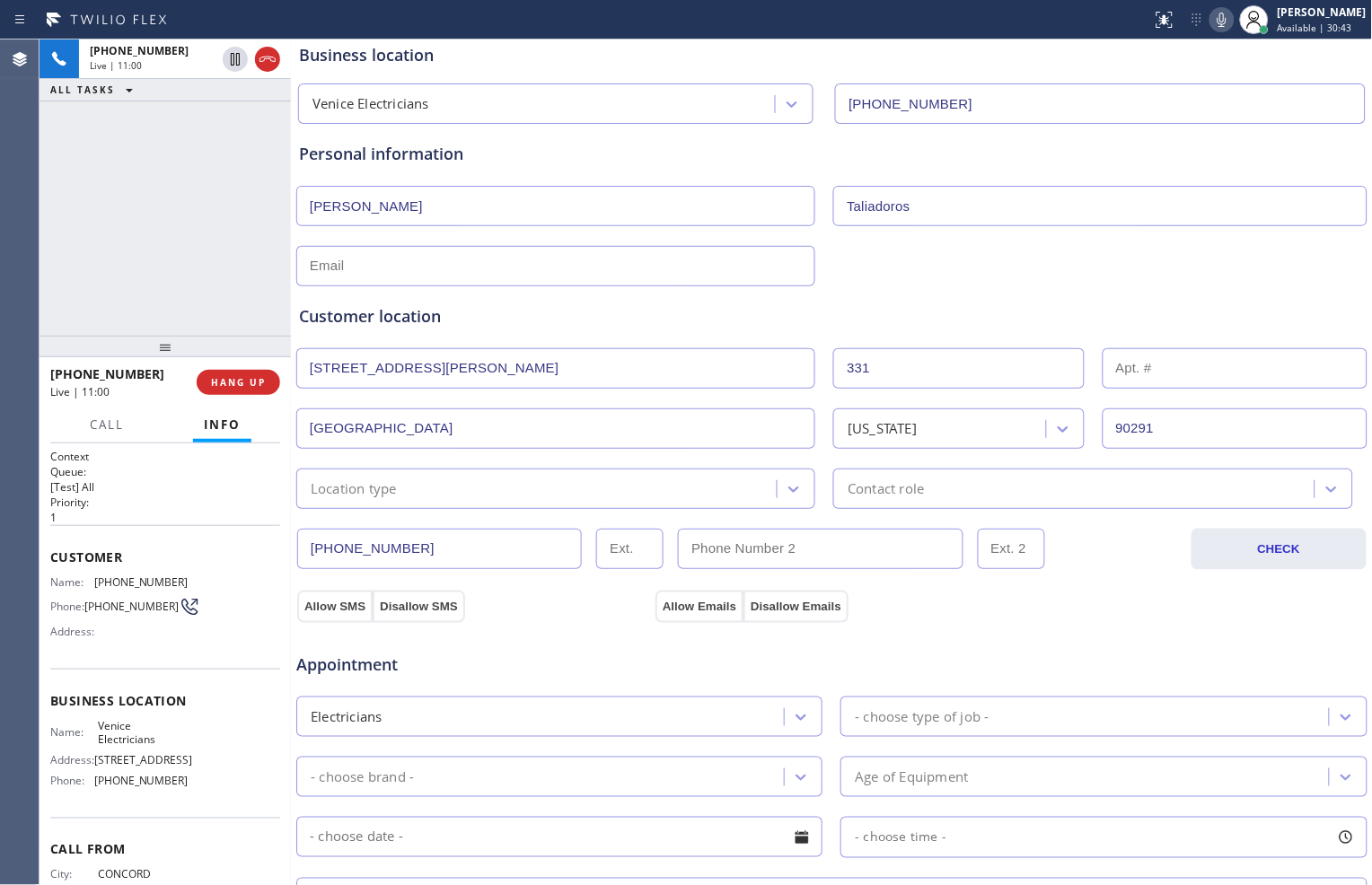
click at [703, 266] on input "text" at bounding box center [555, 266] width 519 height 40
type input "[EMAIL_ADDRESS][DOMAIN_NAME]"
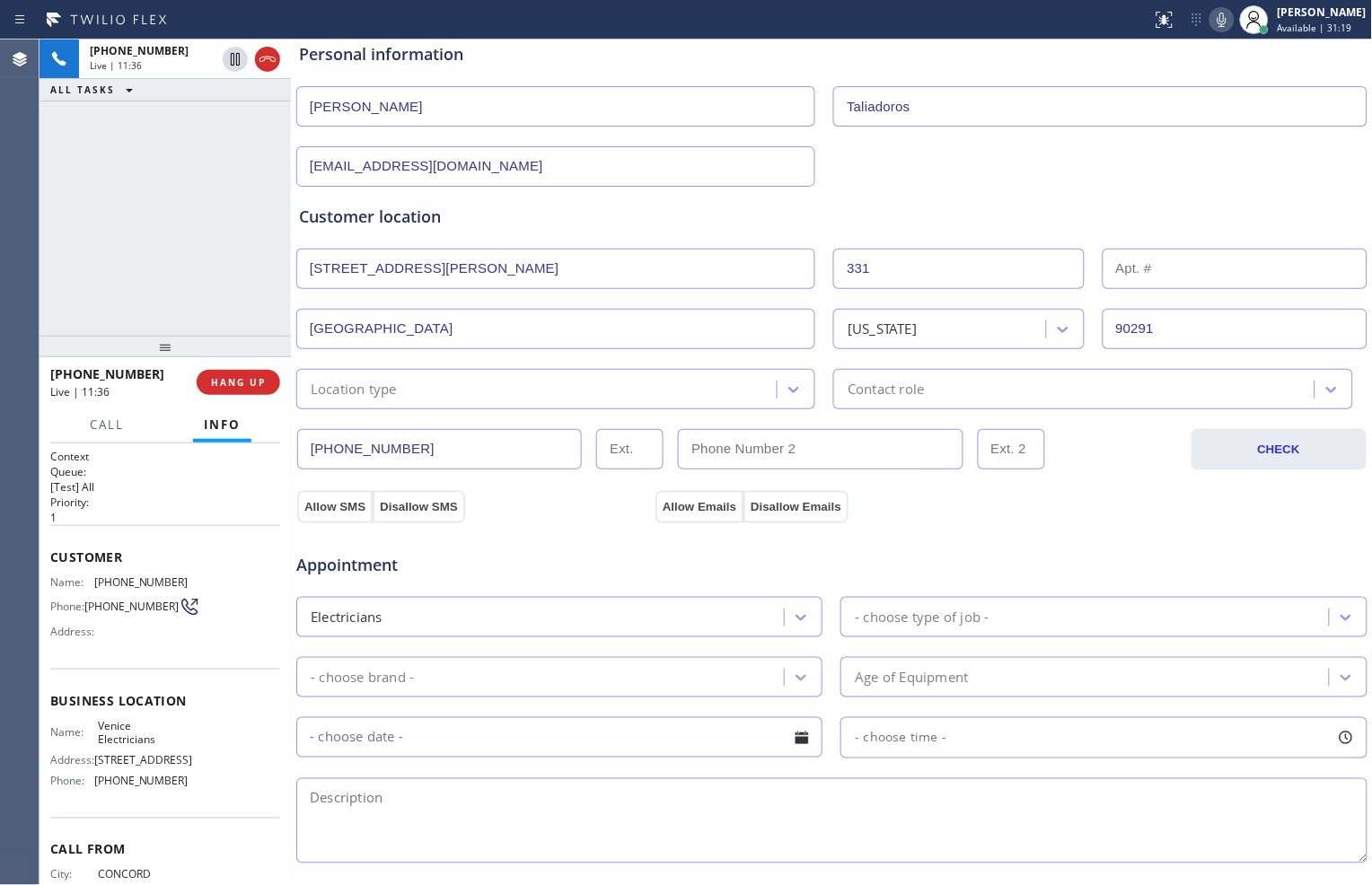
click at [1003, 66] on div "Personal information [PERSON_NAME] [EMAIL_ADDRESS][DOMAIN_NAME]" at bounding box center [831, 114] width 1066 height 144
click at [918, 620] on div "- choose type of job -" at bounding box center [920, 617] width 134 height 20
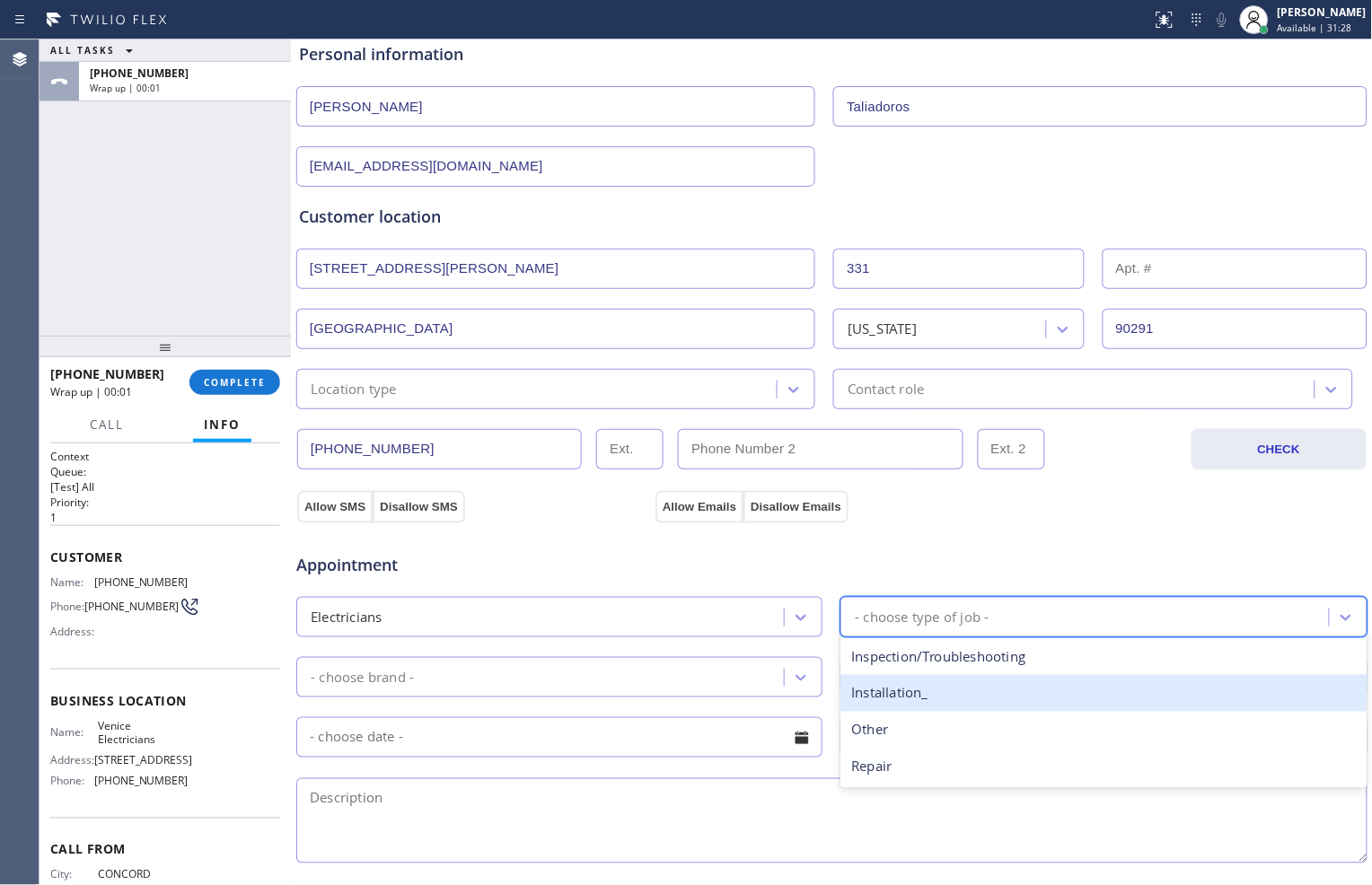
click at [931, 690] on div "Installation_" at bounding box center [1102, 694] width 526 height 37
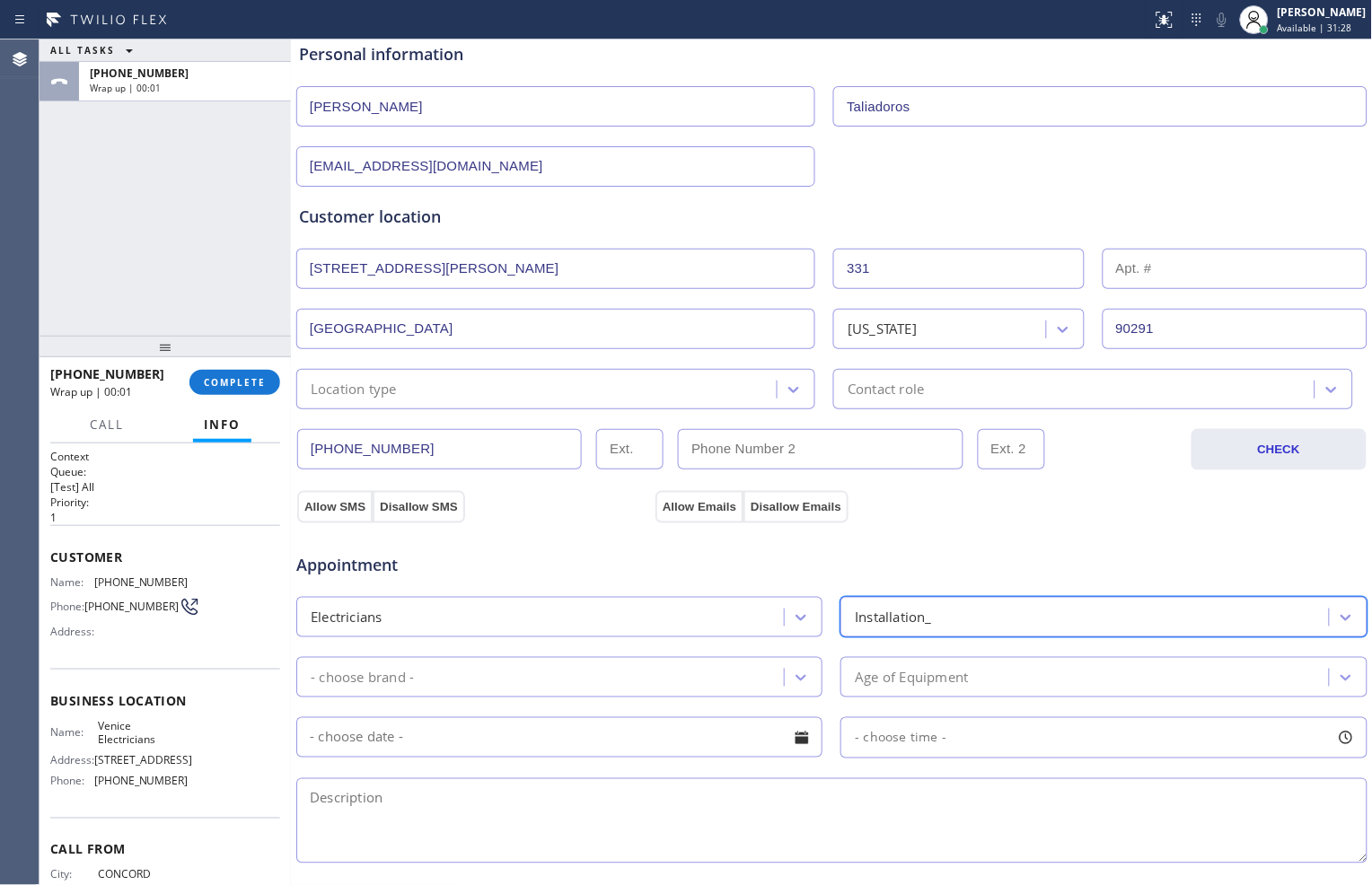
click at [765, 671] on div "- choose brand -" at bounding box center [543, 677] width 482 height 32
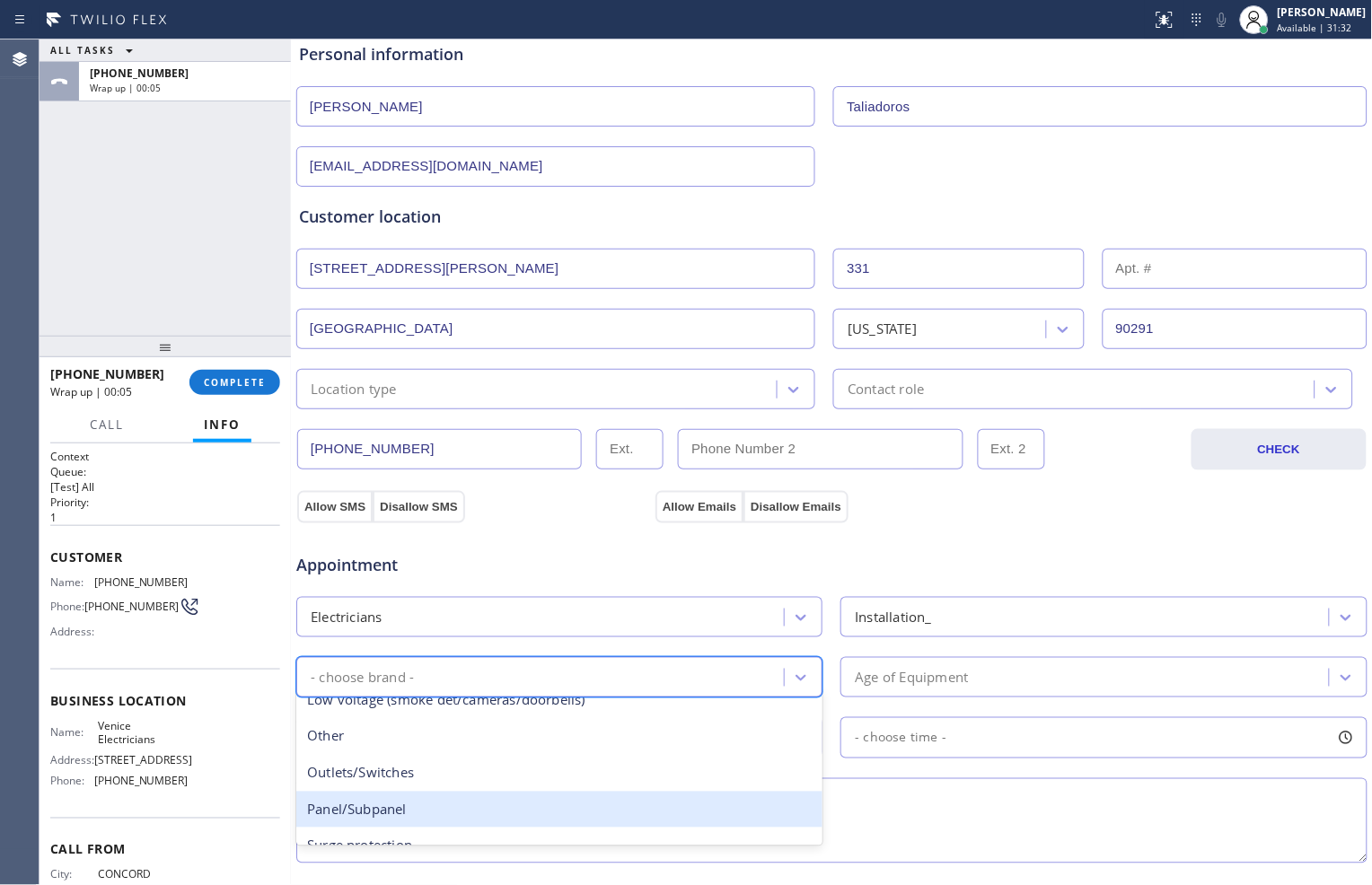
scroll to position [258, 0]
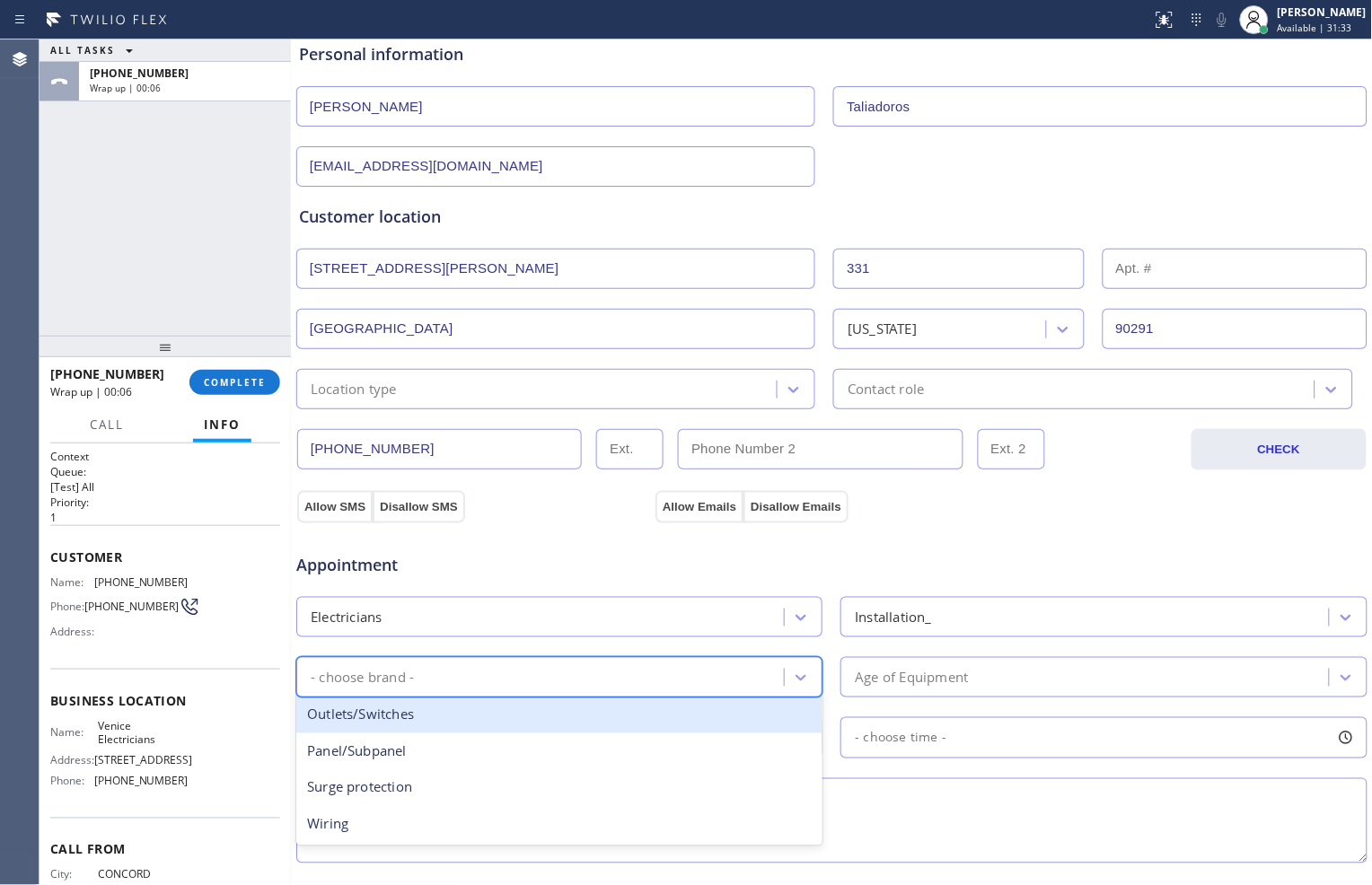
drag, startPoint x: 633, startPoint y: 725, endPoint x: 649, endPoint y: 718, distance: 17.5
click at [634, 725] on div "Outlets/Switches" at bounding box center [558, 715] width 526 height 37
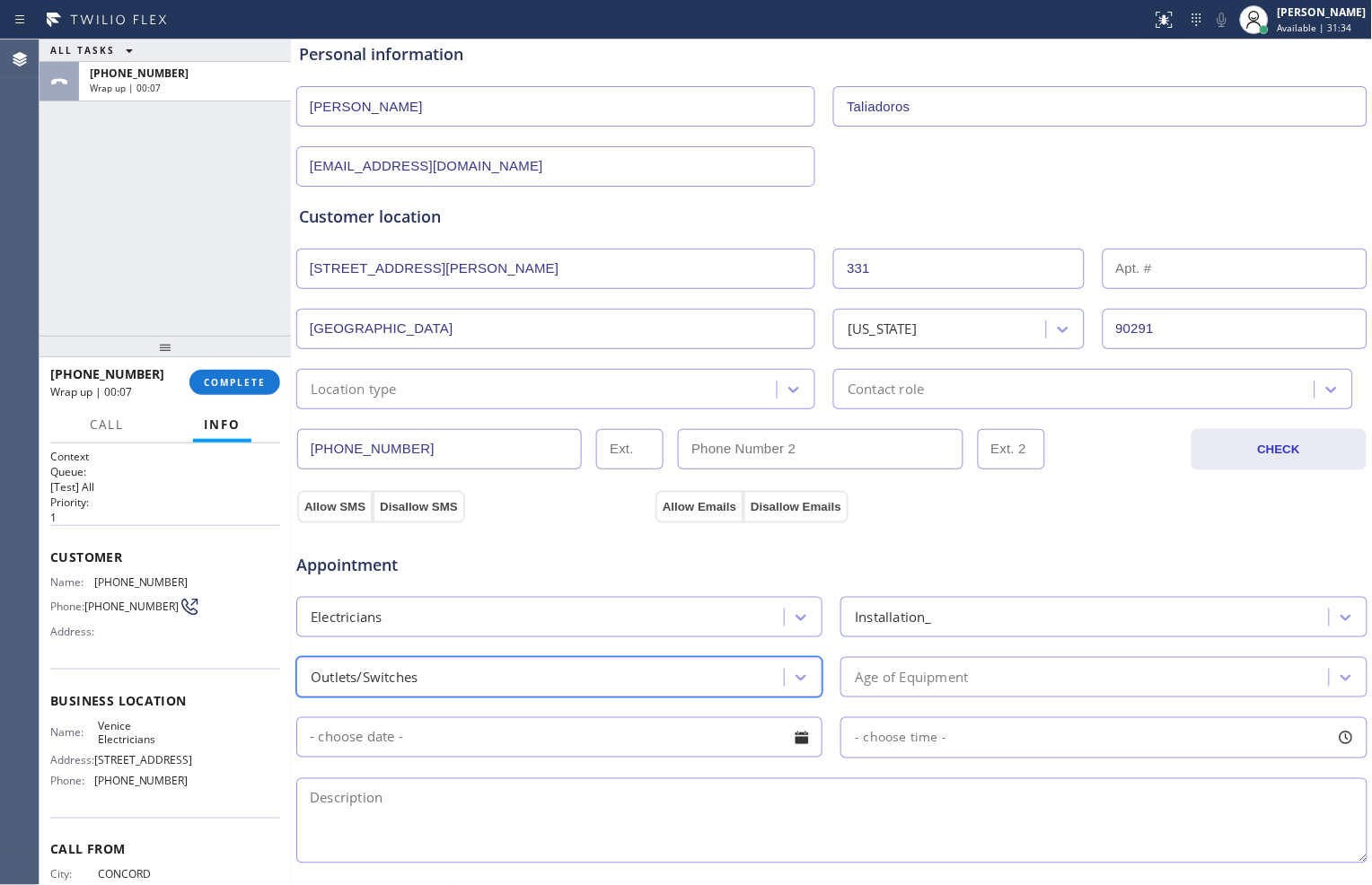
click at [890, 675] on div "Age of Equipment" at bounding box center [911, 676] width 113 height 20
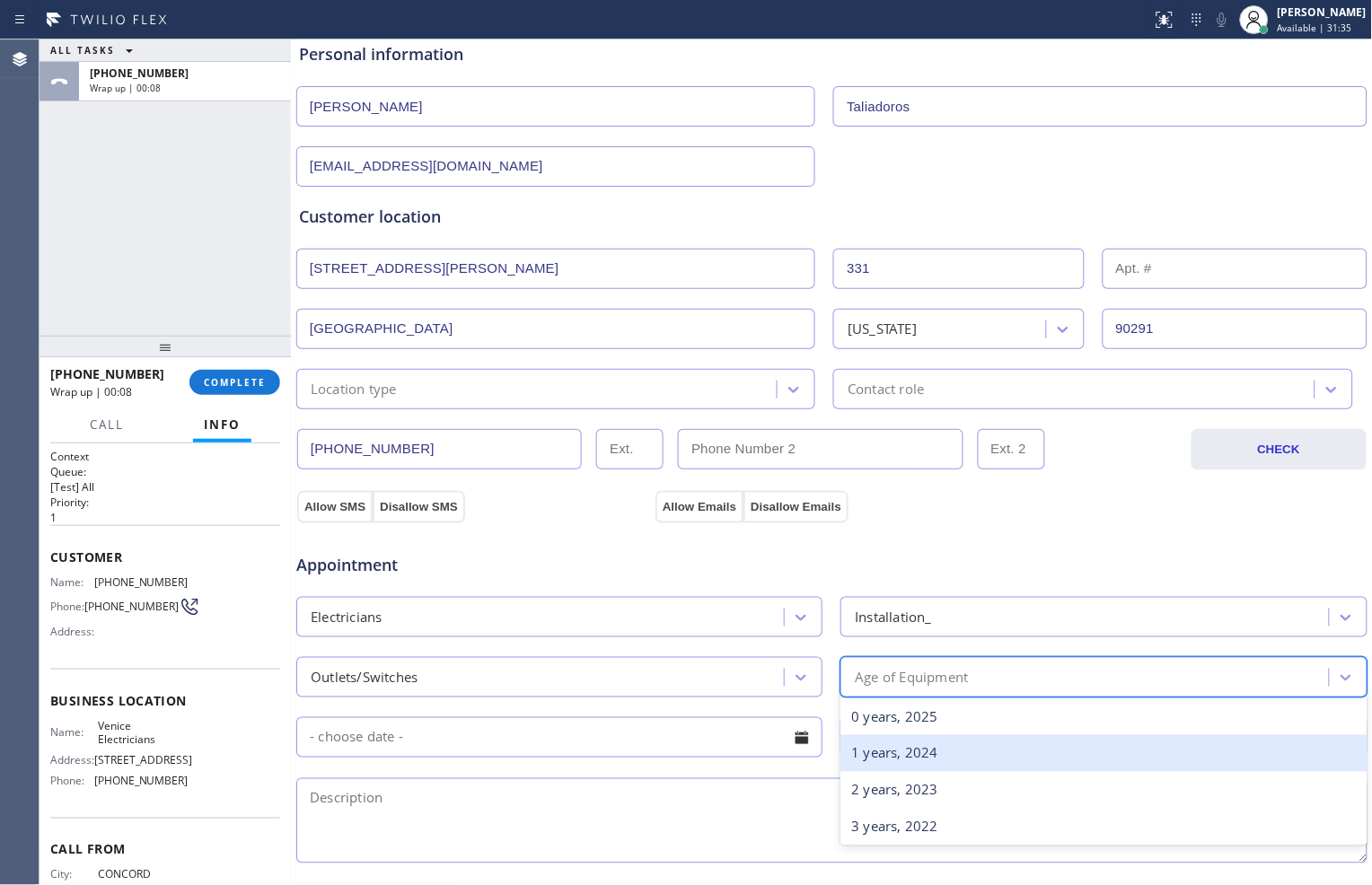
click at [876, 755] on div "1 years, 2024" at bounding box center [1102, 753] width 526 height 37
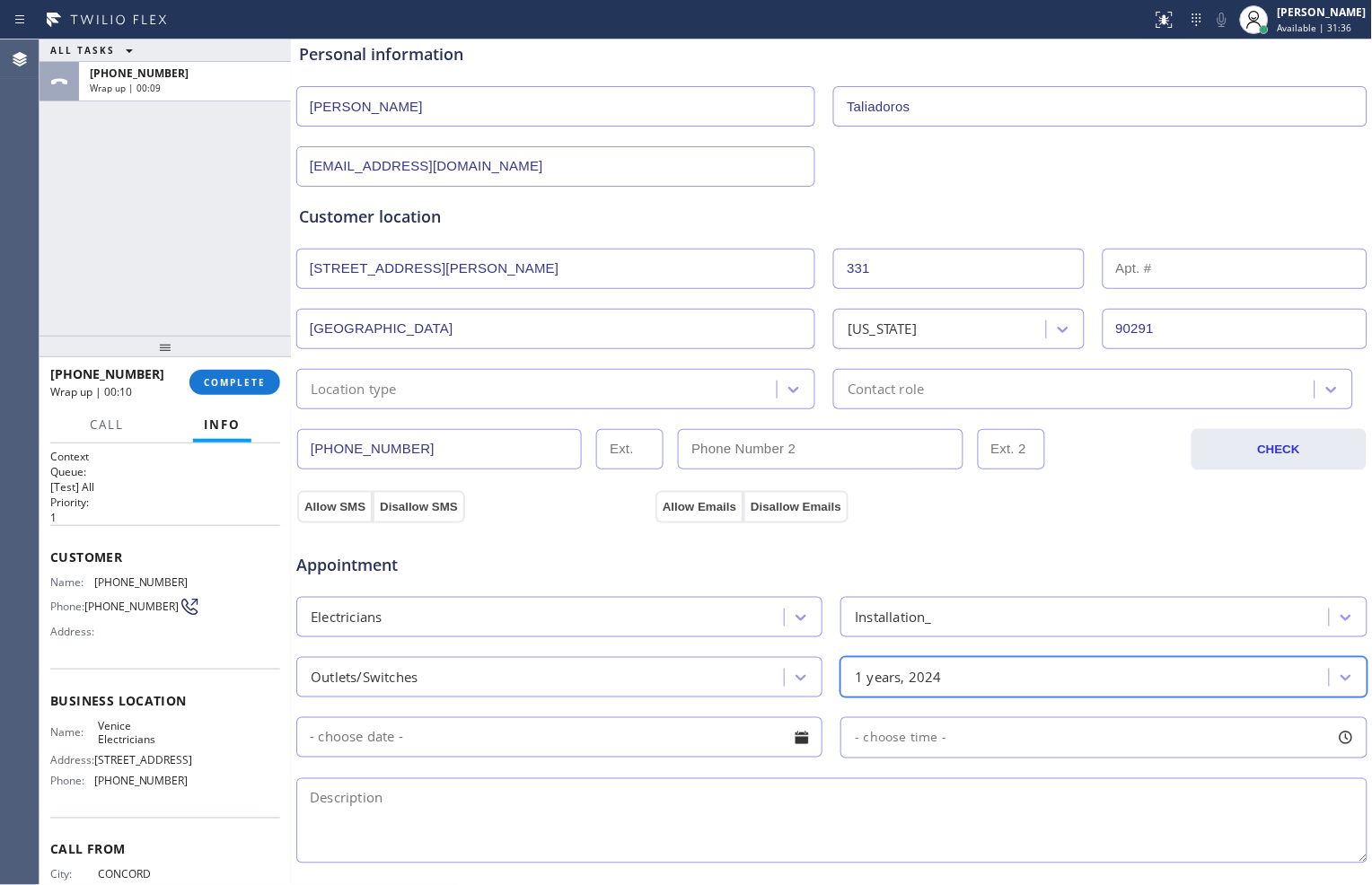
click at [712, 830] on textarea at bounding box center [831, 821] width 1071 height 86
click at [964, 55] on div "Personal information" at bounding box center [831, 54] width 1066 height 24
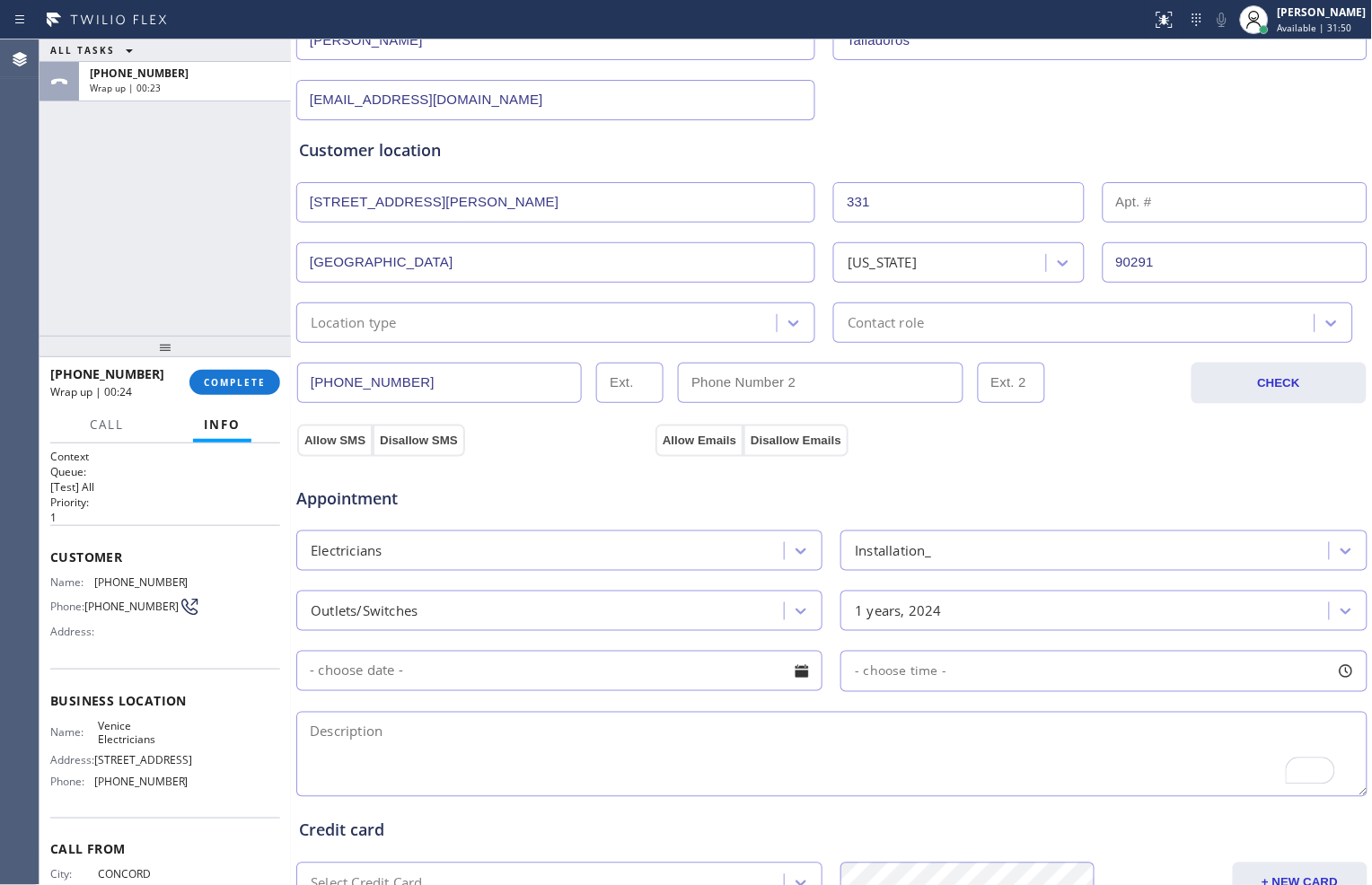
scroll to position [299, 0]
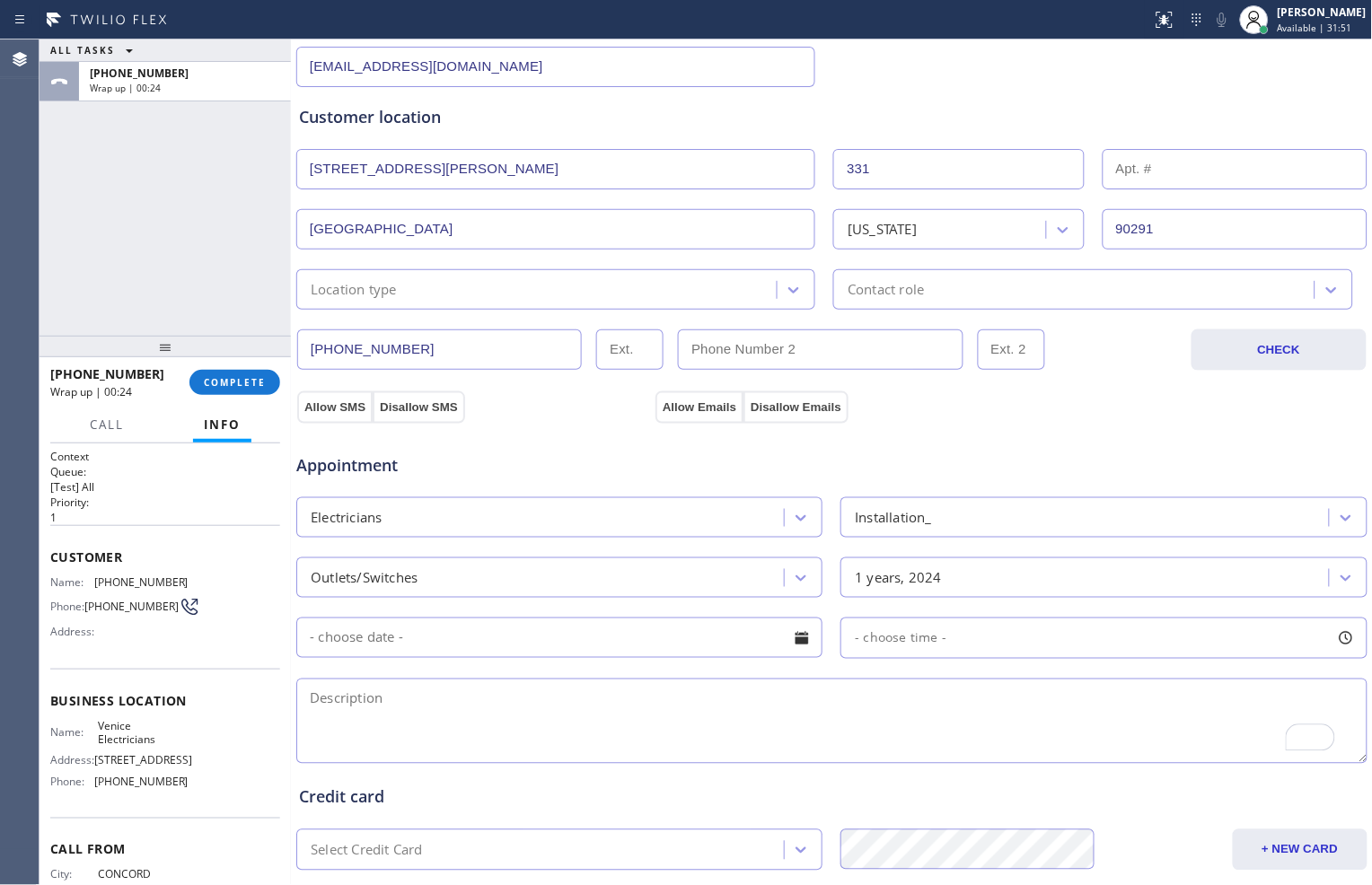
click at [525, 696] on textarea "To enrich screen reader interactions, please activate Accessibility in Grammarl…" at bounding box center [831, 721] width 1071 height 86
click at [535, 701] on textarea "2-5" at bounding box center [831, 721] width 1071 height 86
paste textarea "cx wants to order and install new outlet// [STREET_ADDRESS][PERSON_NAME] condo …"
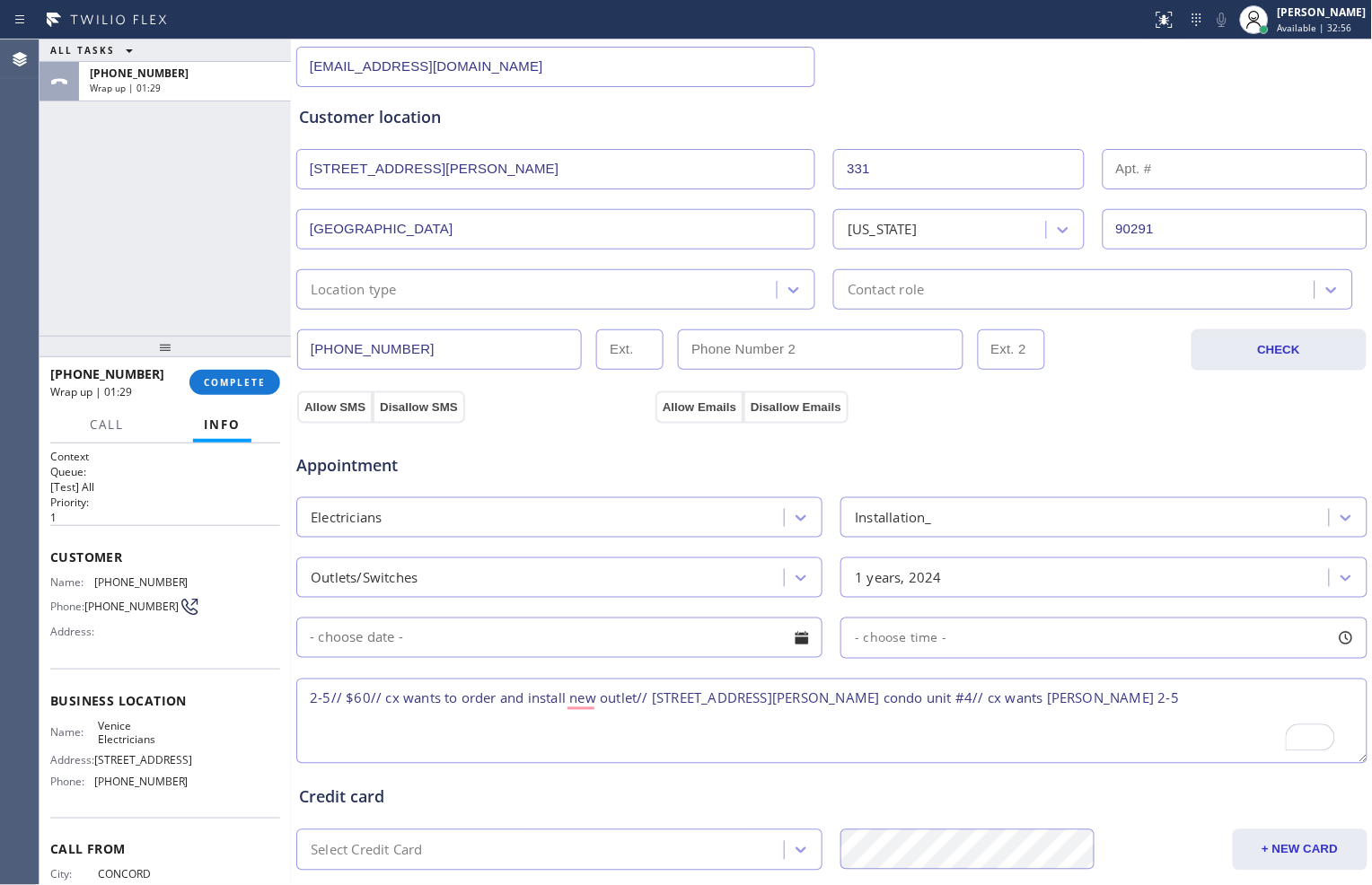
type textarea "2-5// $60// cx wants to order and install new outlet// [STREET_ADDRESS][PERSON_…"
click at [1143, 167] on input "text" at bounding box center [1235, 169] width 265 height 40
click at [737, 285] on div "Location type" at bounding box center [539, 289] width 475 height 32
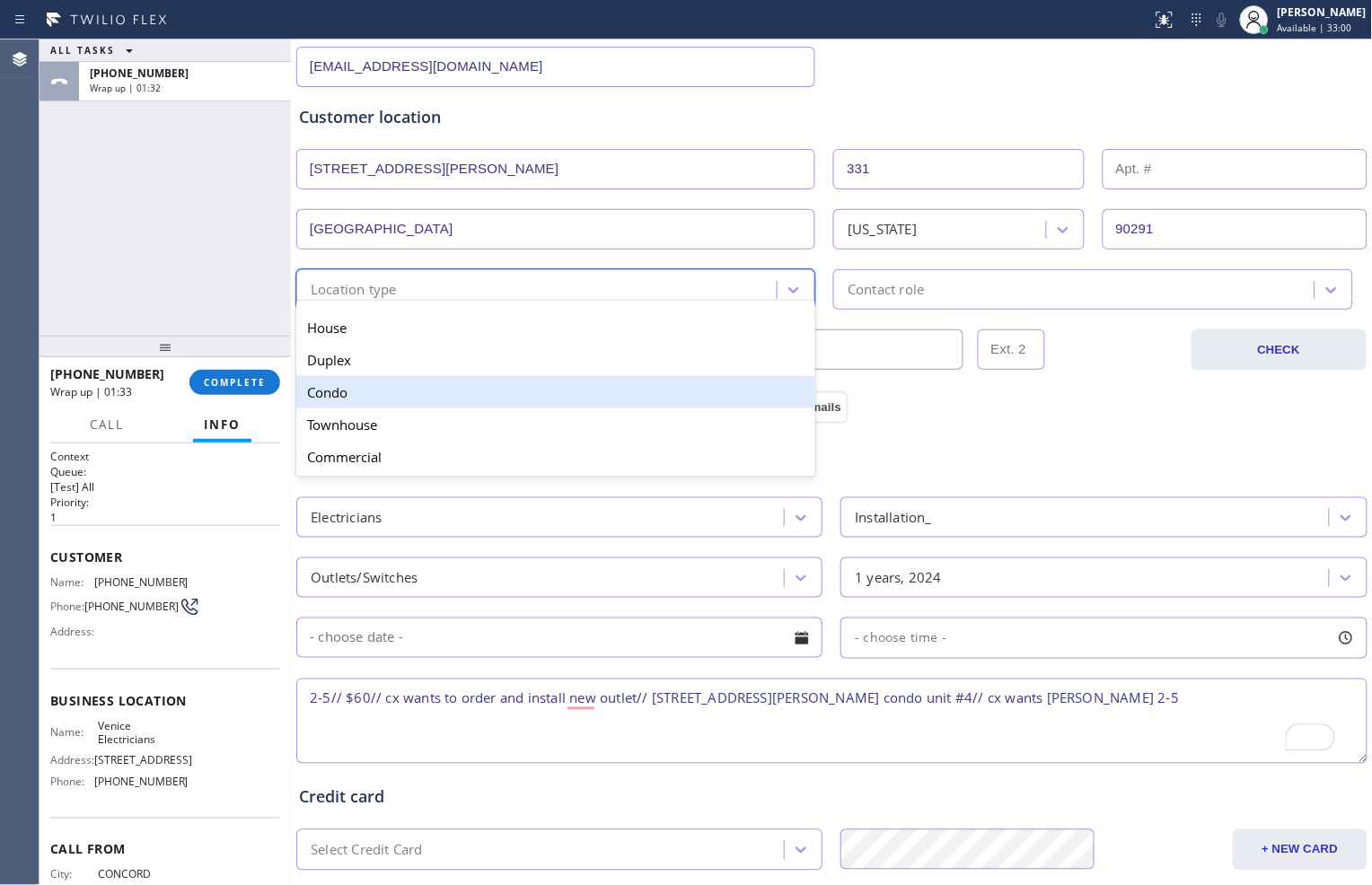
click at [662, 383] on div "Condo" at bounding box center [555, 392] width 519 height 33
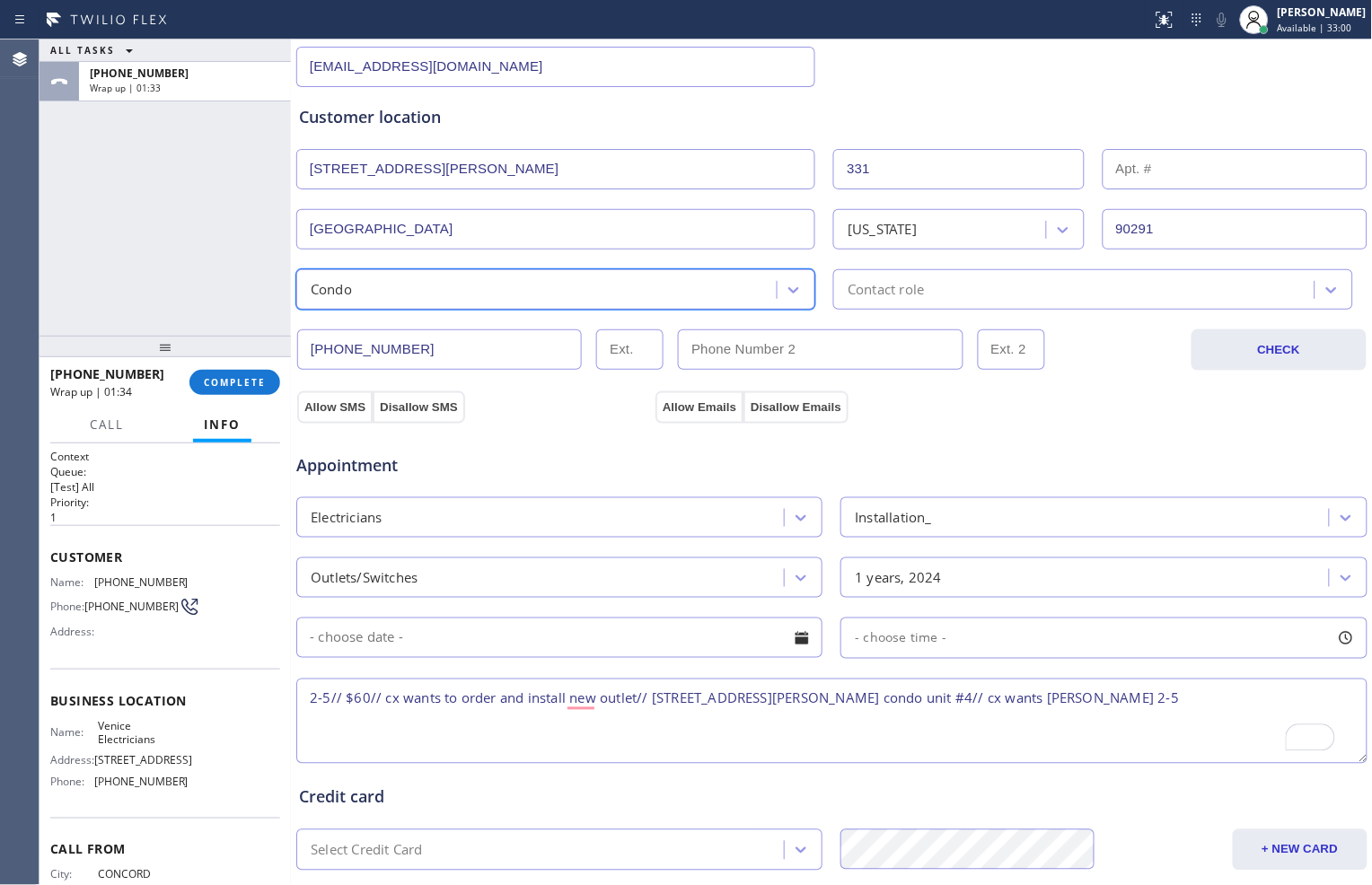
click at [1145, 171] on input "text" at bounding box center [1235, 169] width 265 height 40
type input "4"
click at [1096, 297] on div "Contact role" at bounding box center [1076, 289] width 475 height 32
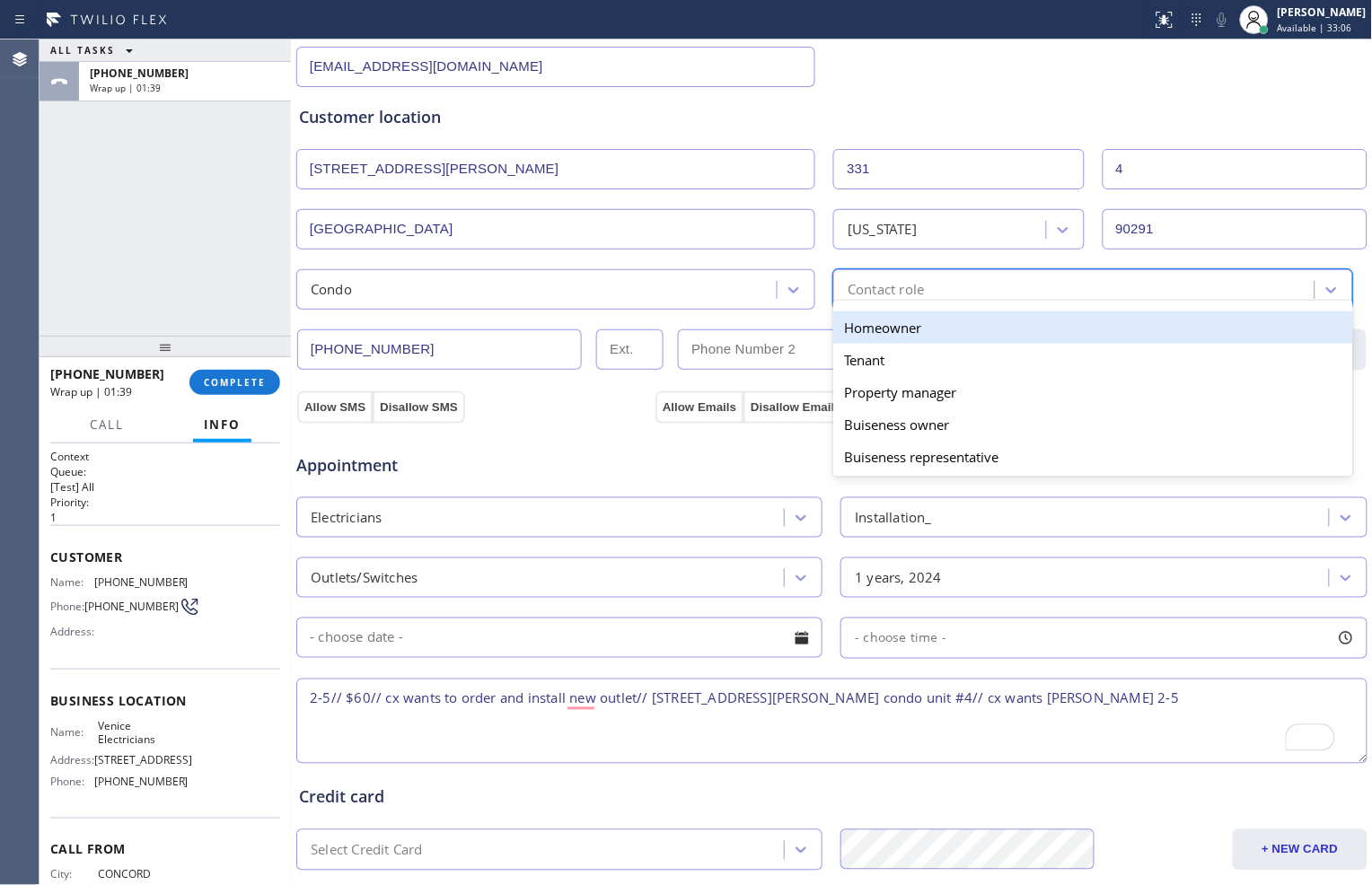
click at [1084, 321] on div "Homeowner" at bounding box center [1092, 328] width 519 height 33
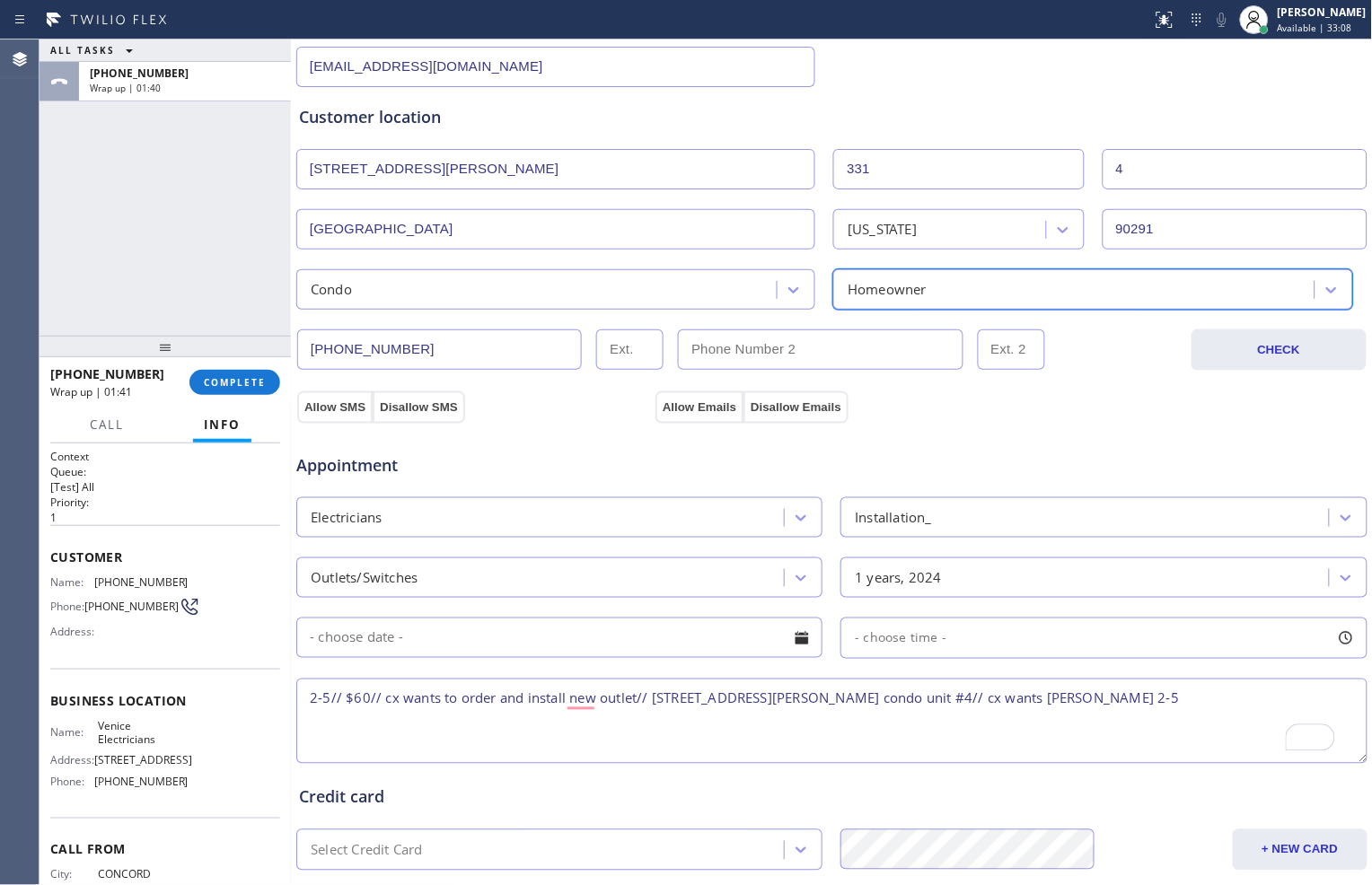
click at [1027, 695] on textarea "2-5// $60// cx wants to order and install new outlet// [STREET_ADDRESS][PERSON_…" at bounding box center [831, 721] width 1071 height 86
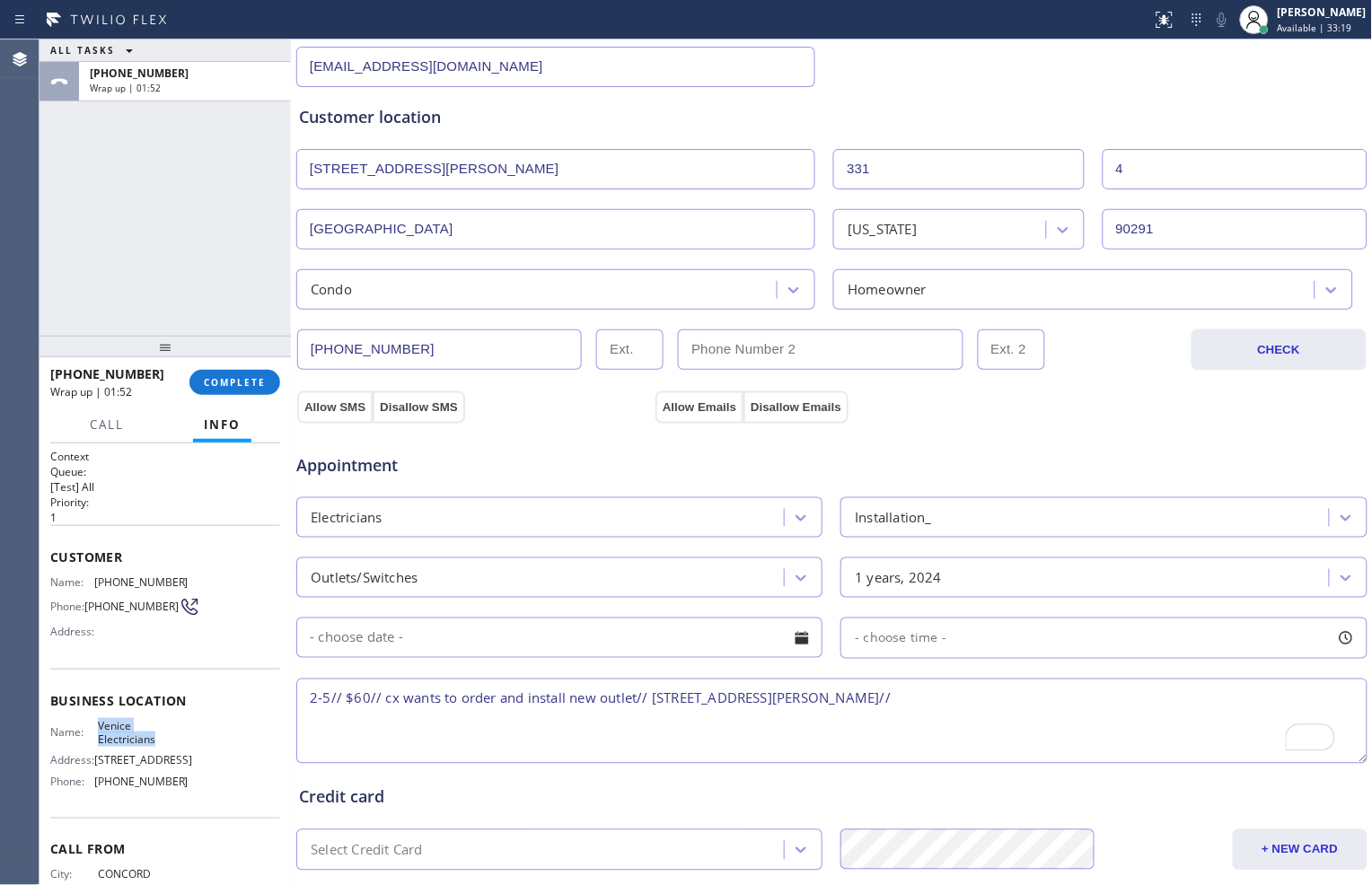
drag, startPoint x: 95, startPoint y: 730, endPoint x: 156, endPoint y: 742, distance: 62.2
click at [156, 742] on span "Venice Electricians" at bounding box center [142, 732] width 89 height 28
copy span "Venice Electricians"
click at [921, 701] on textarea "2-5// $60// cx wants to order and install new outlet// [STREET_ADDRESS][PERSON_…" at bounding box center [831, 721] width 1071 height 86
paste textarea "Venice Electricians"
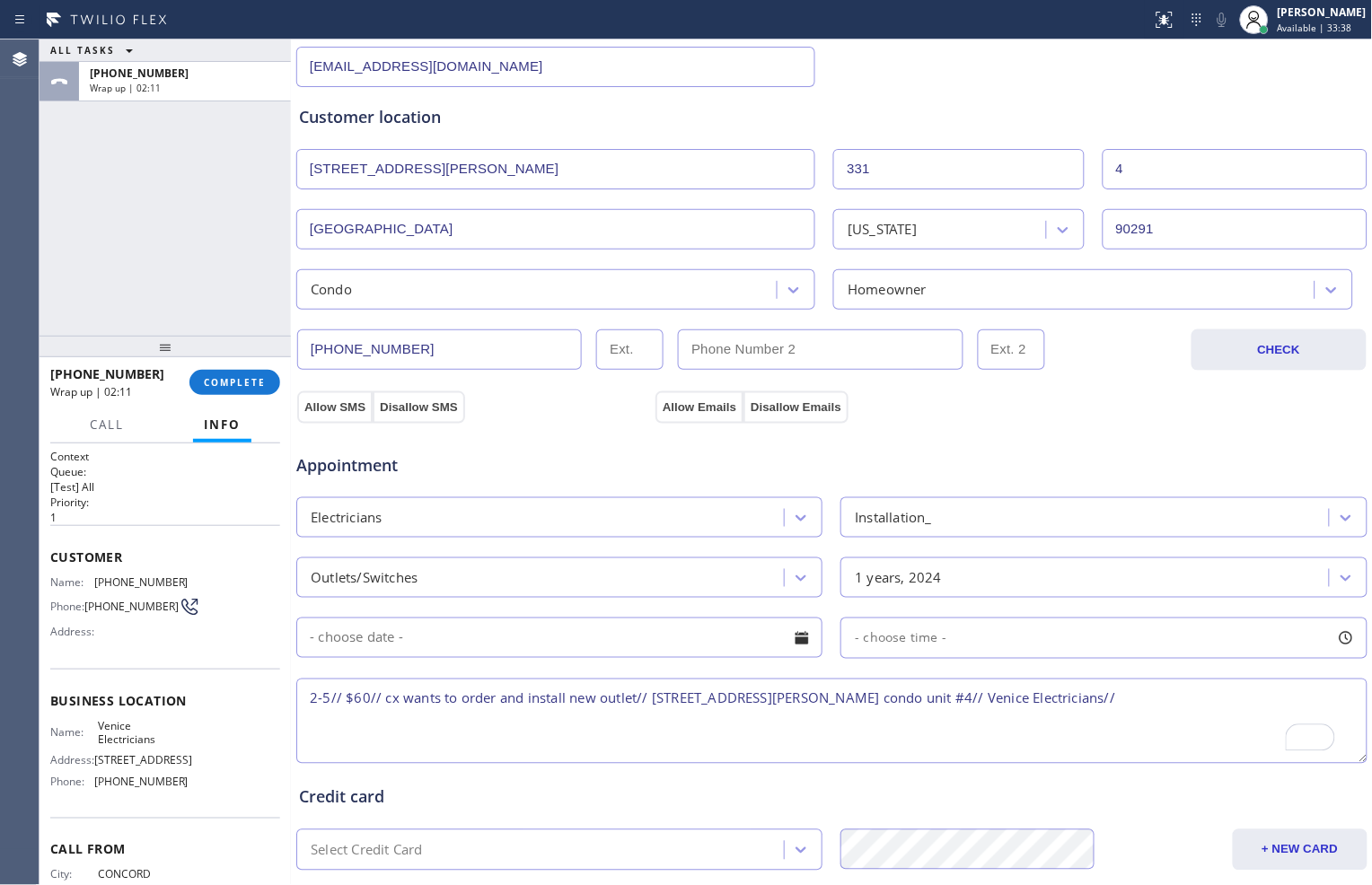
click at [887, 698] on textarea "2-5// $60// cx wants to order and install new outlet// [STREET_ADDRESS][PERSON_…" at bounding box center [831, 721] width 1071 height 86
click at [1144, 697] on textarea "2-5// $60// cx wants to order and install new outlet// [STREET_ADDRESS][PERSON_…" at bounding box center [831, 721] width 1071 height 86
click at [1143, 701] on textarea "2-5// $60// cx wants to order and install new outlet// [STREET_ADDRESS][PERSON_…" at bounding box center [831, 721] width 1071 height 86
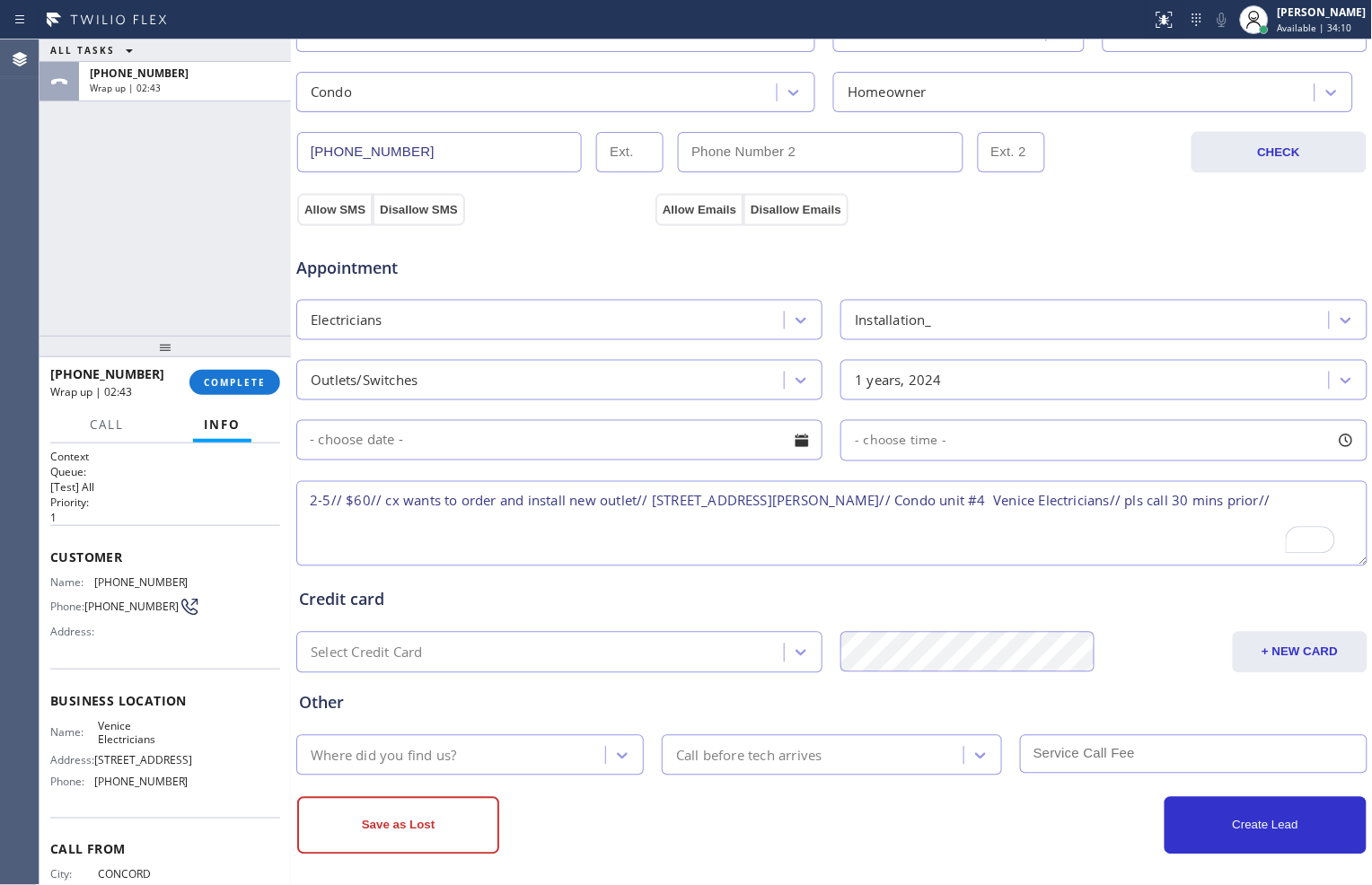
scroll to position [499, 0]
drag, startPoint x: 96, startPoint y: 581, endPoint x: 172, endPoint y: 578, distance: 76.1
click at [172, 578] on span "[PHONE_NUMBER]" at bounding box center [141, 582] width 94 height 13
copy span "704) 791-7608"
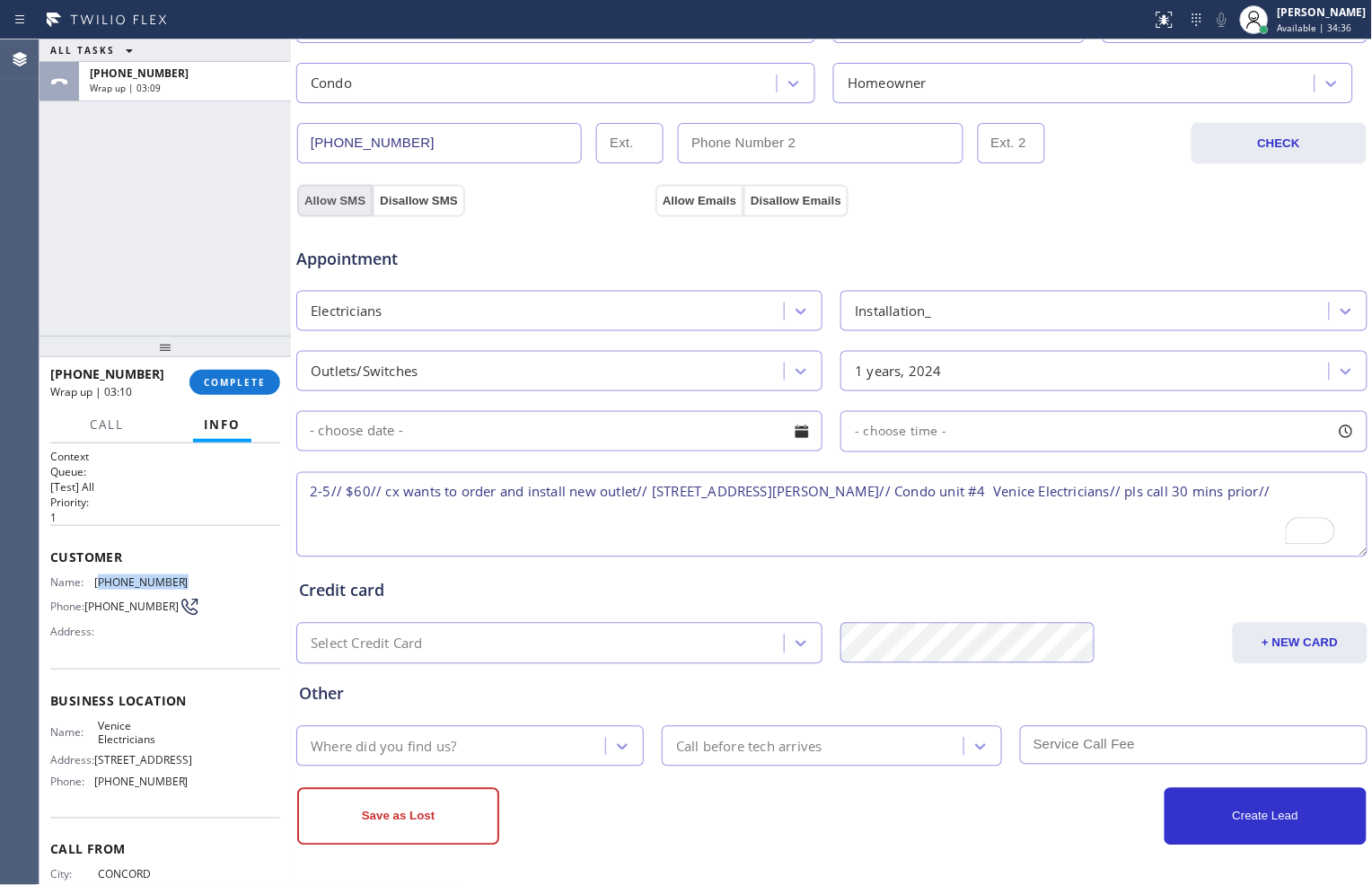
click at [341, 193] on button "Allow SMS" at bounding box center [334, 201] width 75 height 33
click at [676, 194] on button "Allow Emails" at bounding box center [699, 201] width 88 height 33
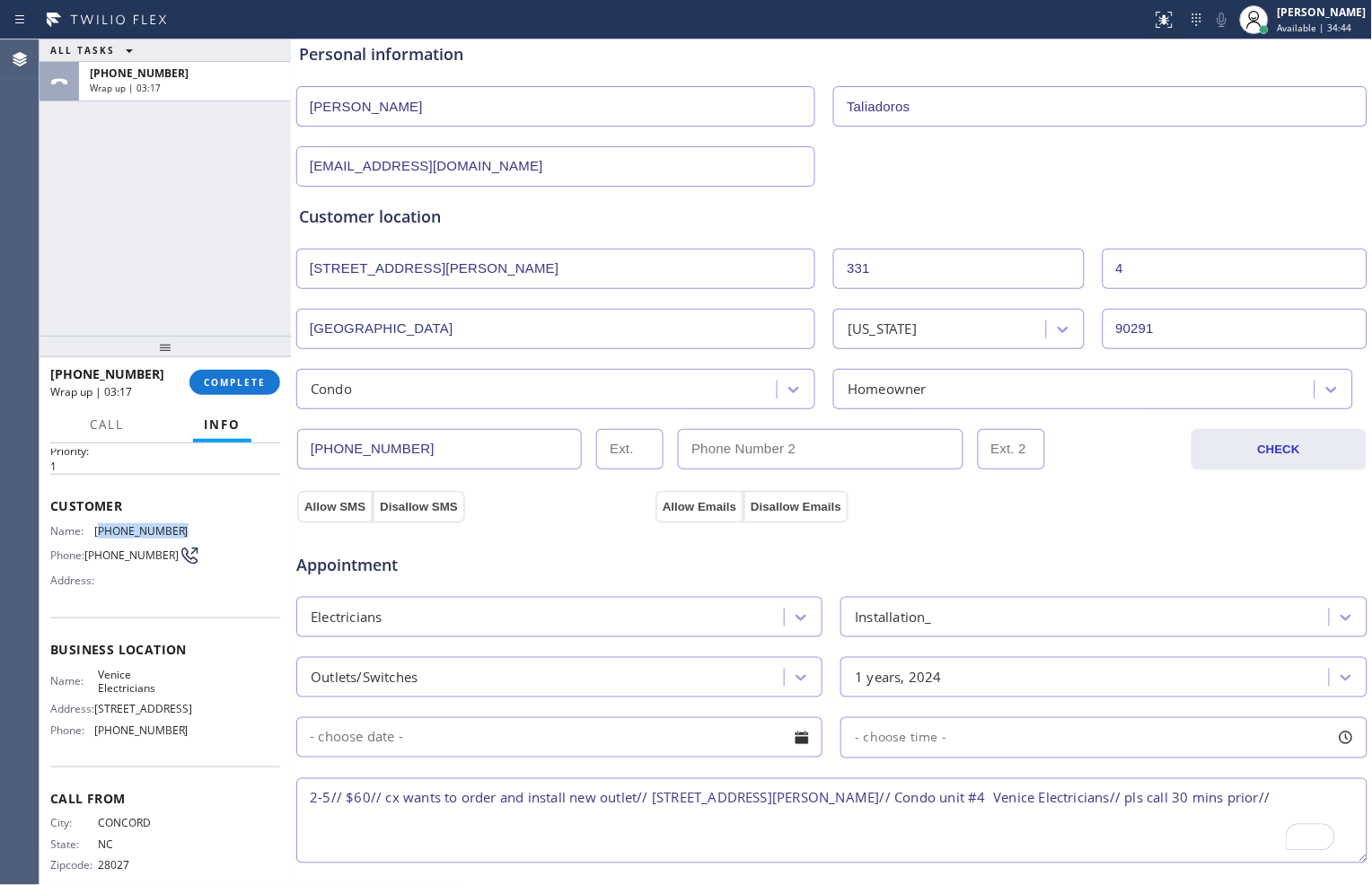
scroll to position [77, 0]
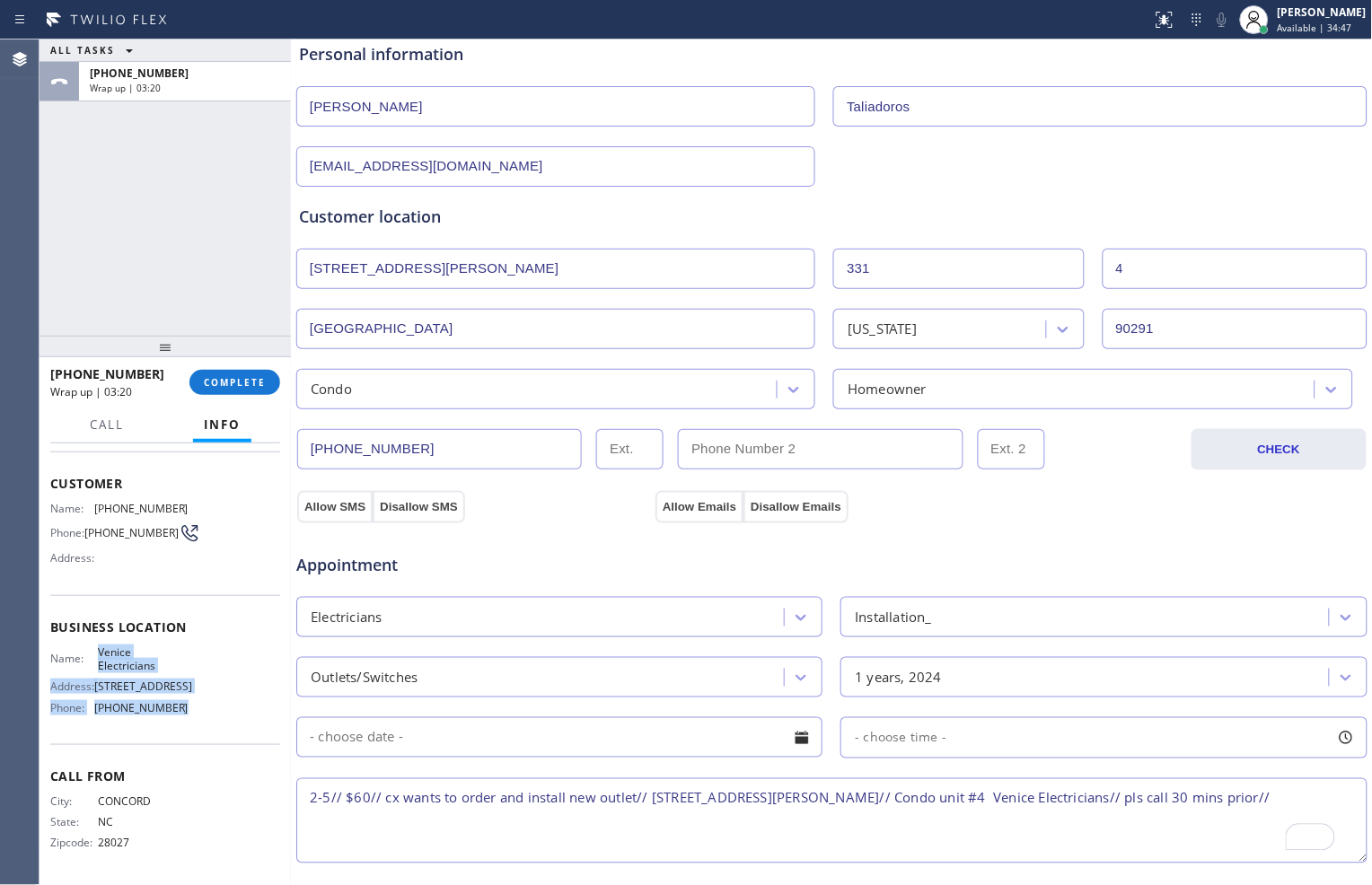
drag, startPoint x: 95, startPoint y: 651, endPoint x: 171, endPoint y: 705, distance: 93.2
click at [171, 706] on div "Name: Venice Electricians Address: [STREET_ADDRESS] Phone: [PHONE_NUMBER]" at bounding box center [119, 684] width 138 height 77
drag, startPoint x: 112, startPoint y: 575, endPoint x: 78, endPoint y: 541, distance: 48.1
click at [112, 573] on div "Customer Name: [PHONE_NUMBER] Phone: [PHONE_NUMBER] Address:" at bounding box center [164, 523] width 230 height 143
drag, startPoint x: 51, startPoint y: 480, endPoint x: 175, endPoint y: 704, distance: 256.0
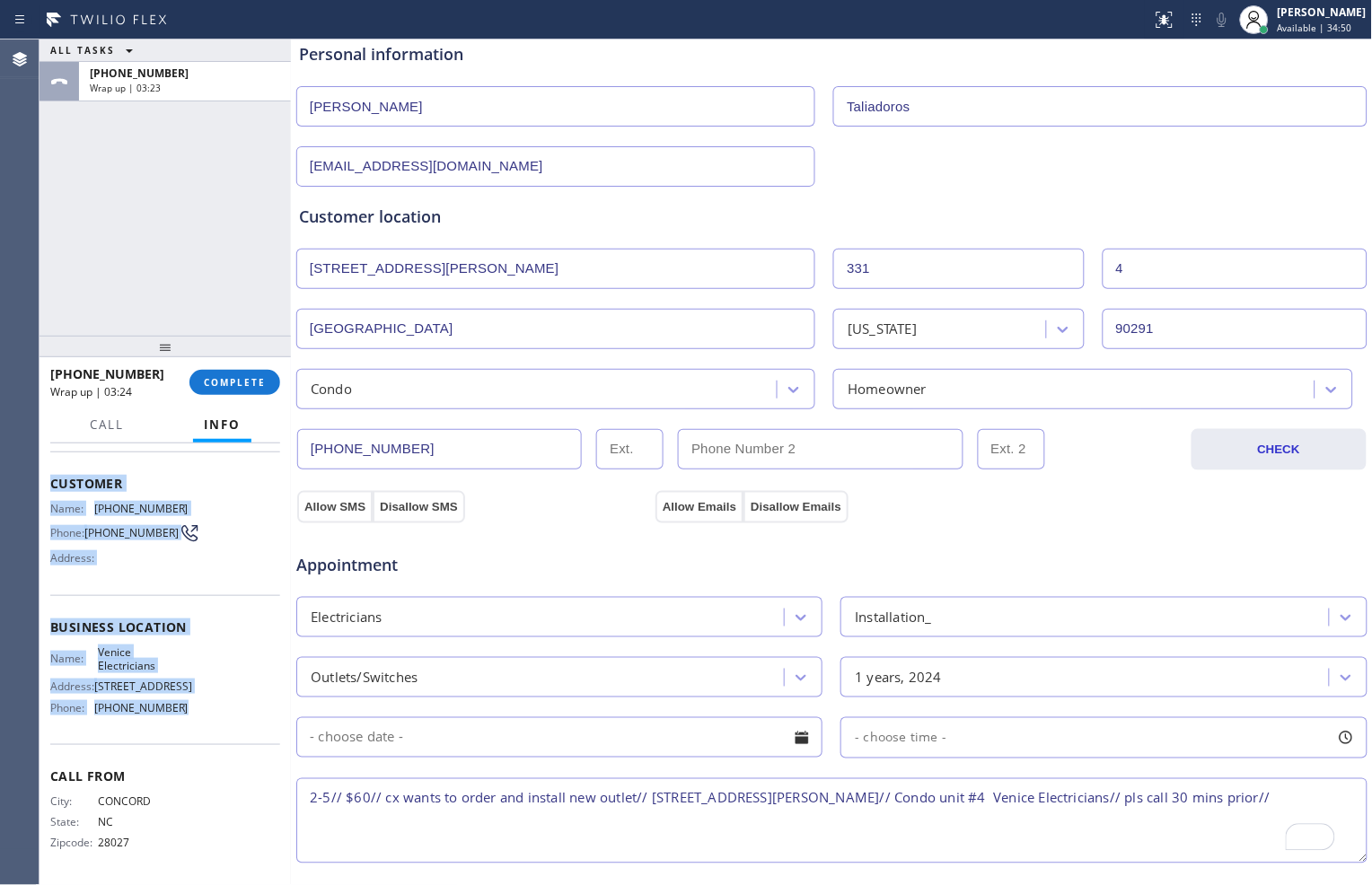
click at [175, 704] on div "Context Queue: [Test] All Priority: 1 Customer Name: [PHONE_NUMBER] Phone: [PHO…" at bounding box center [164, 628] width 230 height 505
copy div "Customer Name: [PHONE_NUMBER] Phone: [PHONE_NUMBER] Address: Business location …"
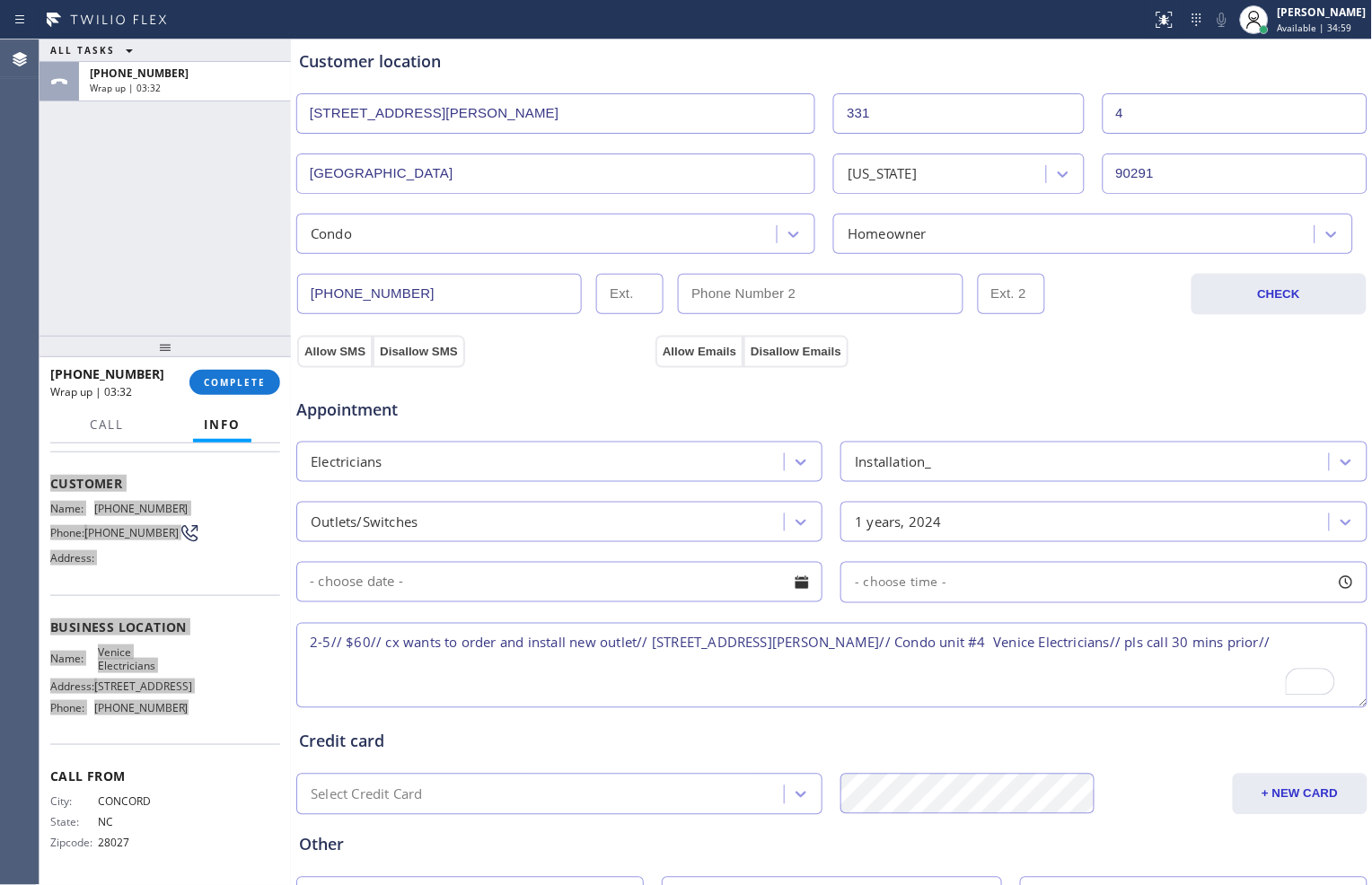
scroll to position [399, 0]
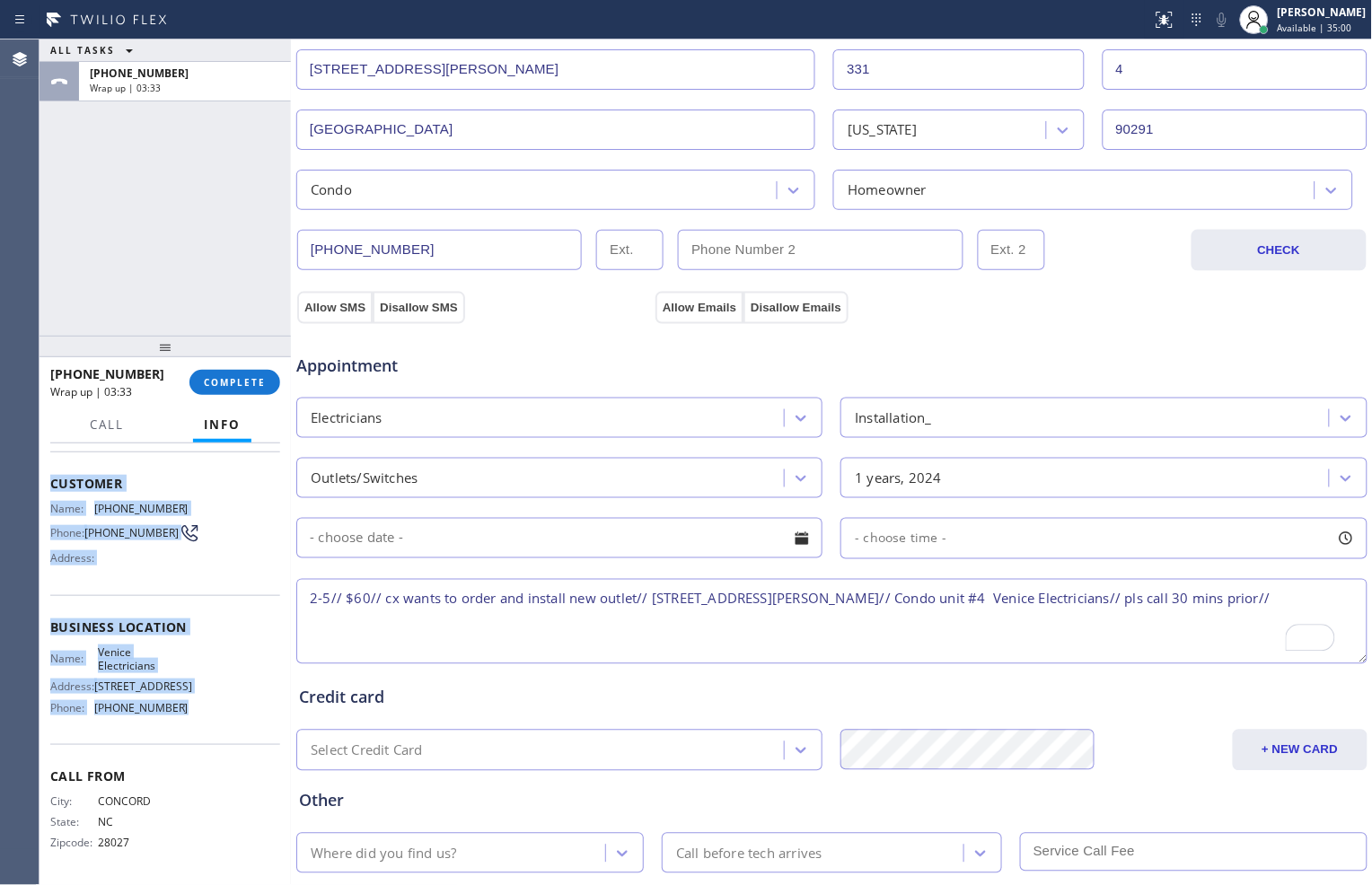
click at [1277, 600] on textarea "2-5// $60// cx wants to order and install new outlet// [STREET_ADDRESS][PERSON_…" at bounding box center [831, 622] width 1071 height 86
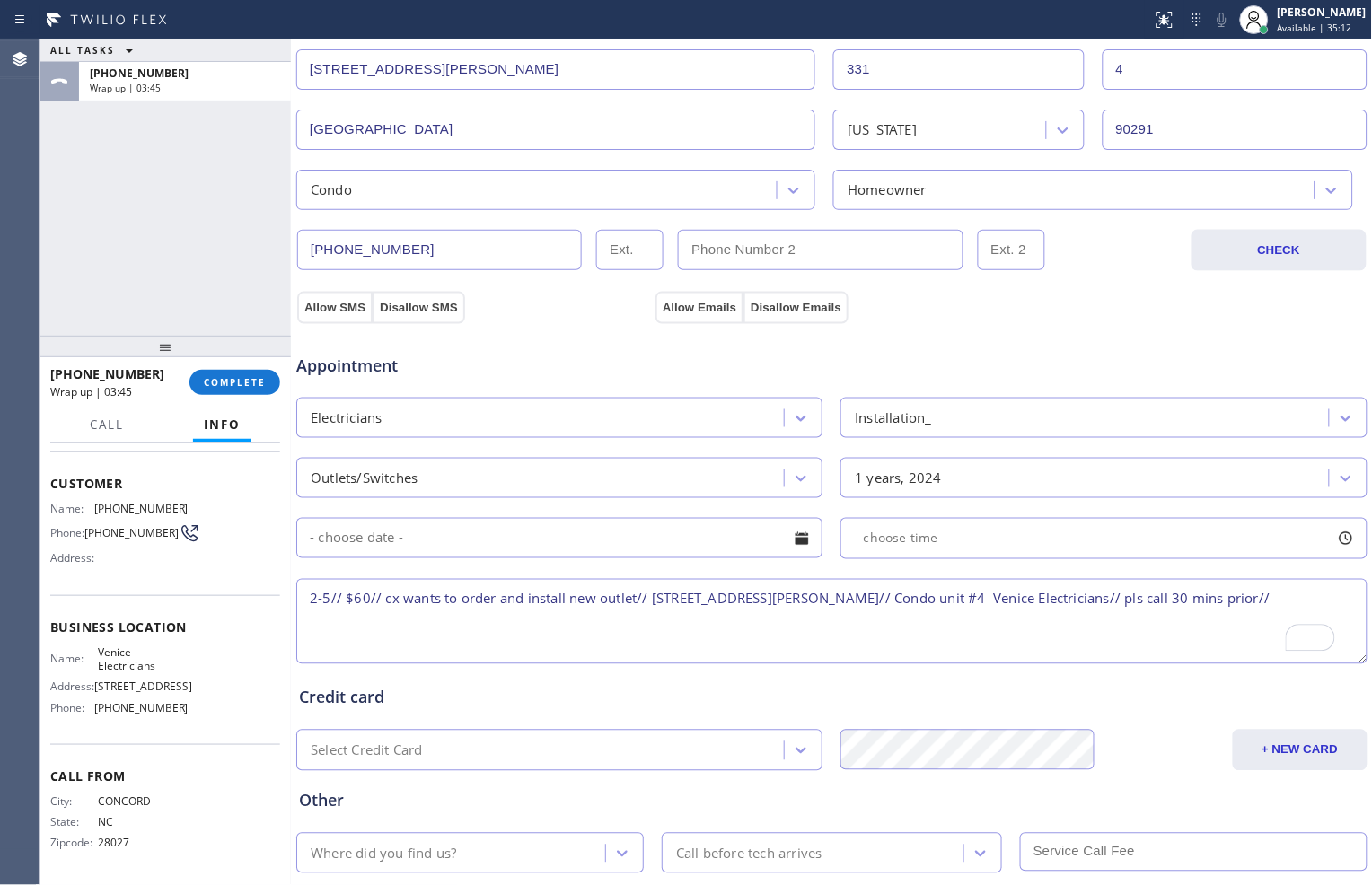
drag, startPoint x: 895, startPoint y: 602, endPoint x: 962, endPoint y: 602, distance: 67.0
click at [962, 602] on textarea "2-5// $60// cx wants to order and install new outlet// [STREET_ADDRESS][PERSON_…" at bounding box center [831, 622] width 1071 height 86
click at [944, 605] on textarea "2-5// $60// cx wants to order and install new outlet// [STREET_ADDRESS][PERSON_…" at bounding box center [831, 622] width 1071 height 86
click at [649, 598] on textarea "2-5// $60// cx wants to order and install new outlet// [STREET_ADDRESS][PERSON_…" at bounding box center [831, 622] width 1071 height 86
click at [1090, 602] on textarea "2-5// $60// cx wants to order and install new outlet// Condo Unit #4// [STREET_…" at bounding box center [831, 622] width 1071 height 86
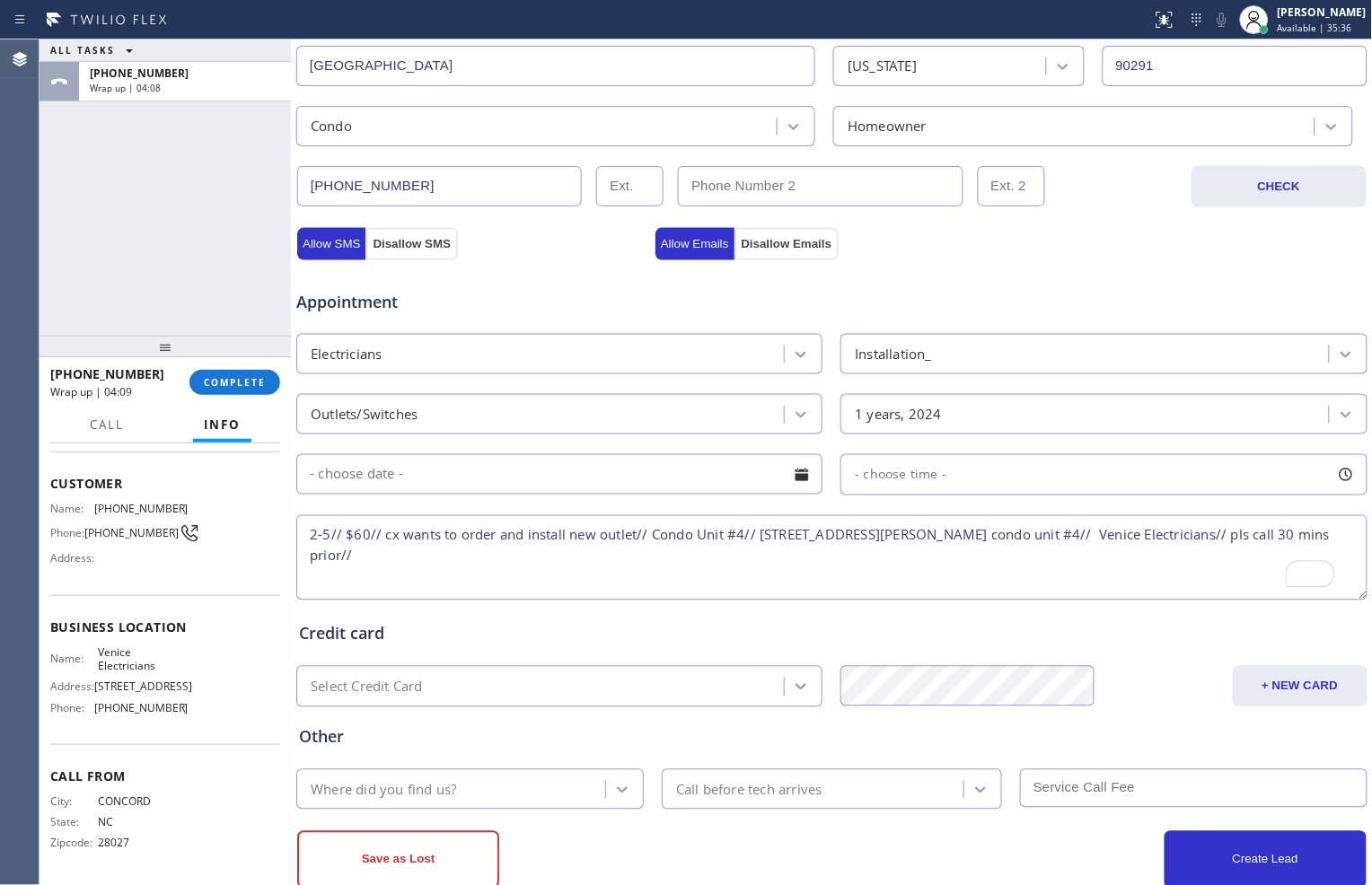
scroll to position [505, 0]
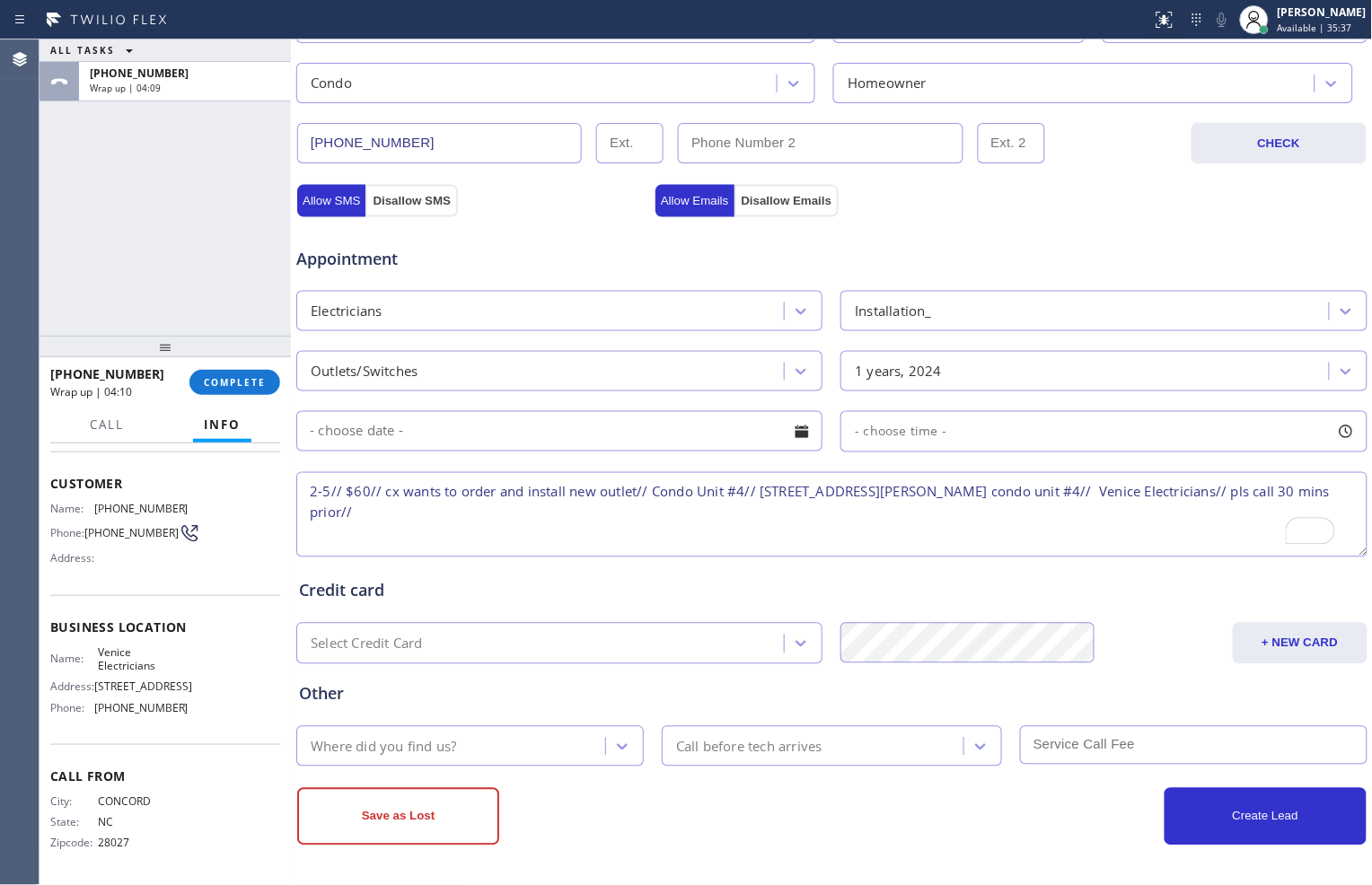
type textarea "2-5// $60// cx wants to order and install new outlet// Condo Unit #4// [STREET_…"
click at [545, 751] on div "Where did you find us?" at bounding box center [453, 746] width 304 height 32
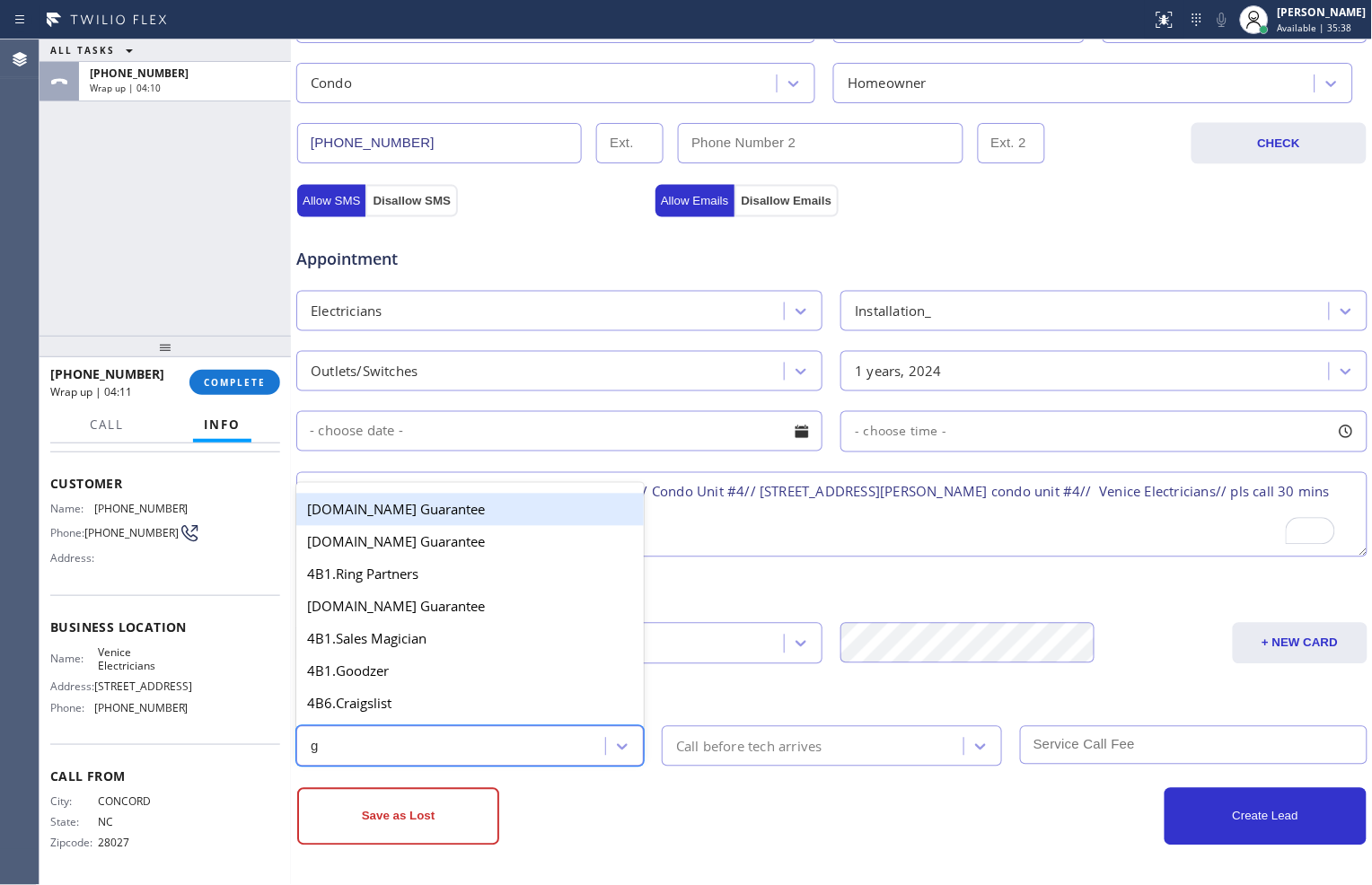
type input "go"
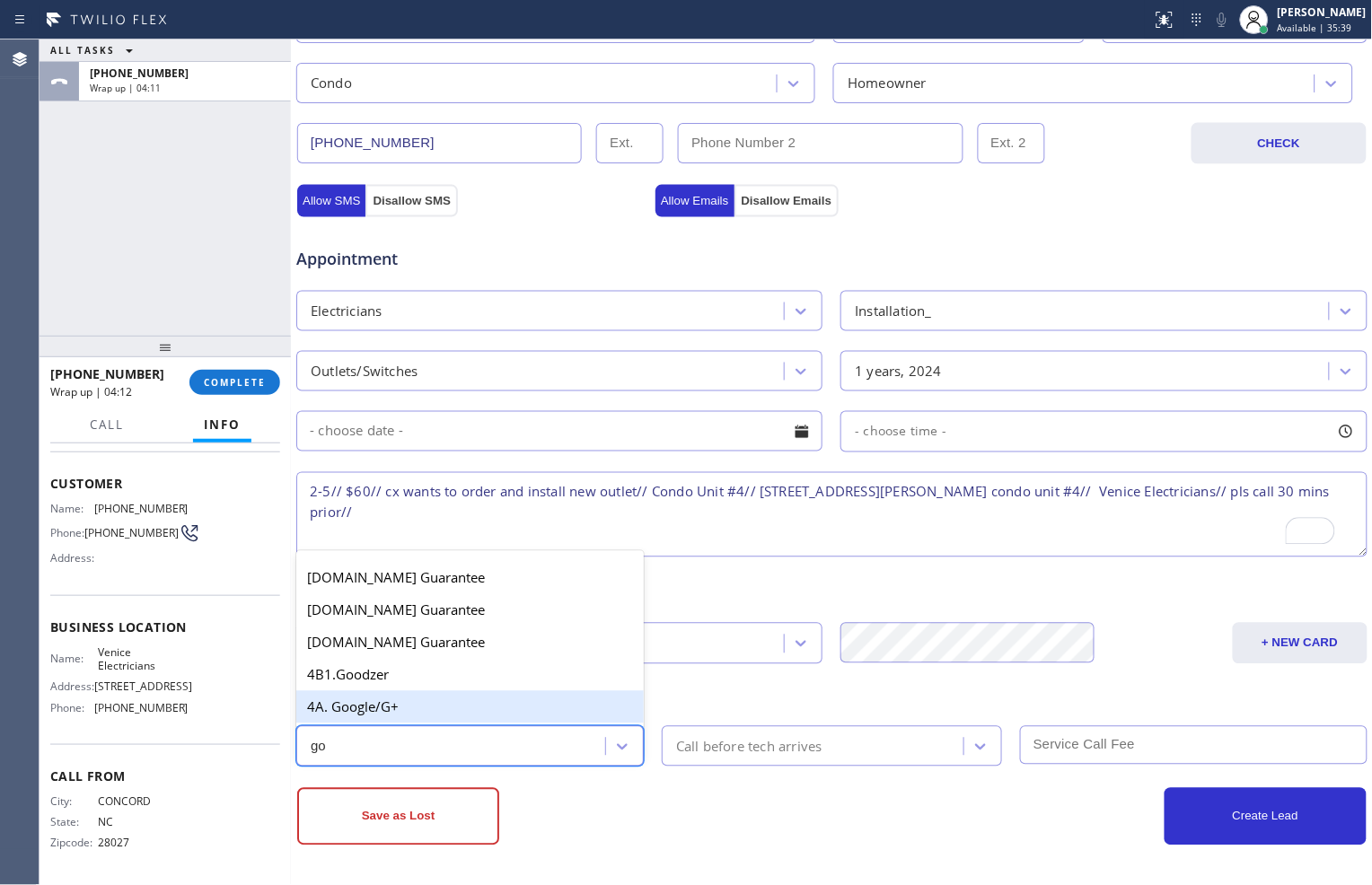
click at [453, 701] on div "4A. Google/G+" at bounding box center [470, 707] width 348 height 33
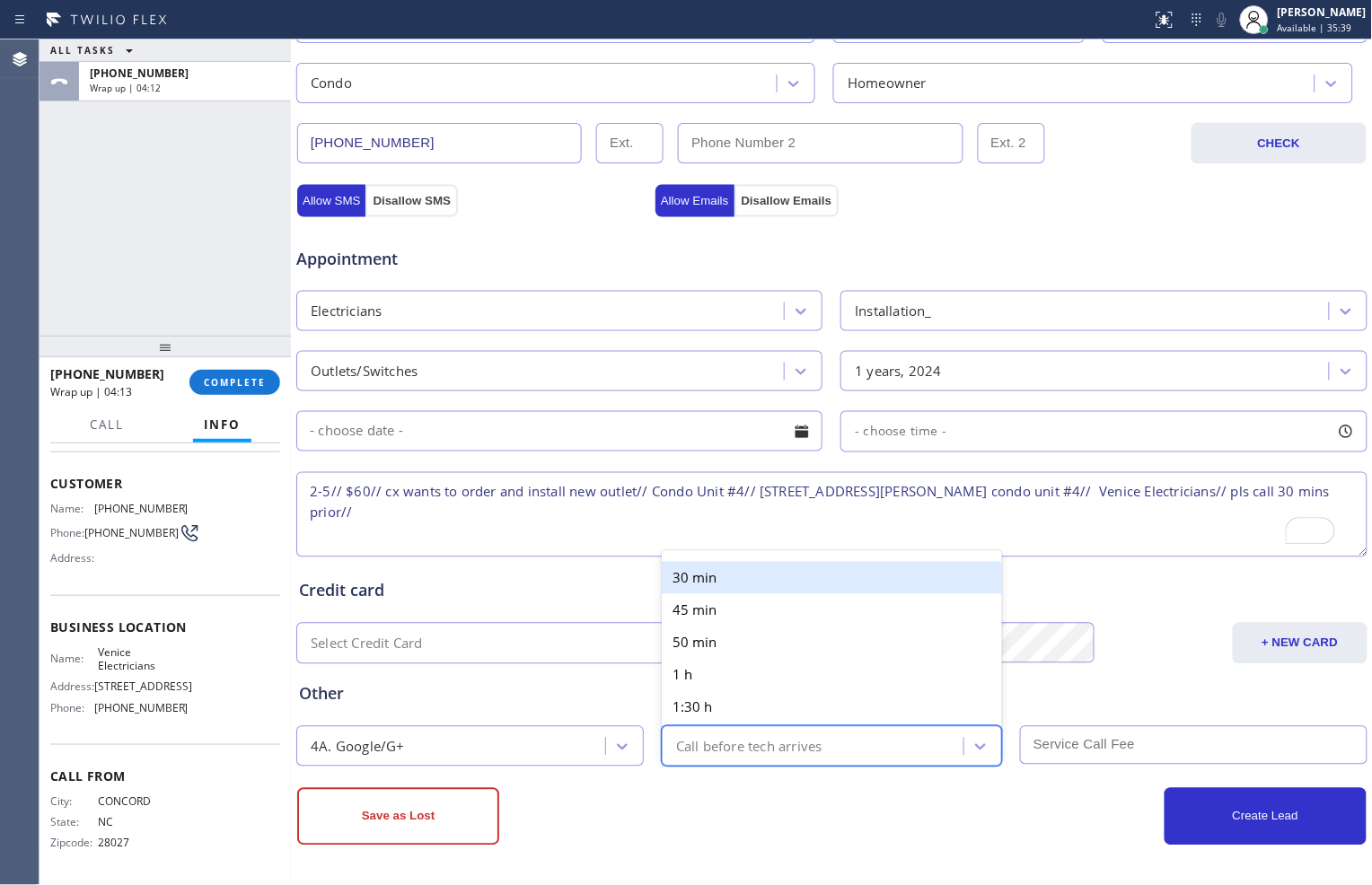
click at [724, 739] on div "Call before tech arrives" at bounding box center [749, 746] width 146 height 20
click at [738, 584] on div "30 min" at bounding box center [832, 578] width 340 height 33
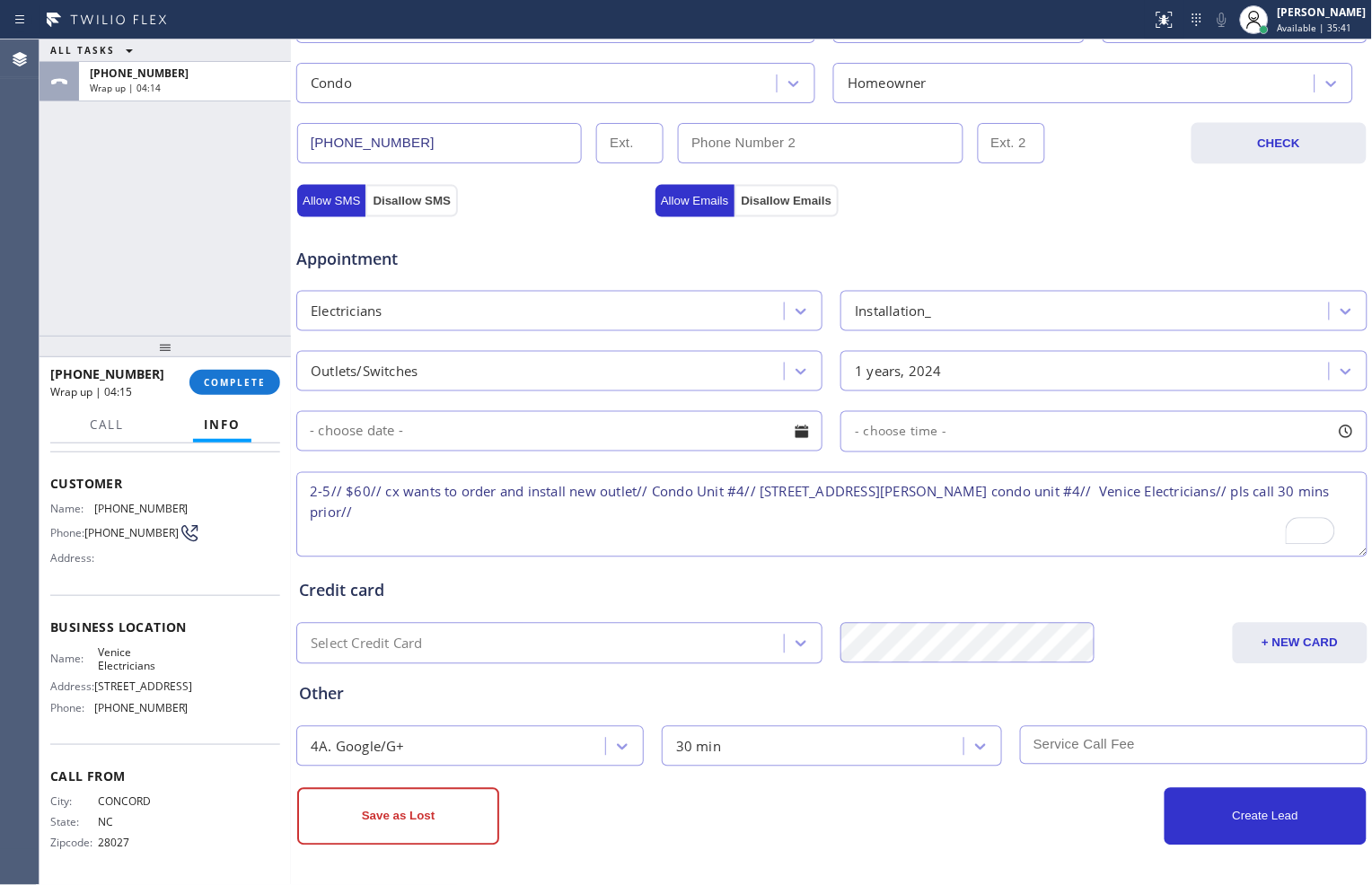
click at [1029, 739] on input "text" at bounding box center [1193, 746] width 348 height 38
type input "60"
click at [1212, 826] on button "Create Lead" at bounding box center [1265, 817] width 202 height 58
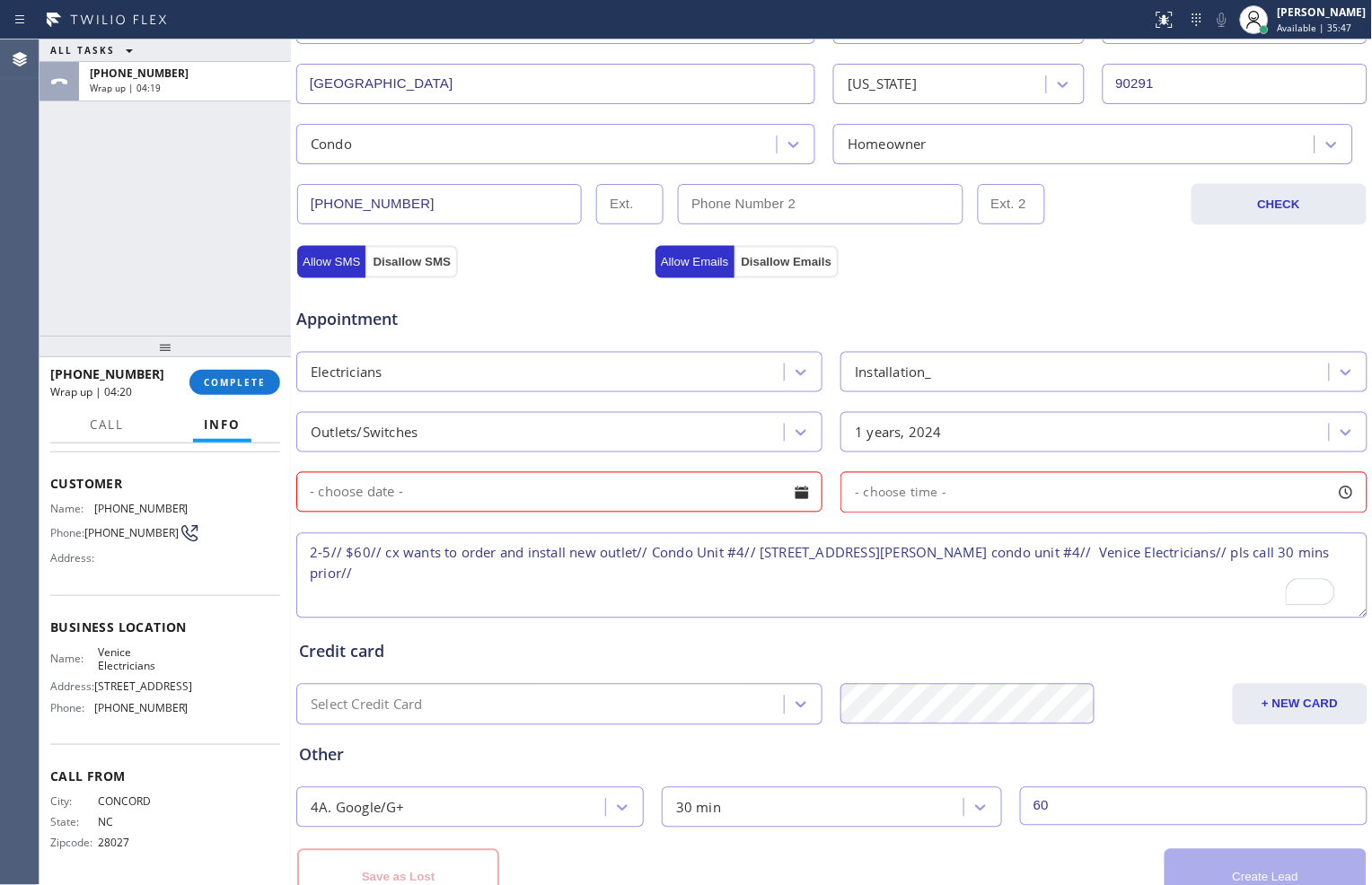
scroll to position [567, 0]
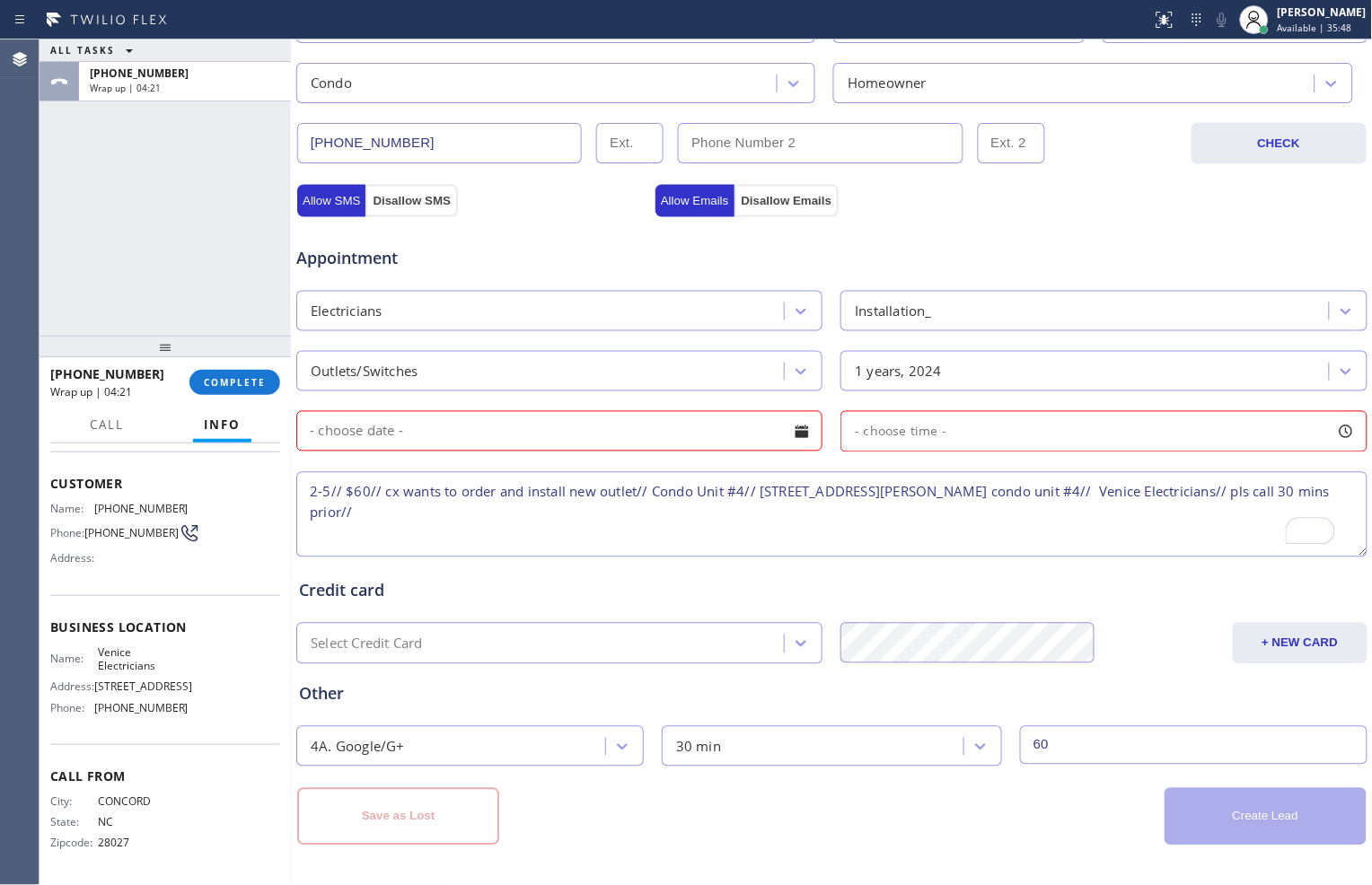
click at [703, 444] on input "text" at bounding box center [558, 431] width 526 height 40
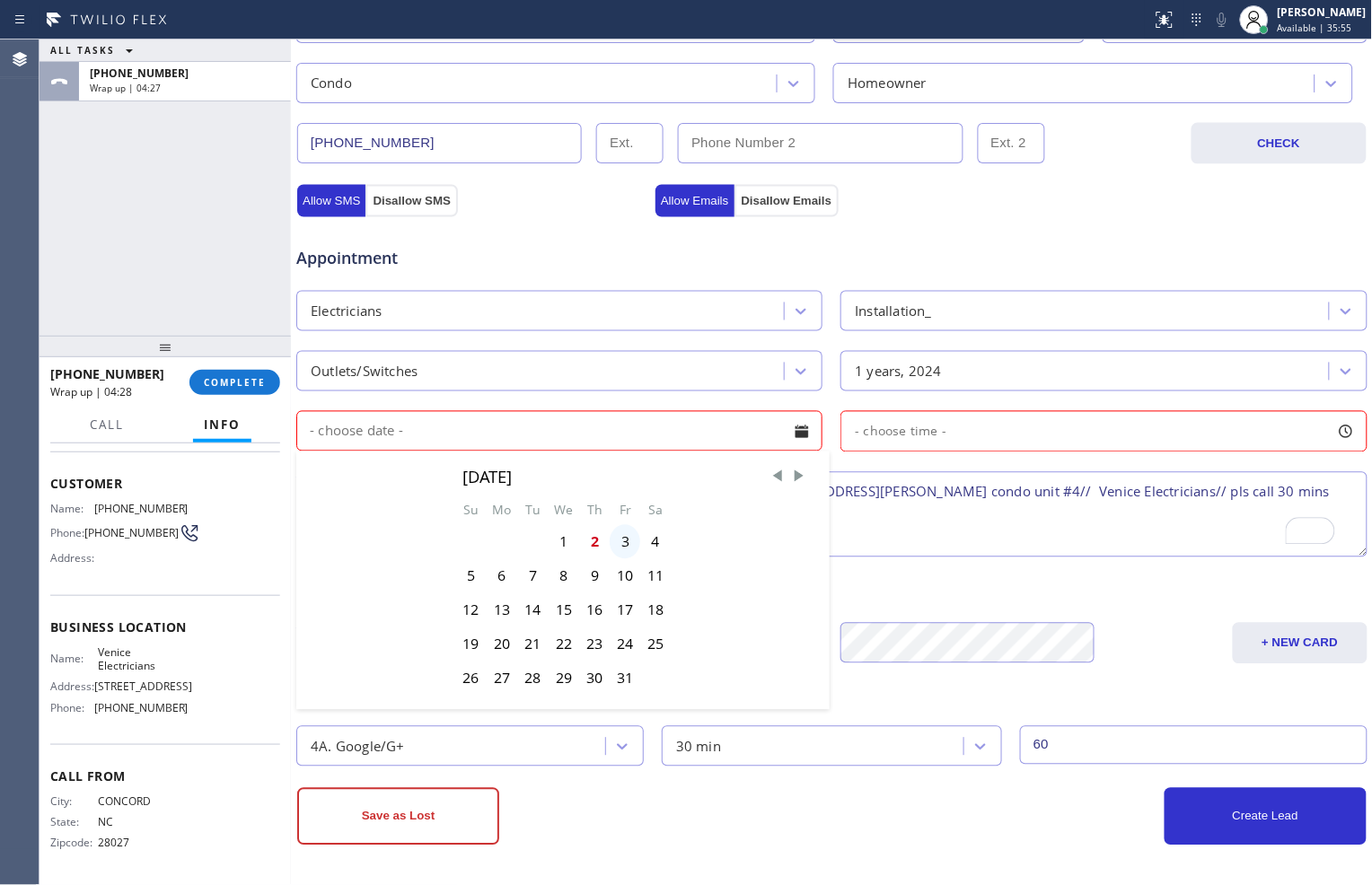
click at [614, 544] on div "3" at bounding box center [625, 543] width 31 height 35
type input "[DATE]"
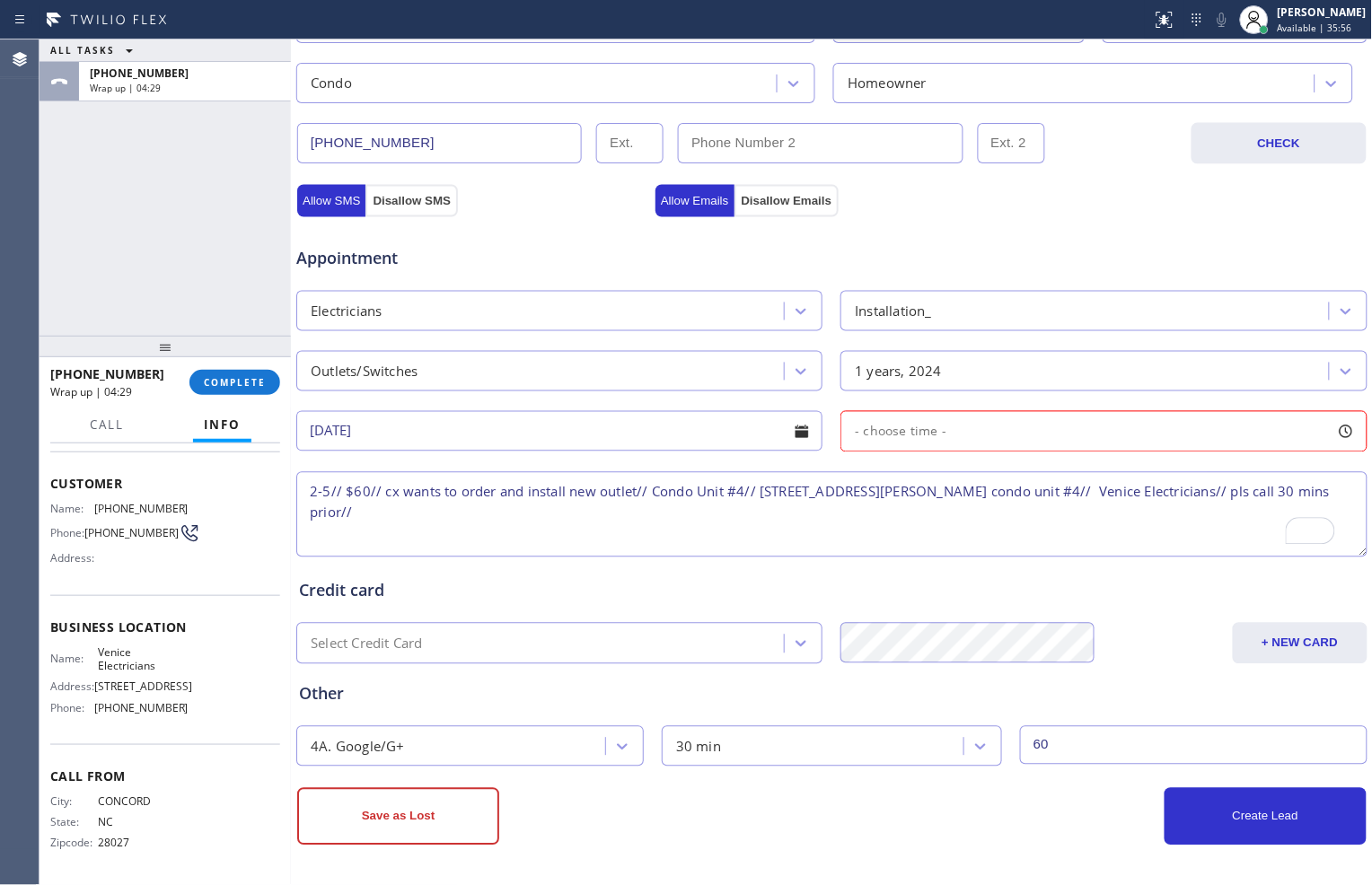
click at [980, 440] on div "- choose time -" at bounding box center [1102, 431] width 526 height 41
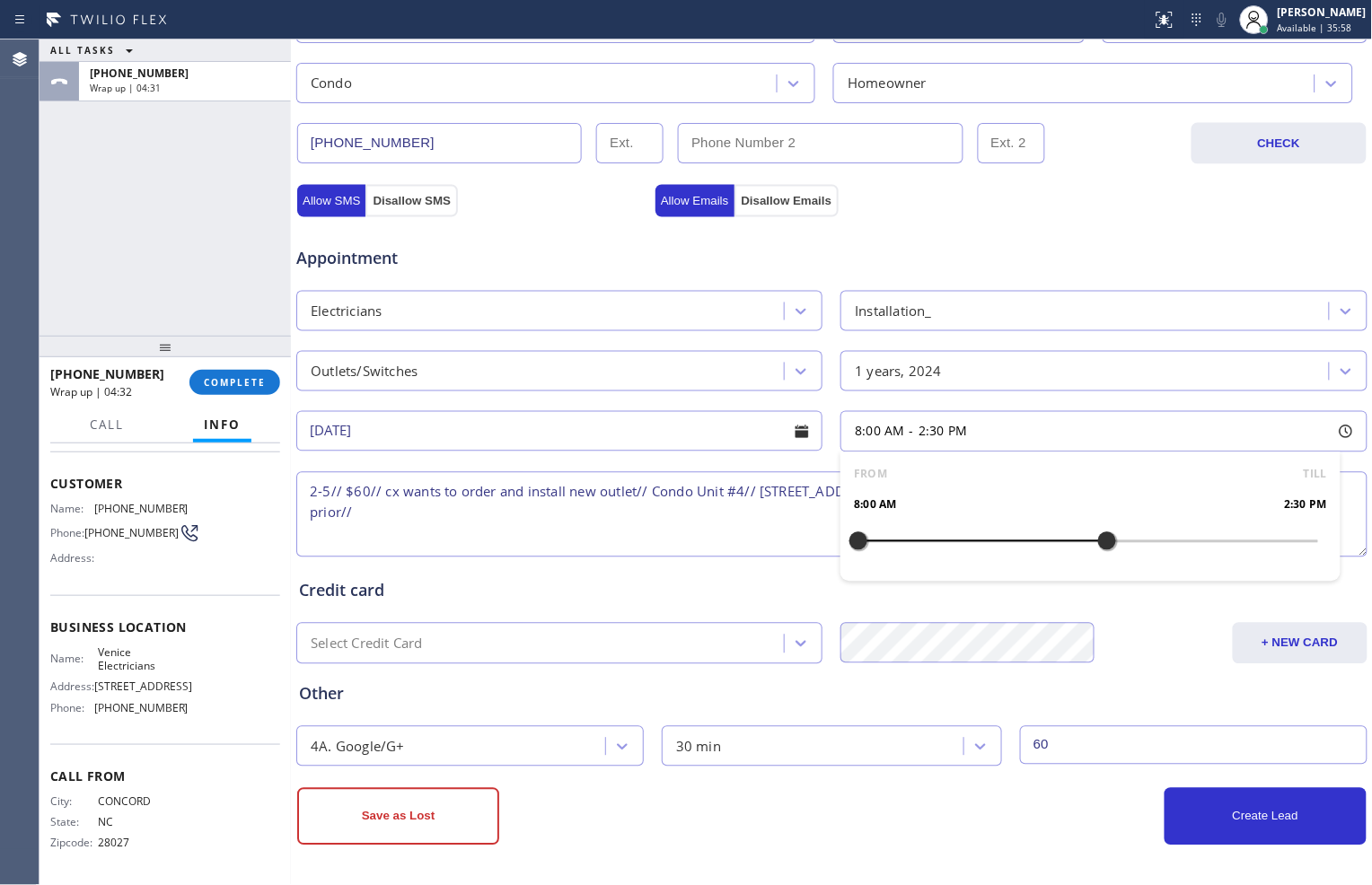
drag, startPoint x: 951, startPoint y: 545, endPoint x: 1099, endPoint y: 553, distance: 148.2
click at [1099, 552] on div at bounding box center [1107, 541] width 21 height 37
drag, startPoint x: 849, startPoint y: 540, endPoint x: 1054, endPoint y: 550, distance: 205.2
click at [1050, 551] on div at bounding box center [1050, 541] width 21 height 37
drag, startPoint x: 1097, startPoint y: 541, endPoint x: 1192, endPoint y: 549, distance: 95.3
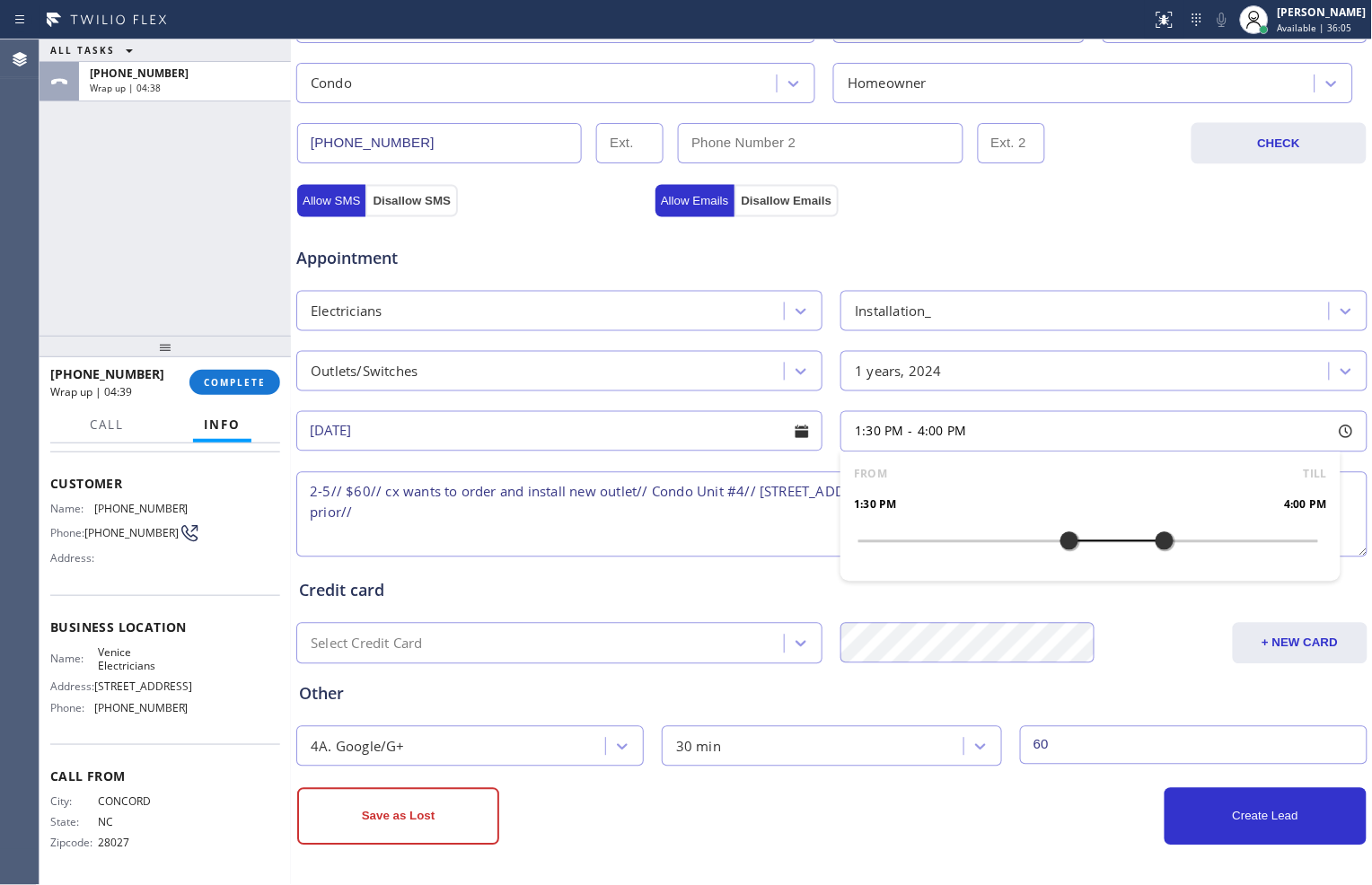
click at [1175, 549] on div at bounding box center [1164, 541] width 21 height 37
drag, startPoint x: 1059, startPoint y: 544, endPoint x: 1072, endPoint y: 541, distance: 13.3
click at [1077, 541] on div at bounding box center [1088, 541] width 21 height 37
click at [1174, 801] on button "Create Lead" at bounding box center [1265, 816] width 202 height 58
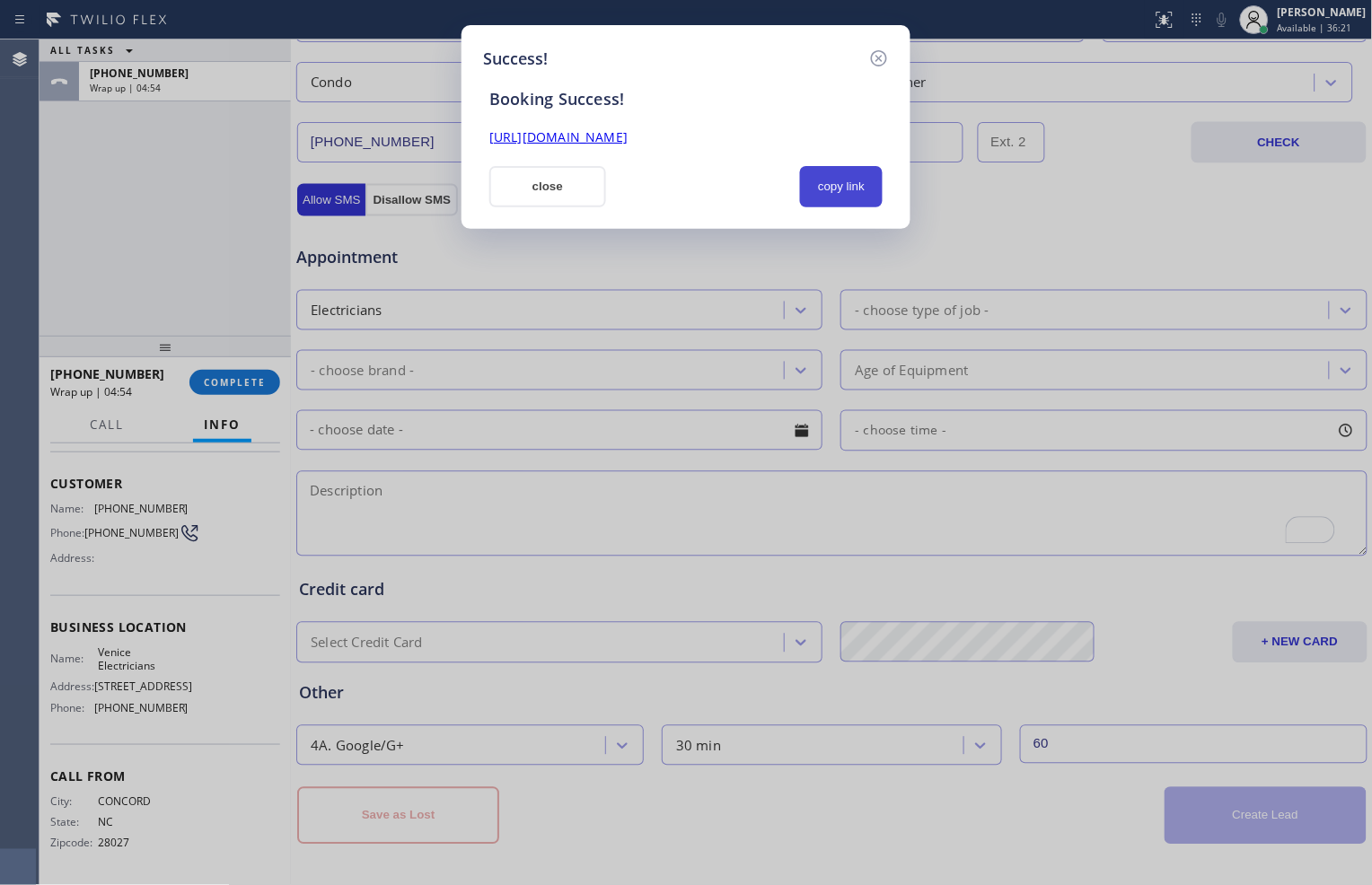
click at [846, 181] on button "copy link" at bounding box center [841, 186] width 83 height 41
click at [627, 135] on link "[URL][DOMAIN_NAME]" at bounding box center [558, 137] width 138 height 17
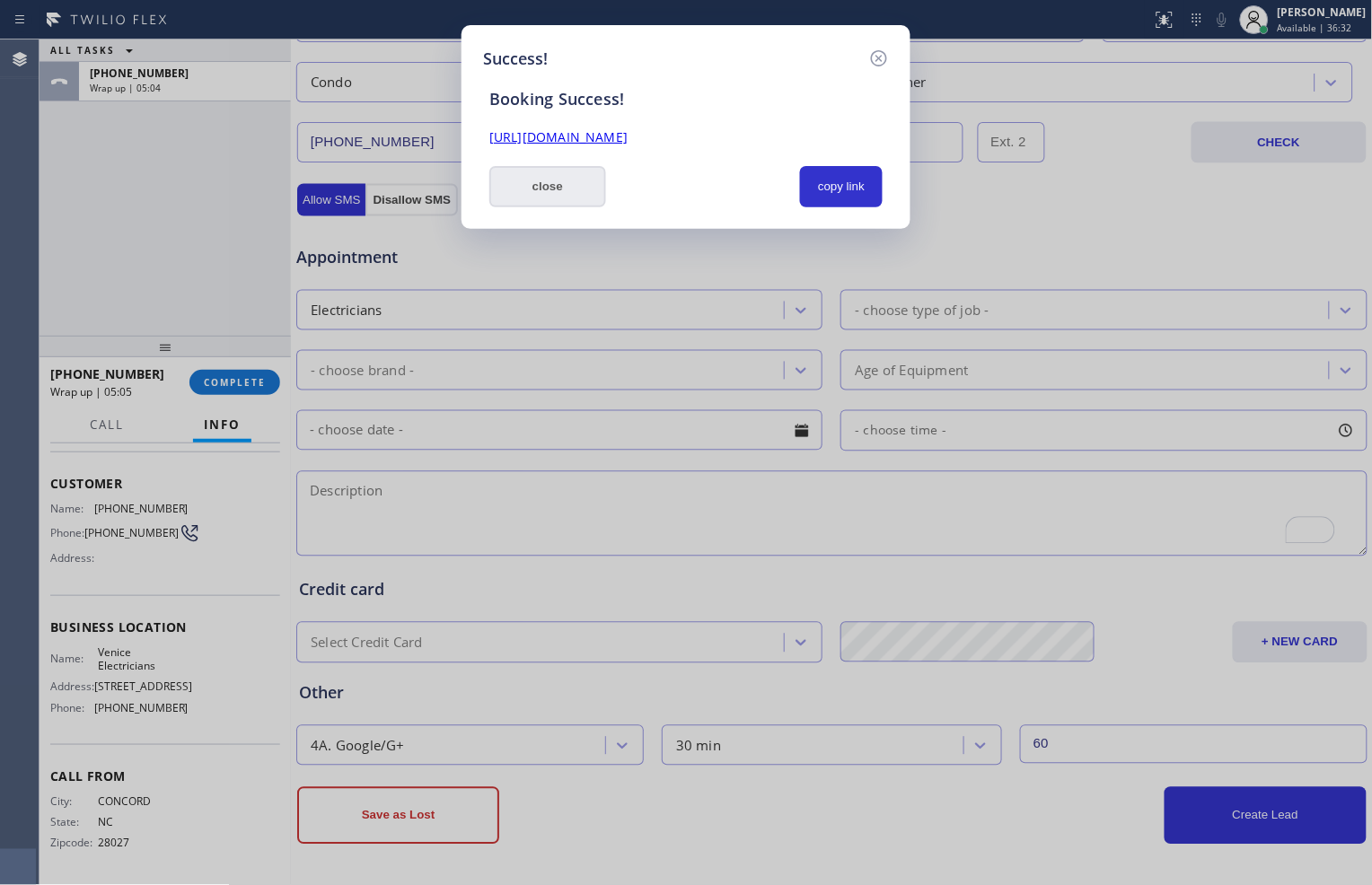
click at [533, 177] on button "close" at bounding box center [547, 186] width 116 height 41
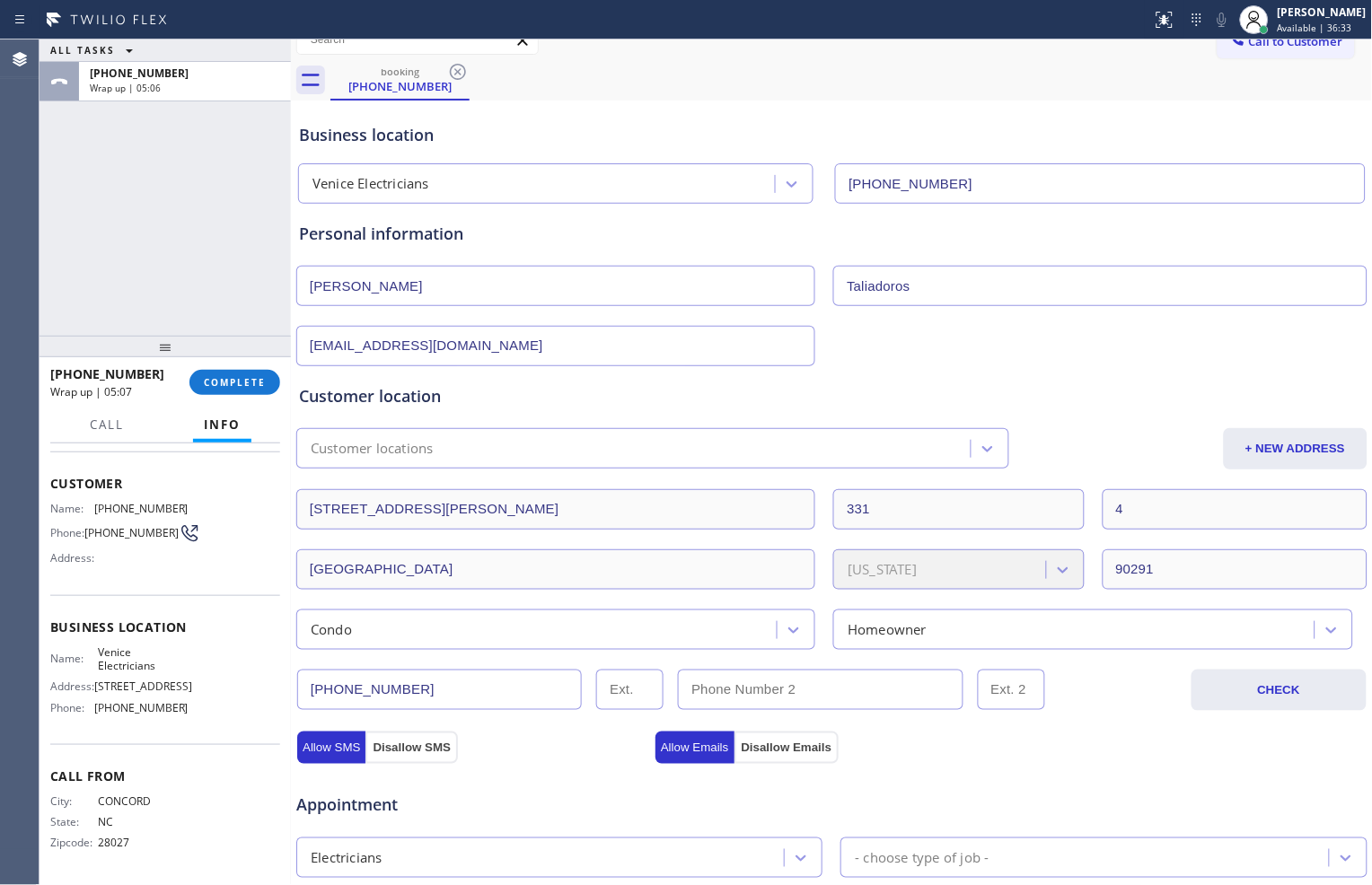
scroll to position [0, 0]
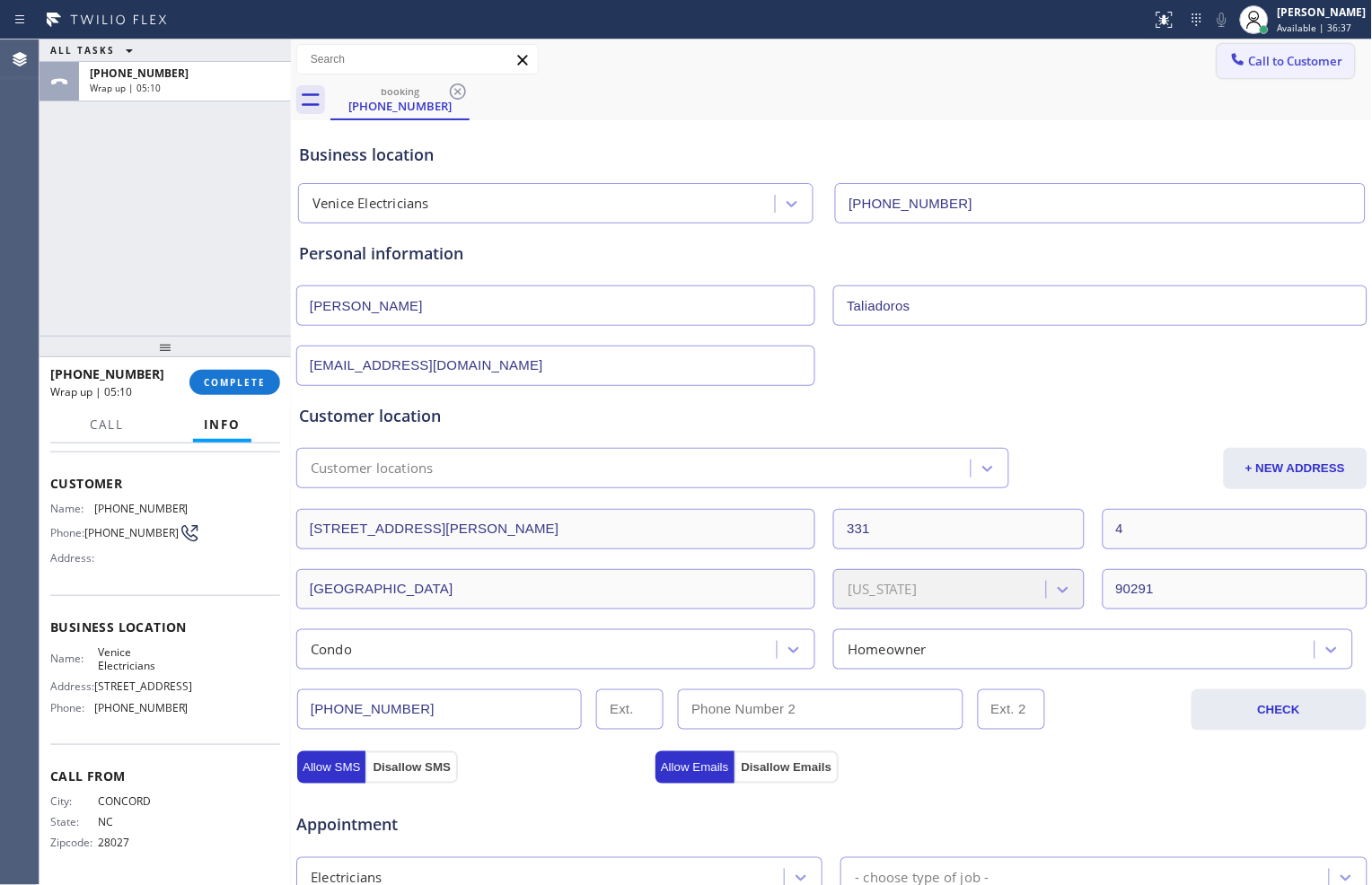
click at [1263, 63] on span "Call to Customer" at bounding box center [1296, 61] width 94 height 16
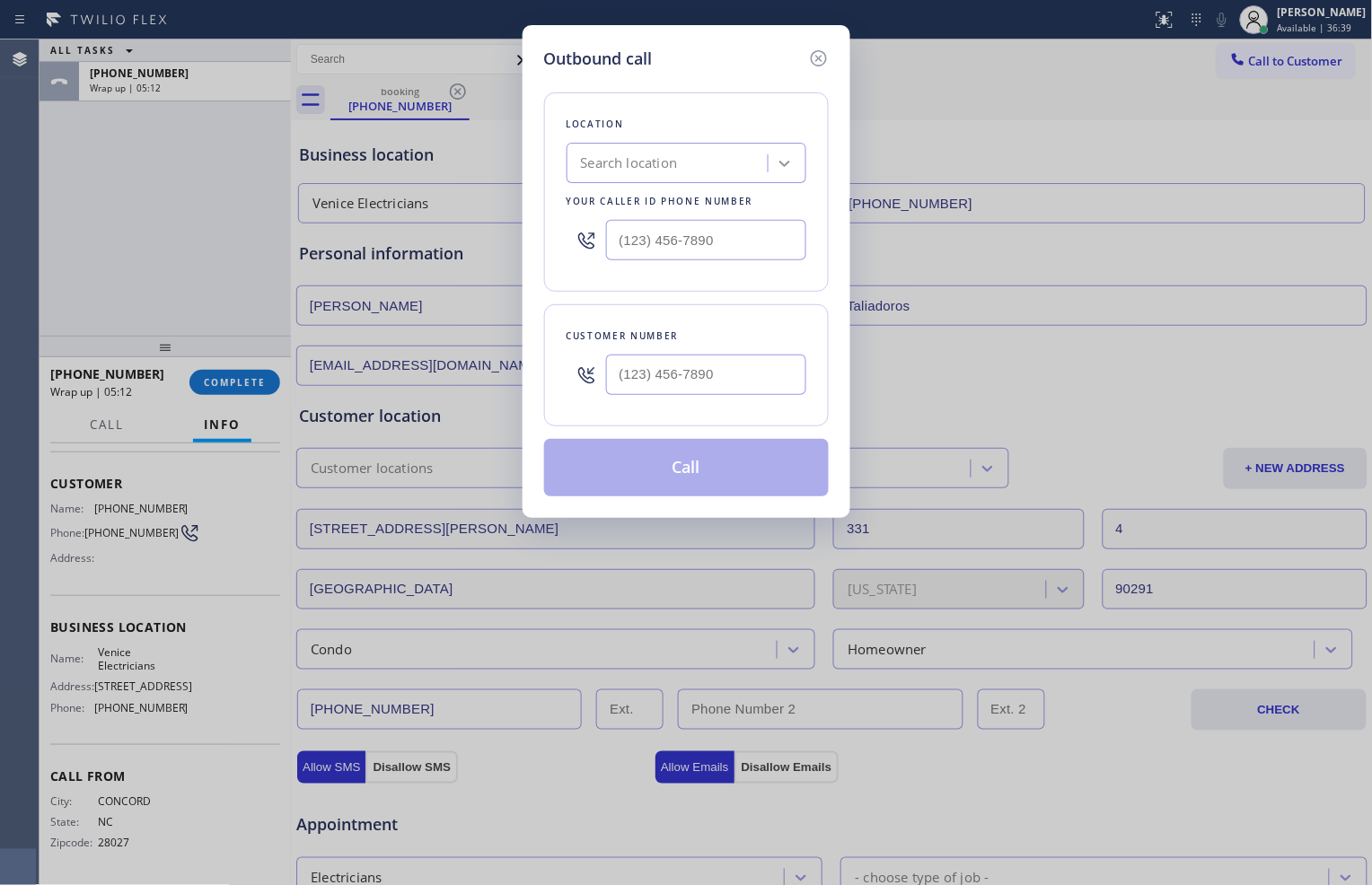
click at [786, 169] on icon at bounding box center [784, 163] width 18 height 18
click at [682, 154] on div "Search location" at bounding box center [670, 163] width 196 height 32
paste input "Venice Electricians"
type input "Venice Electricians"
click at [717, 208] on div "Venice Electricians" at bounding box center [686, 201] width 239 height 33
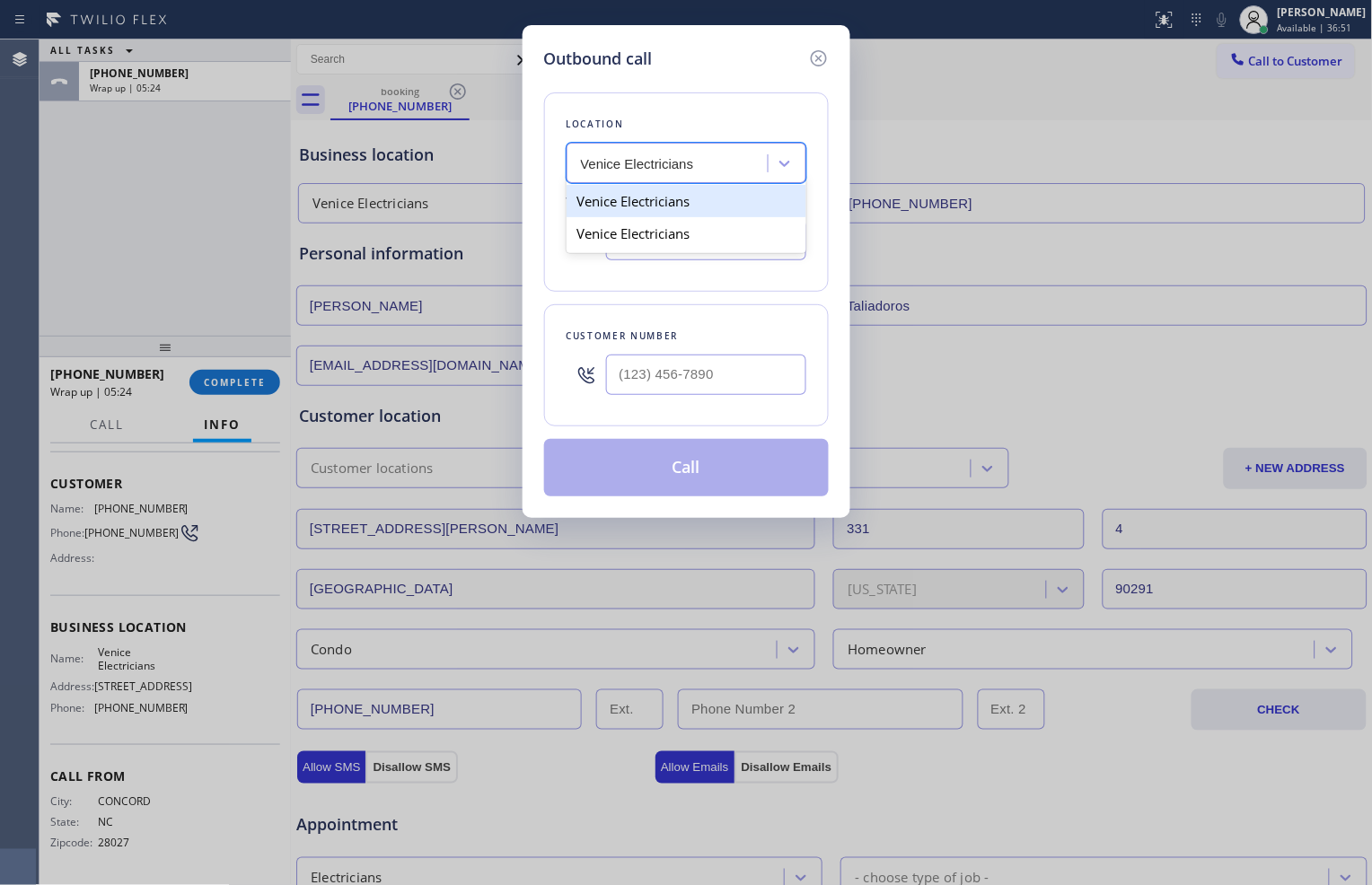
type input "[PHONE_NUMBER]"
type input "(___) ___-____"
click at [714, 381] on input "(___) ___-____" at bounding box center [706, 375] width 200 height 40
click at [727, 375] on input "(___) ___-____" at bounding box center [706, 375] width 200 height 40
paste input "704) 791-7608"
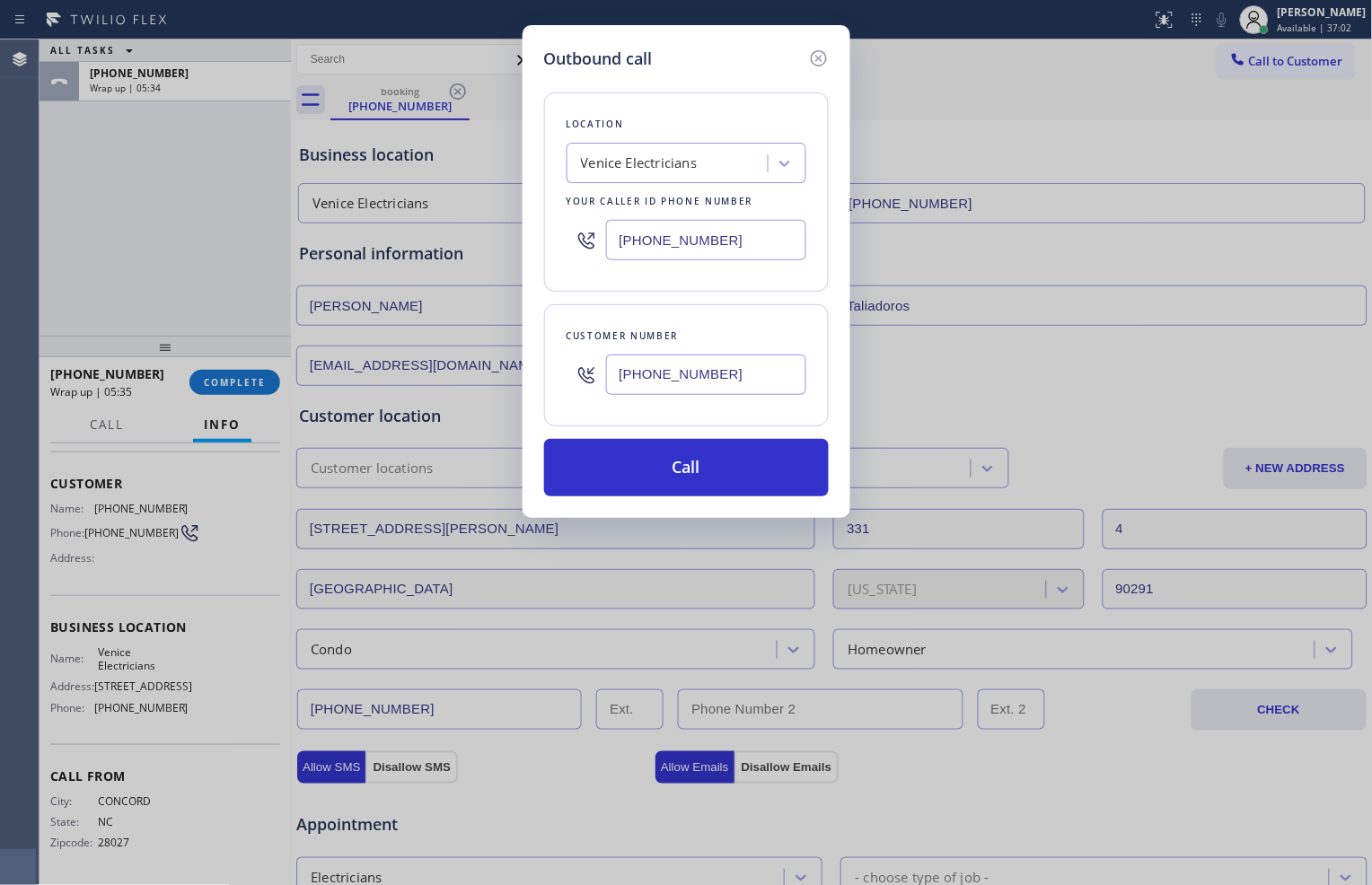
type input "[PHONE_NUMBER]"
drag, startPoint x: 795, startPoint y: 459, endPoint x: 803, endPoint y: 456, distance: 8.5
click at [795, 459] on button "Call" at bounding box center [686, 468] width 284 height 58
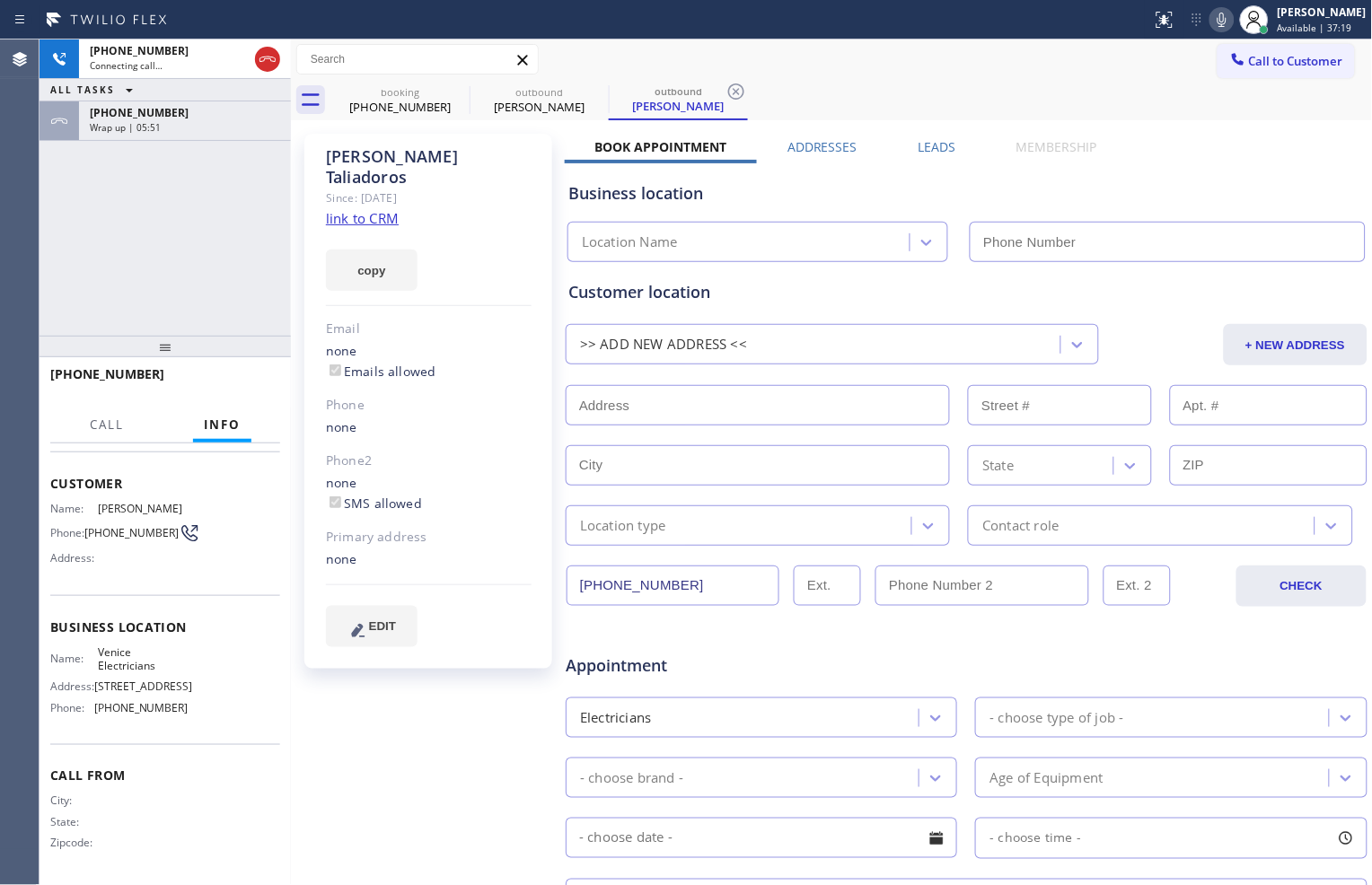
type input "[PHONE_NUMBER]"
click at [255, 379] on span "HANG UP" at bounding box center [238, 381] width 55 height 12
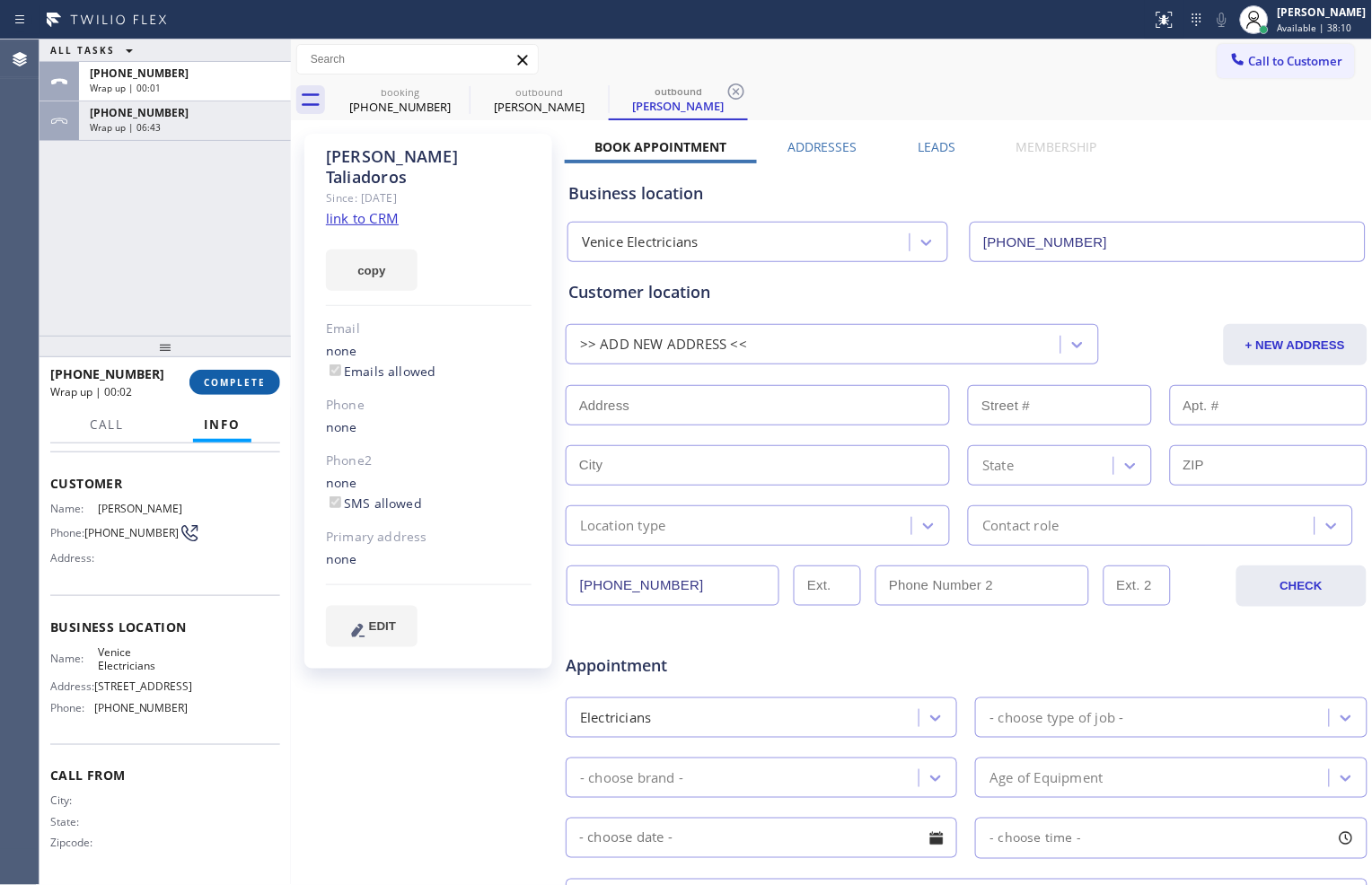
click at [243, 382] on span "COMPLETE" at bounding box center [234, 381] width 61 height 12
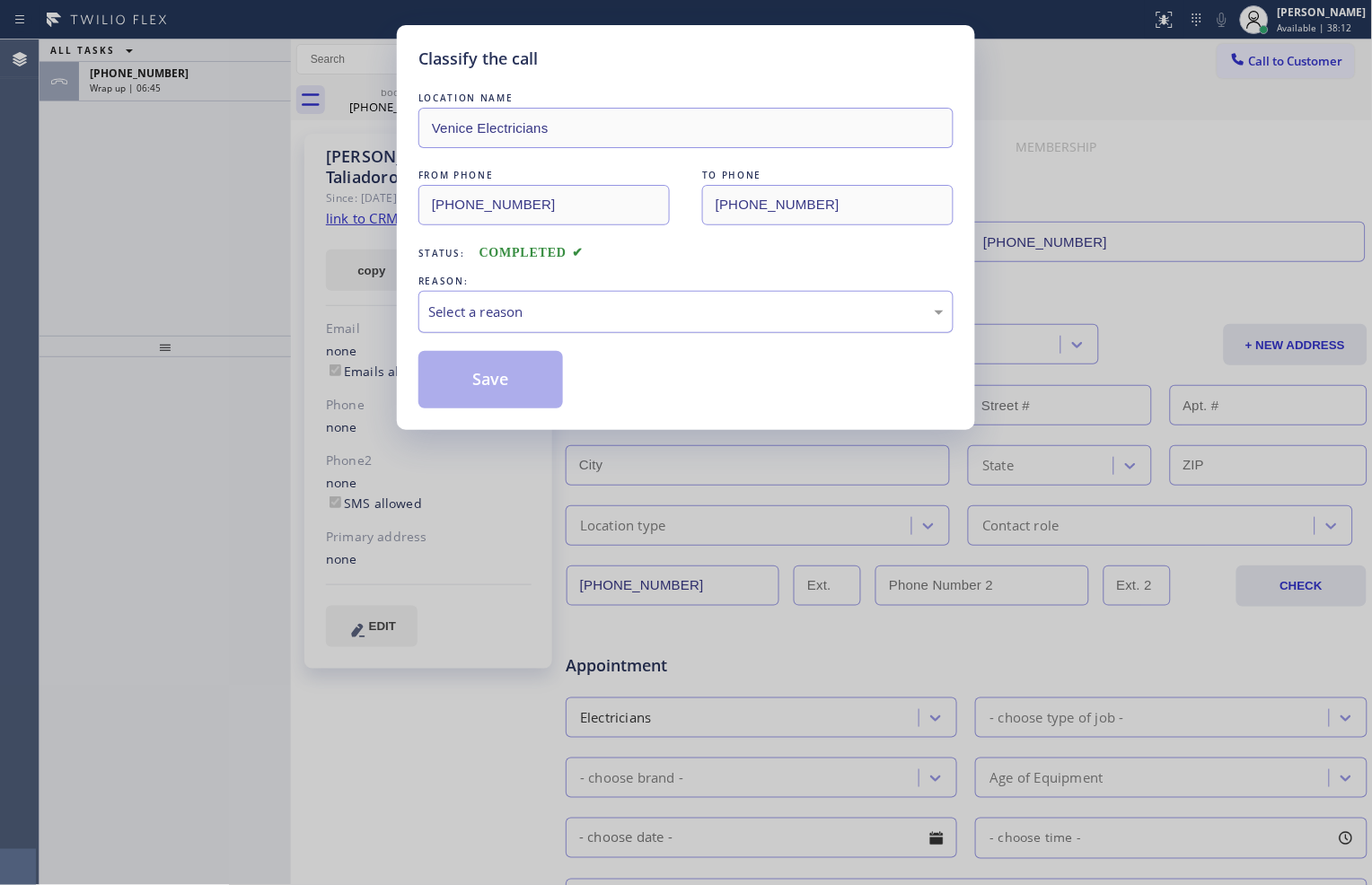
click at [730, 320] on div "Select a reason" at bounding box center [686, 311] width 515 height 20
click at [524, 374] on button "Save" at bounding box center [490, 380] width 144 height 58
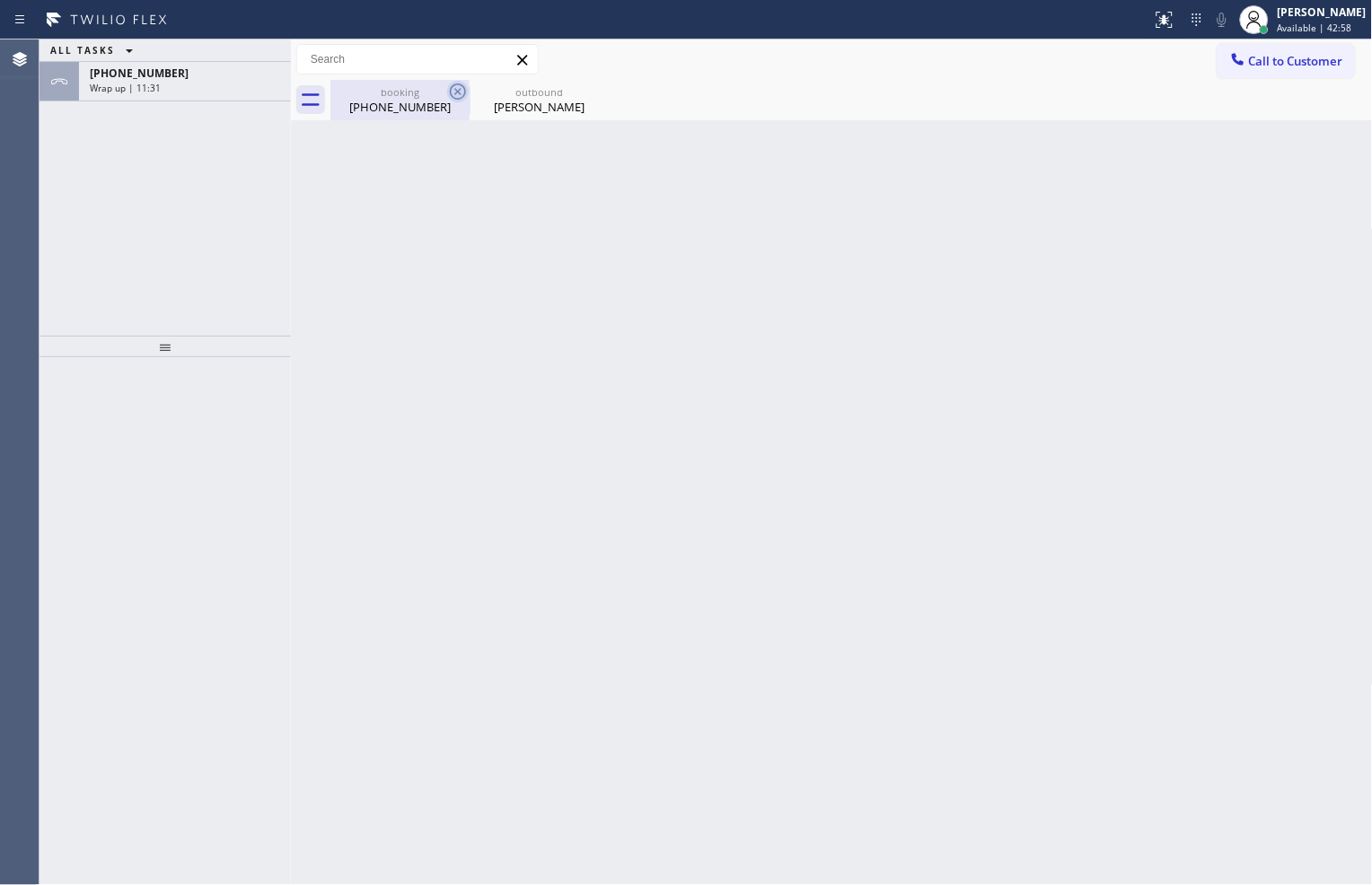
click at [458, 88] on icon at bounding box center [457, 91] width 21 height 21
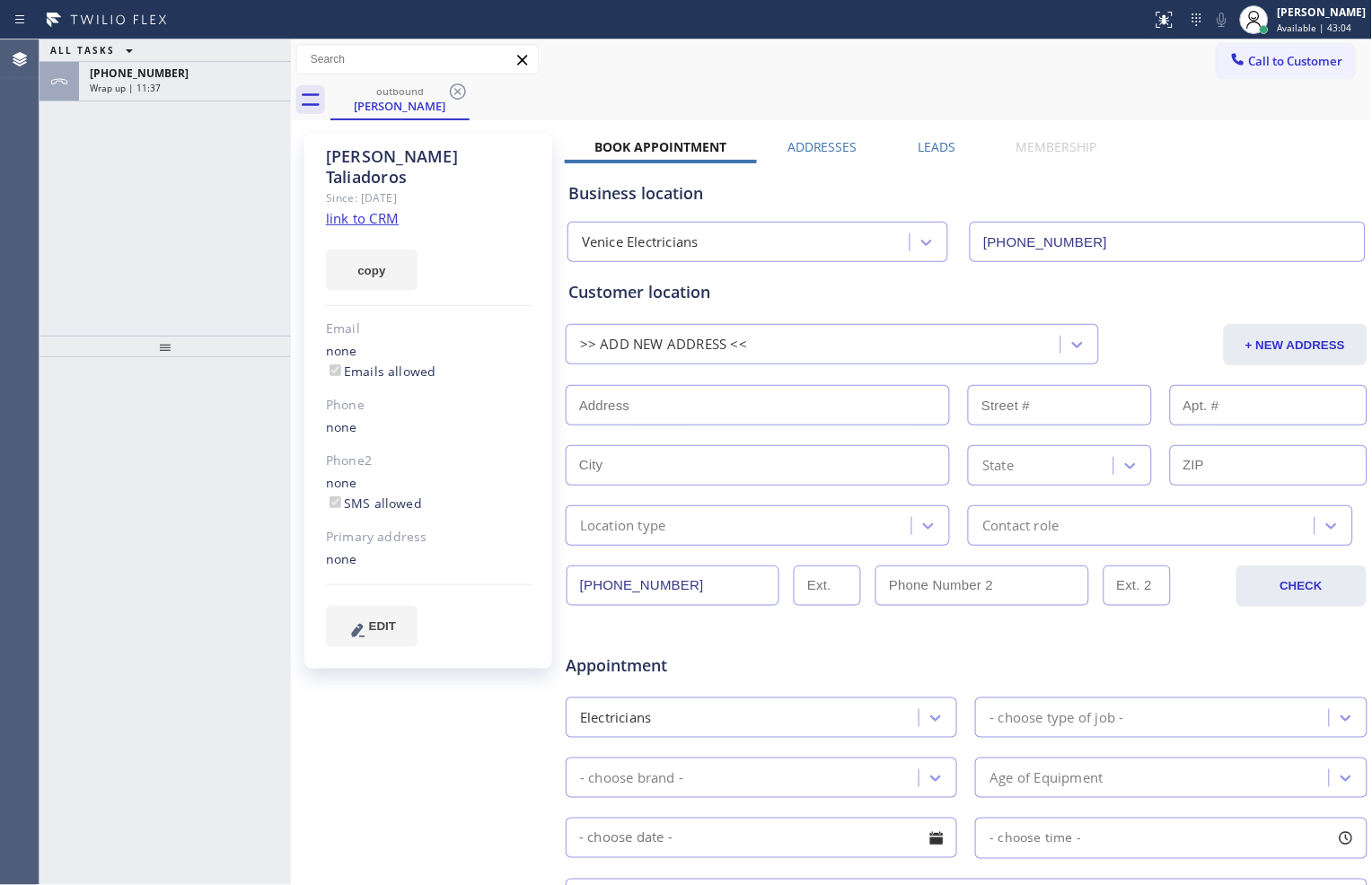
click at [524, 65] on icon at bounding box center [523, 60] width 21 height 21
click at [524, 60] on icon at bounding box center [522, 60] width 10 height 10
click at [174, 362] on div at bounding box center [165, 622] width 252 height 529
click at [180, 346] on div at bounding box center [165, 346] width 252 height 21
click at [159, 339] on div at bounding box center [165, 345] width 252 height 21
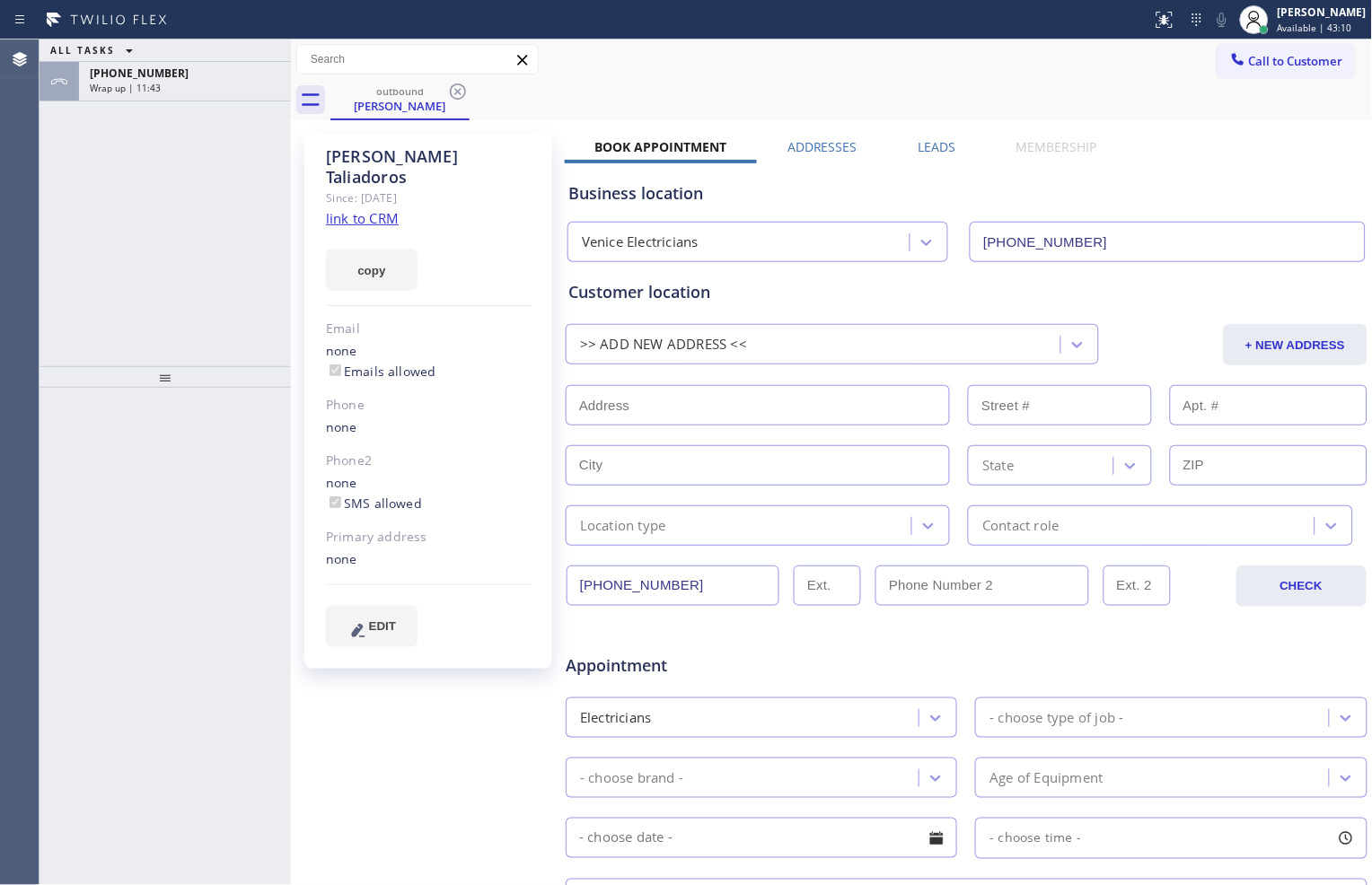
drag, startPoint x: 164, startPoint y: 348, endPoint x: 164, endPoint y: 382, distance: 34.0
click at [164, 382] on div at bounding box center [165, 377] width 252 height 21
click at [211, 89] on div "Wrap up | 11:44" at bounding box center [184, 87] width 190 height 12
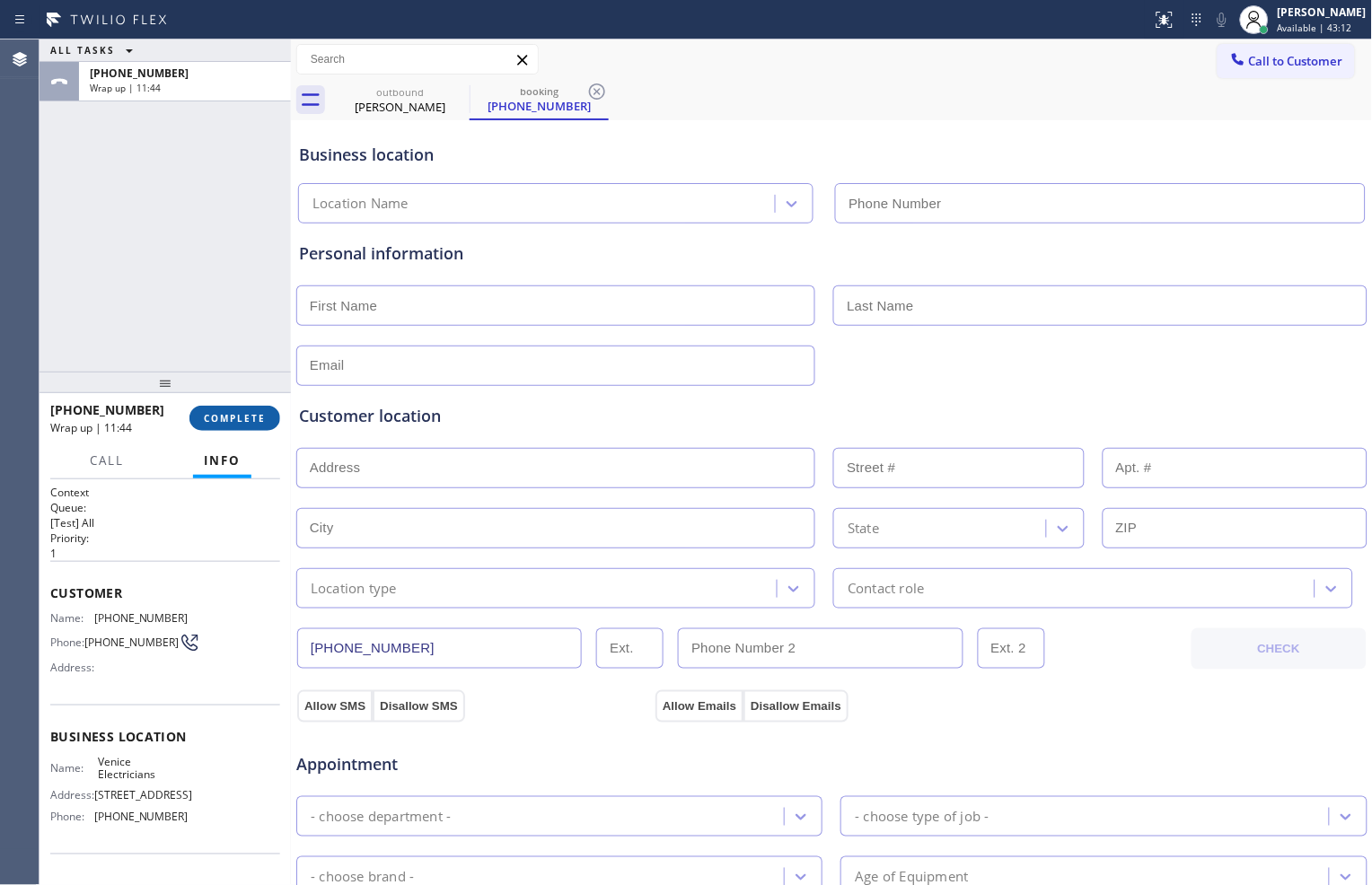
type input "[PHONE_NUMBER]"
click at [232, 418] on span "COMPLETE" at bounding box center [234, 418] width 61 height 12
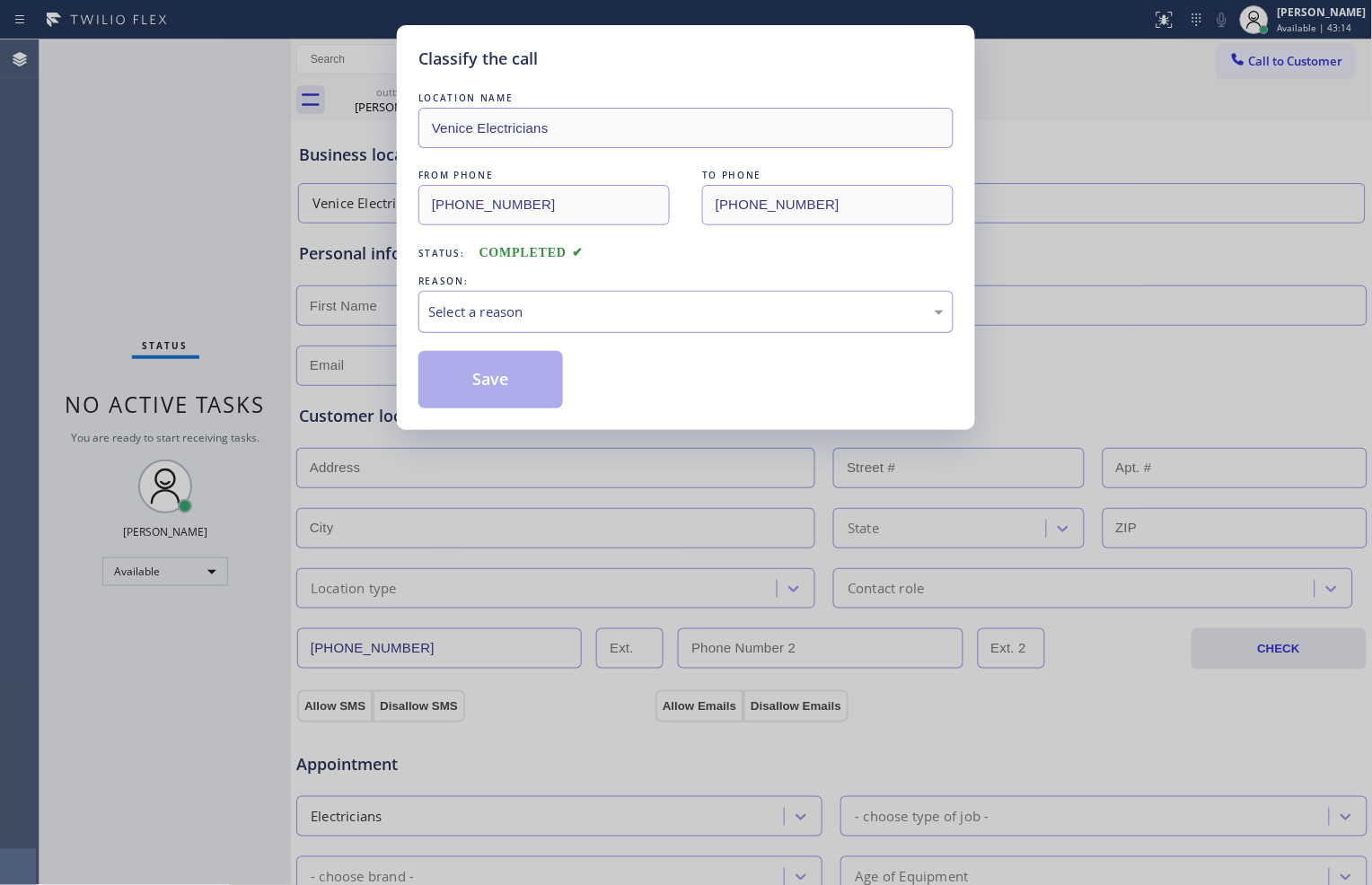
click at [563, 312] on div "Select a reason" at bounding box center [686, 311] width 515 height 20
click at [506, 363] on button "Save" at bounding box center [490, 380] width 144 height 58
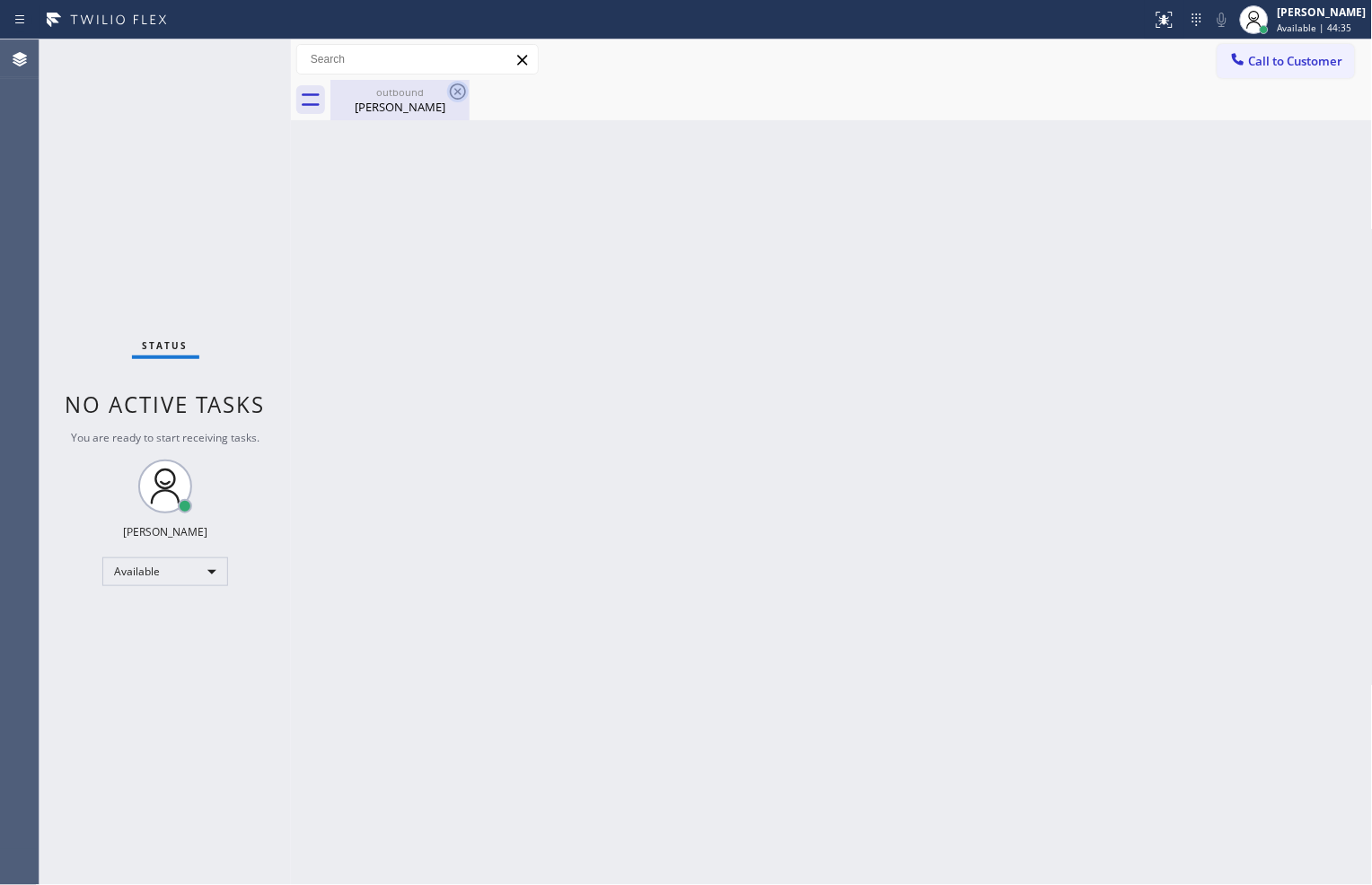
click at [467, 96] on icon at bounding box center [457, 91] width 21 height 21
click at [454, 89] on icon at bounding box center [457, 91] width 21 height 21
click at [458, 86] on icon at bounding box center [457, 91] width 21 height 21
click at [451, 81] on icon at bounding box center [457, 91] width 21 height 21
click at [456, 81] on icon at bounding box center [457, 91] width 21 height 21
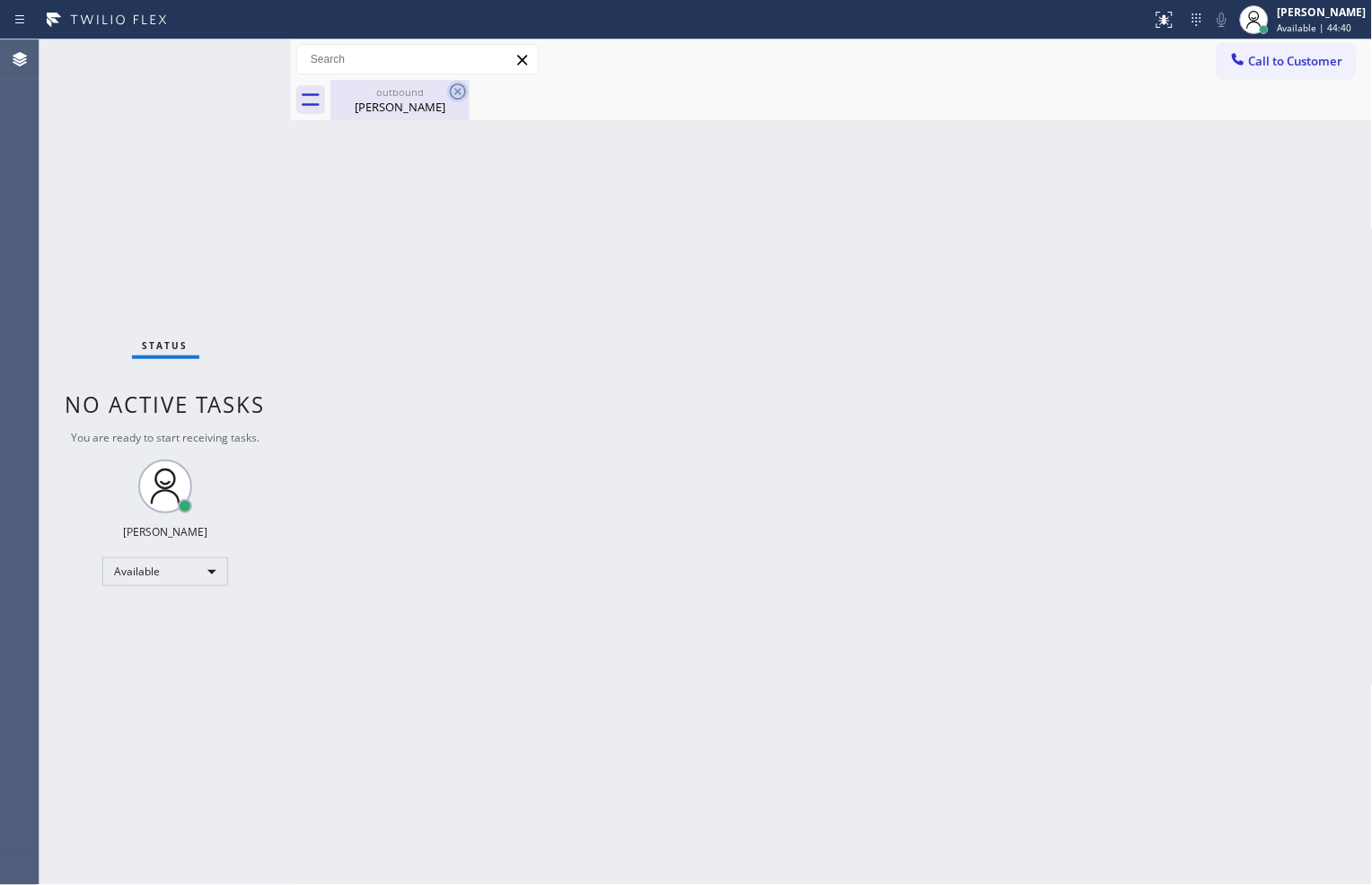
click at [455, 88] on icon at bounding box center [457, 91] width 16 height 16
click at [455, 89] on icon at bounding box center [457, 91] width 16 height 16
click at [496, 205] on div "Back to Dashboard Change Sender ID Customers Technicians Select a contact Outbo…" at bounding box center [832, 462] width 1082 height 846
click at [457, 94] on icon at bounding box center [457, 91] width 21 height 21
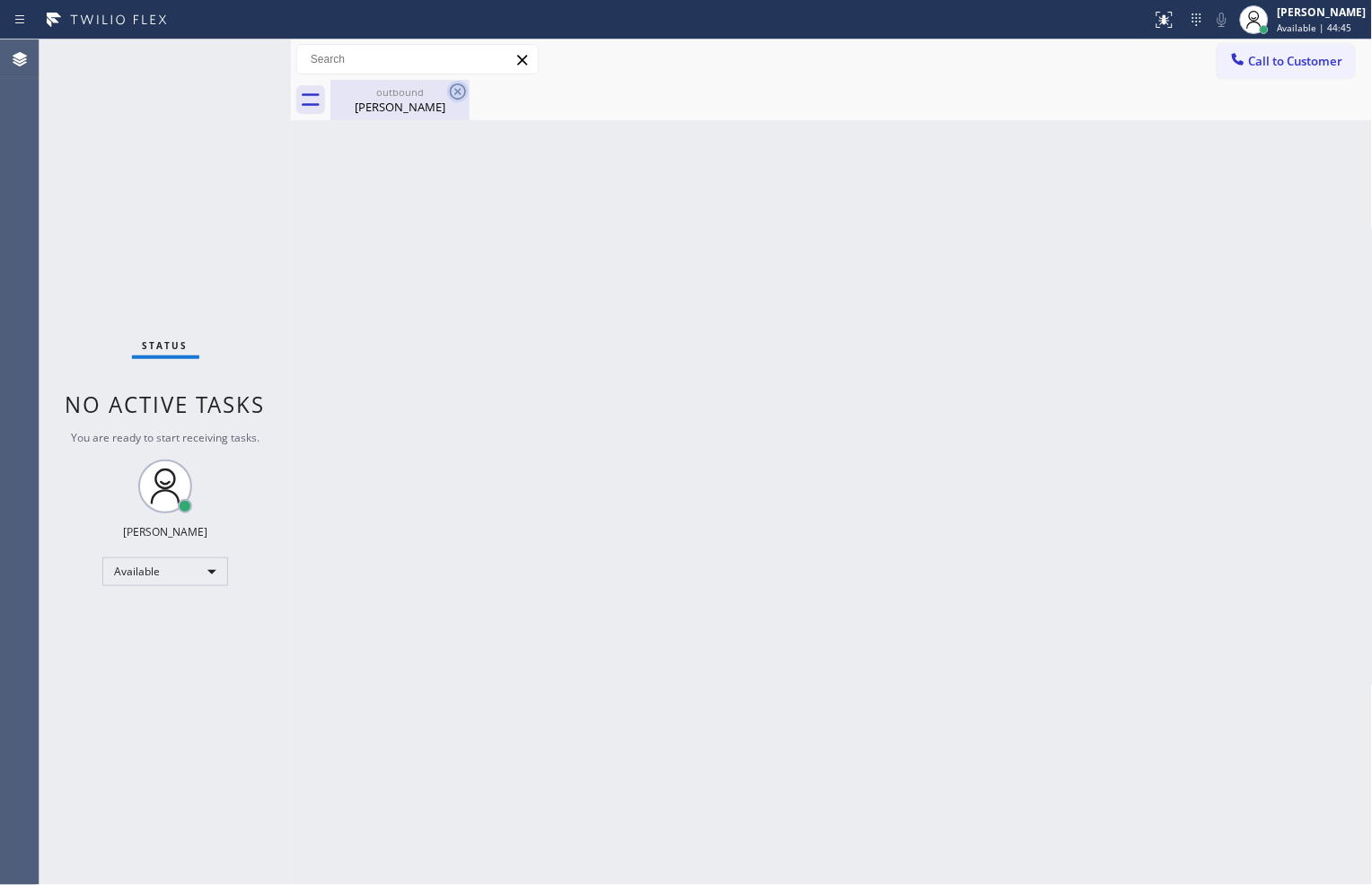
click at [456, 84] on icon at bounding box center [457, 91] width 16 height 16
click at [527, 63] on icon at bounding box center [523, 60] width 21 height 21
click at [526, 62] on icon at bounding box center [522, 60] width 10 height 10
click at [786, 110] on div "outbound [PERSON_NAME]" at bounding box center [851, 100] width 1042 height 40
click at [461, 86] on icon at bounding box center [457, 91] width 21 height 21
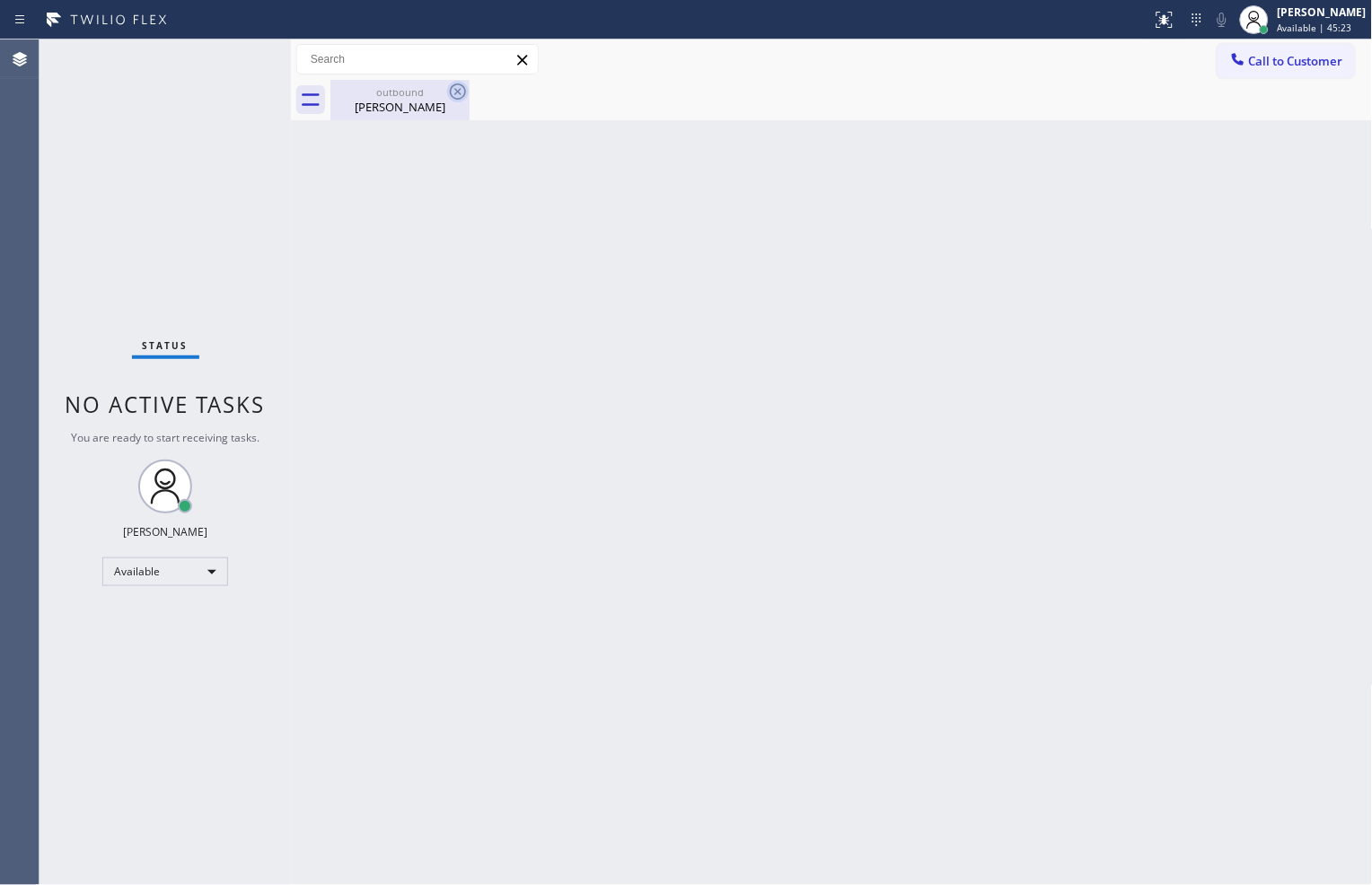
click at [459, 83] on icon at bounding box center [457, 91] width 21 height 21
click at [82, 181] on div "Status No active tasks You are ready to start receiving tasks. [PERSON_NAME] Av…" at bounding box center [165, 462] width 252 height 846
click at [223, 577] on div "Available" at bounding box center [165, 572] width 126 height 29
click at [201, 594] on li "Offline" at bounding box center [163, 596] width 122 height 21
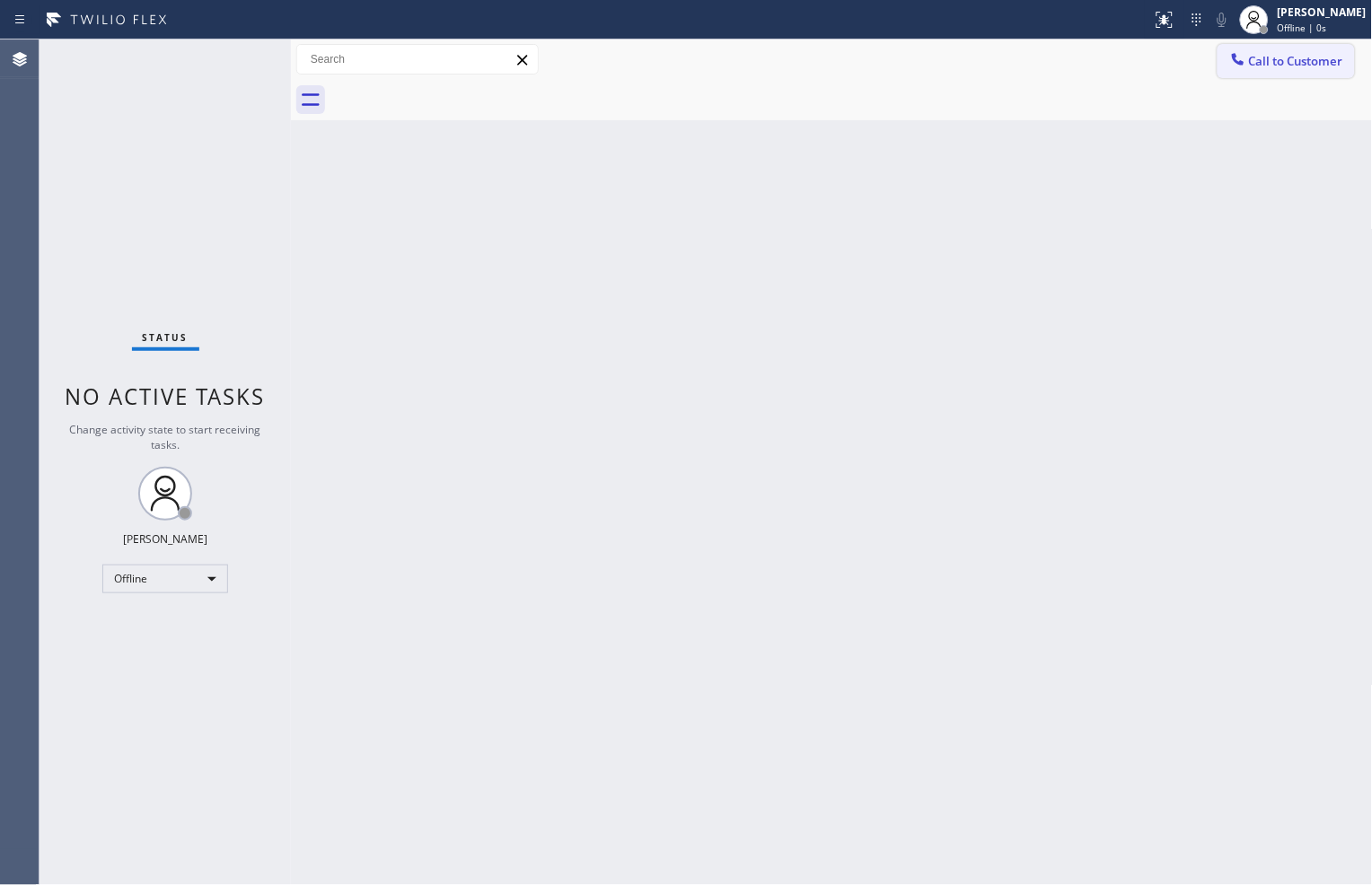
click at [1293, 64] on span "Call to Customer" at bounding box center [1296, 61] width 94 height 16
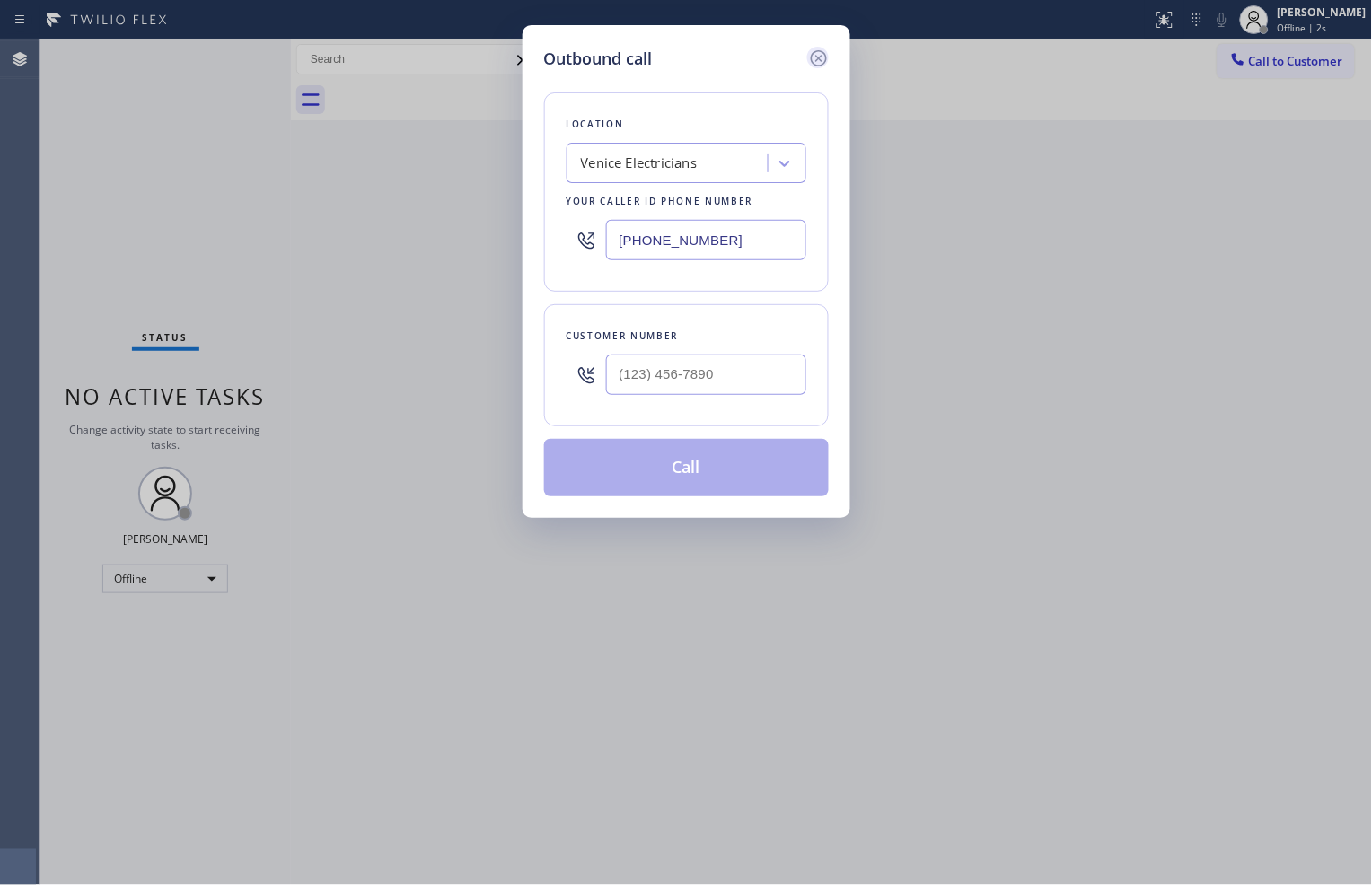
click at [815, 57] on icon at bounding box center [819, 59] width 21 height 21
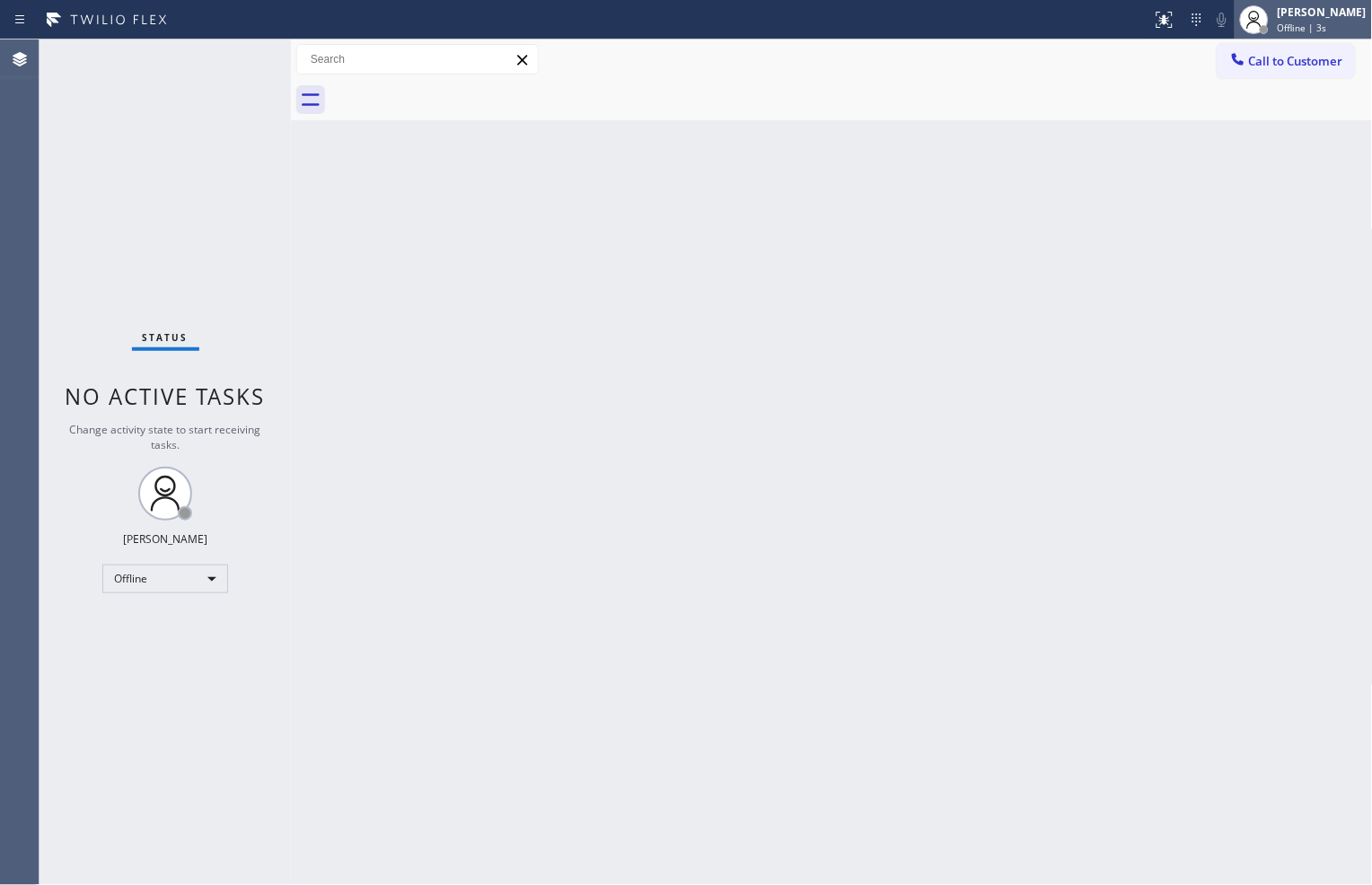
click at [1292, 25] on span "Offline | 3s" at bounding box center [1301, 27] width 49 height 12
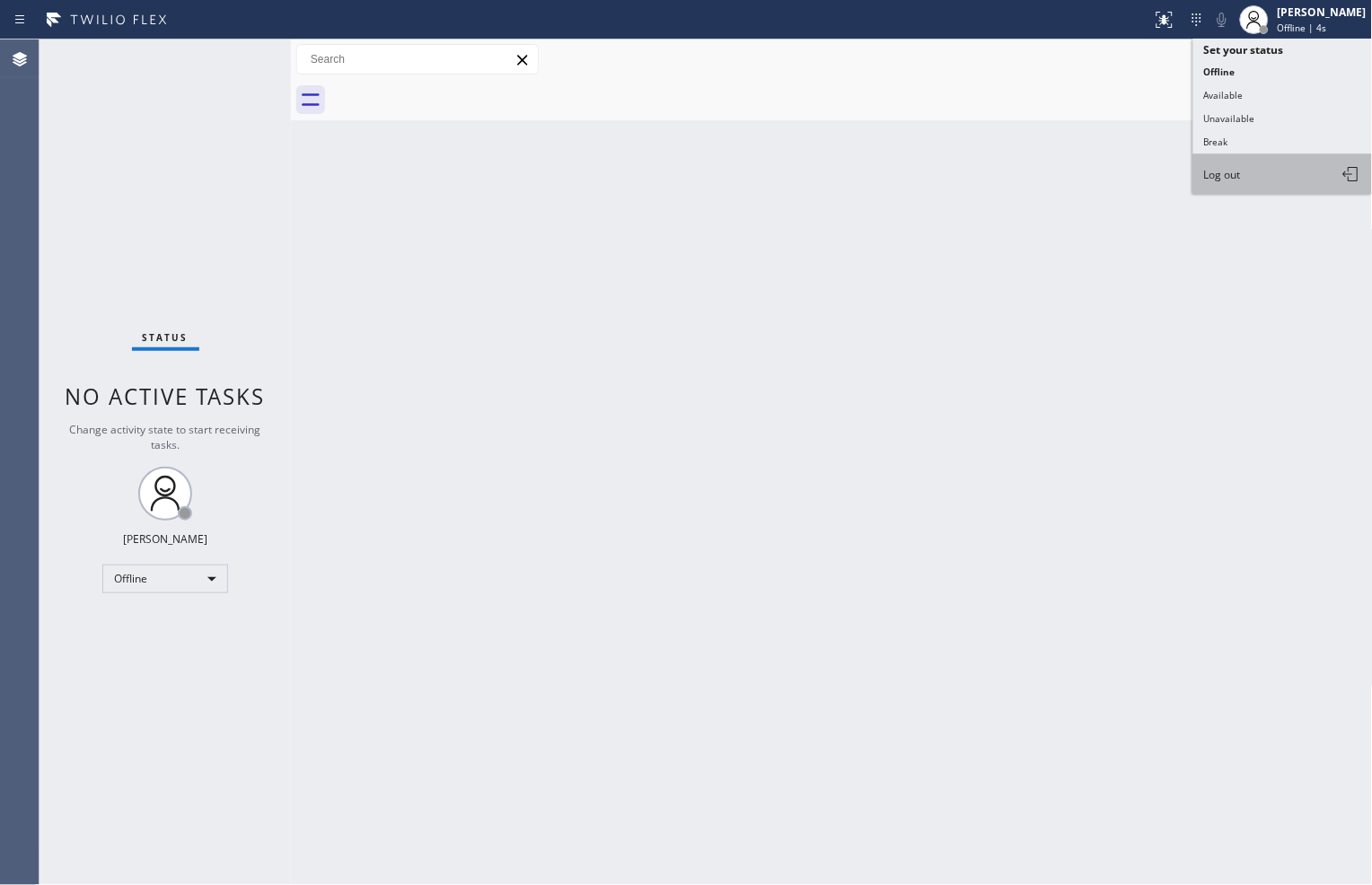
click at [1255, 174] on button "Log out" at bounding box center [1283, 174] width 180 height 39
